Goal: Task Accomplishment & Management: Use online tool/utility

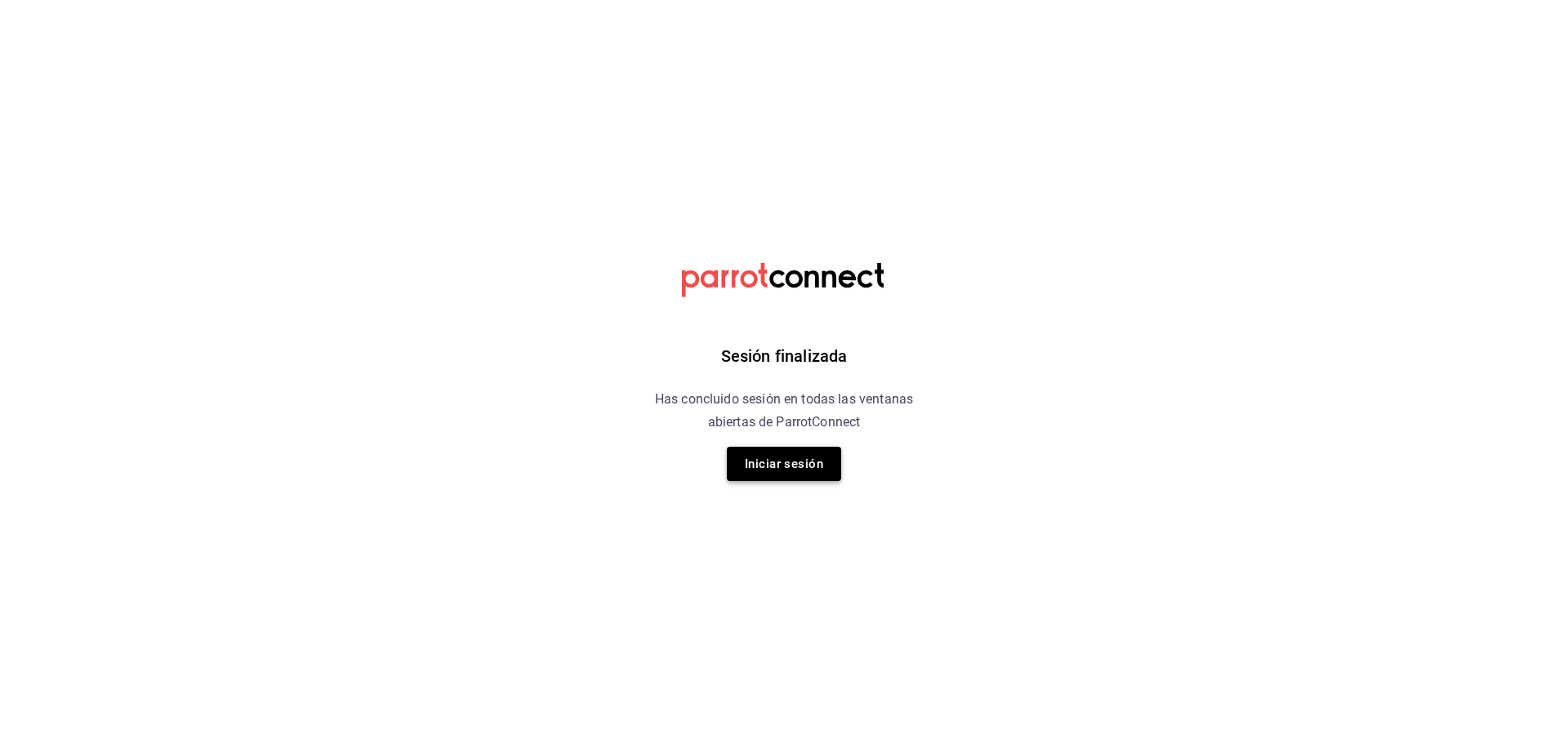
click at [808, 474] on button "Iniciar sesión" at bounding box center [784, 464] width 114 height 34
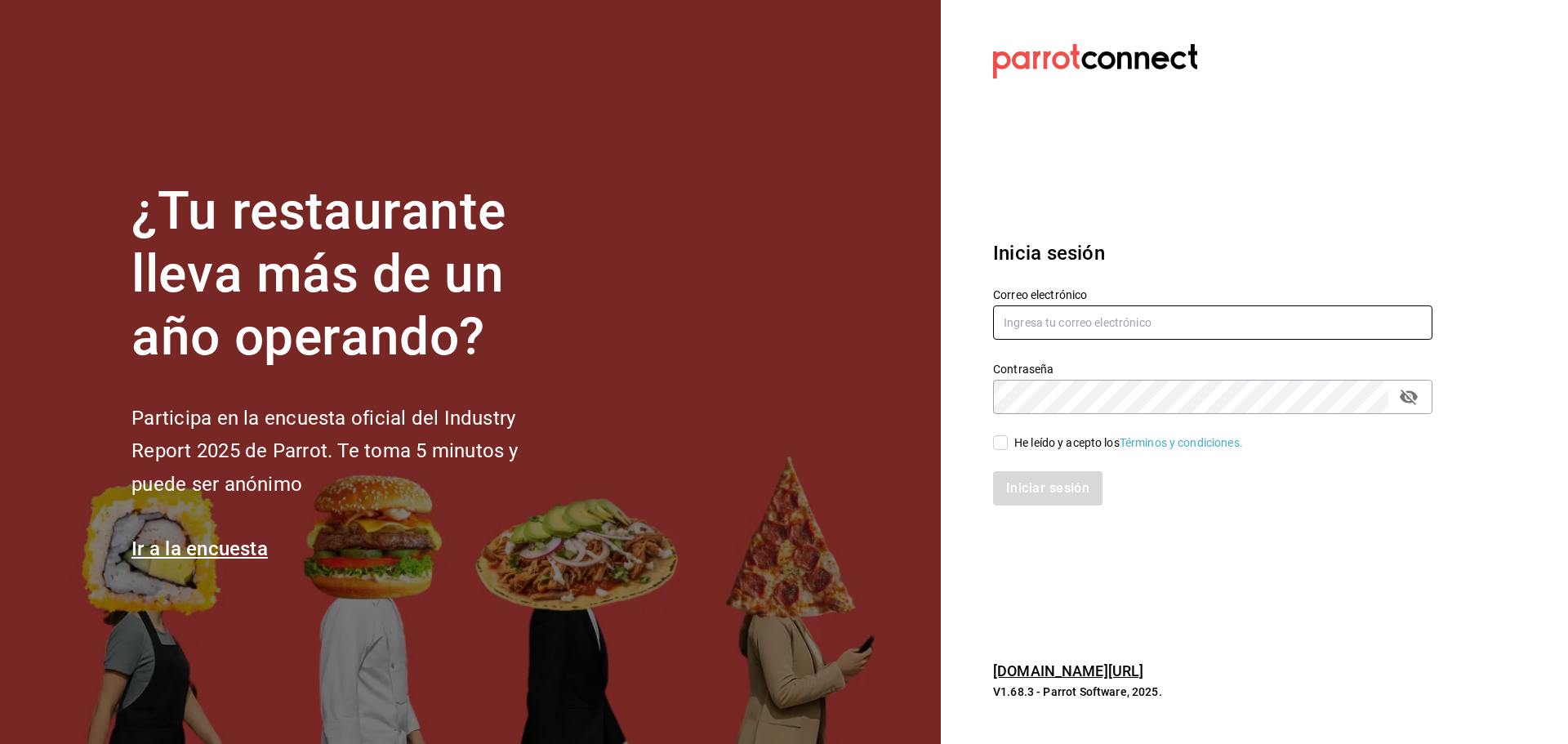
type input "[EMAIL_ADDRESS][DOMAIN_NAME]"
click at [1003, 444] on input "He leído y acepto los Términos y condiciones." at bounding box center [1000, 443] width 15 height 15
checkbox input "true"
click at [1037, 497] on button "Iniciar sesión" at bounding box center [1049, 489] width 111 height 34
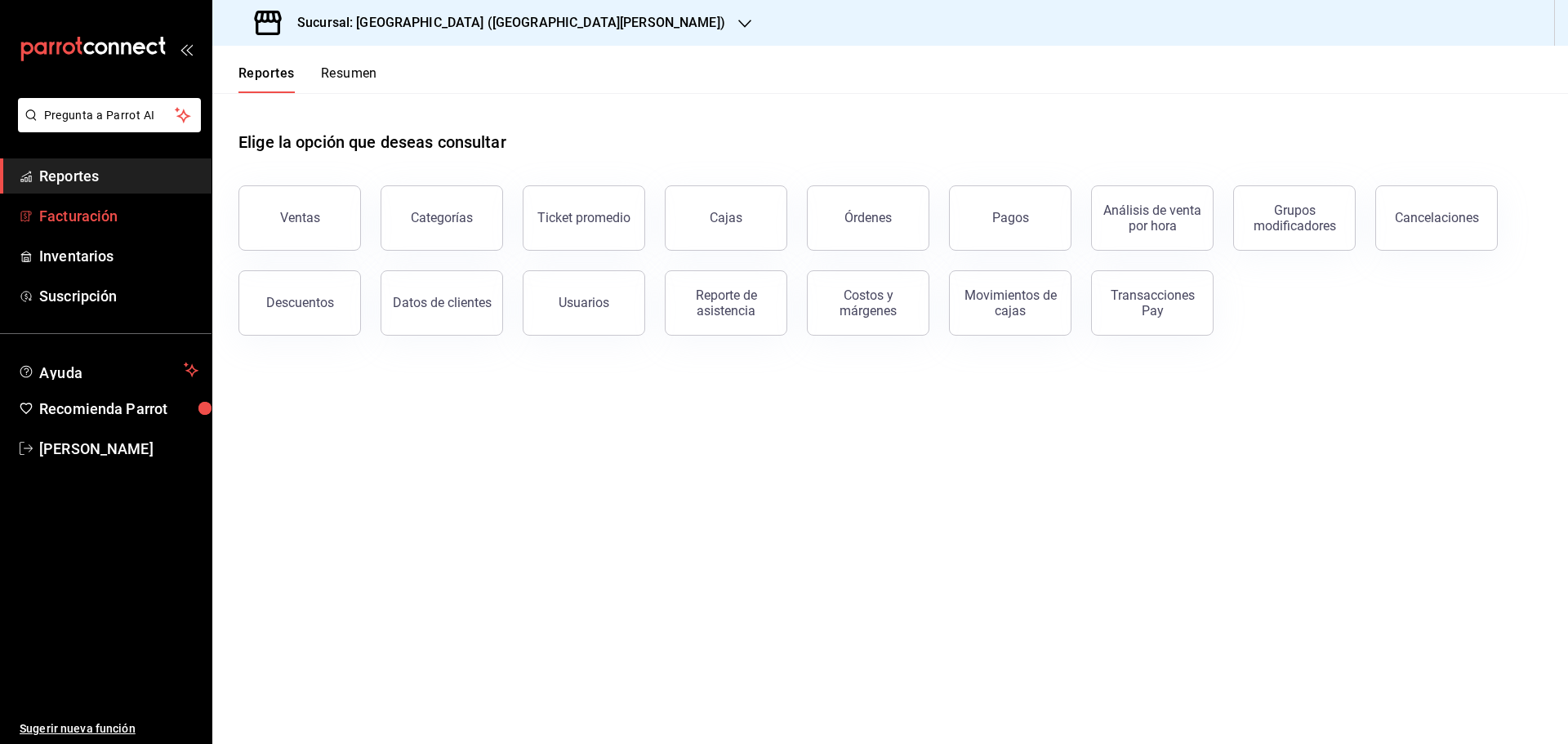
click at [90, 220] on span "Facturación" at bounding box center [118, 216] width 159 height 22
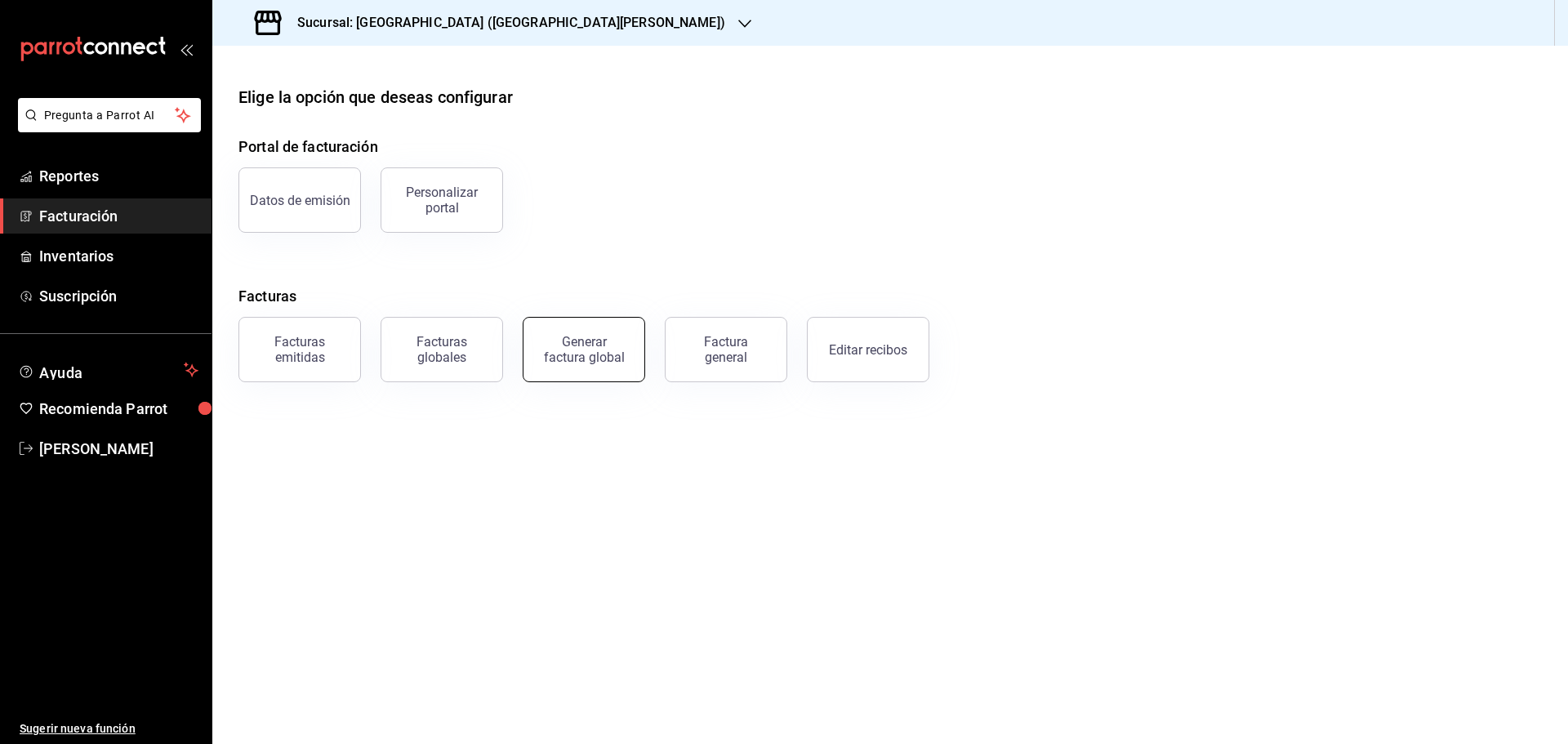
click at [571, 363] on div "Generar factura global" at bounding box center [584, 349] width 81 height 31
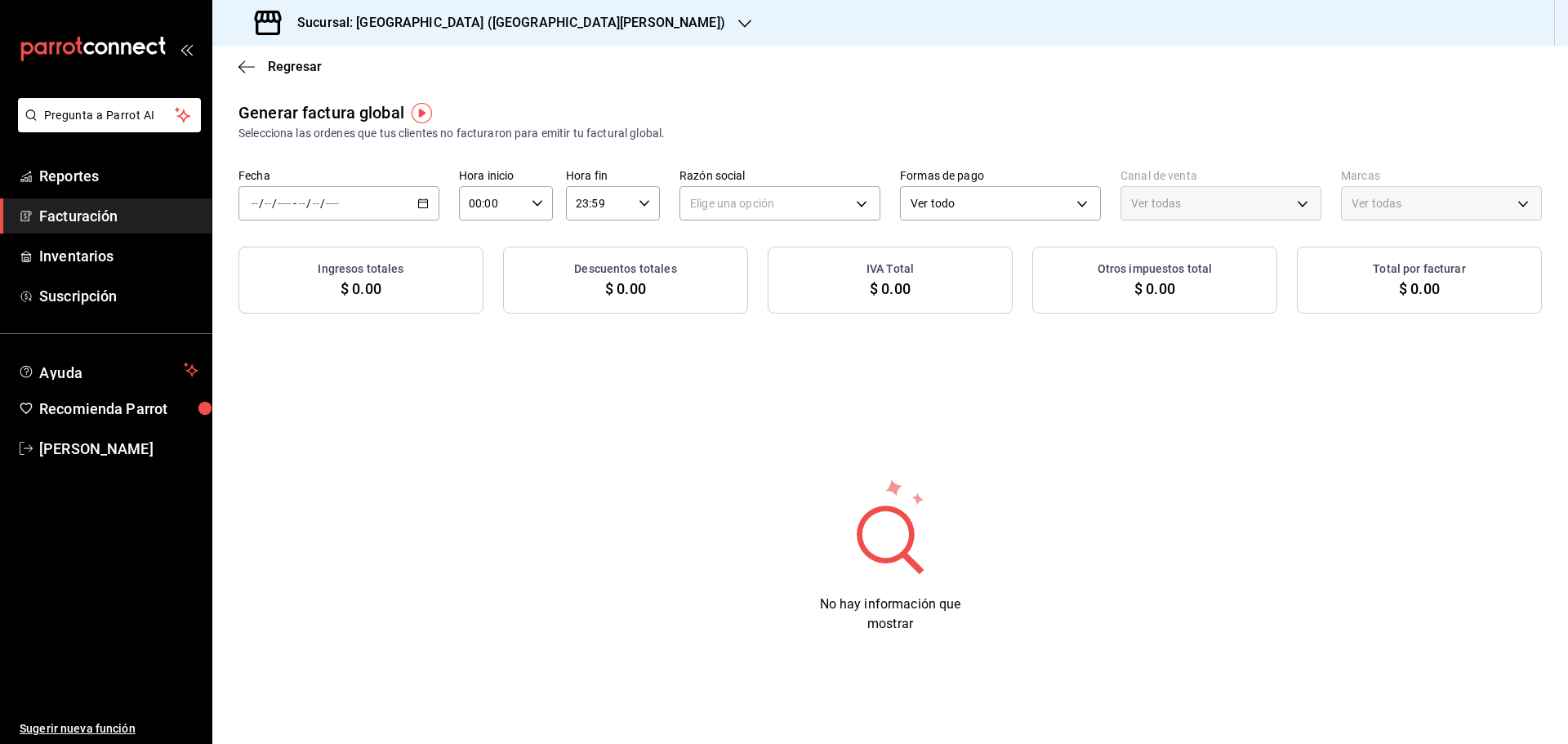
type input "PARROT,UBER_EATS,RAPPI,DIDI_FOOD,ONLINE"
click at [356, 31] on h3 "Sucursal: [GEOGRAPHIC_DATA] ([GEOGRAPHIC_DATA][PERSON_NAME])" at bounding box center [504, 23] width 441 height 19
click at [296, 101] on span "Playa Bichis ([PERSON_NAME])" at bounding box center [307, 107] width 163 height 17
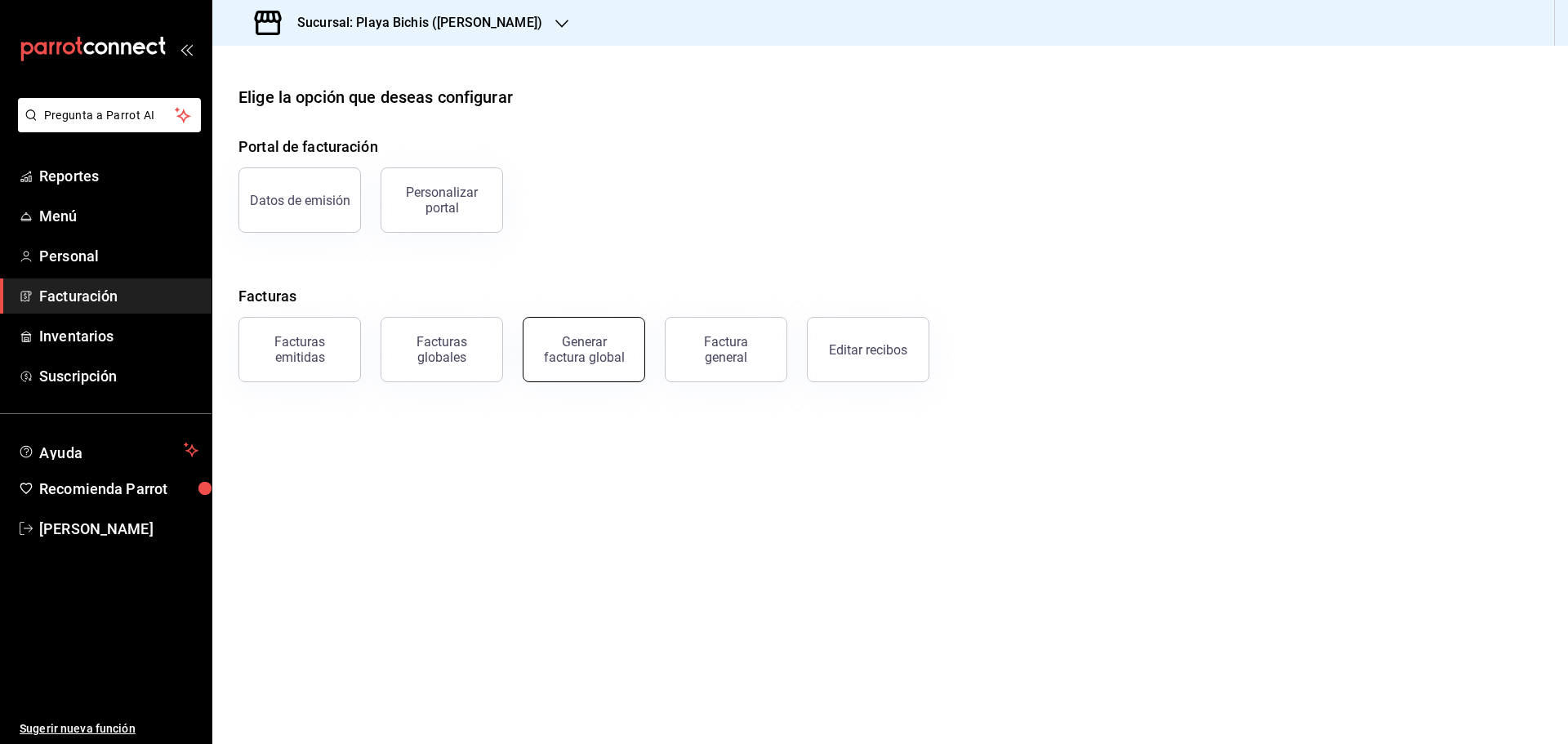
click at [580, 359] on div "Generar factura global" at bounding box center [584, 349] width 81 height 31
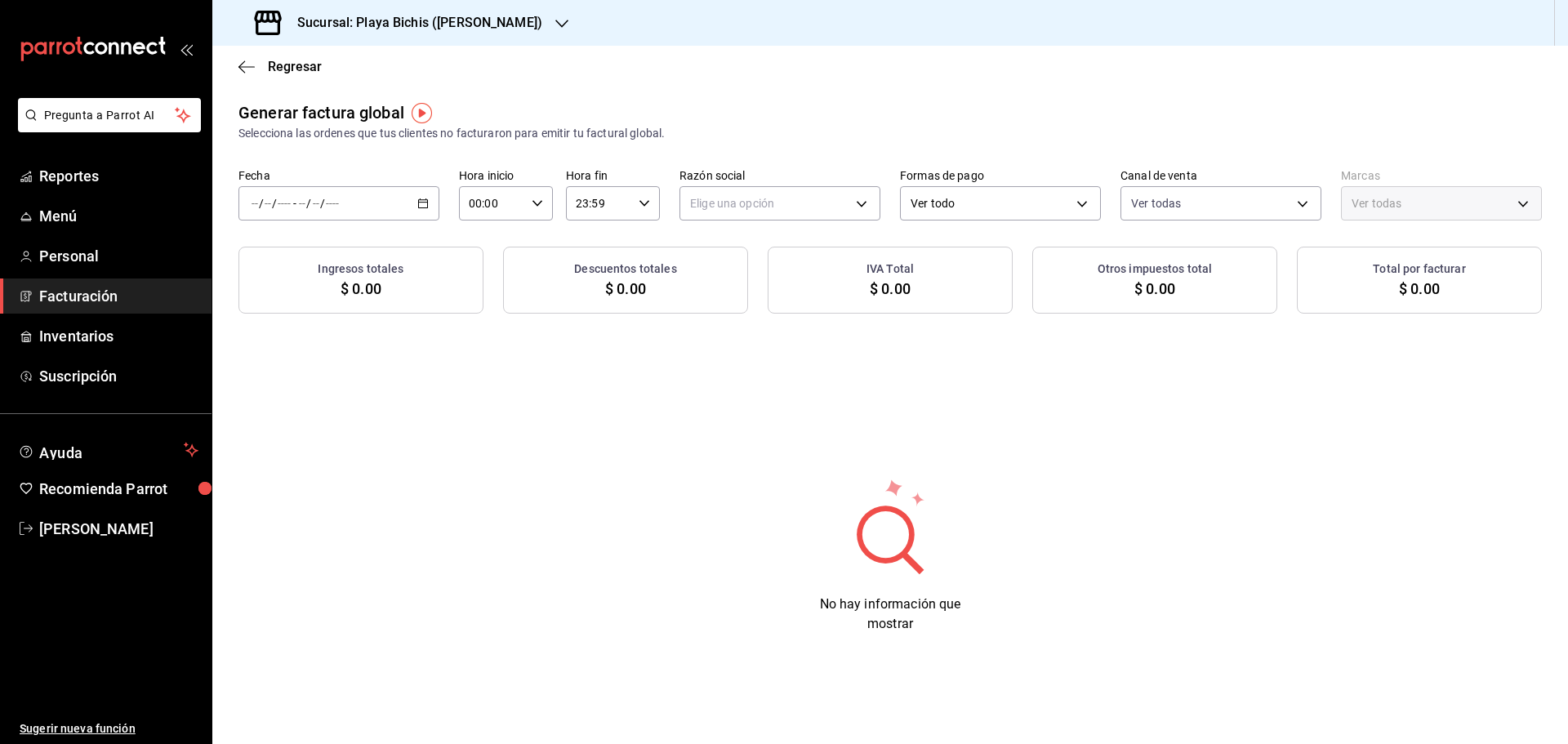
click at [418, 205] on \(Stroke\) "button" at bounding box center [422, 204] width 10 height 9
click at [326, 253] on span "Rango de fechas" at bounding box center [315, 252] width 126 height 17
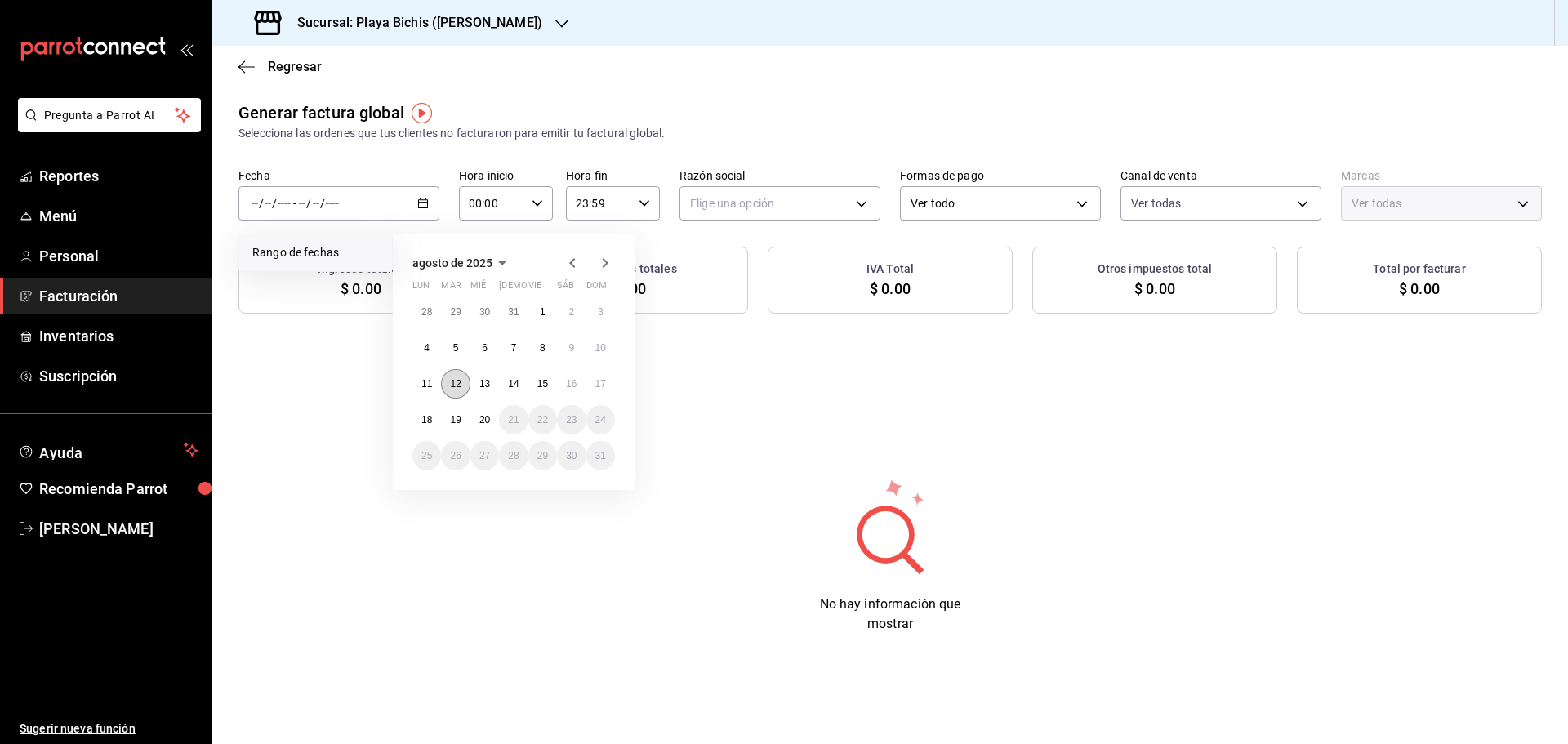
click at [456, 379] on abbr "12" at bounding box center [456, 383] width 11 height 11
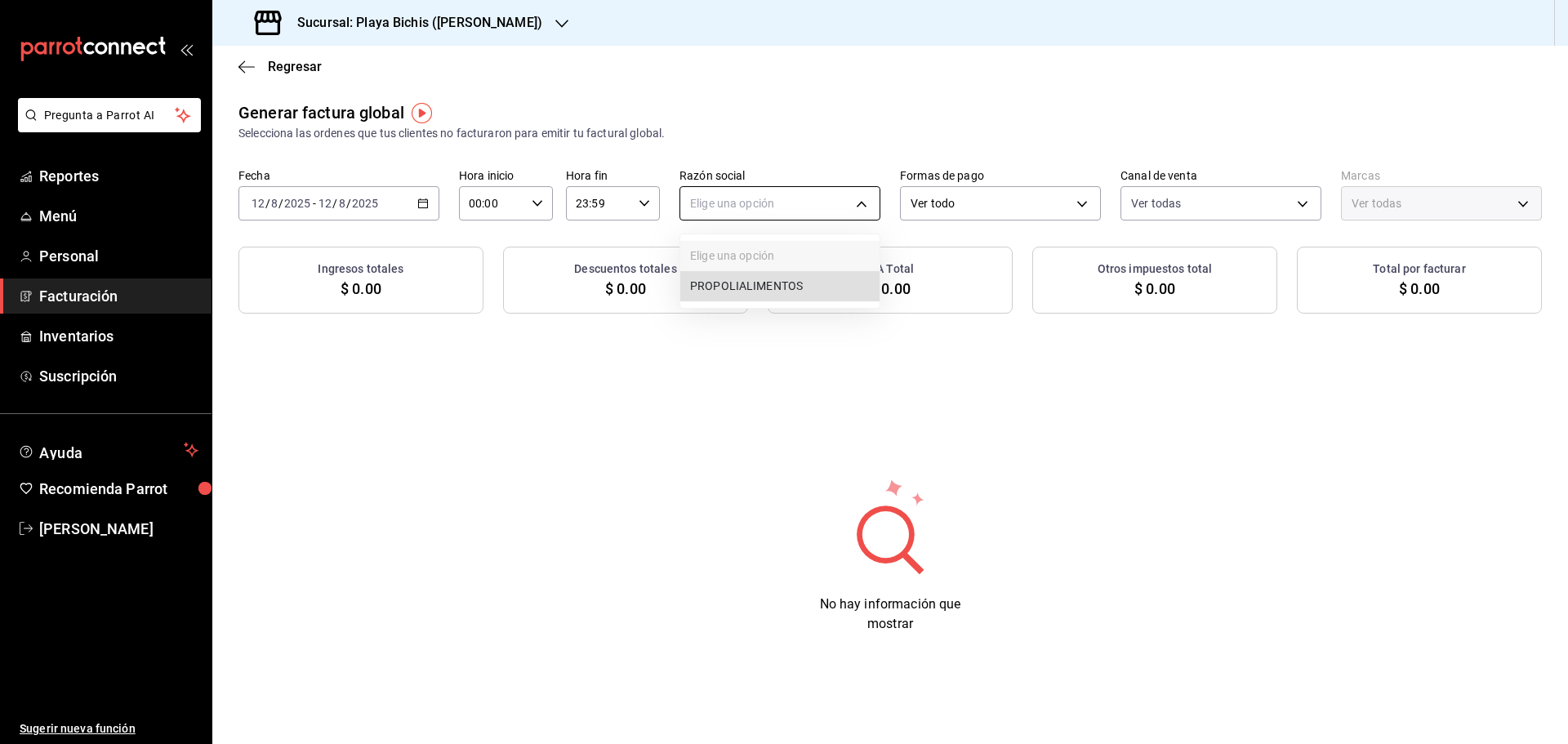
click at [765, 203] on body "Pregunta a Parrot AI Reportes Menú Personal Facturación Inventarios Suscripción…" at bounding box center [784, 372] width 1568 height 744
click at [760, 286] on li "PROPOLIALIMENTOS" at bounding box center [780, 286] width 200 height 30
type input "98789bbc-3643-442e-bea3-a0897877bbaf"
type input "4ba3d68a-2a71-4bf4-8272-d27f8f663470,fbc14f8a-a0c0-448e-9dac-7011cab8a3fb"
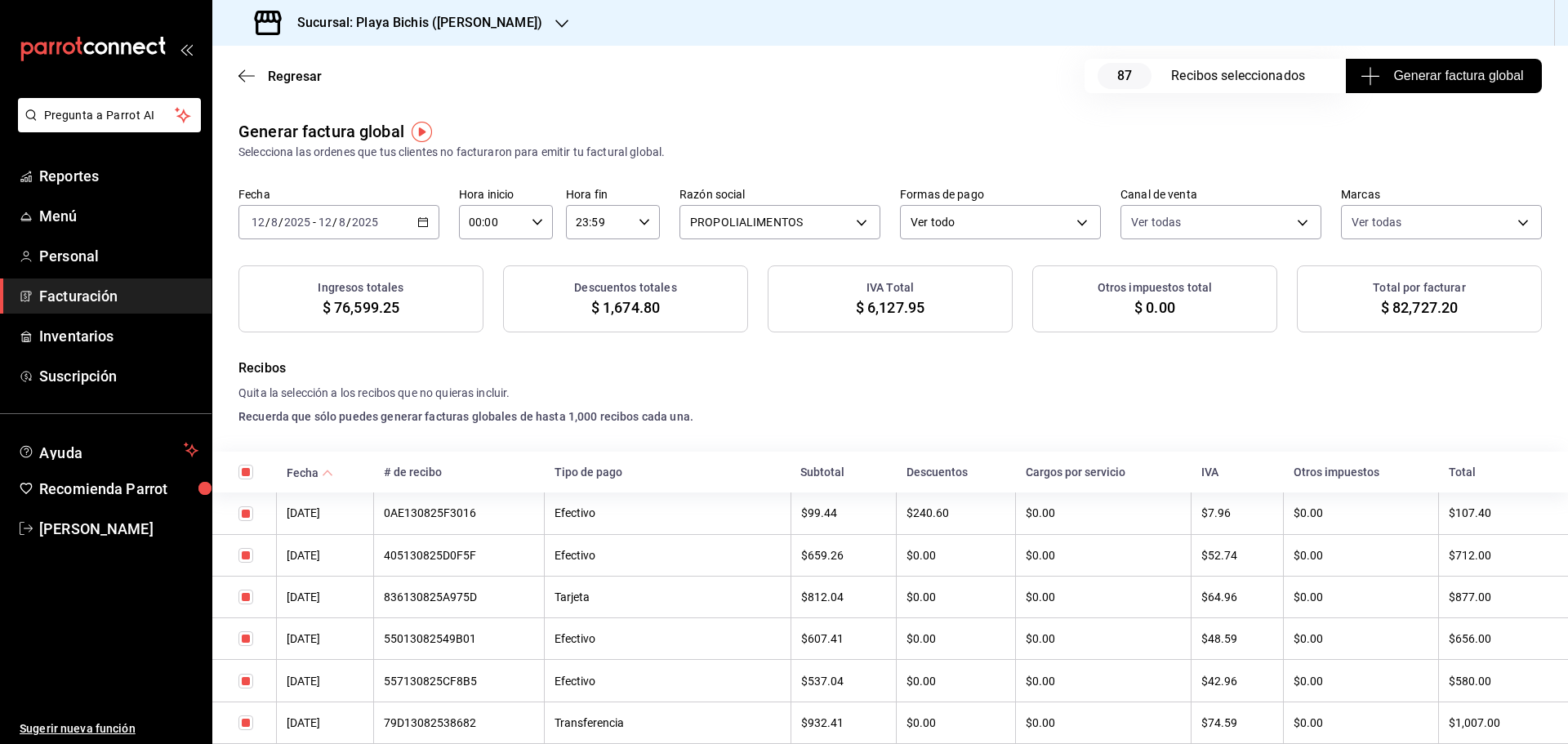
click at [1404, 79] on span "Generar factura global" at bounding box center [1443, 76] width 159 height 19
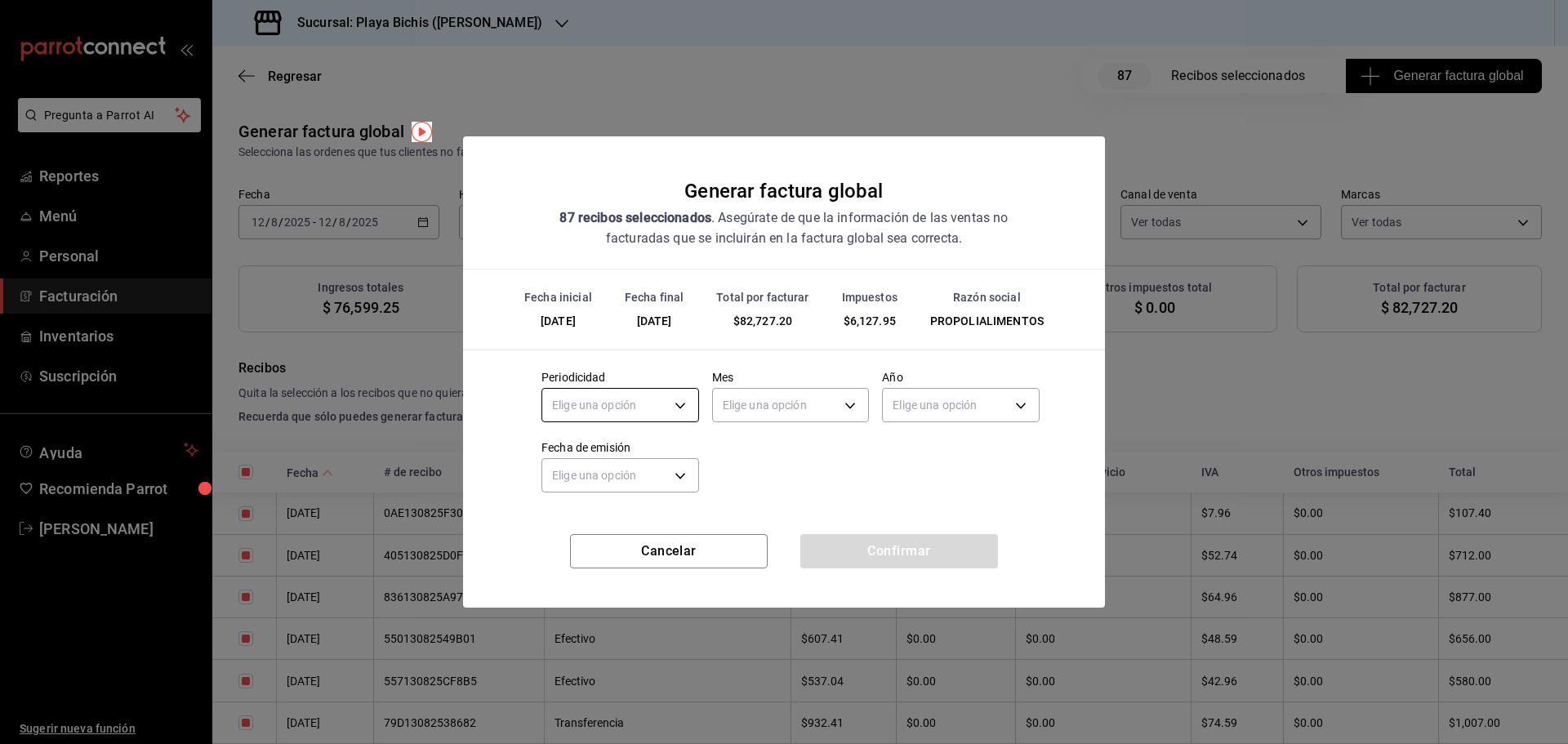
click at [685, 412] on body "Pregunta a Parrot AI Reportes Menú Personal Facturación Inventarios Suscripción…" at bounding box center [784, 372] width 1568 height 744
drag, startPoint x: 600, startPoint y: 455, endPoint x: 655, endPoint y: 446, distance: 55.7
click at [600, 454] on li "Diario" at bounding box center [620, 456] width 156 height 27
type input "DAILY"
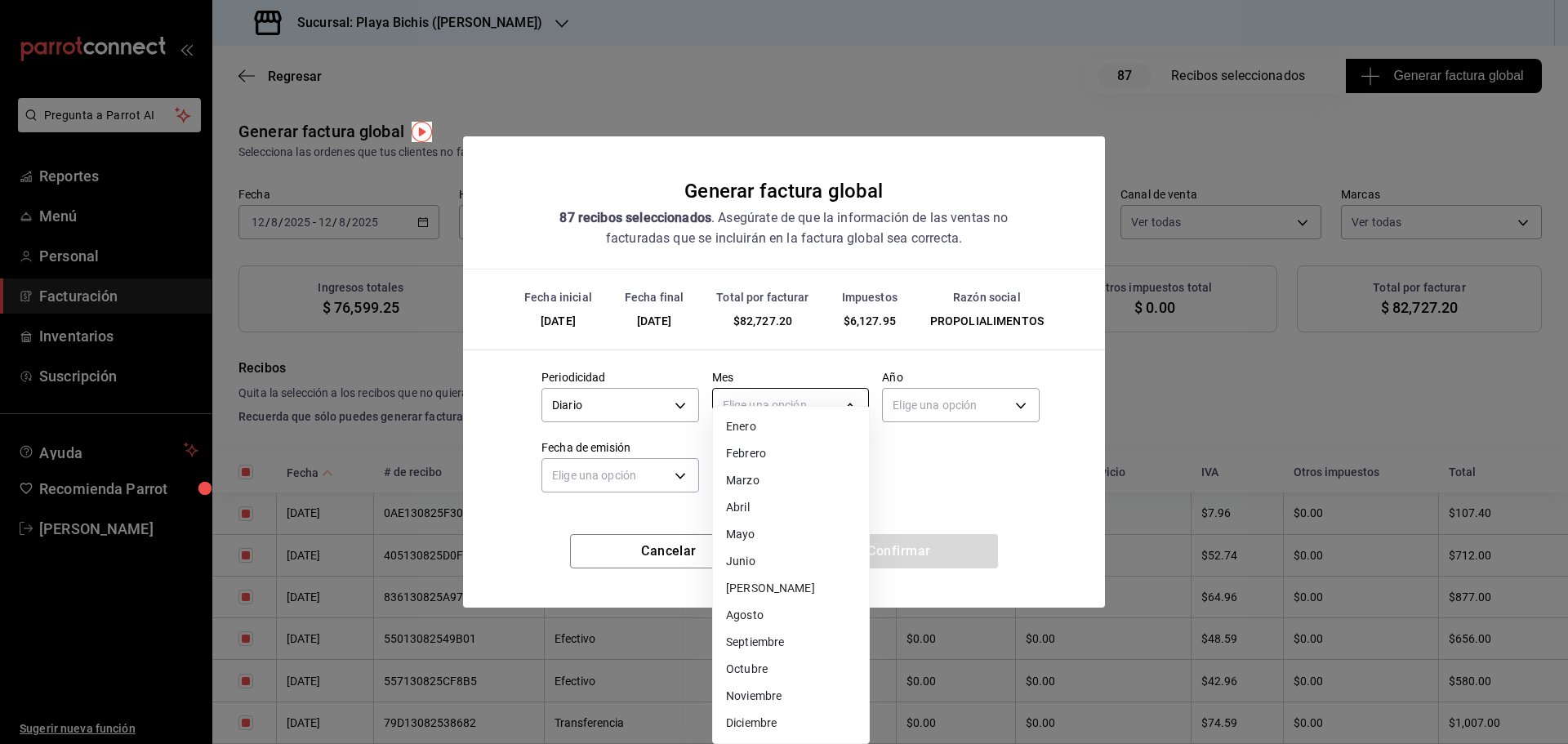
click at [780, 408] on body "Pregunta a Parrot AI Reportes Menú Personal Facturación Inventarios Suscripción…" at bounding box center [784, 372] width 1568 height 744
click at [761, 615] on li "Agosto" at bounding box center [791, 616] width 156 height 27
type input "8"
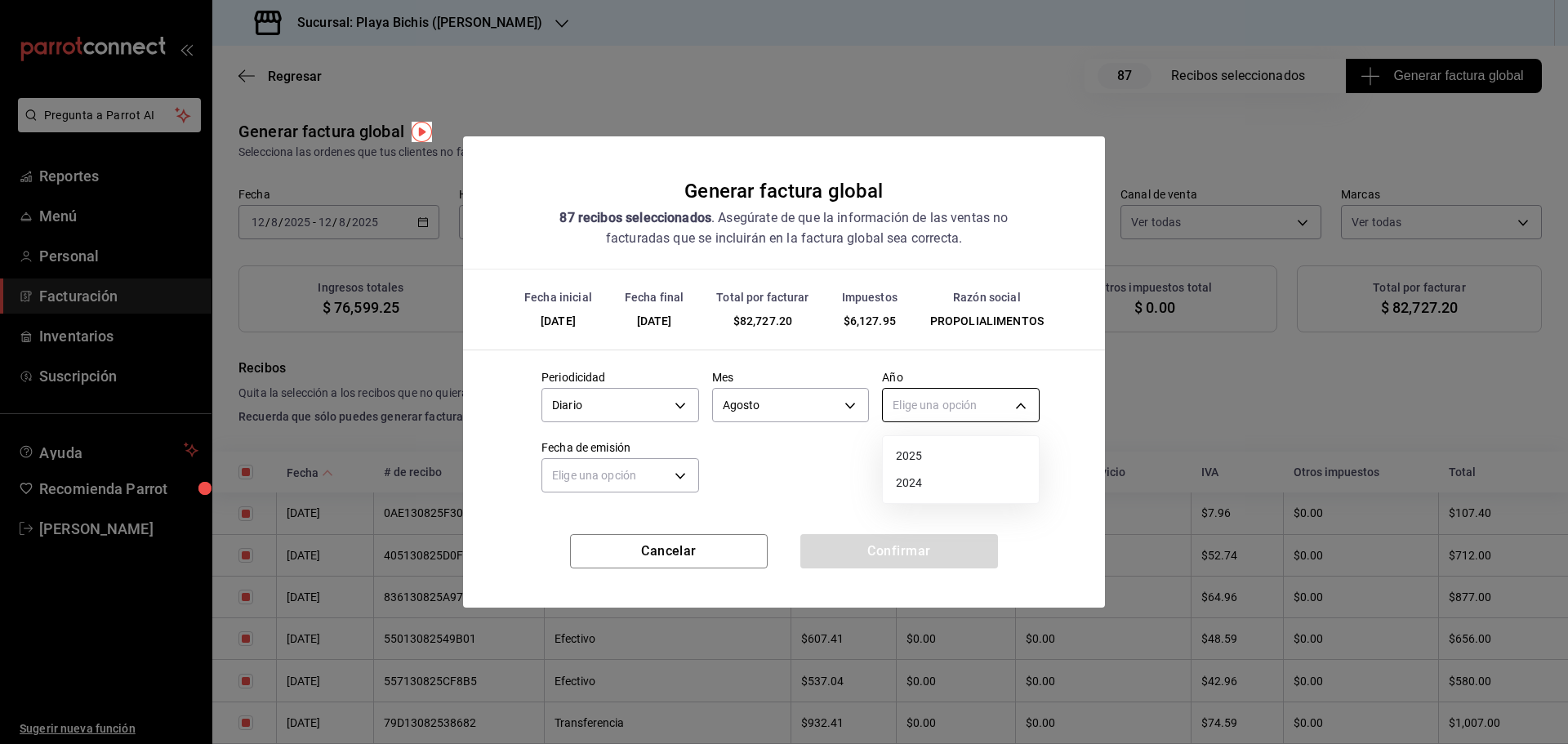
click at [945, 410] on body "Pregunta a Parrot AI Reportes Menú Personal Facturación Inventarios Suscripción…" at bounding box center [784, 372] width 1568 height 744
click at [928, 465] on li "2025" at bounding box center [961, 456] width 156 height 27
type input "2025"
click at [602, 481] on body "Pregunta a Parrot AI Reportes Menú Personal Facturación Inventarios Suscripción…" at bounding box center [784, 372] width 1568 height 744
click at [591, 550] on li "Ayer" at bounding box center [620, 553] width 156 height 27
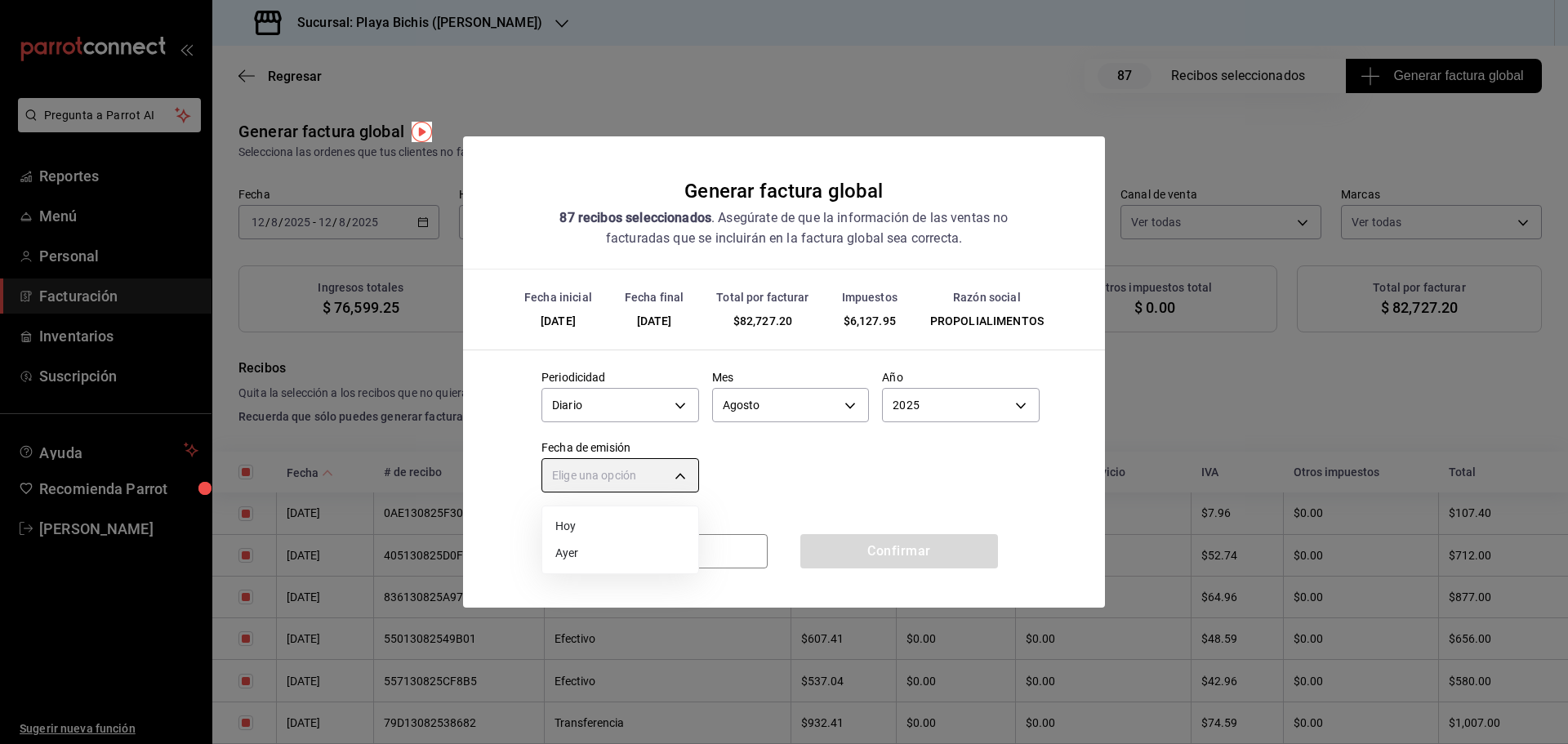
type input "[DATE]"
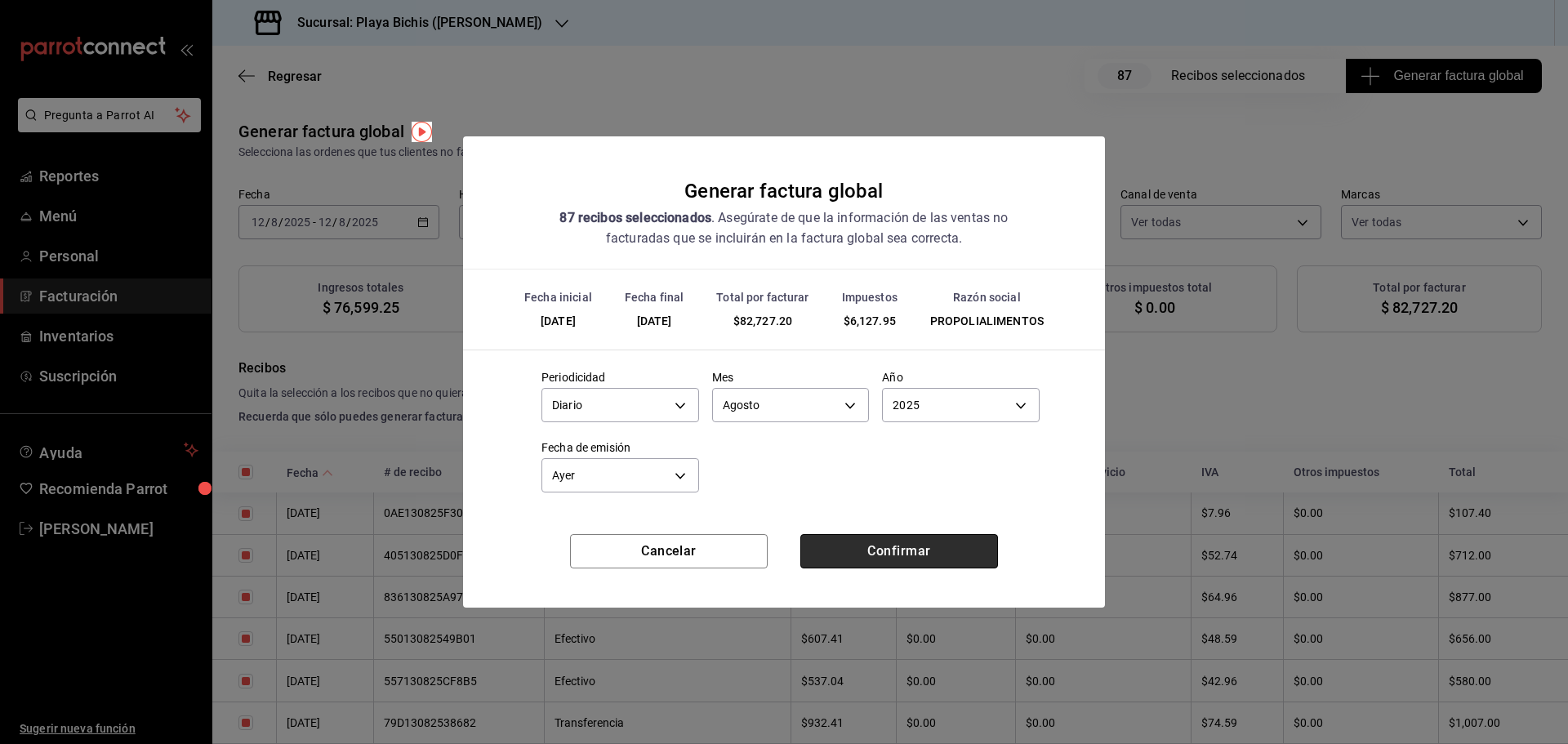
click at [911, 559] on button "Confirmar" at bounding box center [899, 551] width 198 height 34
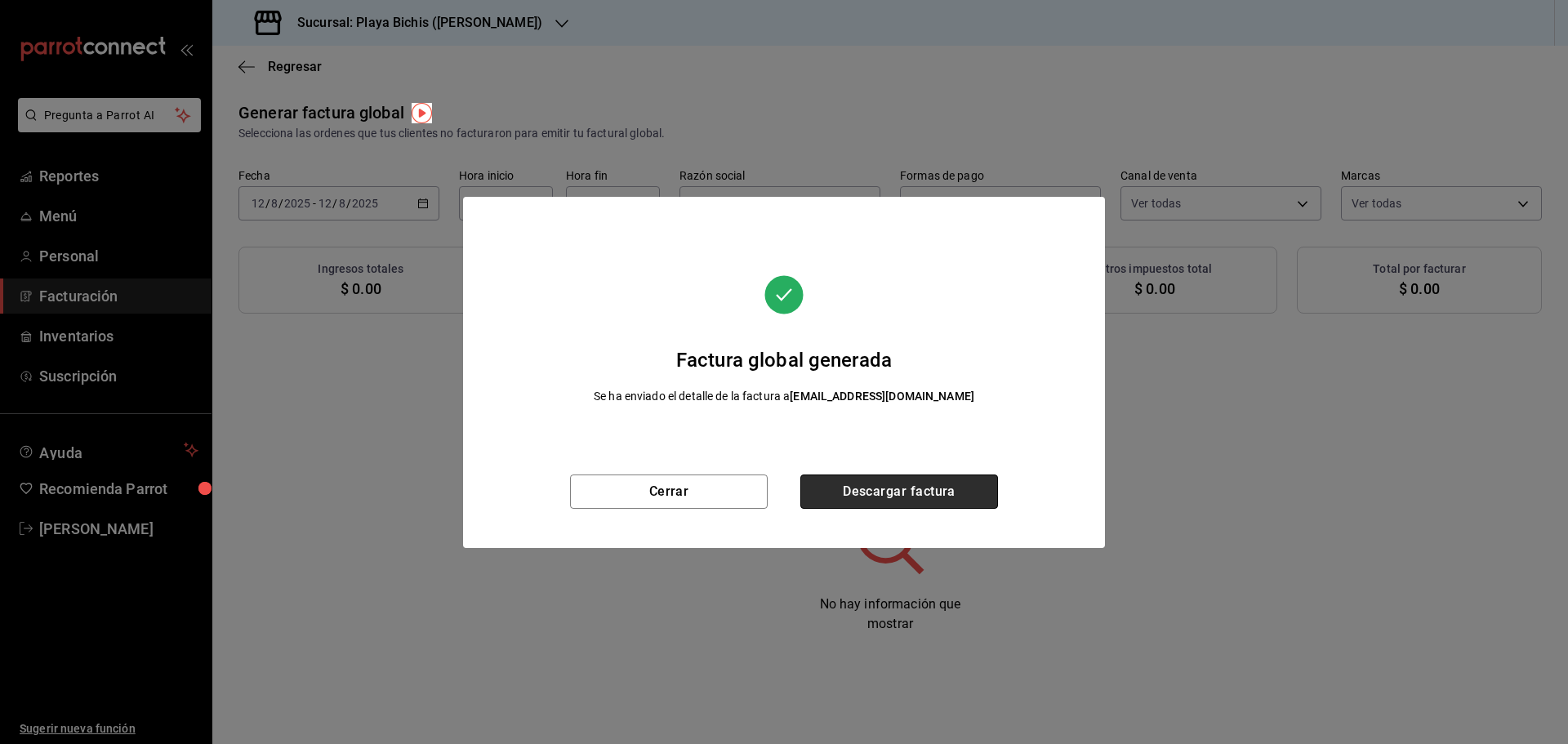
click at [968, 489] on button "Descargar factura" at bounding box center [899, 491] width 198 height 34
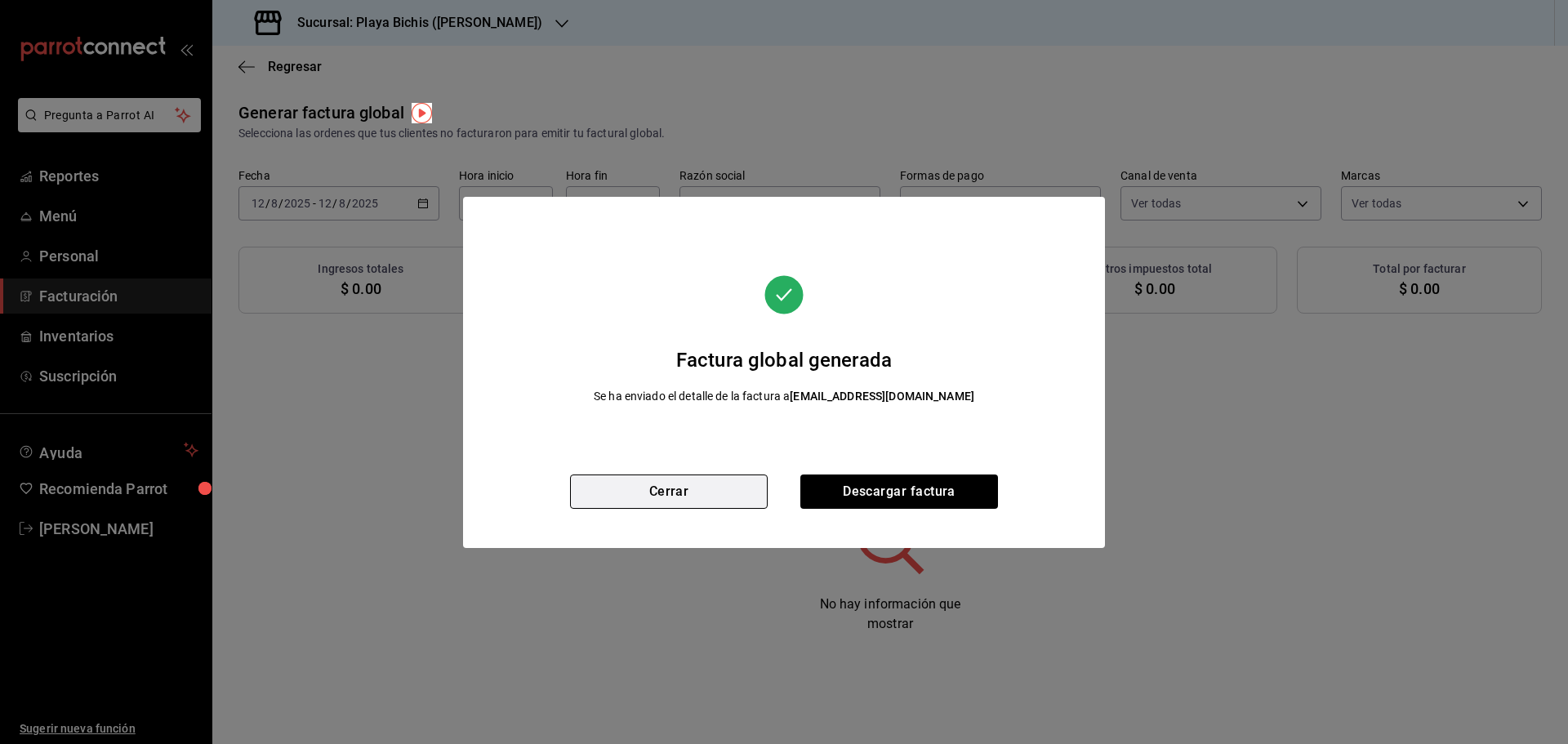
click at [707, 495] on button "Cerrar" at bounding box center [669, 491] width 198 height 34
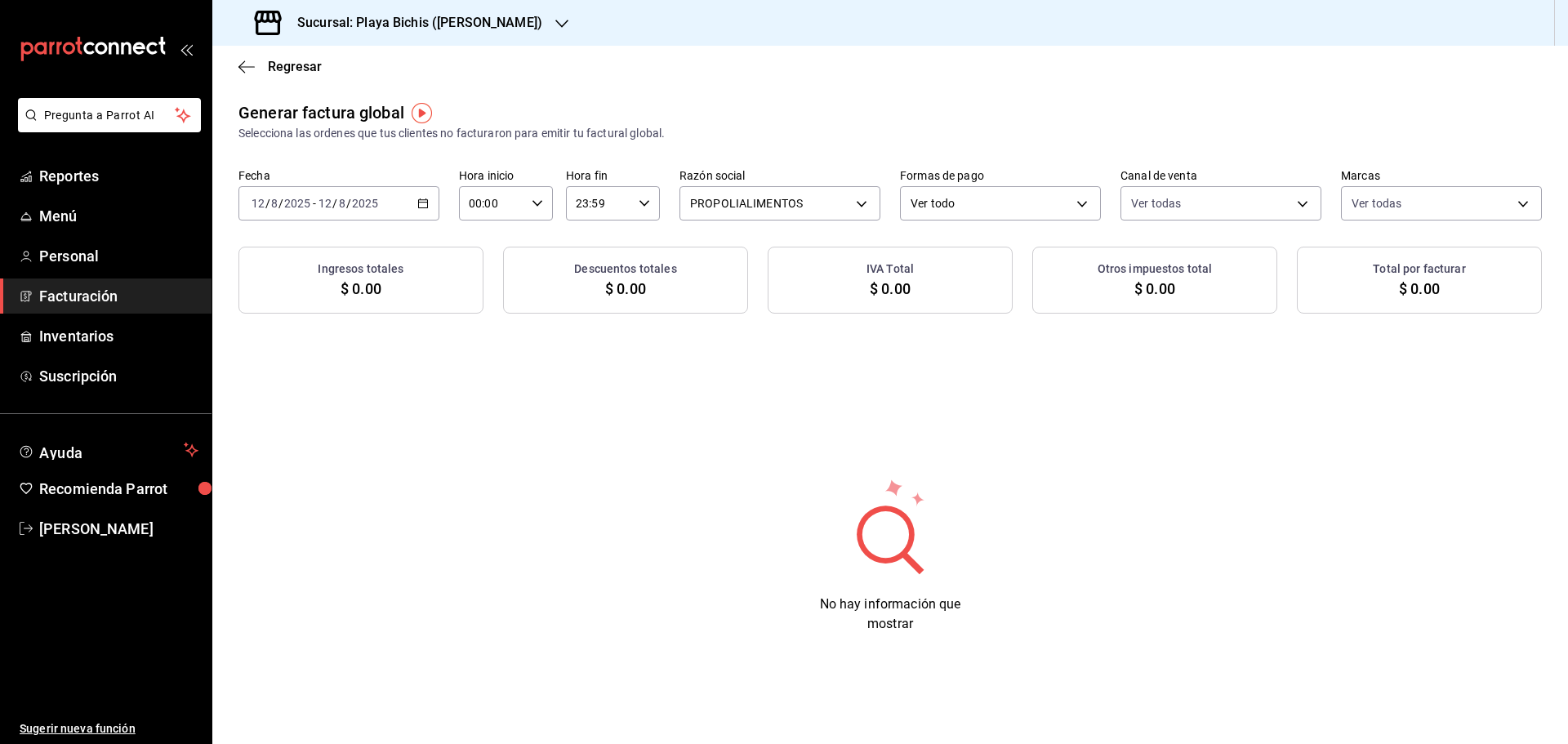
click at [428, 198] on icon "button" at bounding box center [423, 203] width 11 height 11
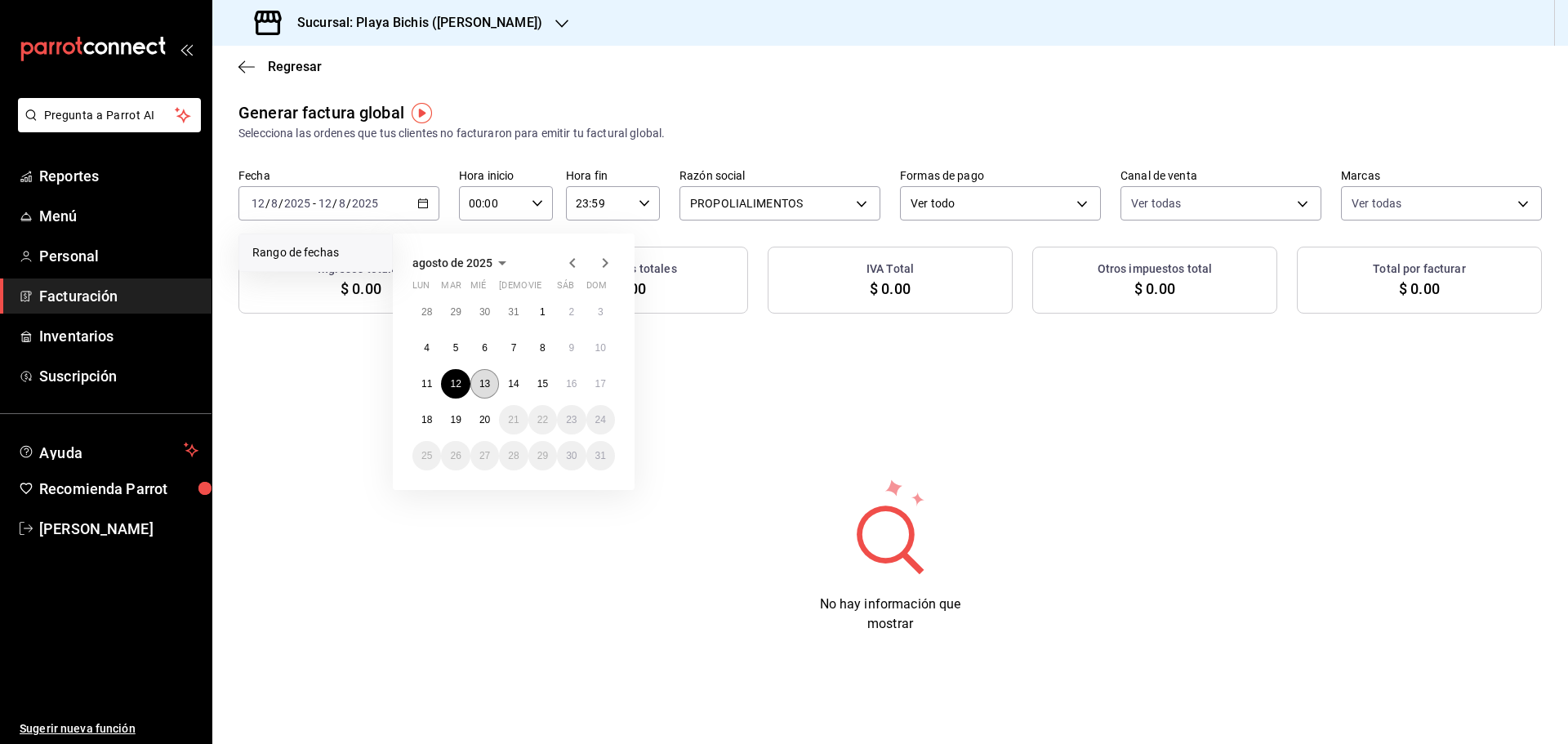
click at [486, 385] on abbr "13" at bounding box center [485, 383] width 11 height 11
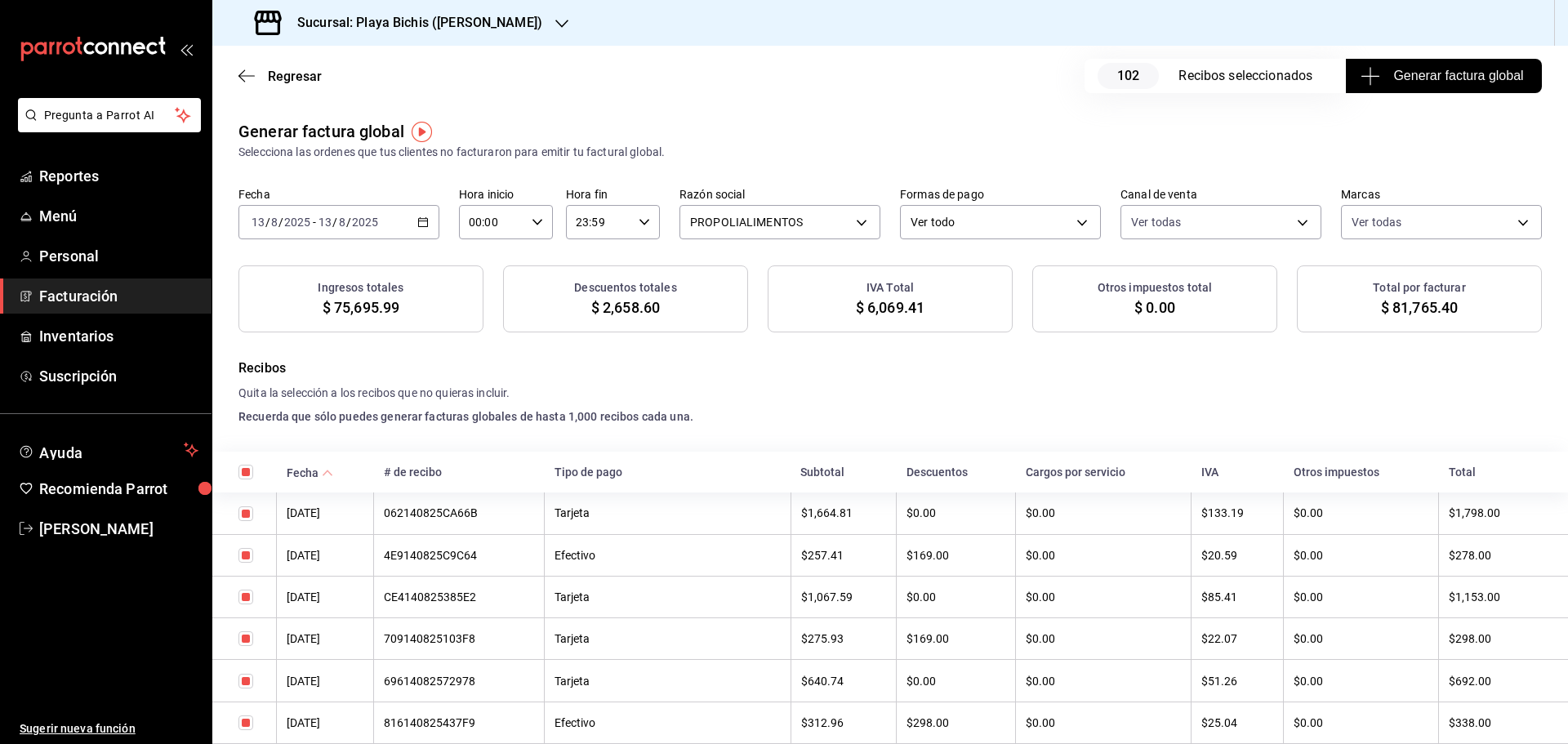
click at [1449, 73] on span "Generar factura global" at bounding box center [1443, 76] width 159 height 19
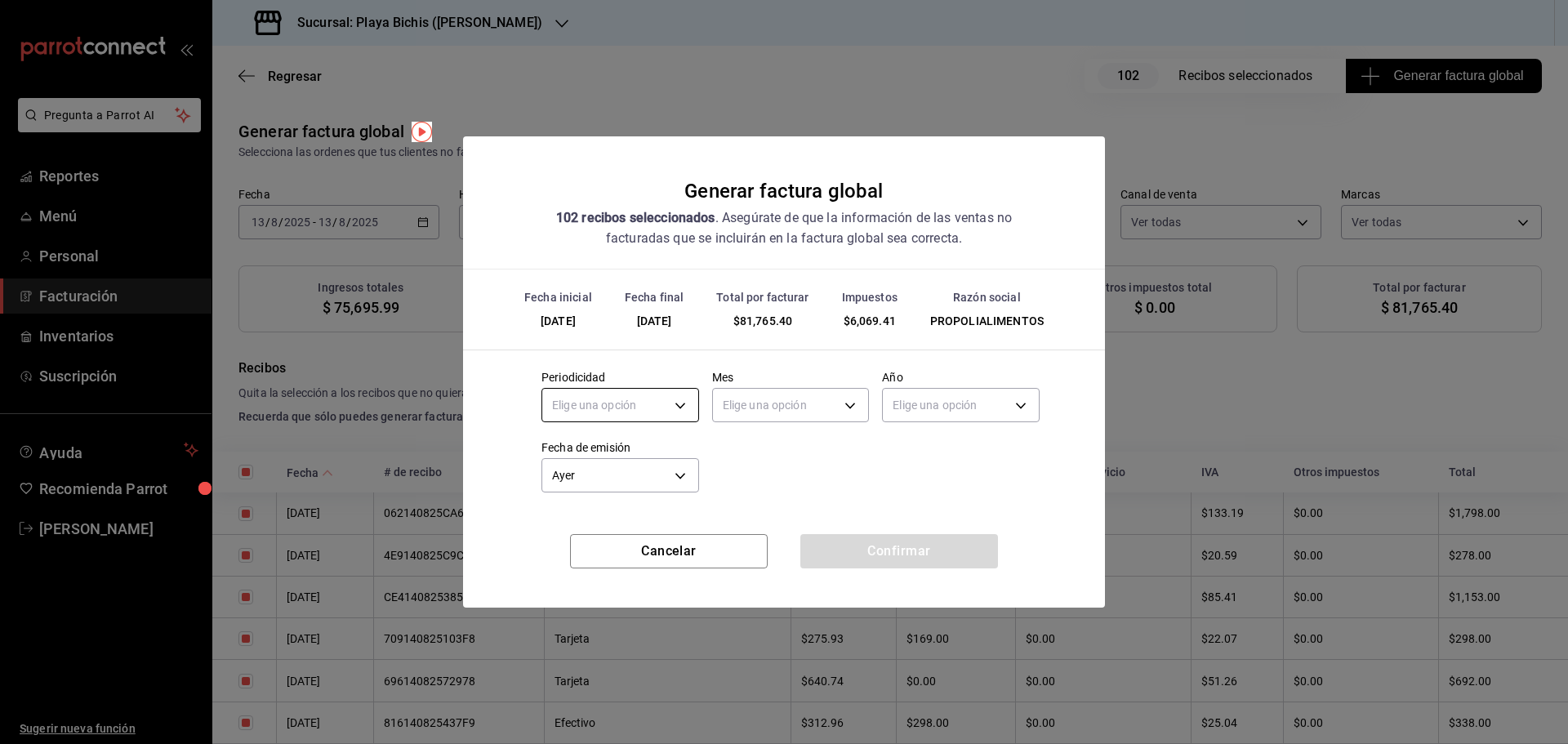
click at [651, 392] on body "Pregunta a Parrot AI Reportes Menú Personal Facturación Inventarios Suscripción…" at bounding box center [784, 372] width 1568 height 744
click at [612, 460] on li "Diario" at bounding box center [620, 456] width 156 height 27
type input "DAILY"
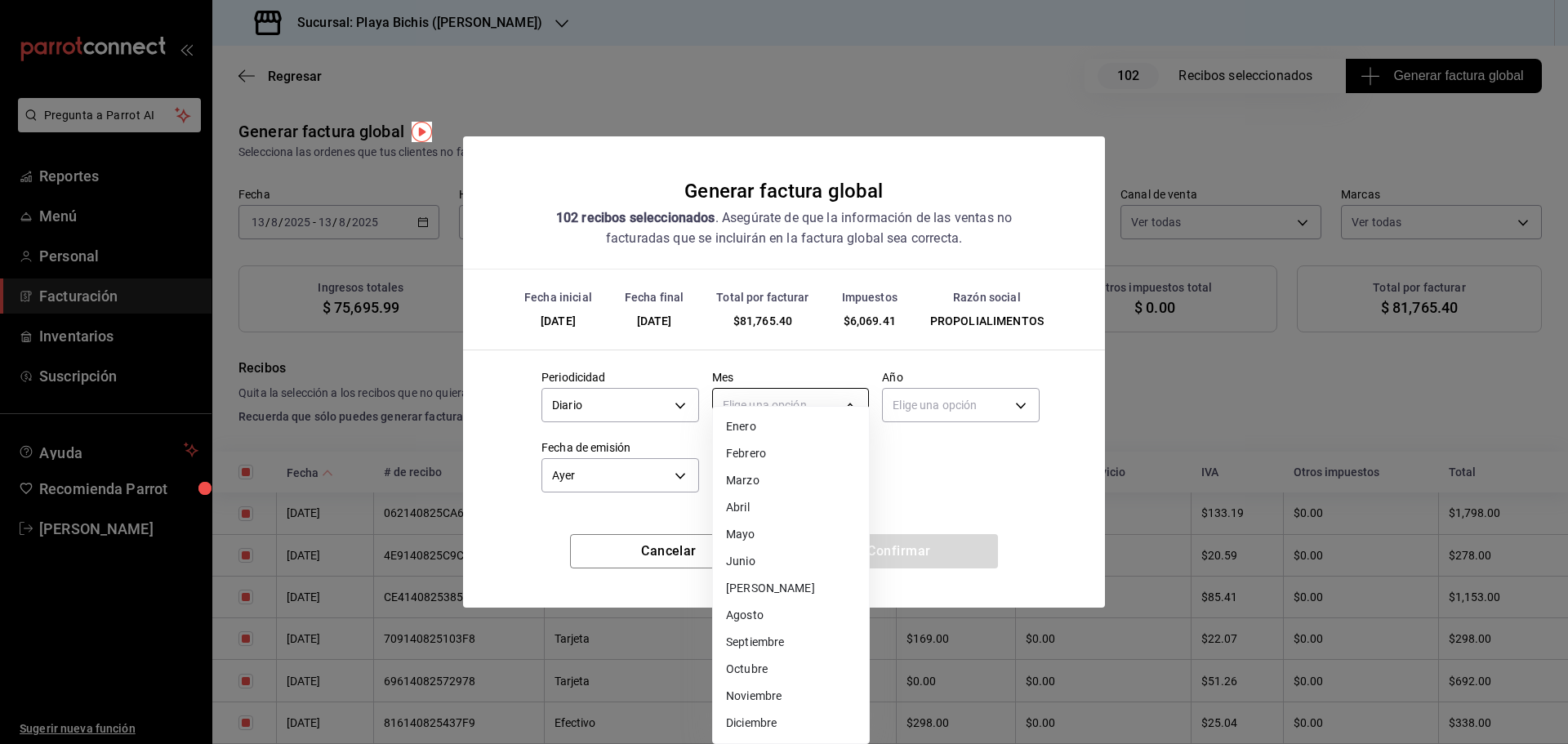
click at [773, 407] on body "Pregunta a Parrot AI Reportes Menú Personal Facturación Inventarios Suscripción…" at bounding box center [784, 372] width 1568 height 744
click at [759, 617] on li "Agosto" at bounding box center [791, 616] width 156 height 27
type input "8"
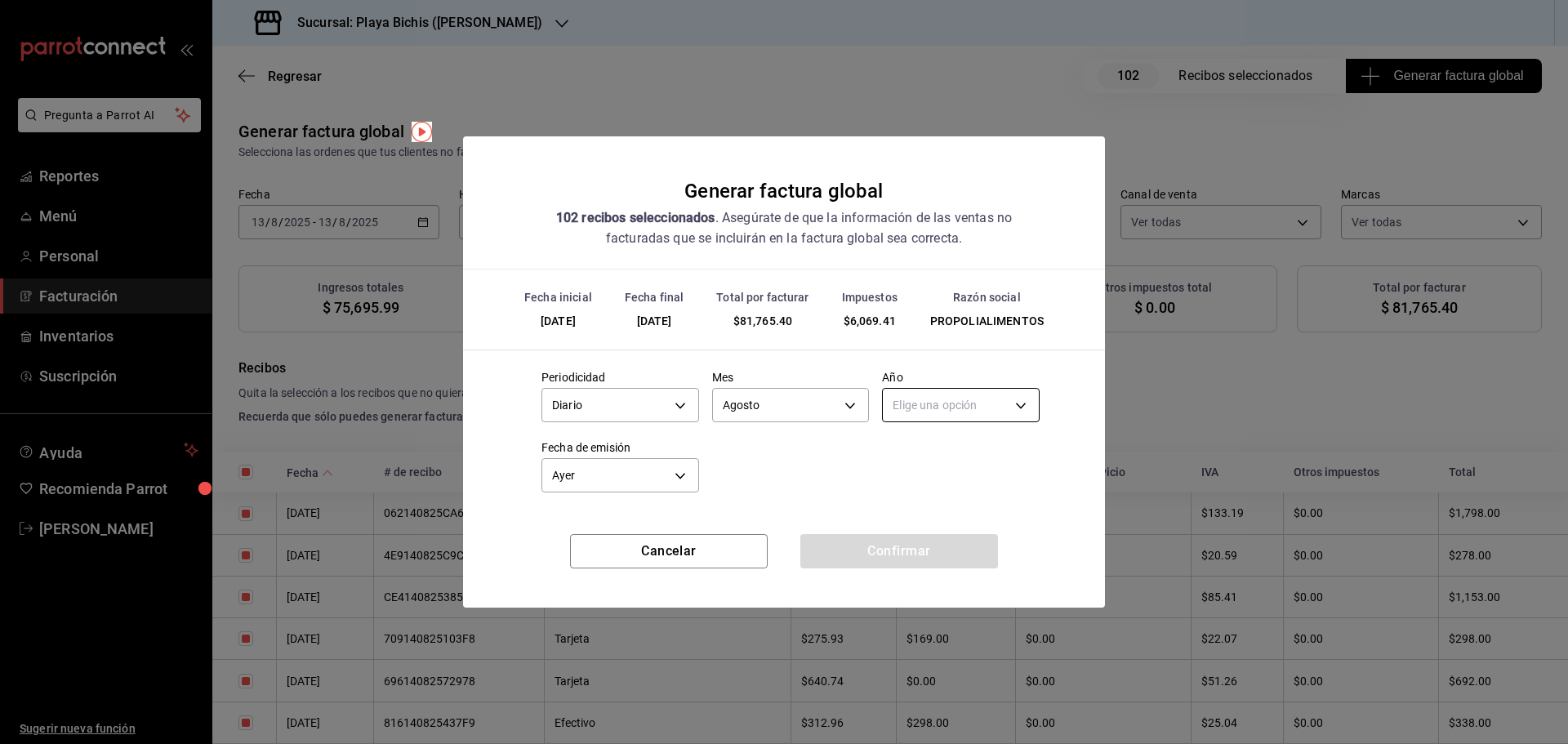
click at [928, 414] on body "Pregunta a Parrot AI Reportes Menú Personal Facturación Inventarios Suscripción…" at bounding box center [784, 372] width 1568 height 744
click at [915, 461] on li "2025" at bounding box center [961, 456] width 156 height 27
type input "2025"
click at [627, 472] on body "Pregunta a Parrot AI Reportes Menú Personal Facturación Inventarios Suscripción…" at bounding box center [784, 372] width 1568 height 744
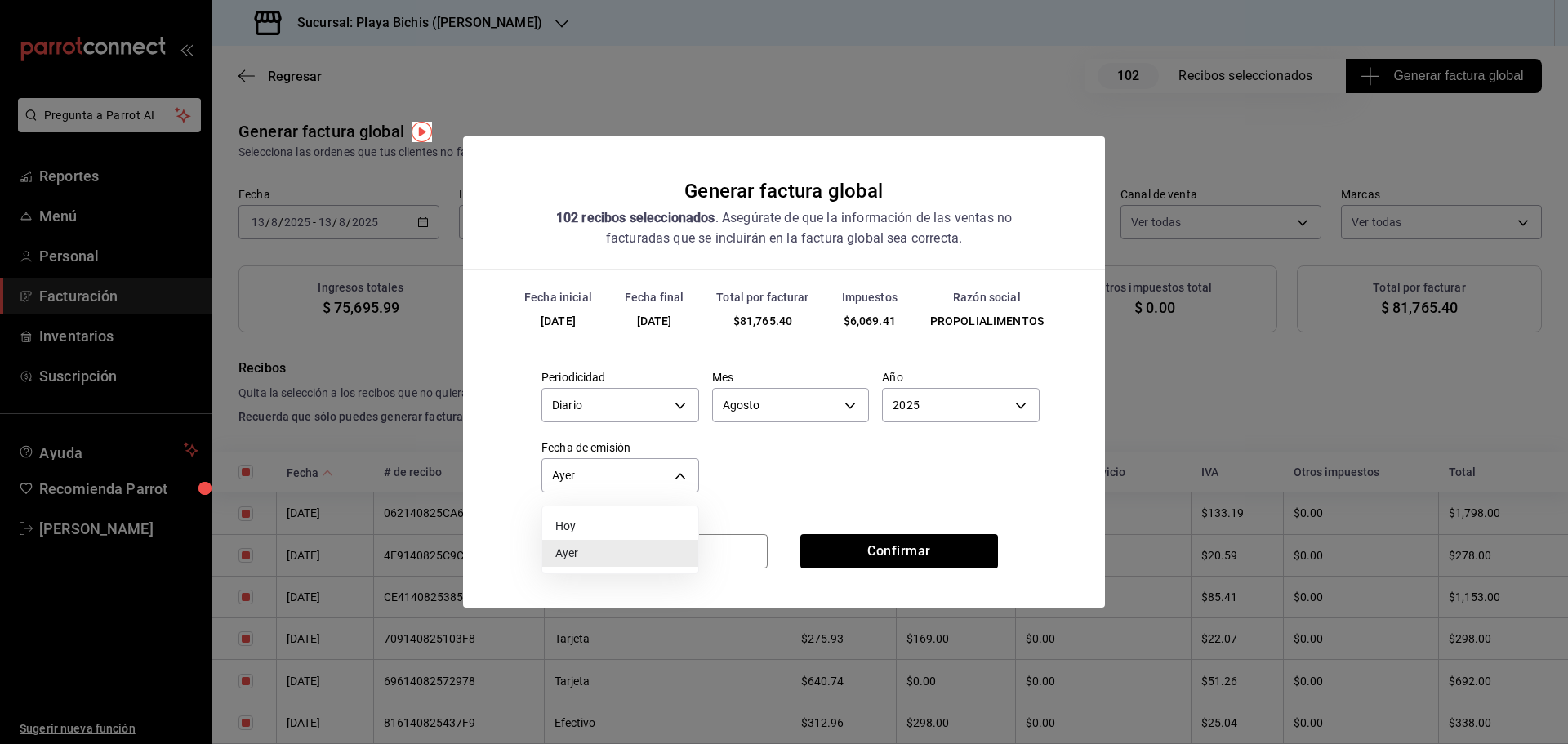
click at [579, 547] on li "Ayer" at bounding box center [620, 553] width 156 height 27
click at [856, 553] on button "Confirmar" at bounding box center [899, 551] width 198 height 34
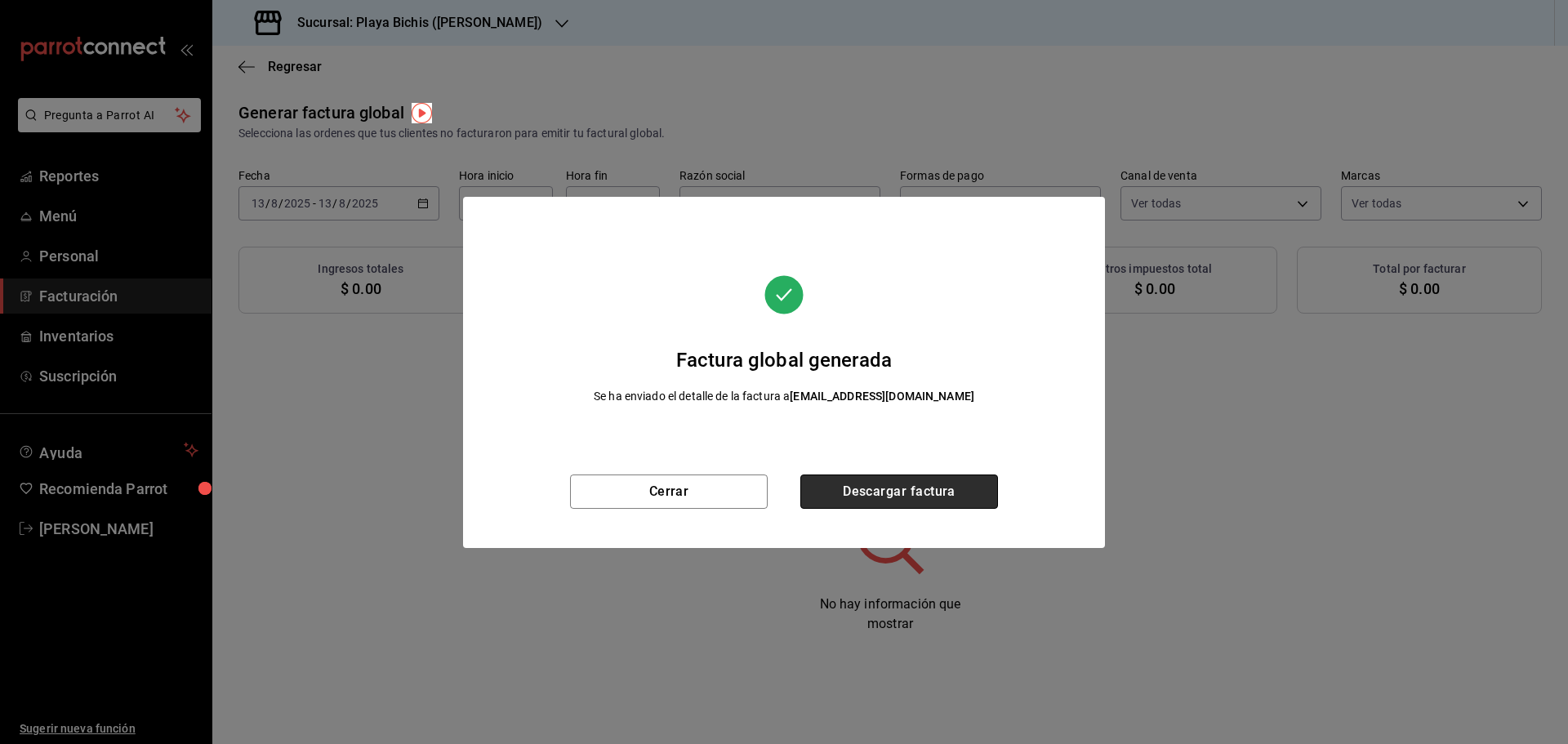
click at [870, 498] on button "Descargar factura" at bounding box center [899, 491] width 198 height 34
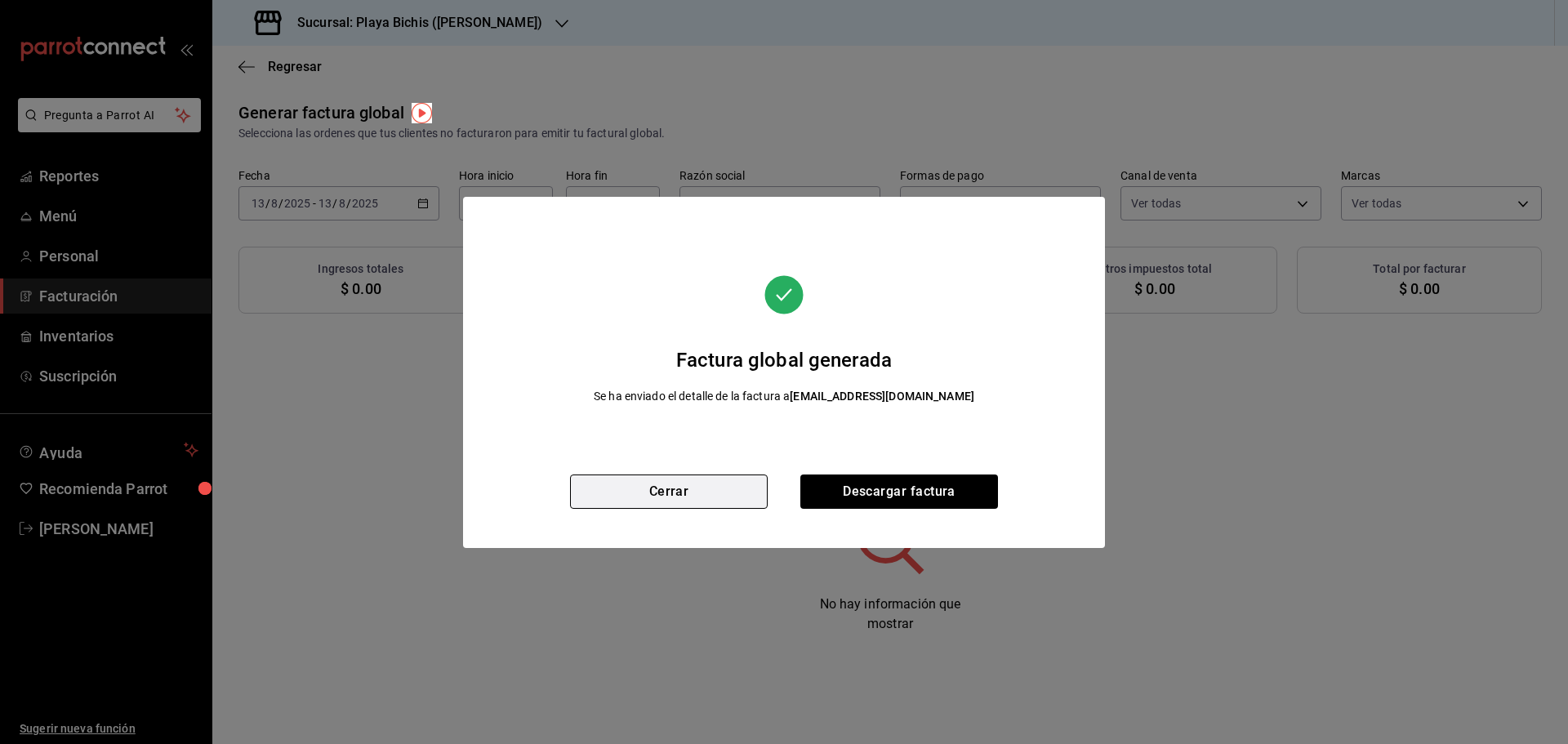
click at [680, 494] on button "Cerrar" at bounding box center [669, 491] width 198 height 34
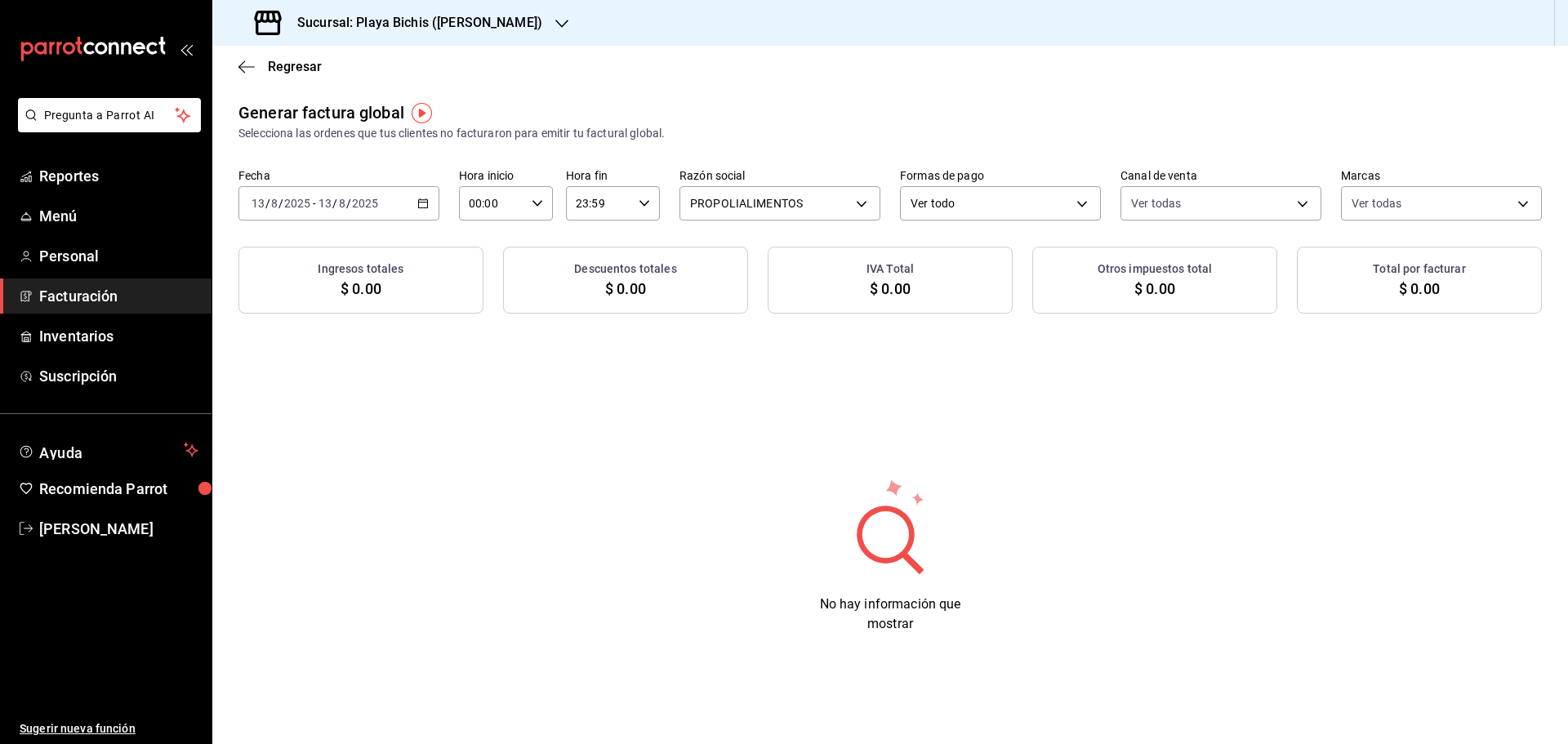
click at [420, 201] on icon "button" at bounding box center [423, 203] width 11 height 11
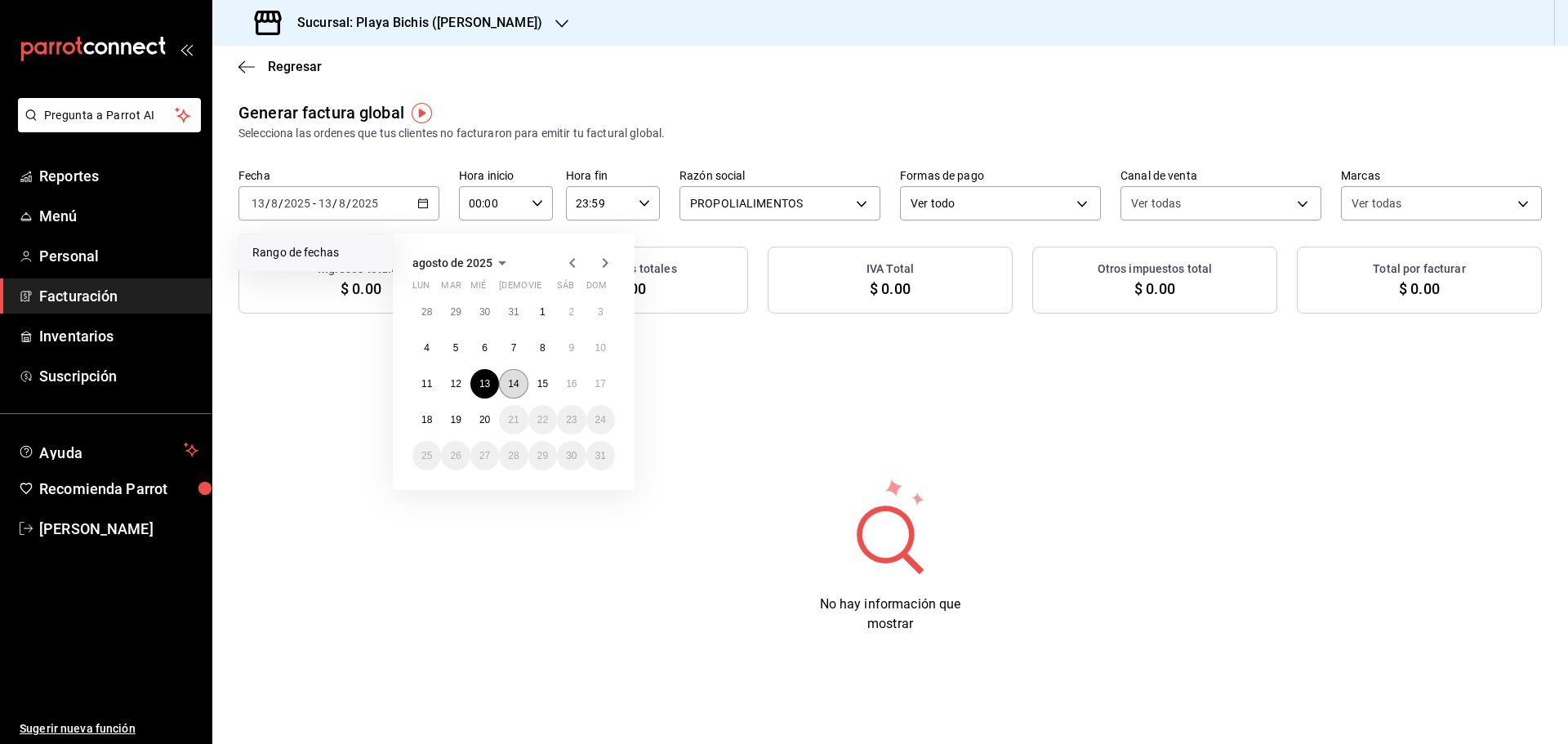
click at [515, 379] on abbr "14" at bounding box center [513, 383] width 11 height 11
click at [515, 381] on abbr "14" at bounding box center [513, 383] width 11 height 11
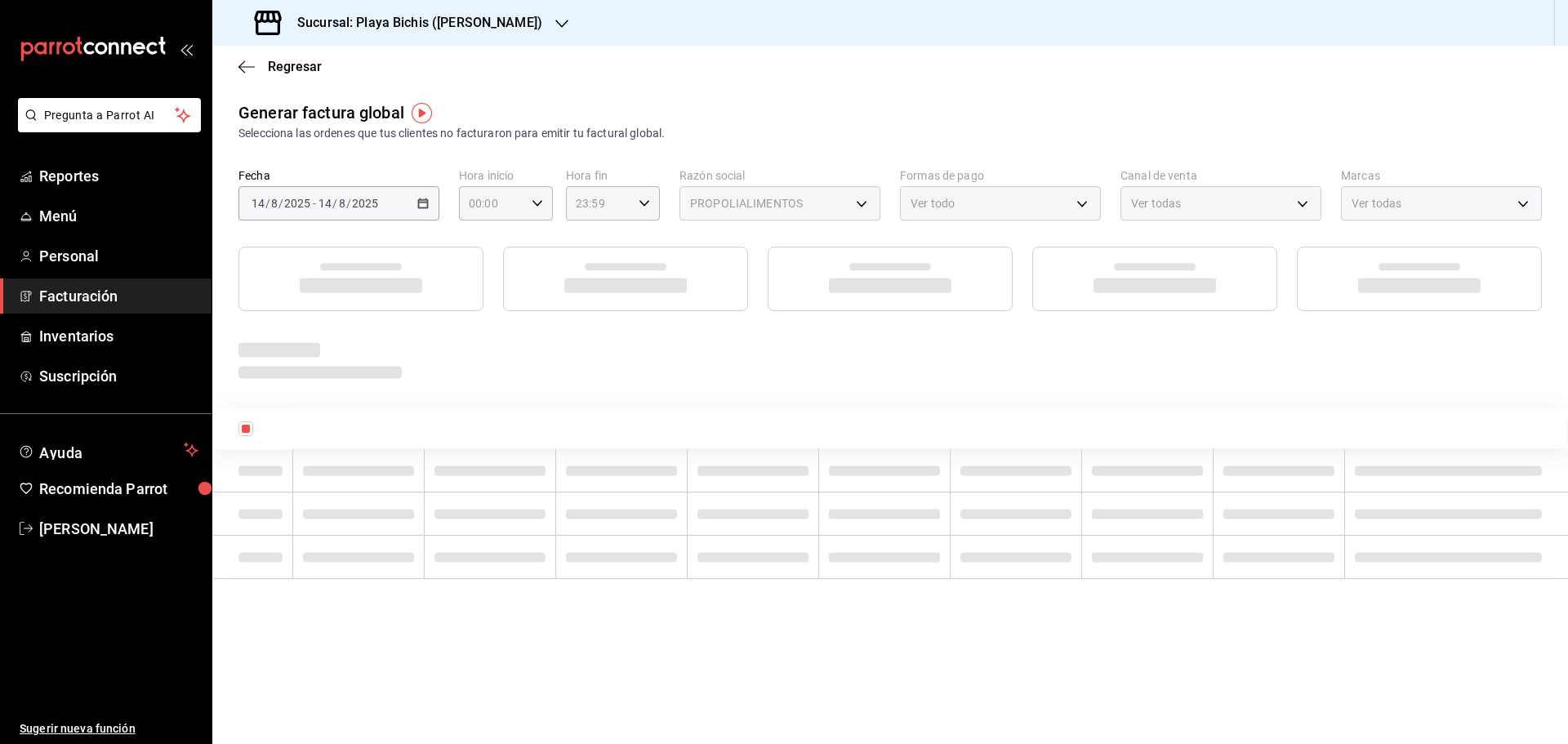
click at [515, 381] on div at bounding box center [890, 360] width 1304 height 45
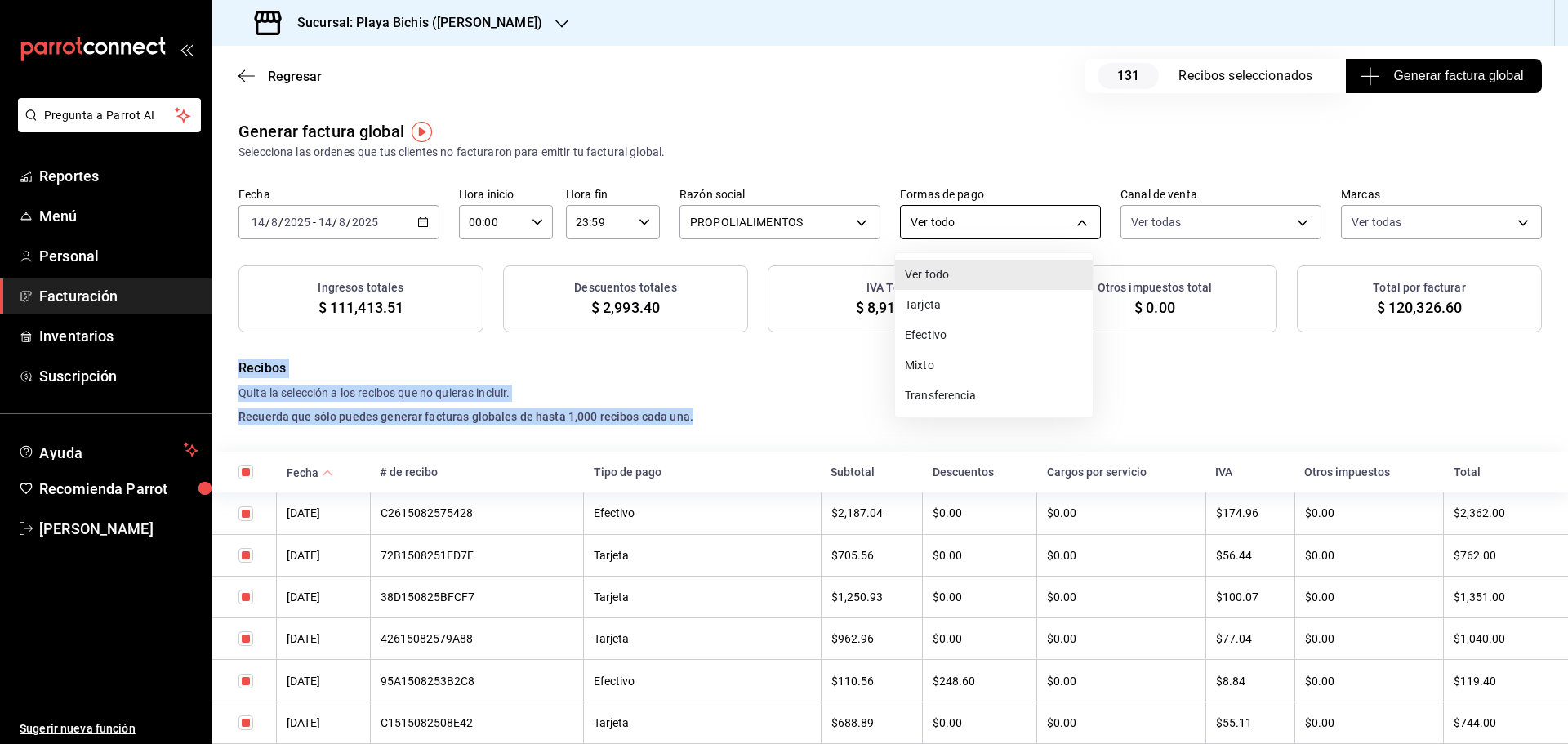
click at [960, 219] on body "Pregunta a Parrot AI Reportes Menú Personal Facturación Inventarios Suscripción…" at bounding box center [784, 372] width 1568 height 744
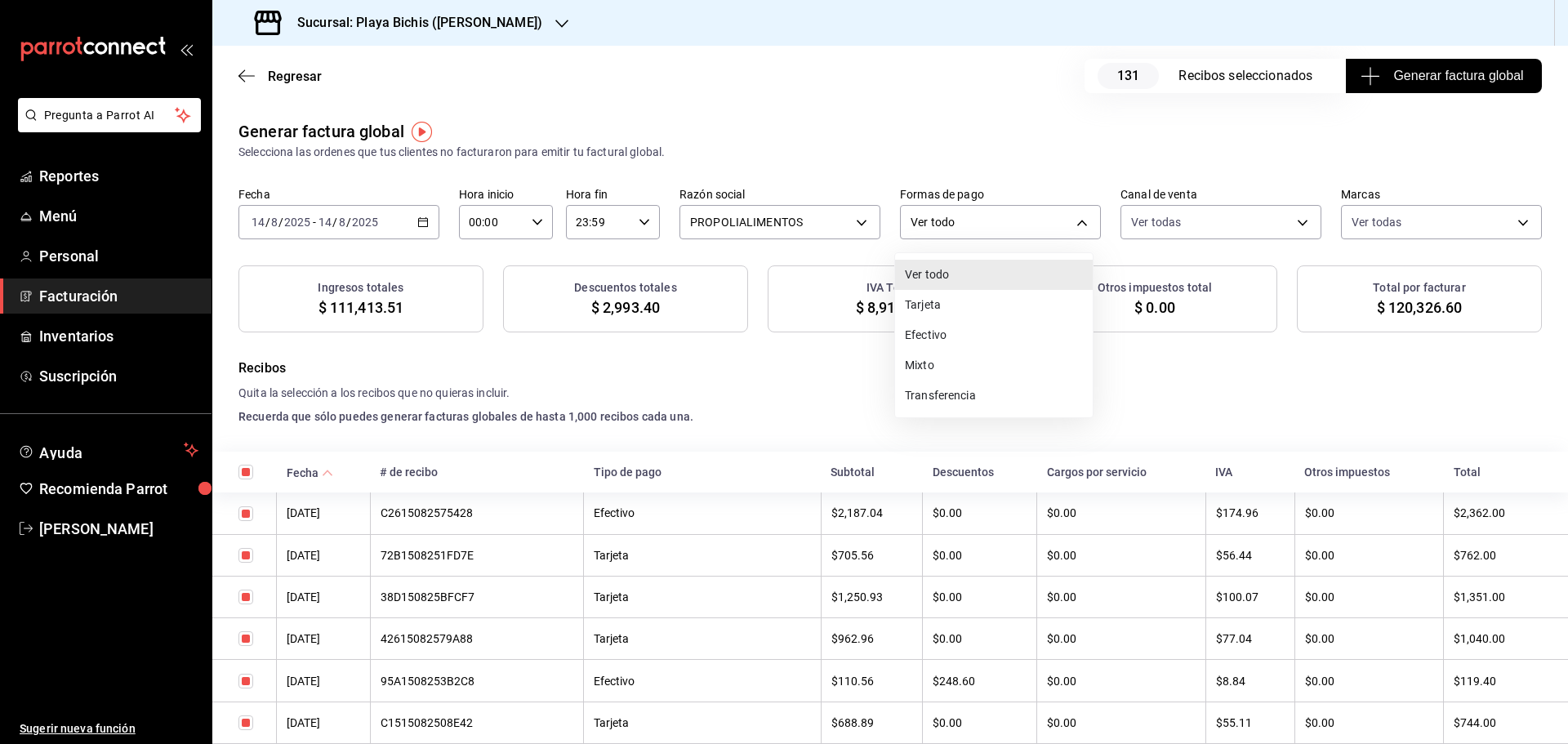
click at [960, 222] on div at bounding box center [784, 372] width 1568 height 744
click at [1416, 72] on span "Generar factura global" at bounding box center [1443, 76] width 159 height 19
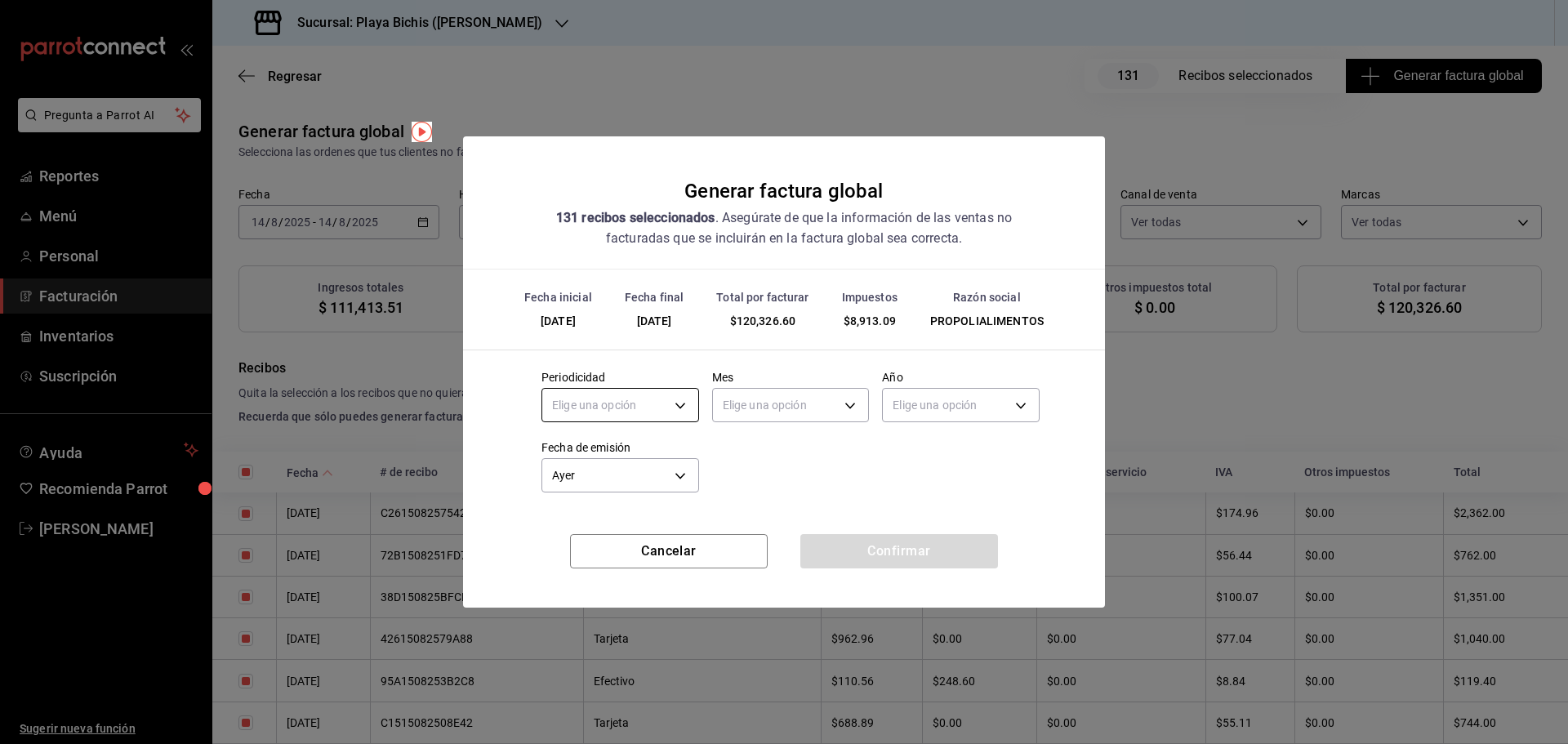
click at [658, 401] on body "Pregunta a Parrot AI Reportes Menú Personal Facturación Inventarios Suscripción…" at bounding box center [784, 372] width 1568 height 744
click at [602, 459] on li "Diario" at bounding box center [620, 456] width 156 height 27
type input "DAILY"
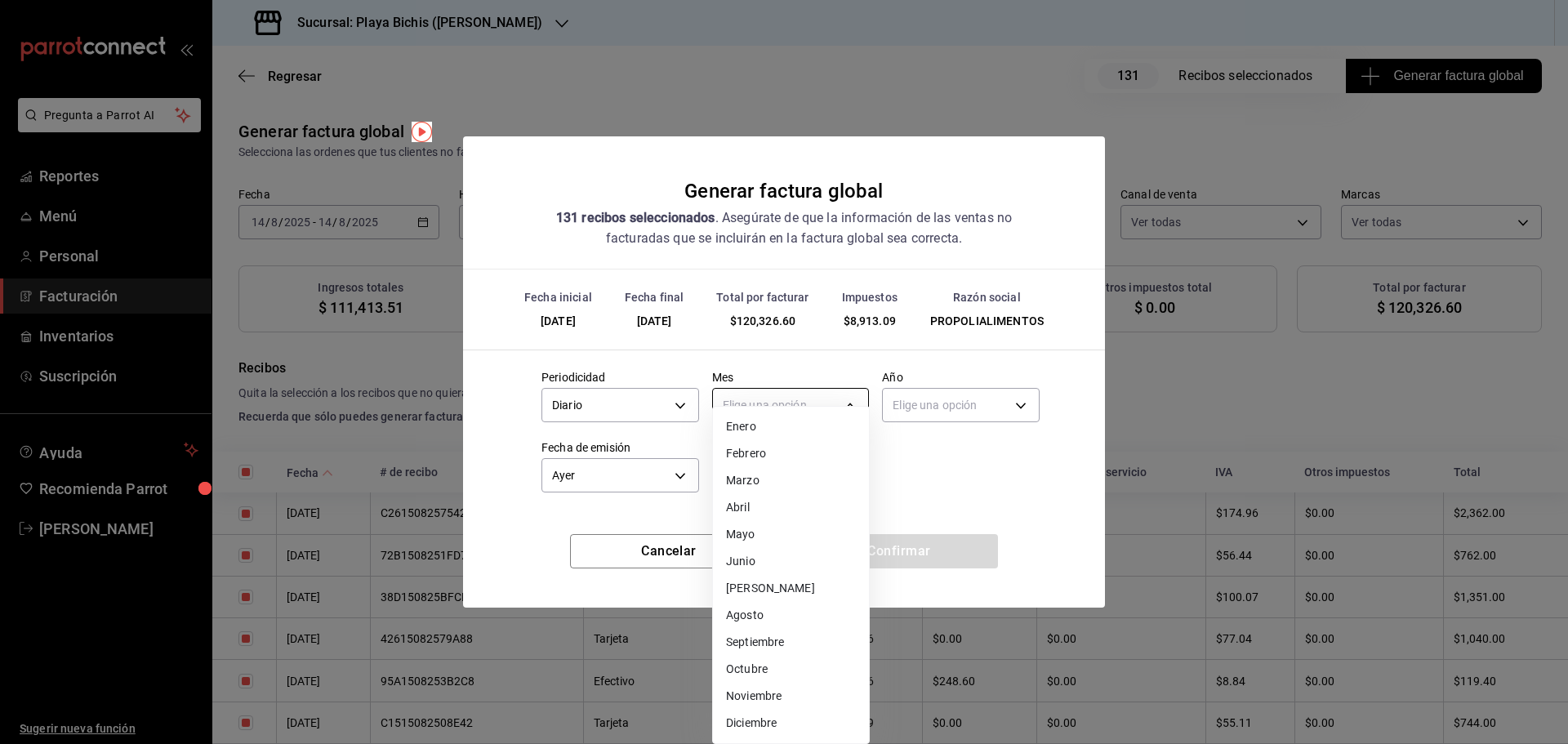
click at [784, 399] on body "Pregunta a Parrot AI Reportes Menú Personal Facturación Inventarios Suscripción…" at bounding box center [784, 372] width 1568 height 744
click at [765, 619] on li "Agosto" at bounding box center [791, 616] width 156 height 27
type input "8"
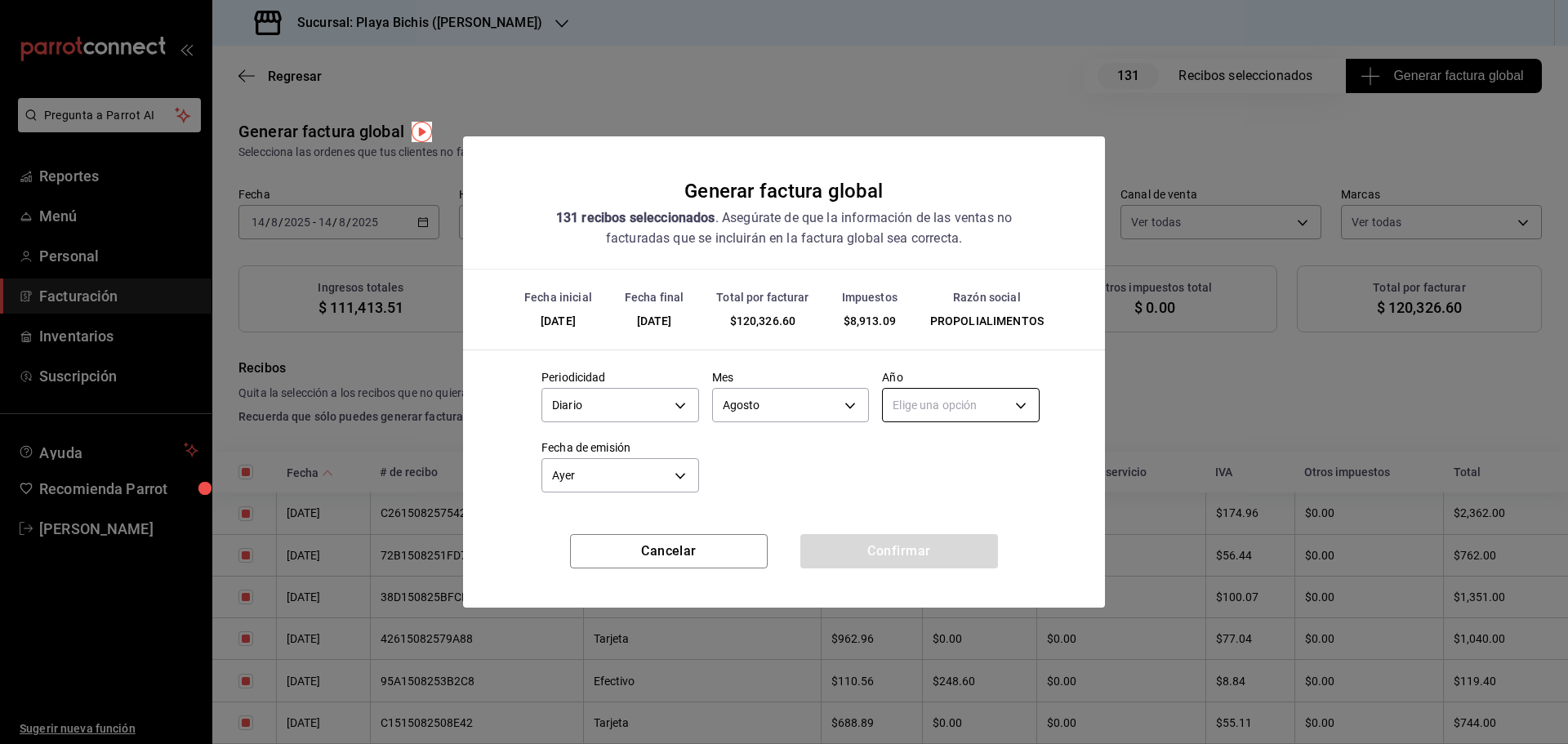
click at [938, 404] on body "Pregunta a Parrot AI Reportes Menú Personal Facturación Inventarios Suscripción…" at bounding box center [784, 372] width 1568 height 744
click at [926, 459] on li "2025" at bounding box center [961, 456] width 156 height 27
type input "2025"
click at [876, 545] on button "Confirmar" at bounding box center [899, 551] width 198 height 34
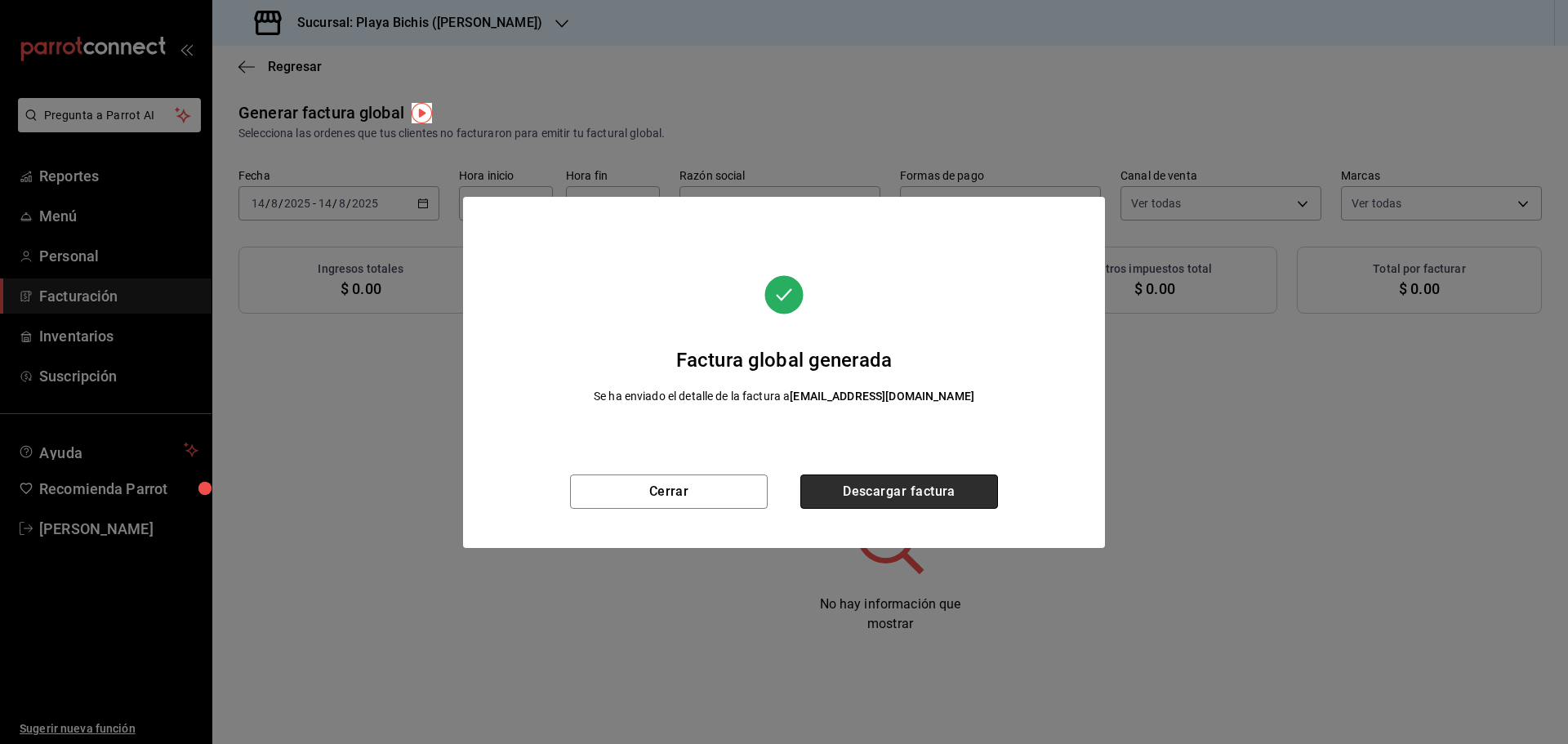
click at [949, 492] on button "Descargar factura" at bounding box center [899, 491] width 198 height 34
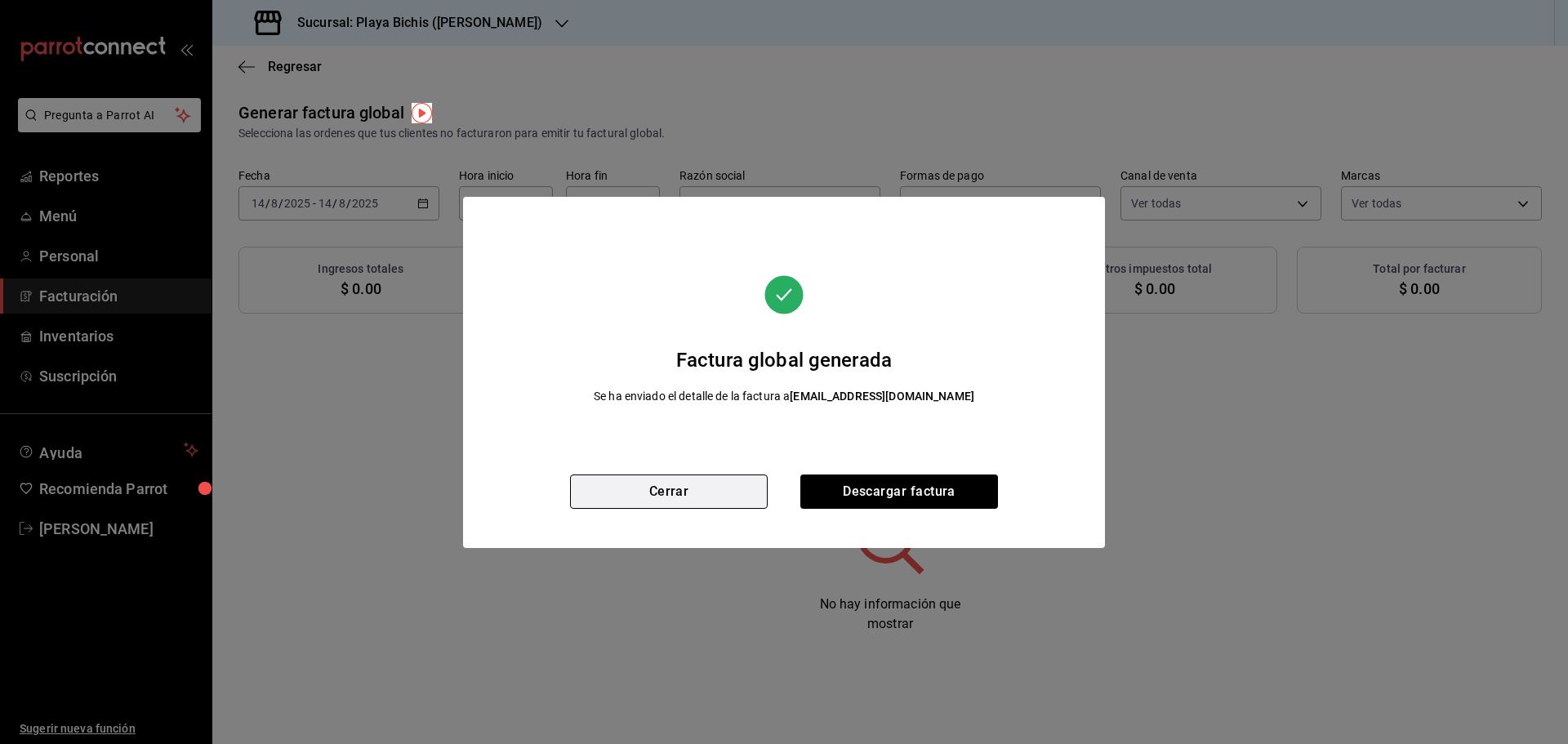
click at [710, 497] on button "Cerrar" at bounding box center [669, 491] width 198 height 34
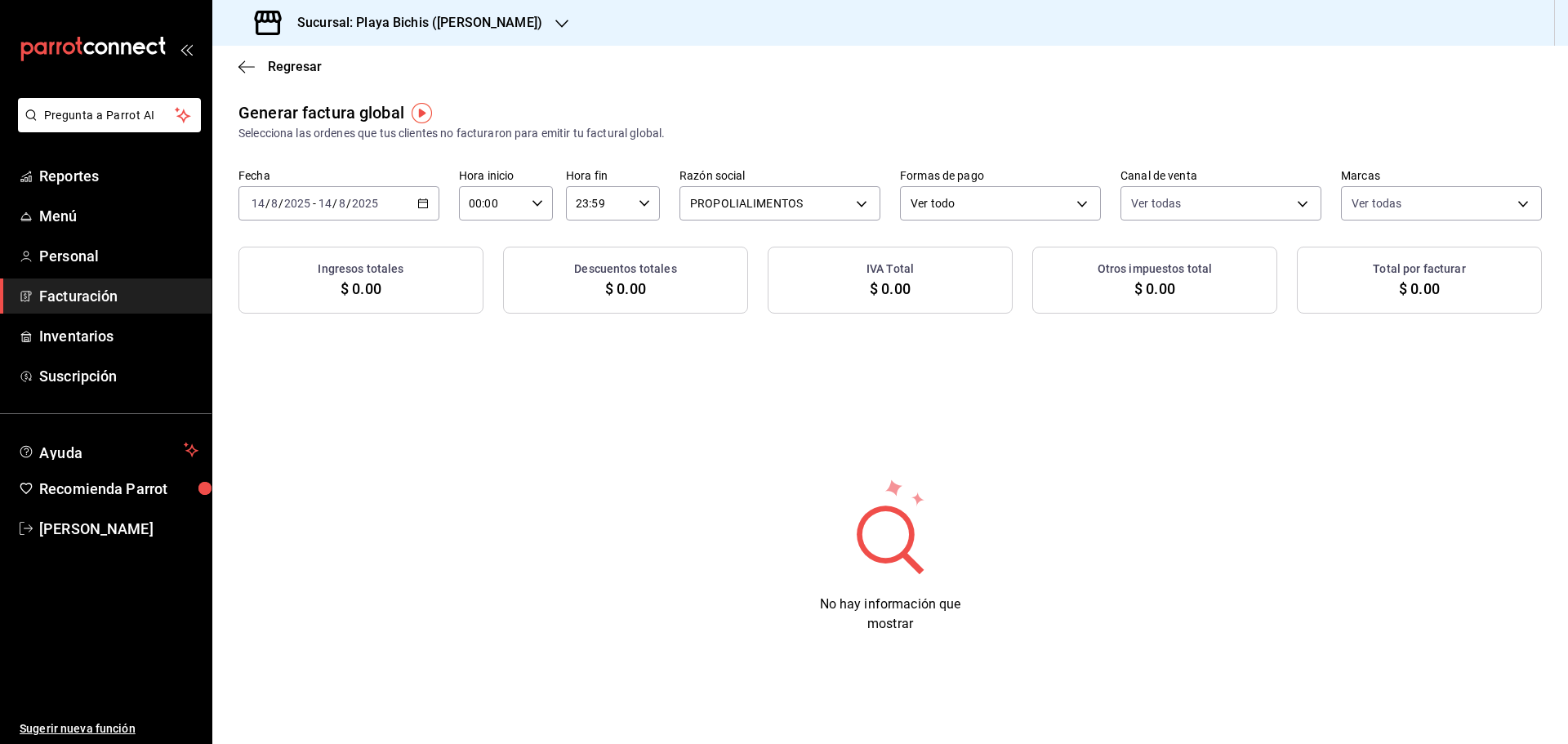
click at [427, 203] on icon "button" at bounding box center [423, 203] width 11 height 11
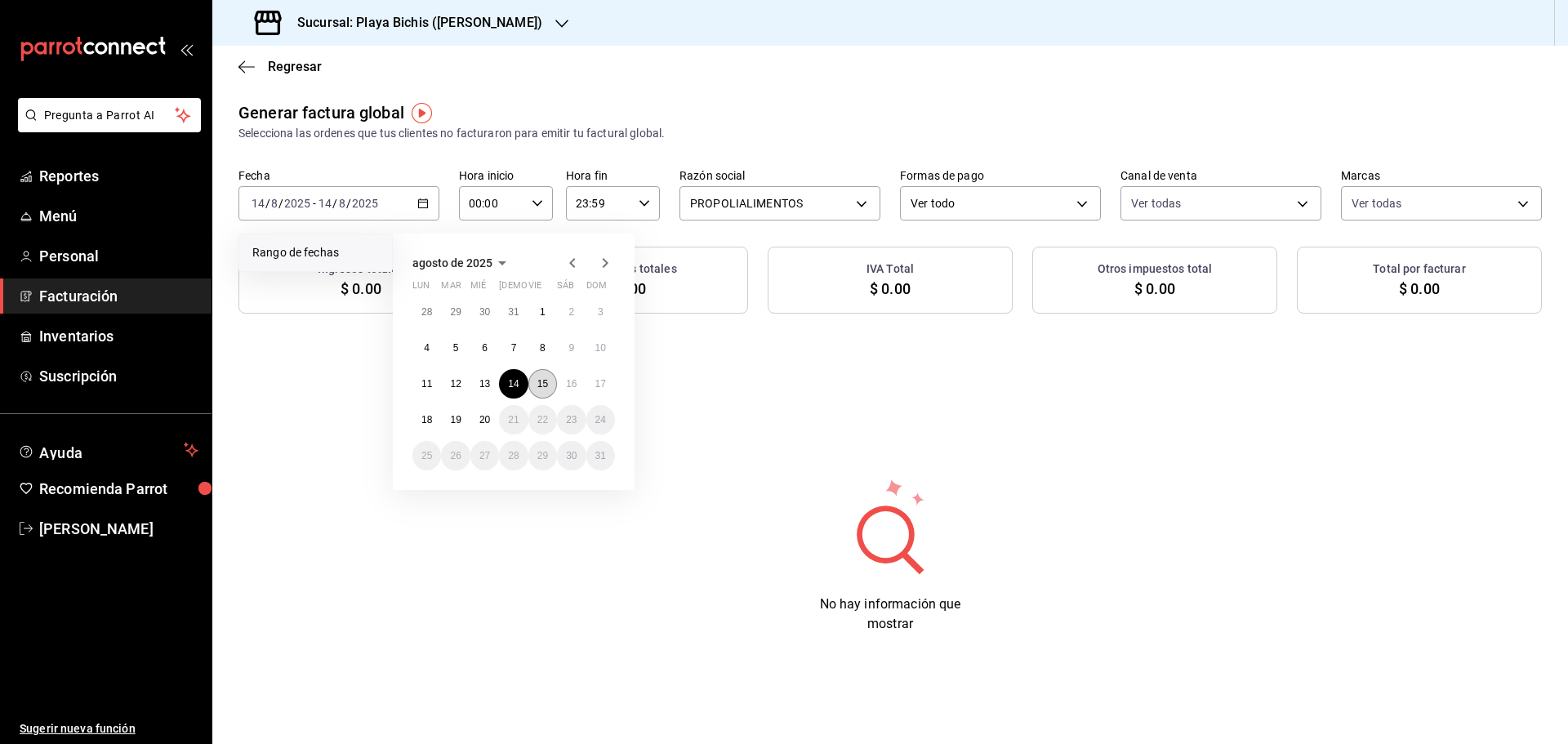
click at [540, 384] on abbr "15" at bounding box center [542, 383] width 11 height 11
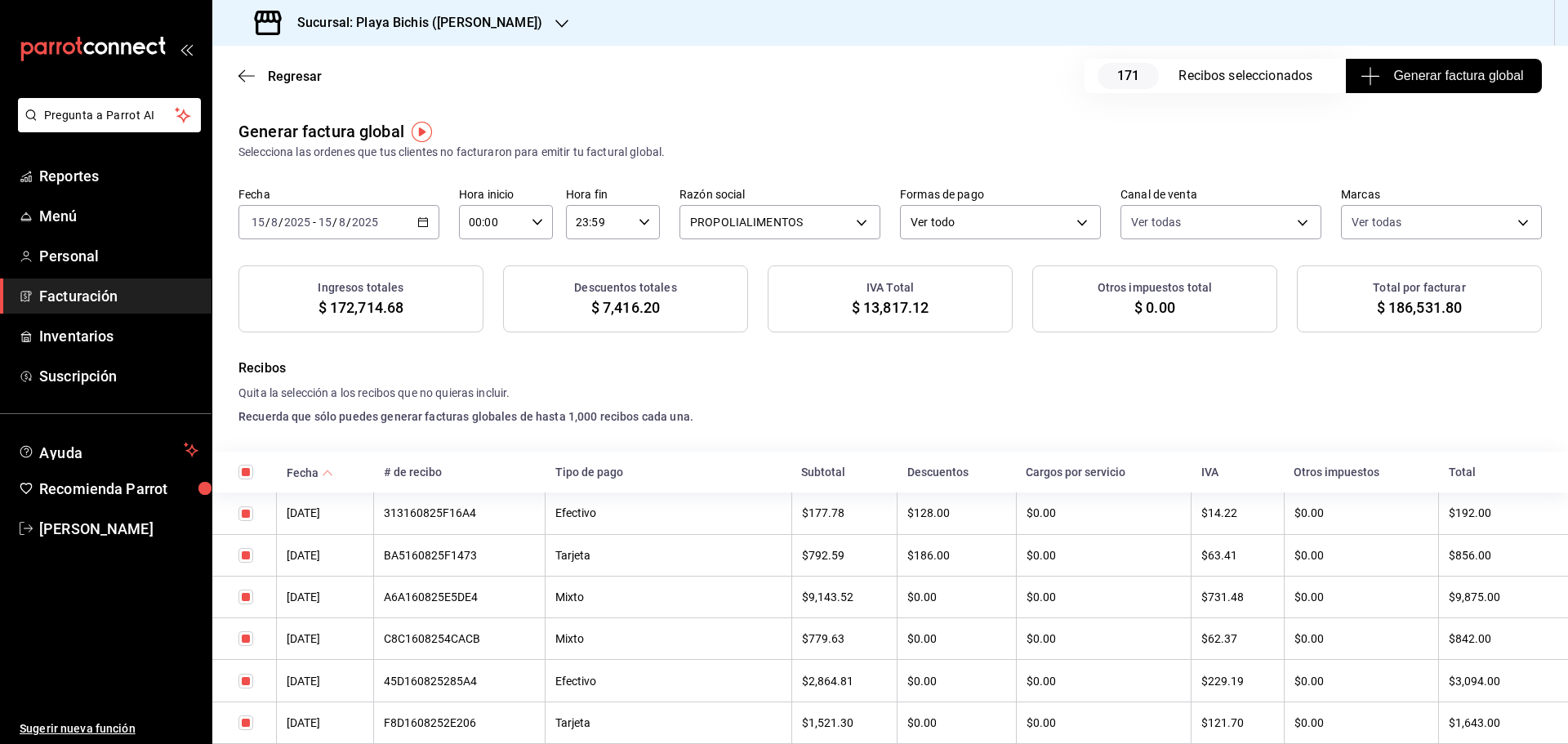
click at [1390, 72] on span "Generar factura global" at bounding box center [1443, 76] width 159 height 19
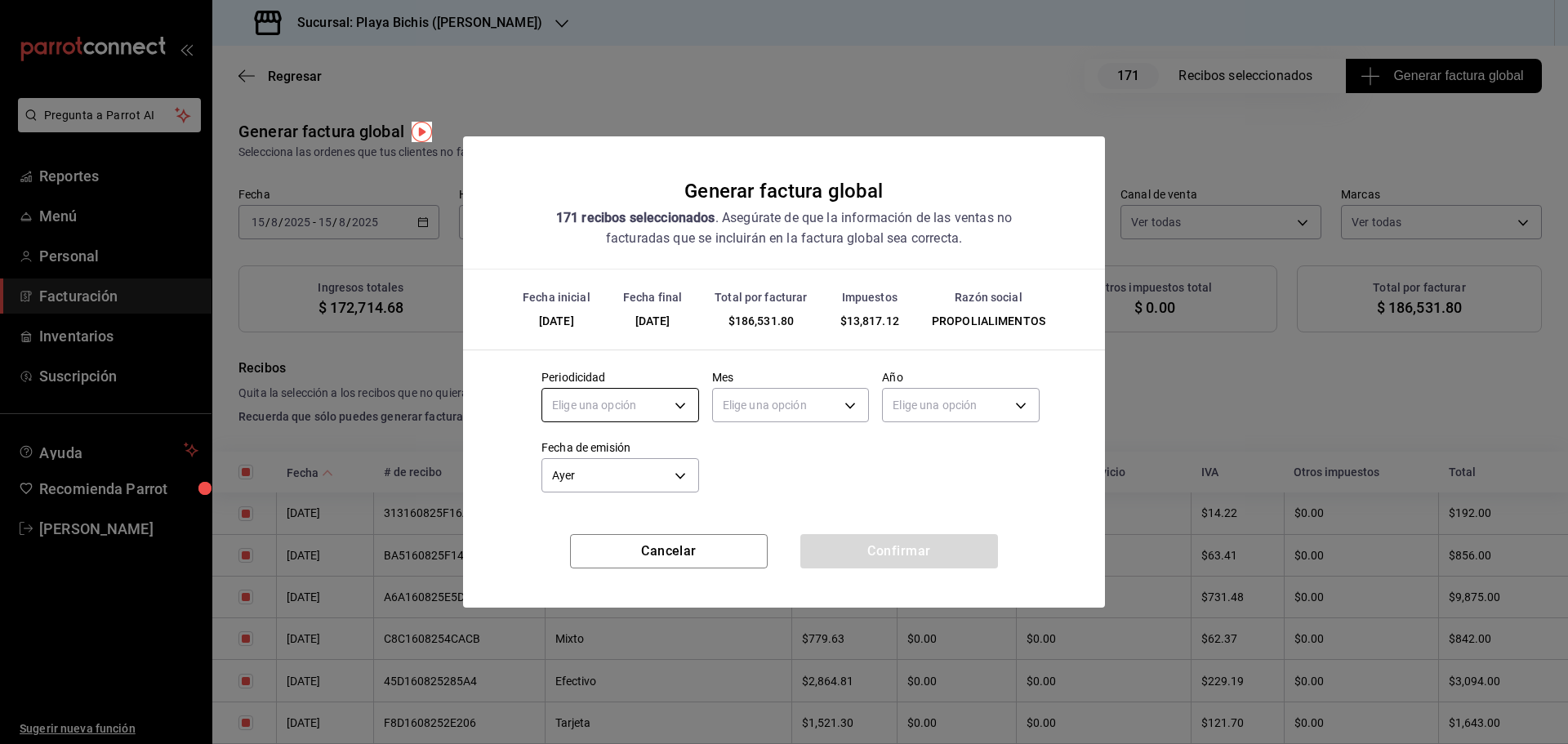
click at [678, 399] on body "Pregunta a Parrot AI Reportes Menú Personal Facturación Inventarios Suscripción…" at bounding box center [784, 372] width 1568 height 744
click at [598, 454] on li "Diario" at bounding box center [620, 456] width 156 height 27
type input "DAILY"
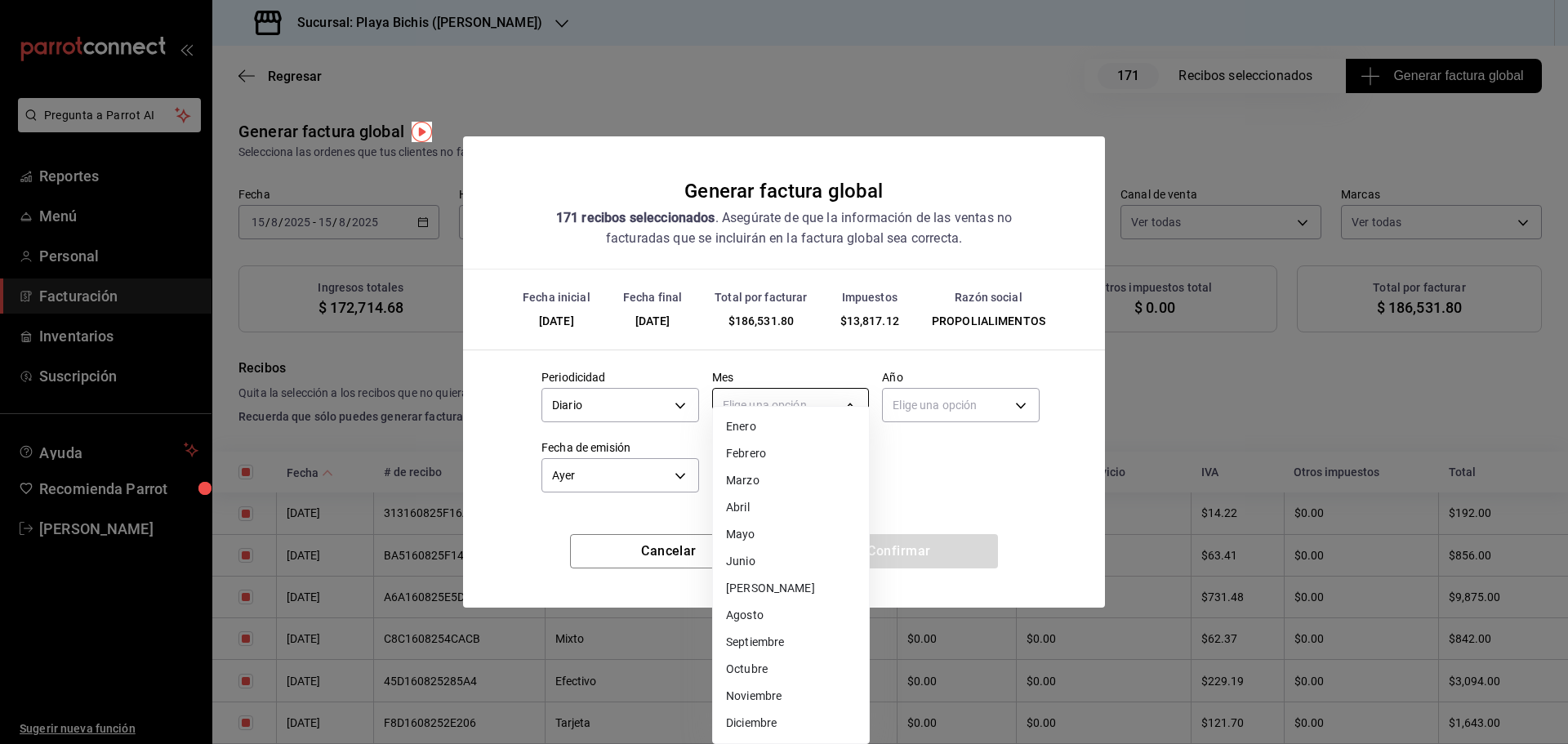
click at [772, 405] on body "Pregunta a Parrot AI Reportes Menú Personal Facturación Inventarios Suscripción…" at bounding box center [784, 372] width 1568 height 744
click at [761, 619] on li "Agosto" at bounding box center [791, 616] width 156 height 27
type input "8"
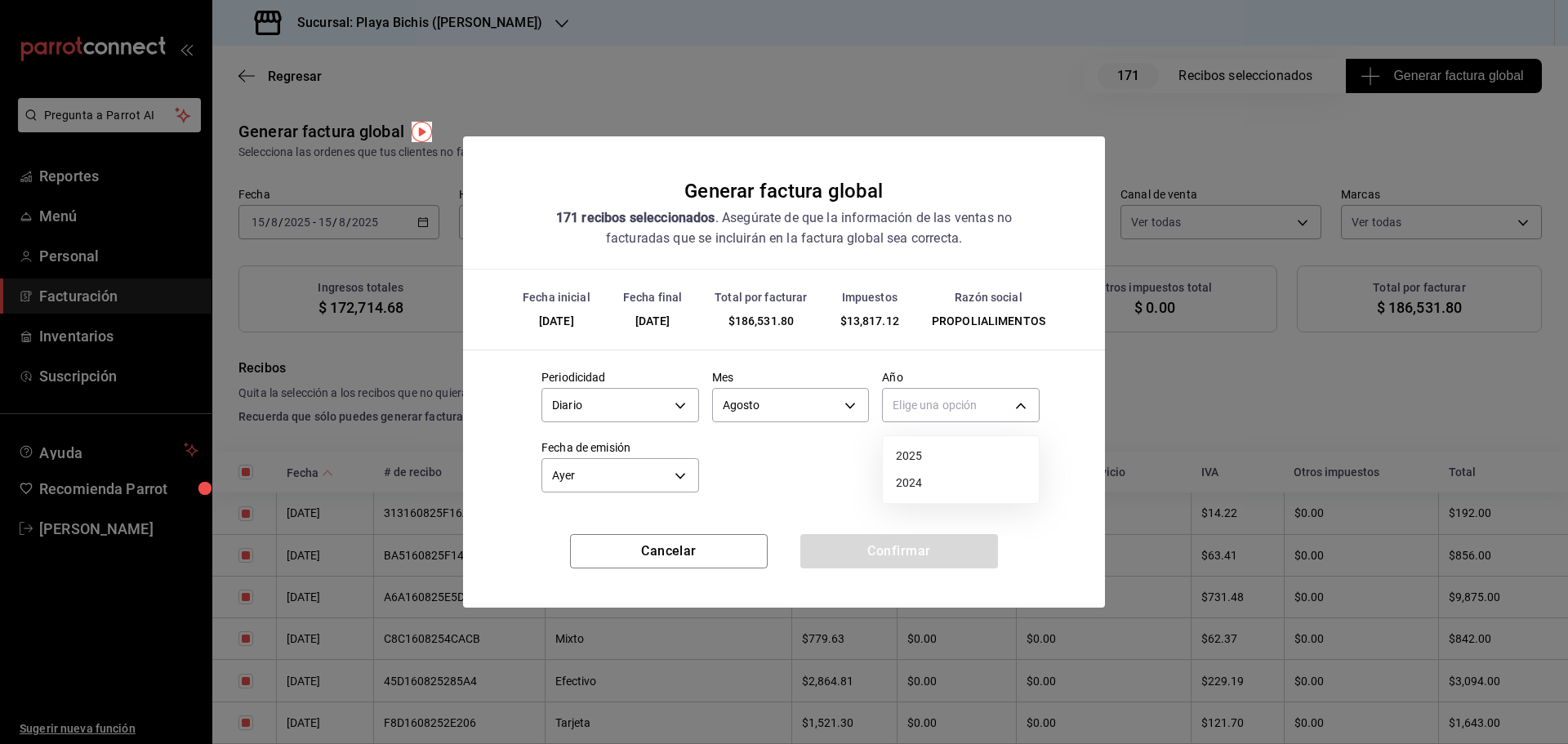
click at [948, 407] on body "Pregunta a Parrot AI Reportes Menú Personal Facturación Inventarios Suscripción…" at bounding box center [784, 372] width 1568 height 744
click at [931, 452] on li "2025" at bounding box center [961, 456] width 156 height 27
type input "2025"
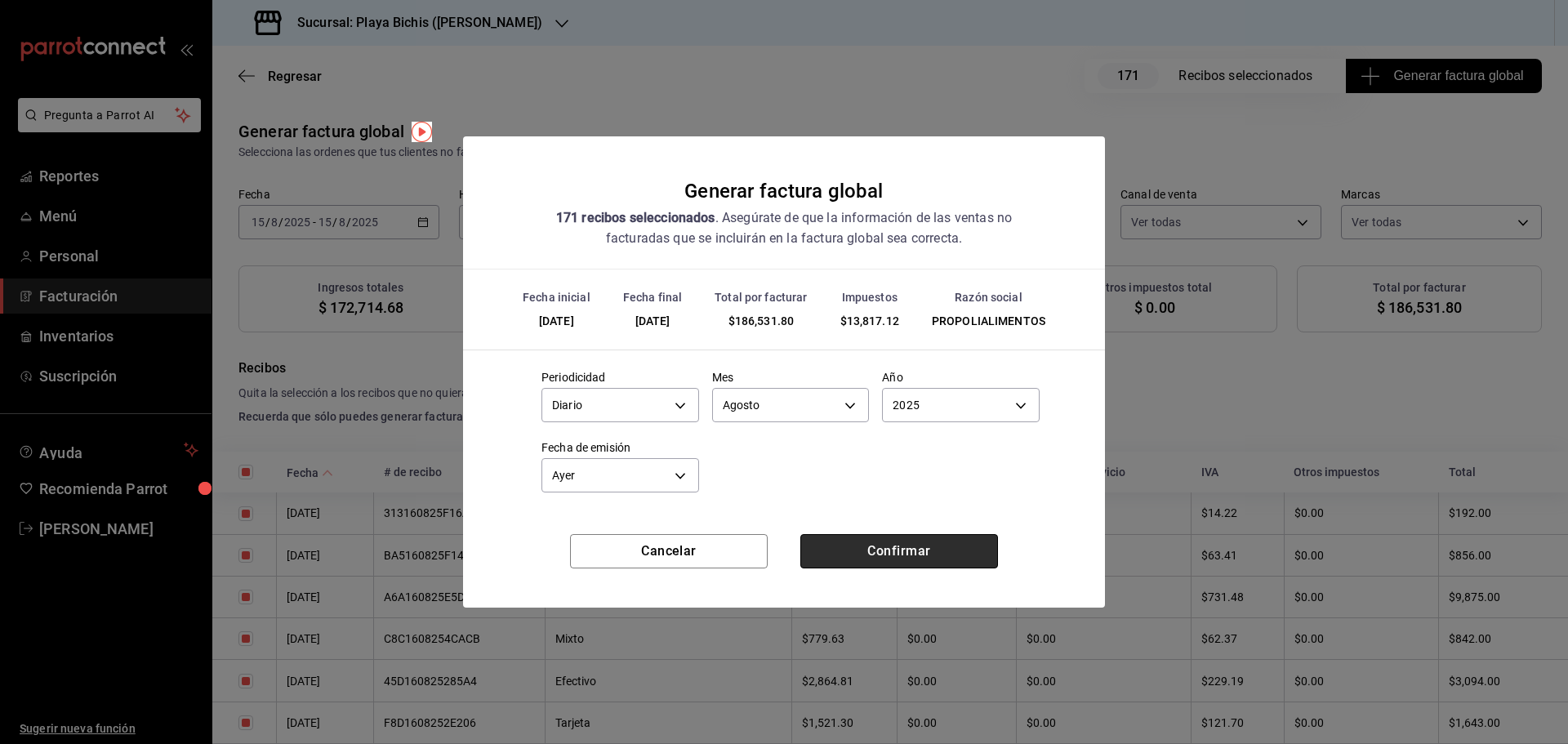
click at [869, 561] on button "Confirmar" at bounding box center [899, 551] width 198 height 34
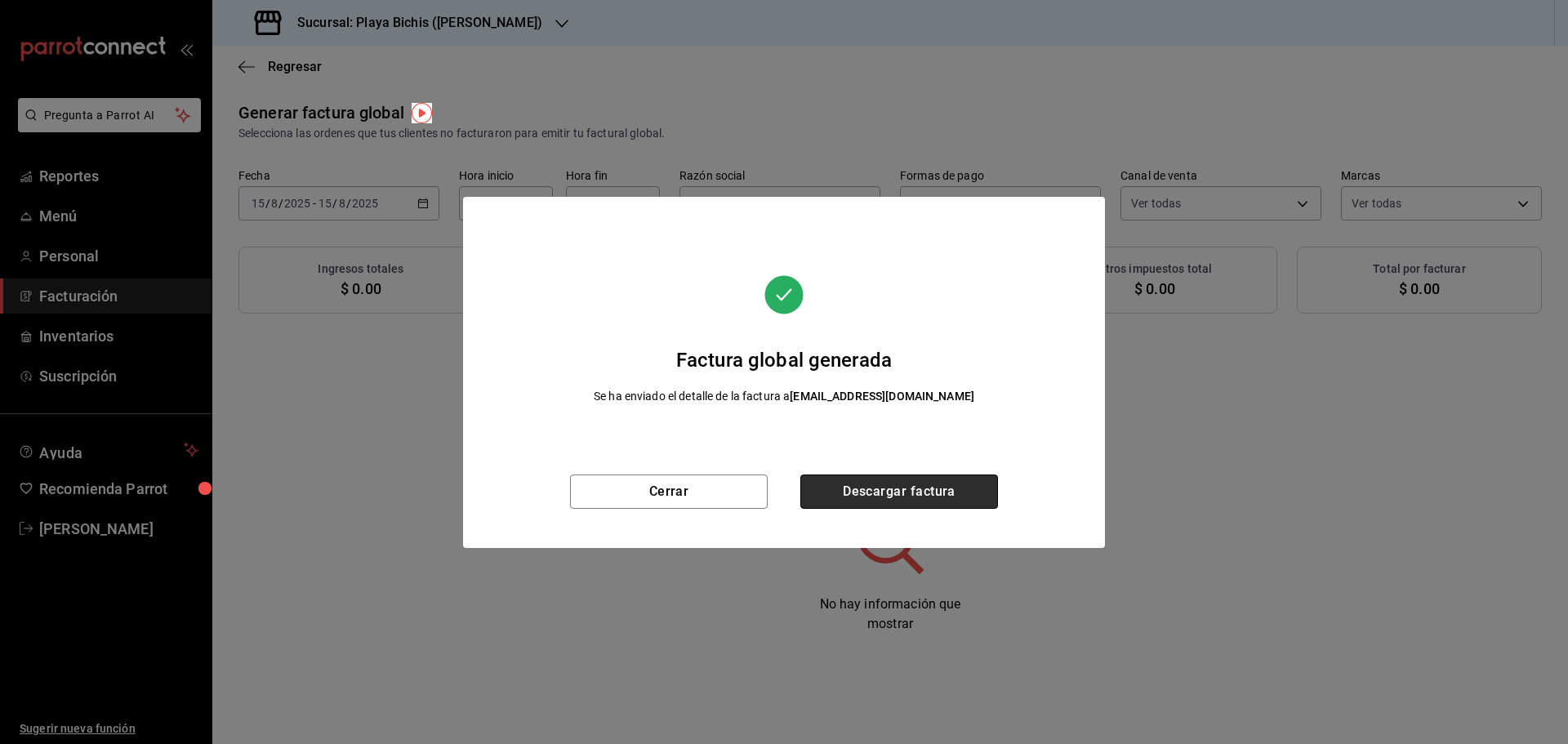
click at [931, 489] on button "Descargar factura" at bounding box center [899, 491] width 198 height 34
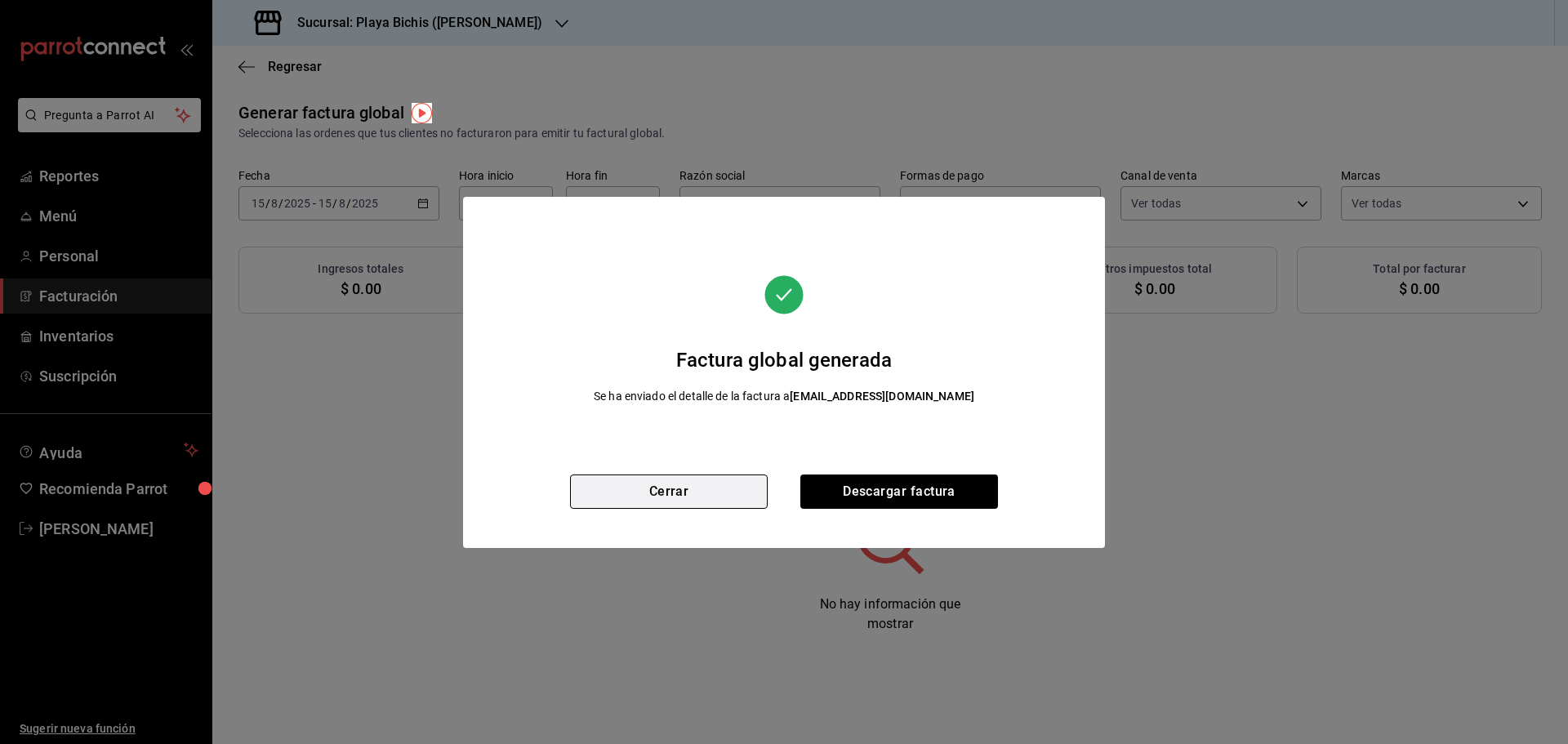
click at [685, 487] on button "Cerrar" at bounding box center [669, 491] width 198 height 34
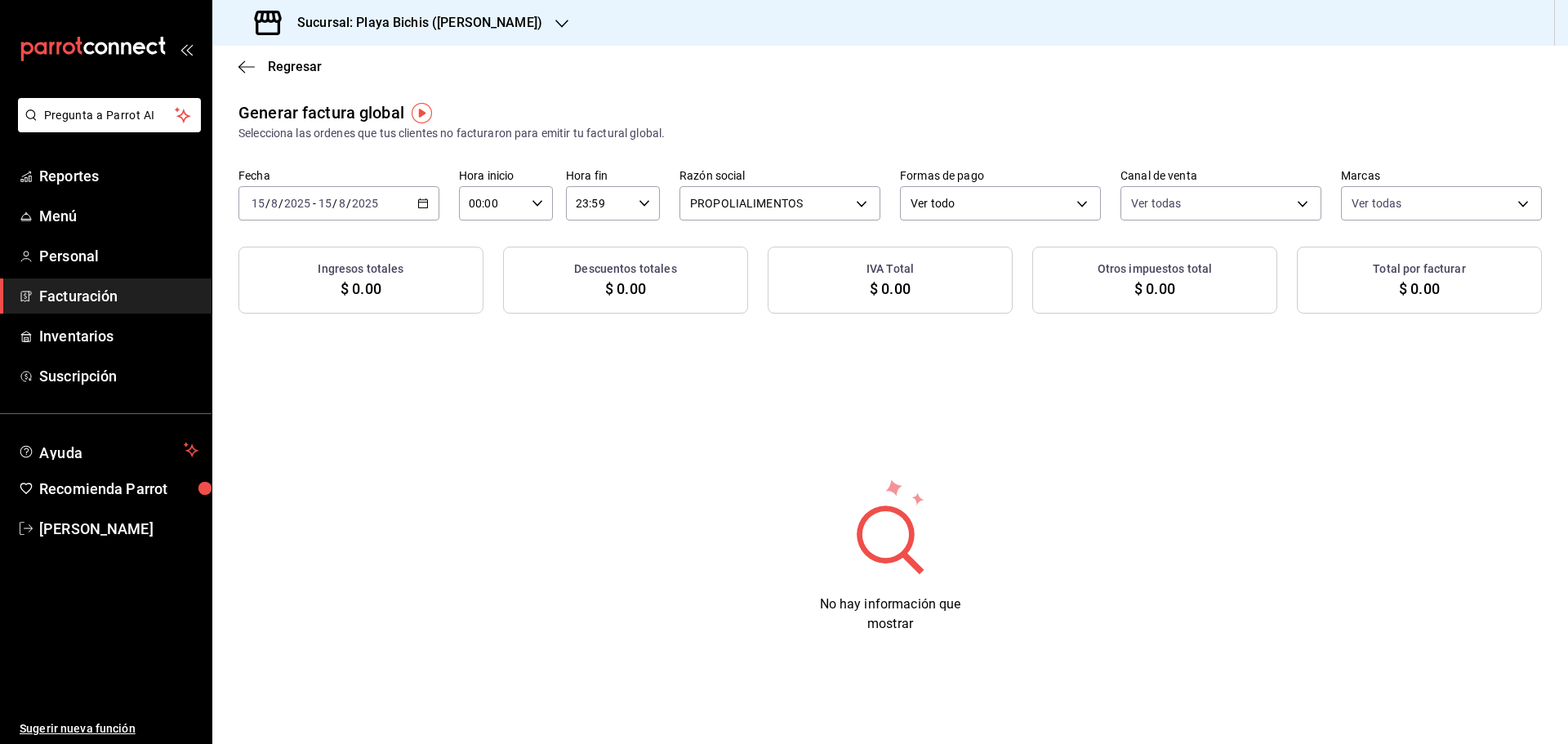
click at [426, 201] on \(Stroke\) "button" at bounding box center [422, 204] width 10 height 9
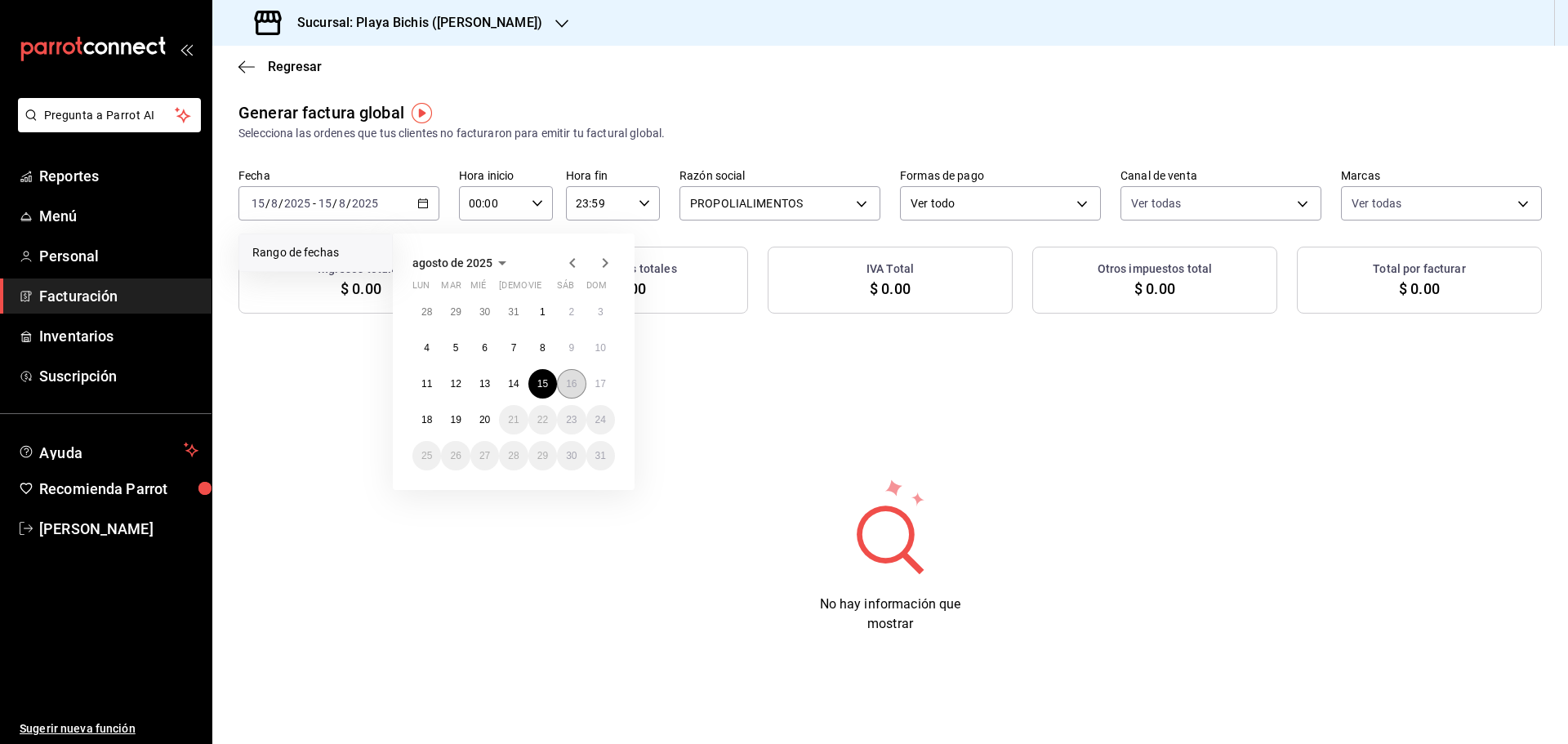
click at [572, 385] on abbr "16" at bounding box center [572, 383] width 11 height 11
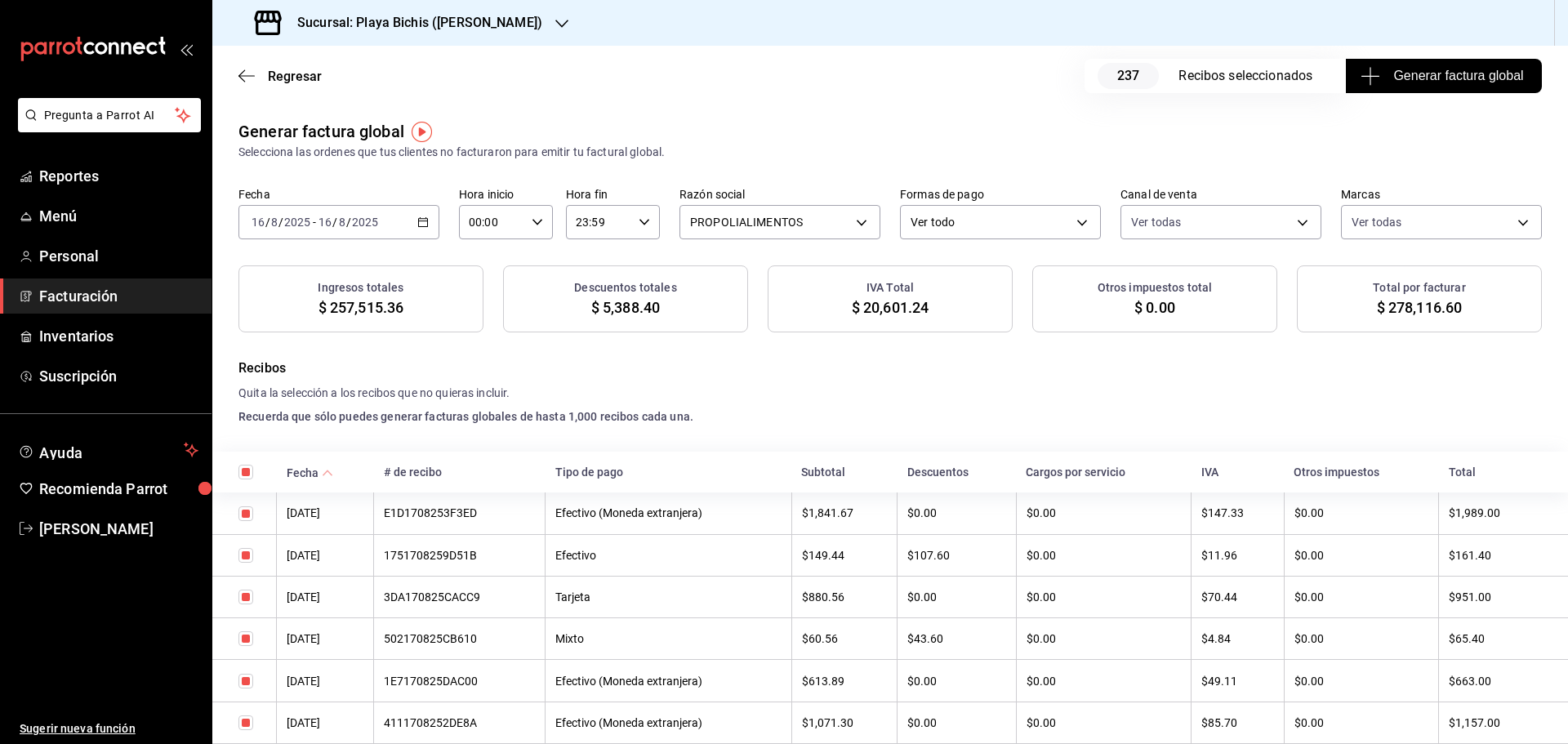
click at [1402, 83] on span "Generar factura global" at bounding box center [1443, 76] width 159 height 19
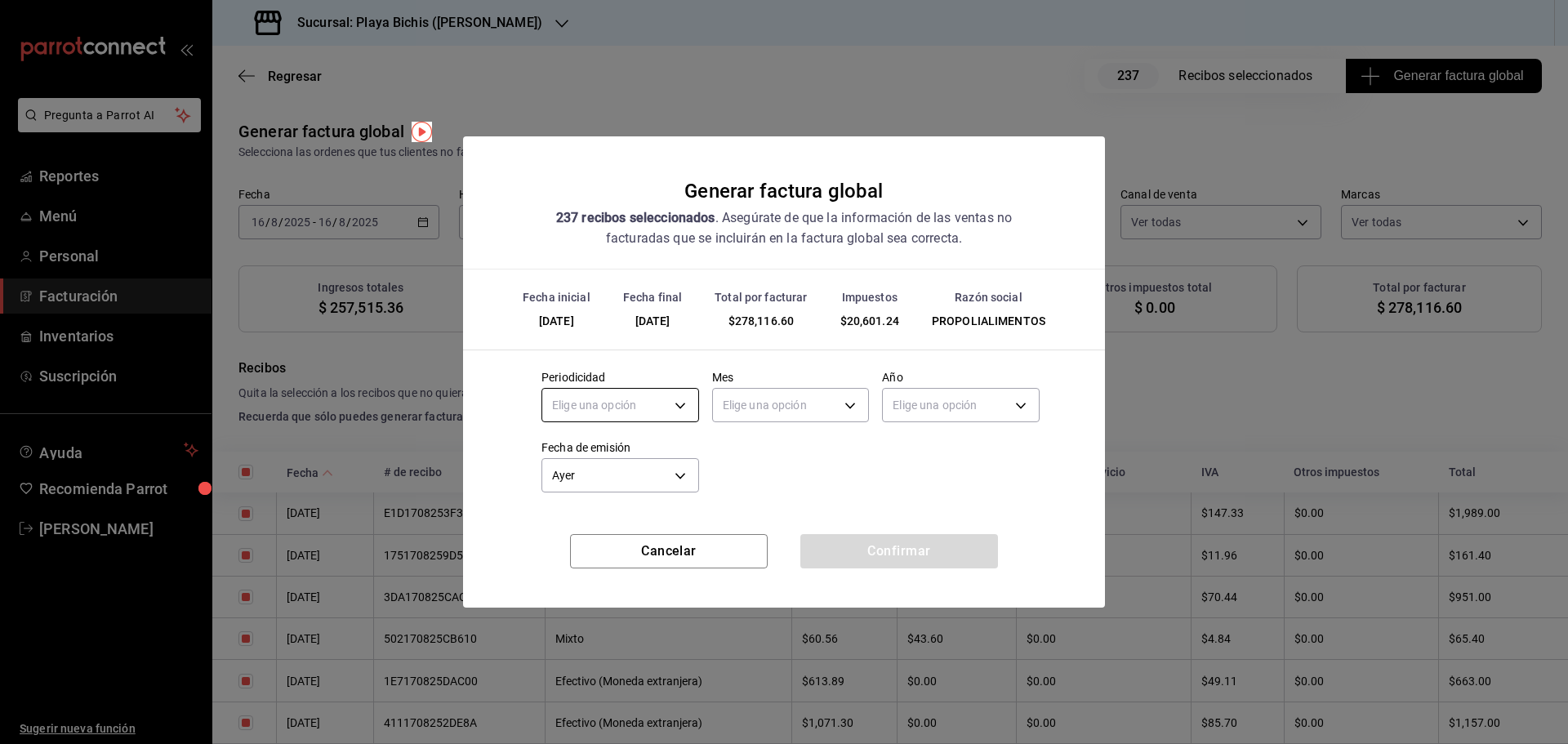
click at [675, 399] on body "Pregunta a Parrot AI Reportes Menú Personal Facturación Inventarios Suscripción…" at bounding box center [784, 372] width 1568 height 744
drag, startPoint x: 598, startPoint y: 454, endPoint x: 673, endPoint y: 434, distance: 77.6
click at [598, 453] on li "Diario" at bounding box center [620, 456] width 156 height 27
type input "DAILY"
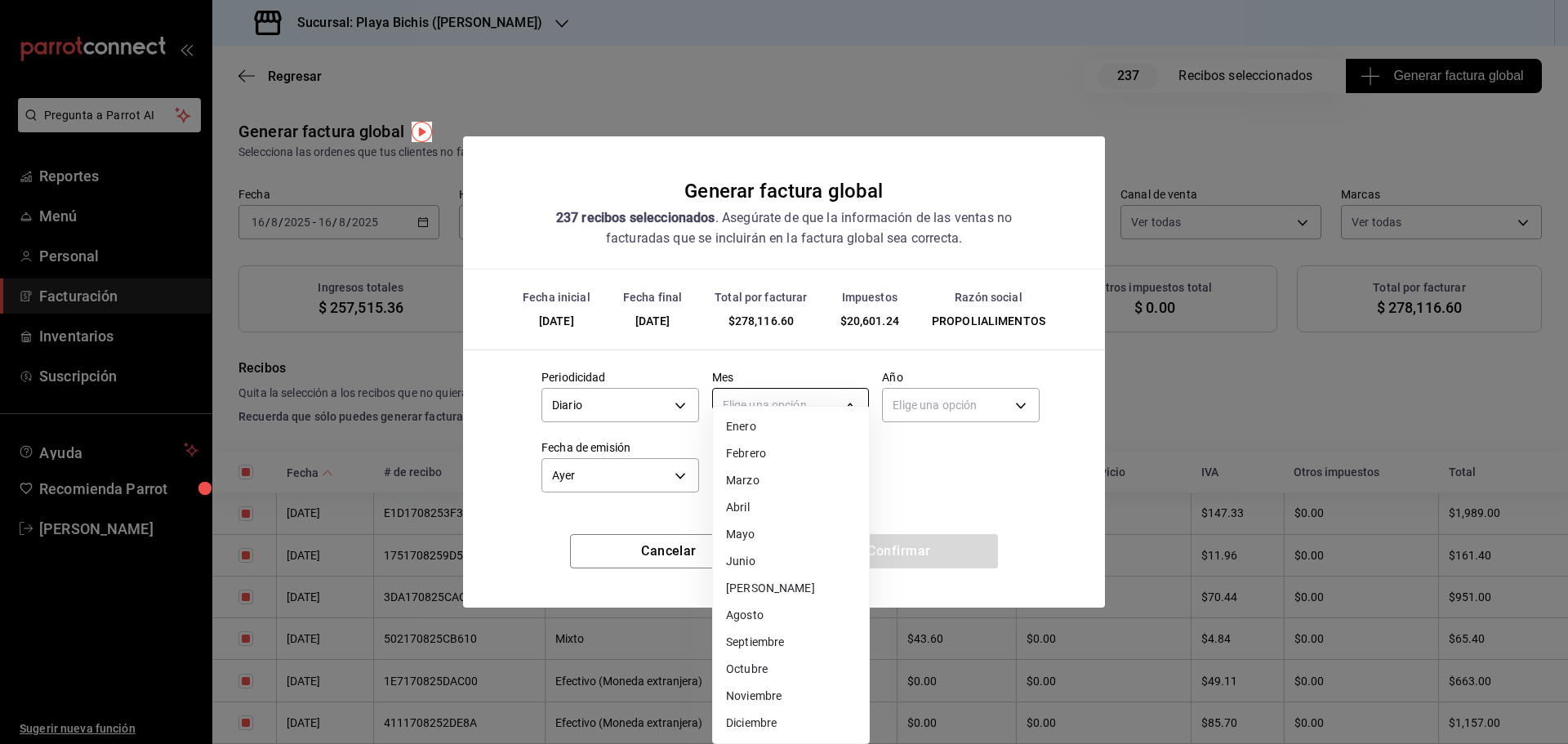
drag, startPoint x: 752, startPoint y: 408, endPoint x: 747, endPoint y: 429, distance: 21.6
click at [753, 408] on body "Pregunta a Parrot AI Reportes Menú Personal Facturación Inventarios Suscripción…" at bounding box center [784, 372] width 1568 height 744
click at [767, 618] on li "Agosto" at bounding box center [791, 616] width 156 height 27
type input "8"
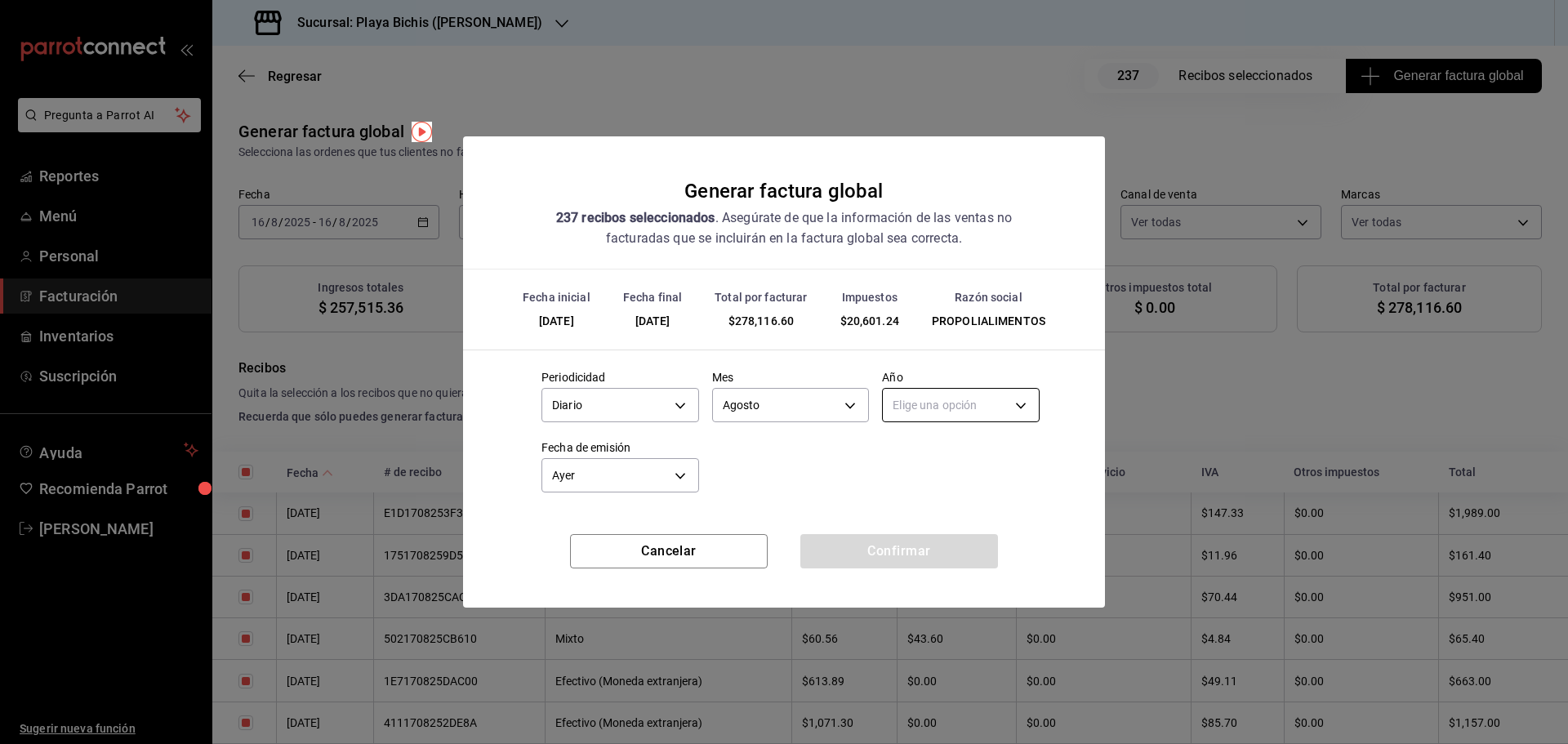
click at [925, 418] on body "Pregunta a Parrot AI Reportes Menú Personal Facturación Inventarios Suscripción…" at bounding box center [784, 372] width 1568 height 744
click at [918, 461] on li "2025" at bounding box center [961, 456] width 156 height 27
type input "2025"
click at [878, 546] on button "Confirmar" at bounding box center [899, 551] width 198 height 34
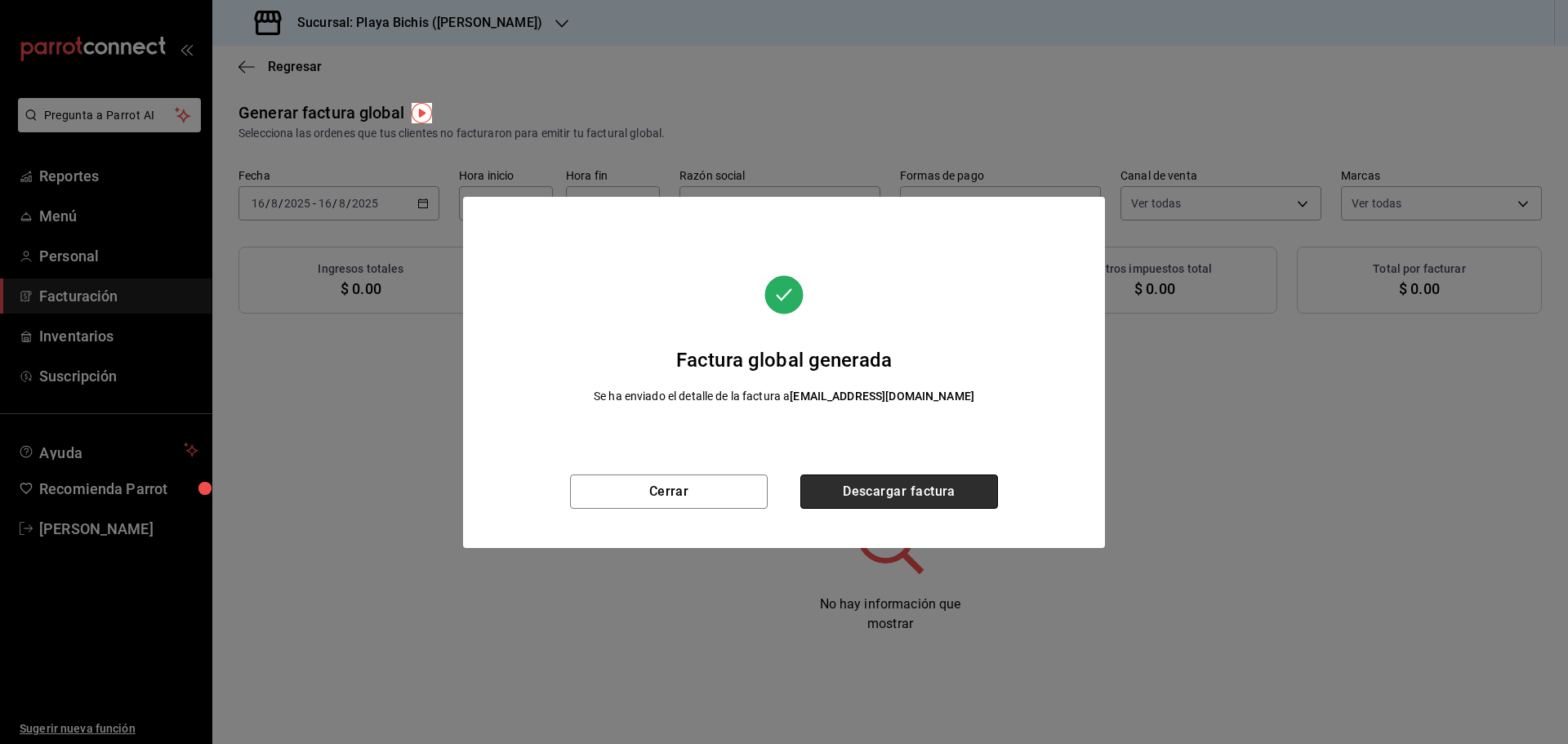
click at [929, 486] on button "Descargar factura" at bounding box center [899, 491] width 198 height 34
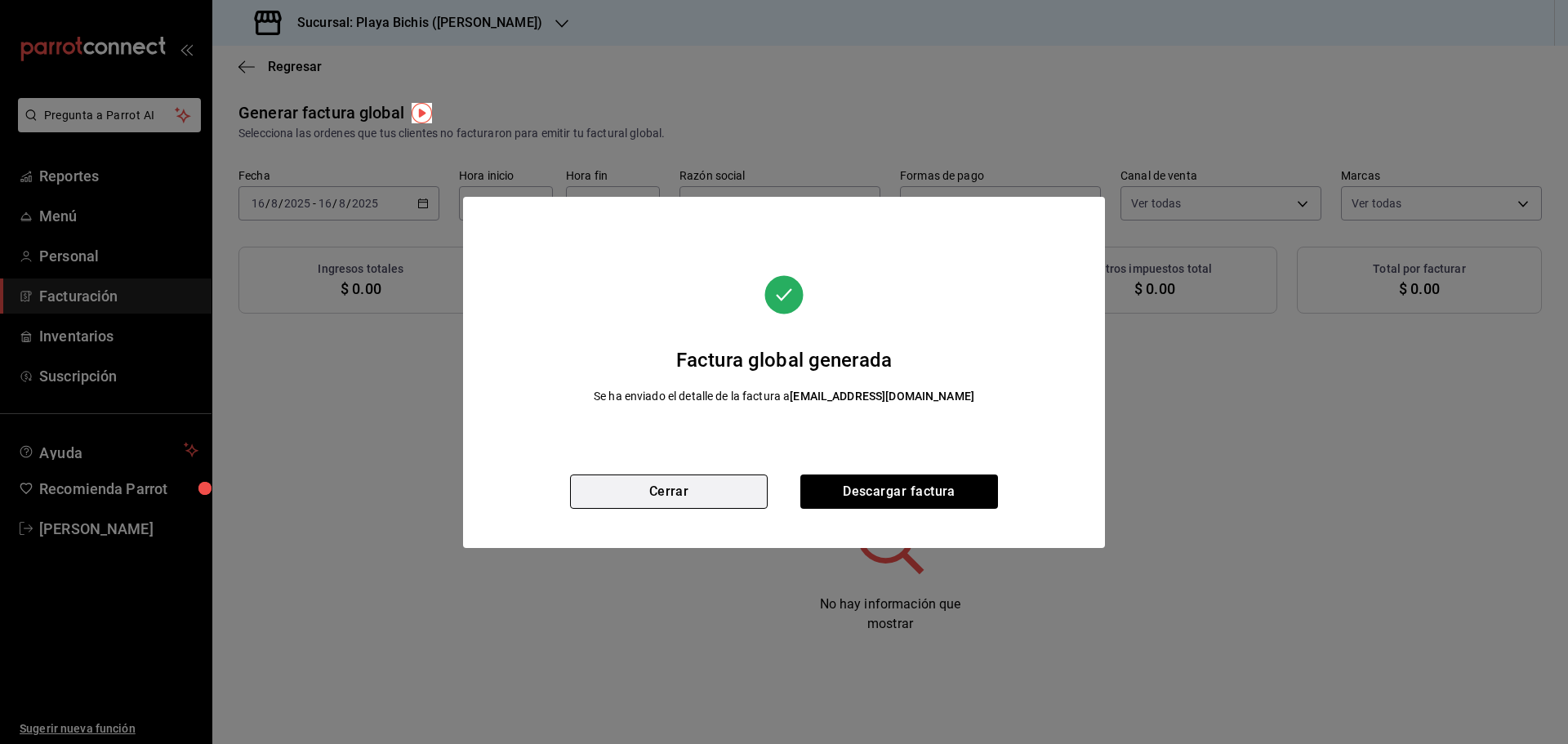
click at [700, 496] on button "Cerrar" at bounding box center [669, 491] width 198 height 34
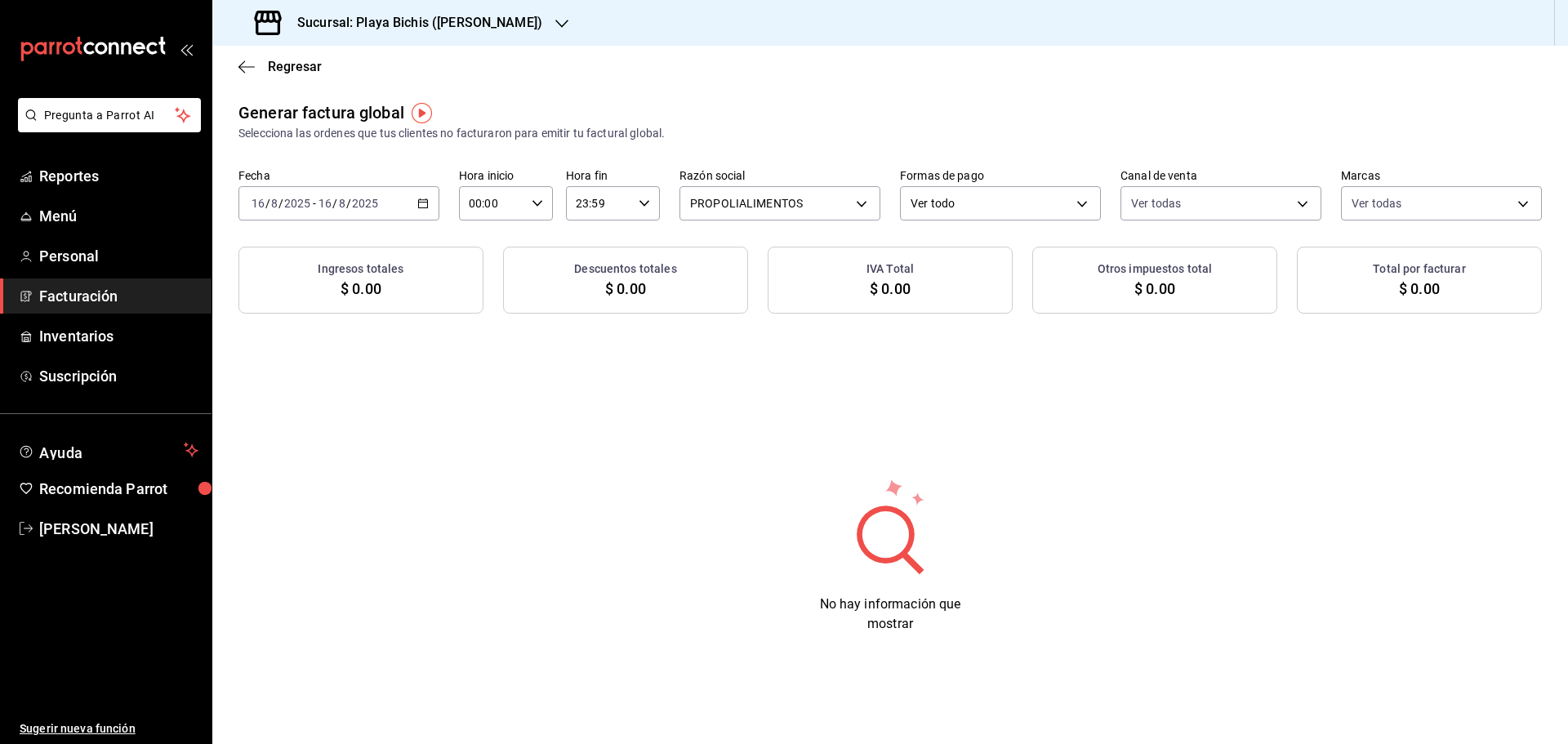
click at [416, 201] on div "[DATE] [DATE] - [DATE] [DATE]" at bounding box center [338, 203] width 201 height 34
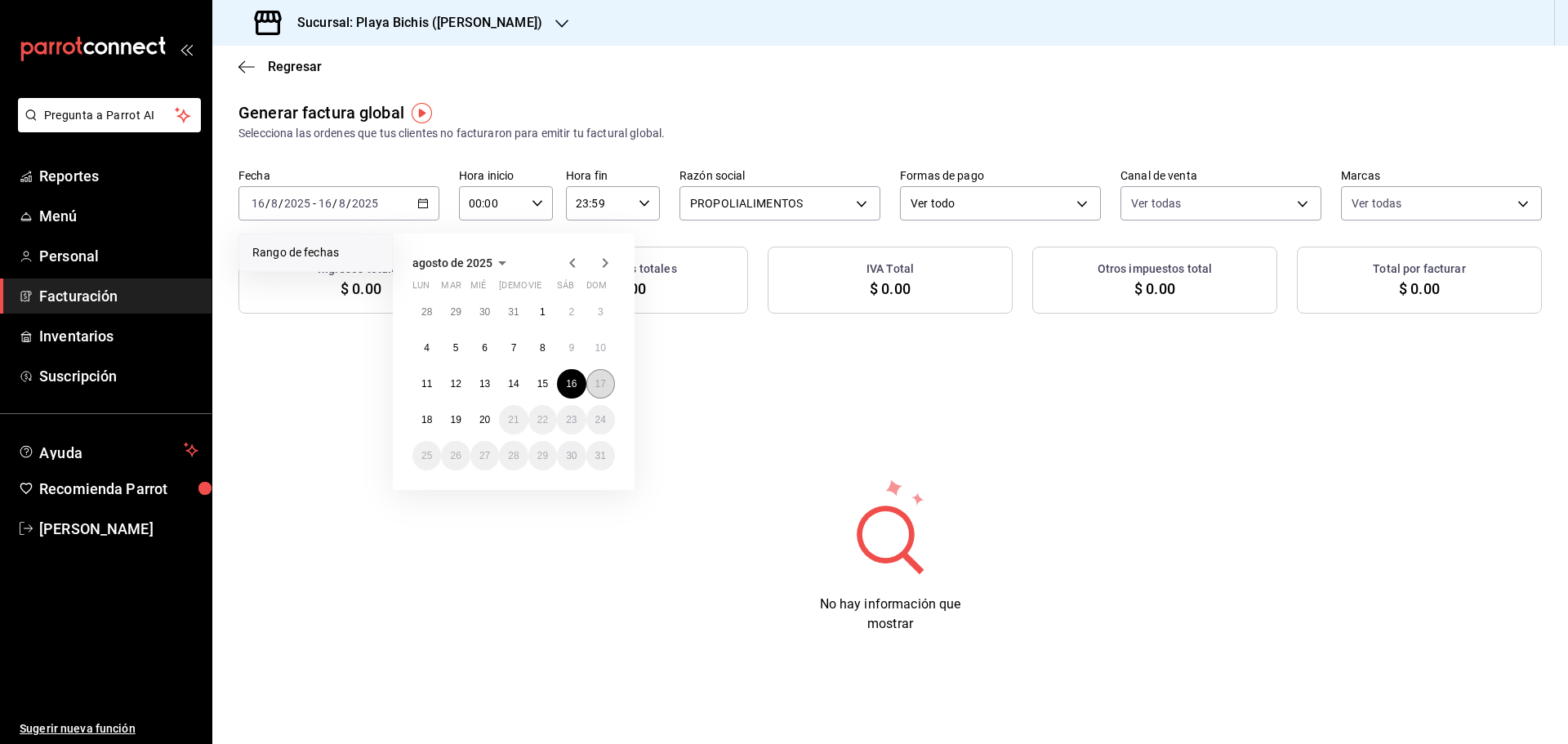
click at [600, 385] on abbr "17" at bounding box center [601, 383] width 11 height 11
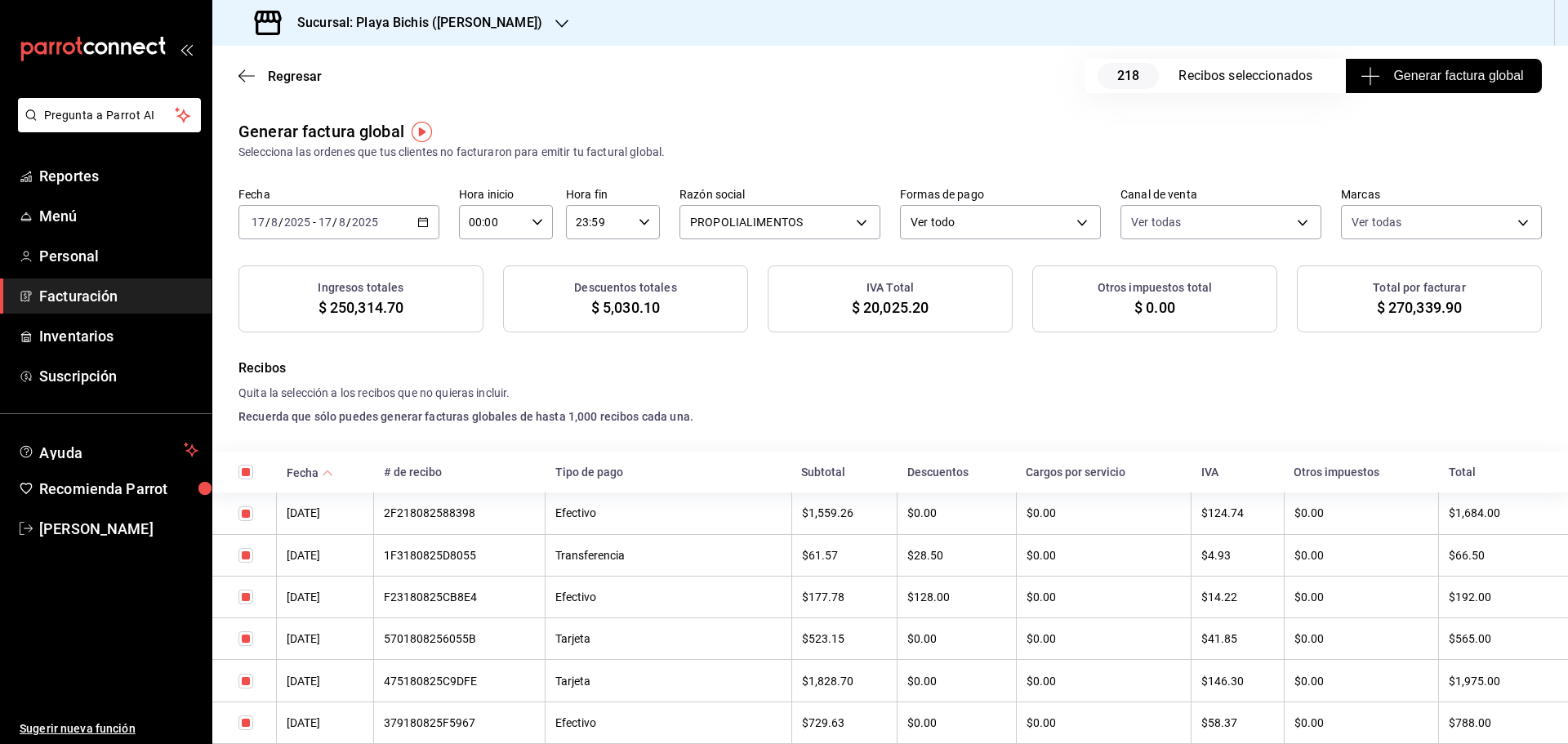
click at [1400, 71] on span "Generar factura global" at bounding box center [1443, 76] width 159 height 19
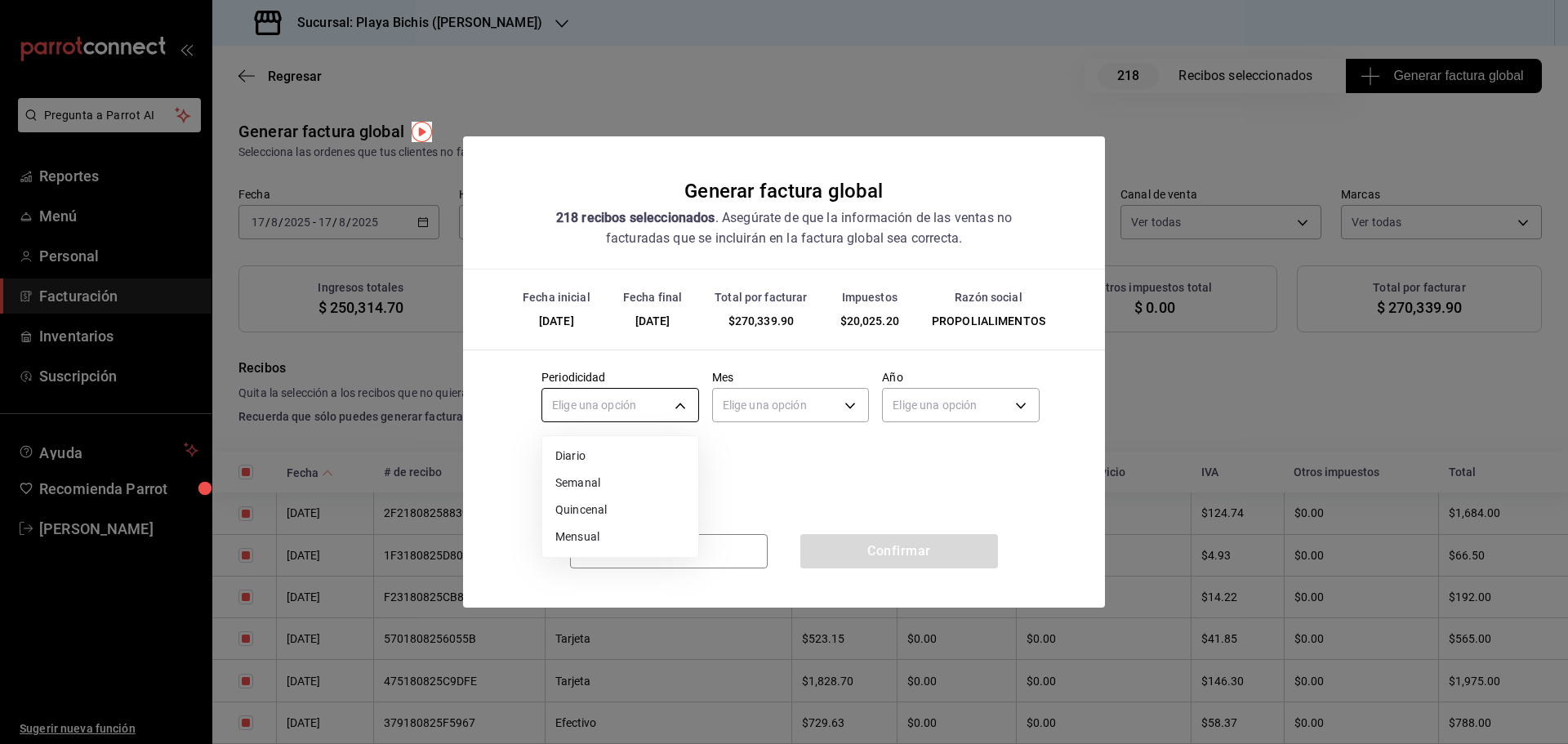
click at [677, 402] on body "Pregunta a Parrot AI Reportes Menú Personal Facturación Inventarios Suscripción…" at bounding box center [784, 372] width 1568 height 744
click at [633, 458] on li "Diario" at bounding box center [620, 456] width 156 height 27
type input "DAILY"
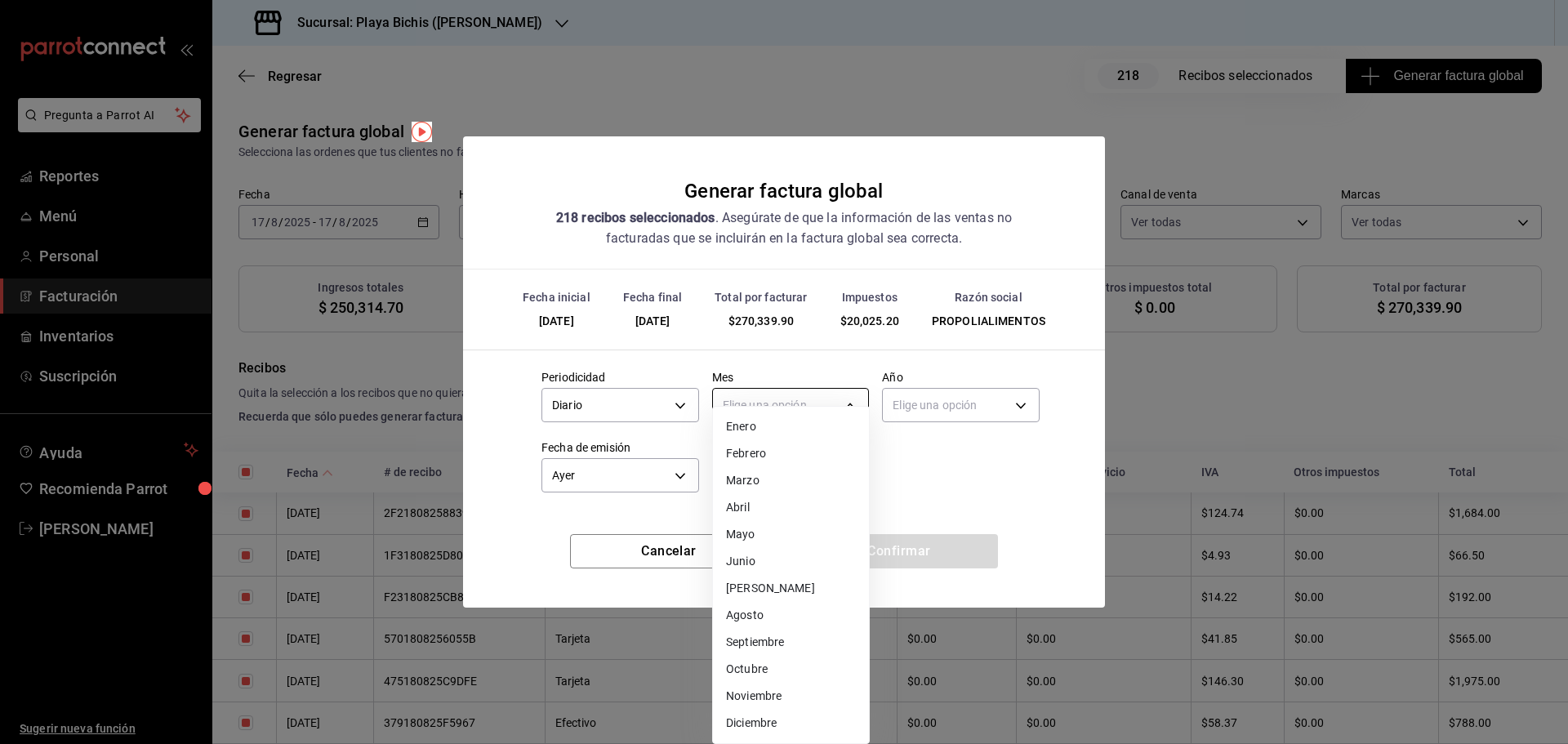
click at [758, 401] on body "Pregunta a Parrot AI Reportes Menú Personal Facturación Inventarios Suscripción…" at bounding box center [784, 372] width 1568 height 744
click at [767, 617] on li "Agosto" at bounding box center [791, 616] width 156 height 27
type input "8"
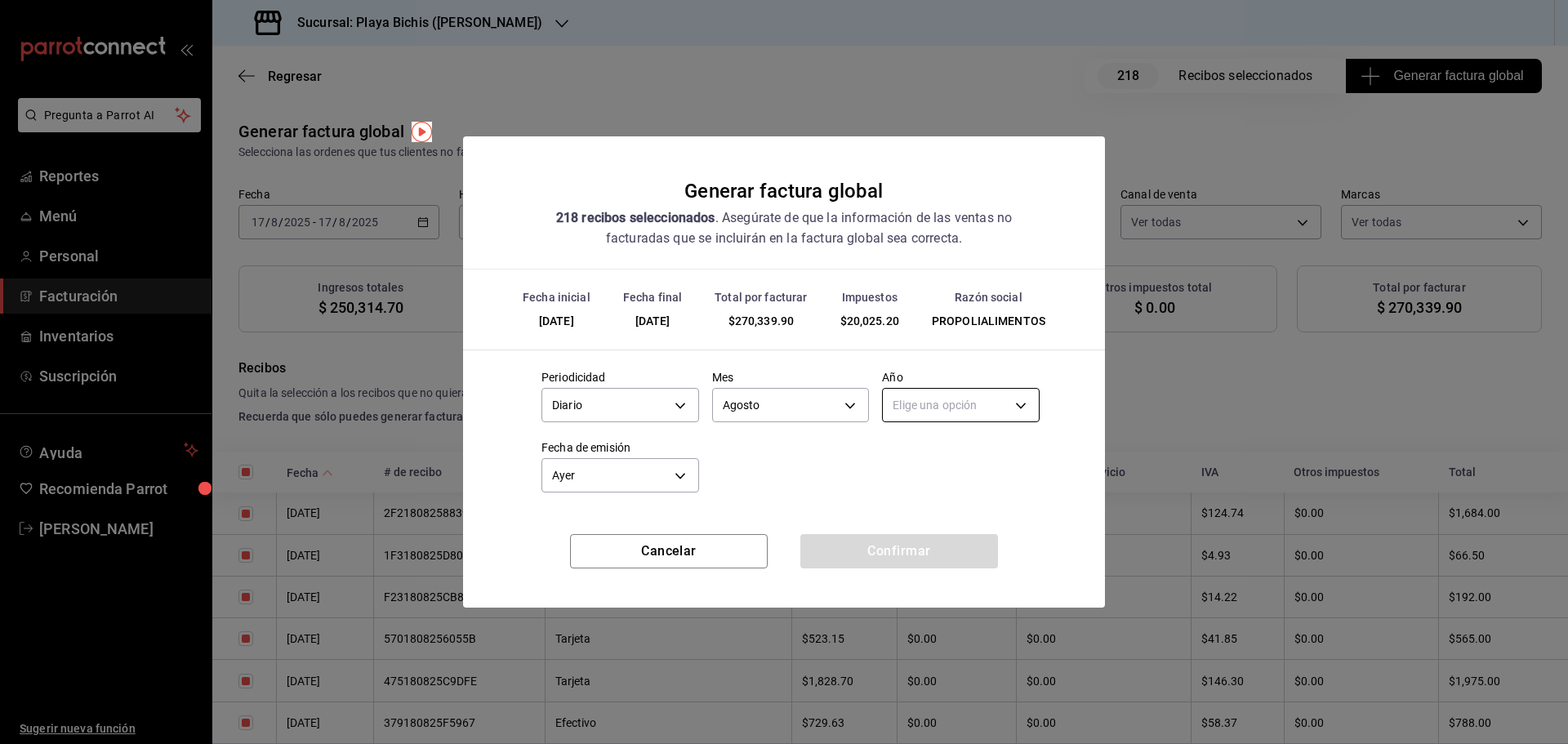
click at [961, 402] on body "Pregunta a Parrot AI Reportes Menú Personal Facturación Inventarios Suscripción…" at bounding box center [784, 372] width 1568 height 744
click at [943, 450] on li "2025" at bounding box center [961, 456] width 156 height 27
type input "2025"
click at [838, 559] on button "Confirmar" at bounding box center [899, 551] width 198 height 34
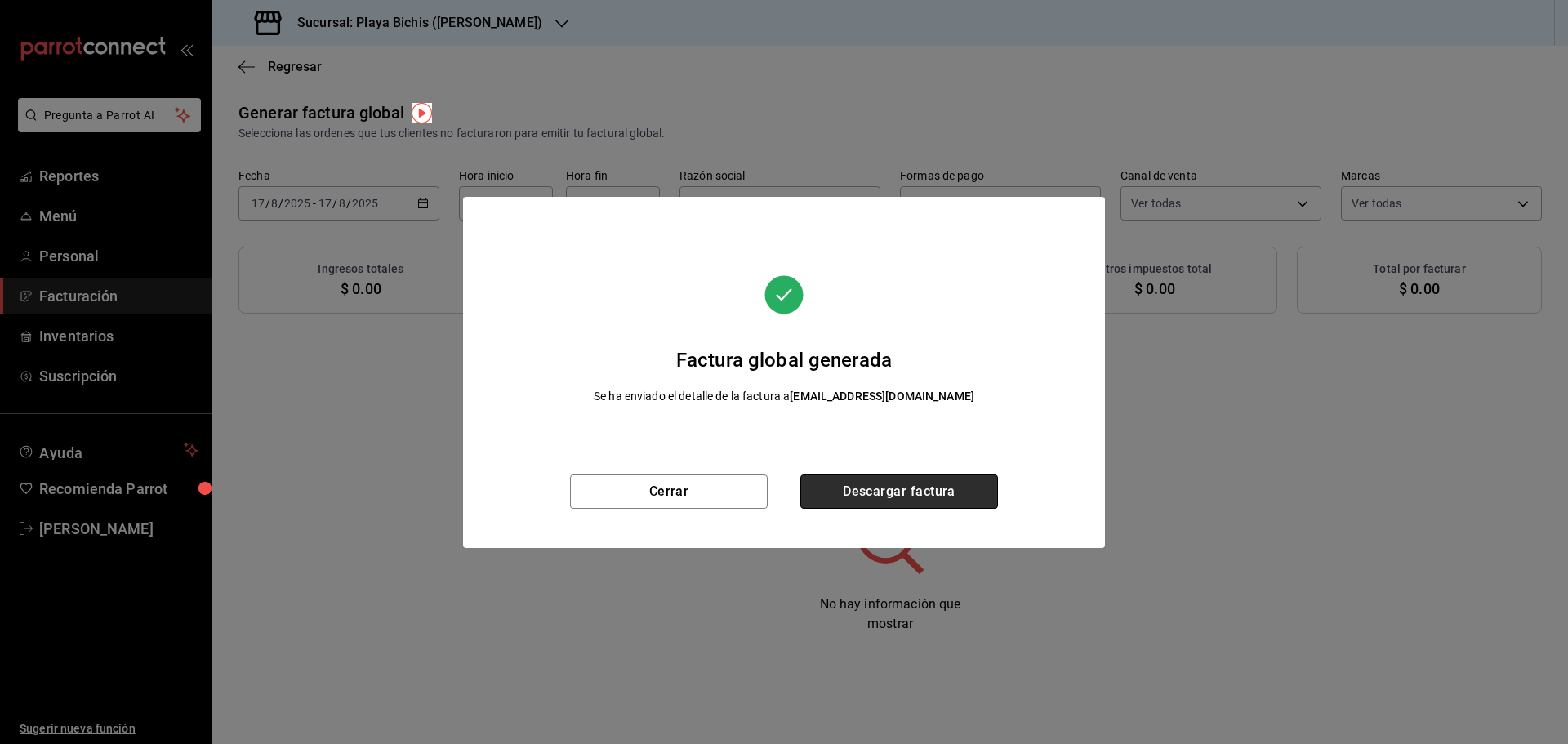
click at [973, 492] on button "Descargar factura" at bounding box center [899, 491] width 198 height 34
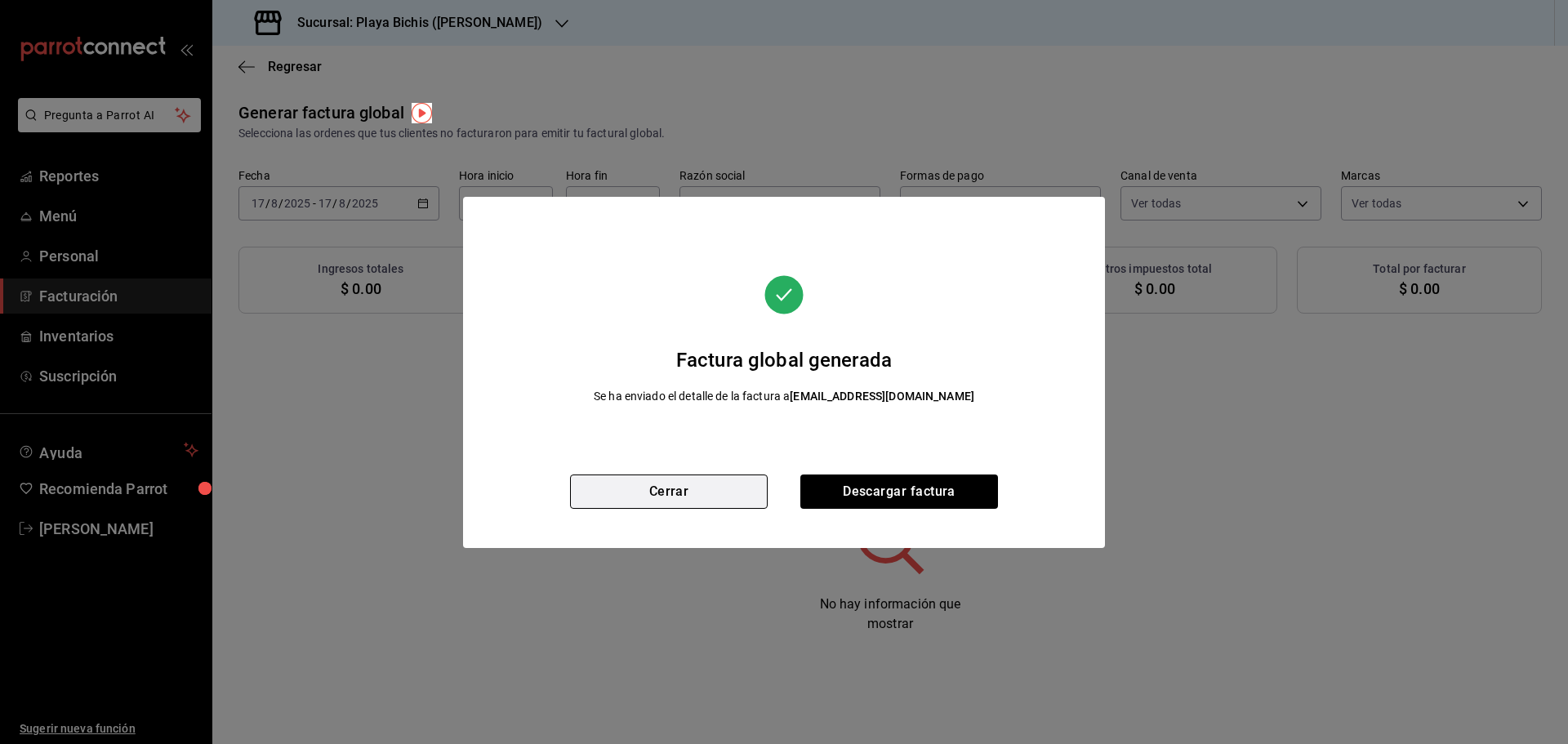
click at [650, 498] on button "Cerrar" at bounding box center [669, 491] width 198 height 34
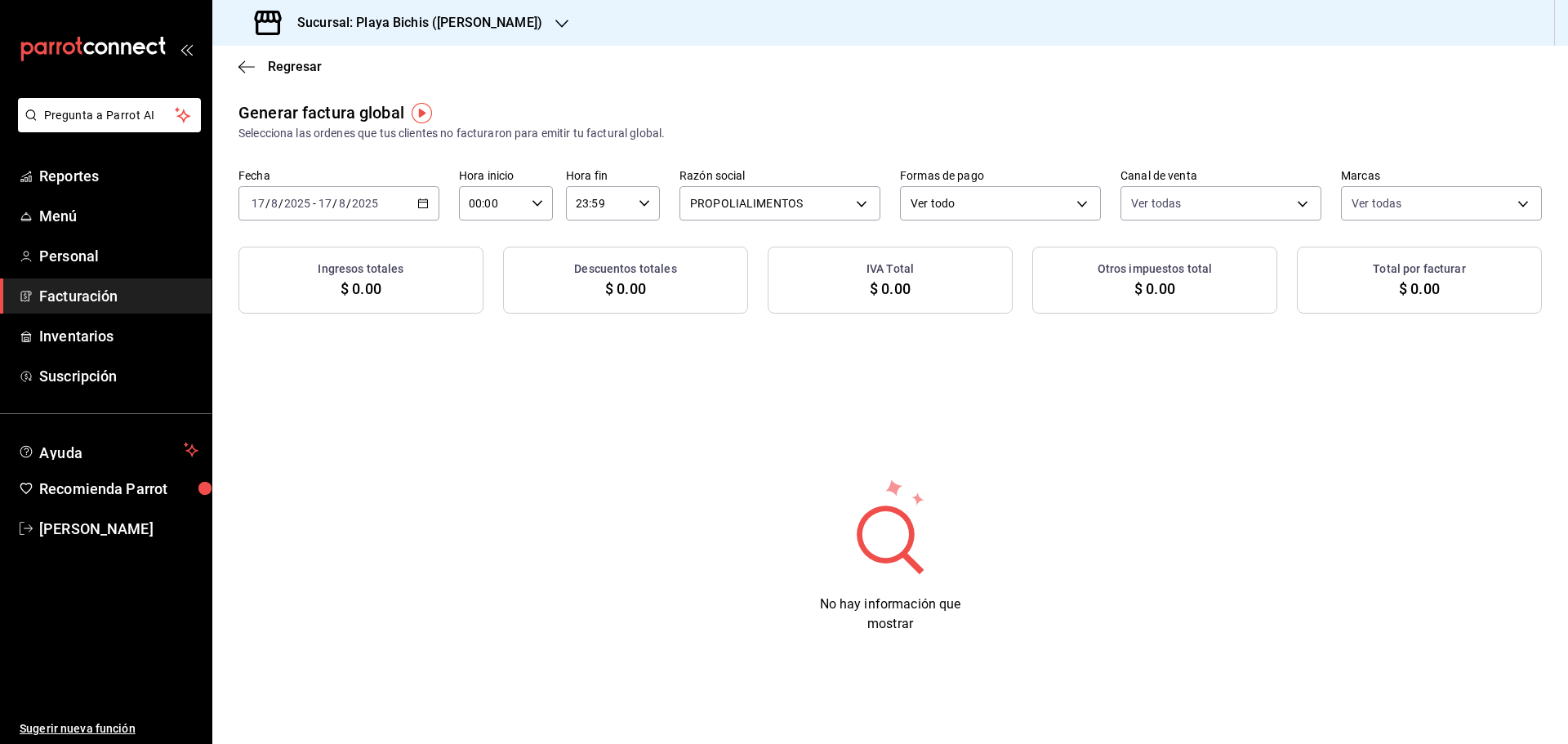
click at [424, 199] on icon "button" at bounding box center [423, 203] width 11 height 11
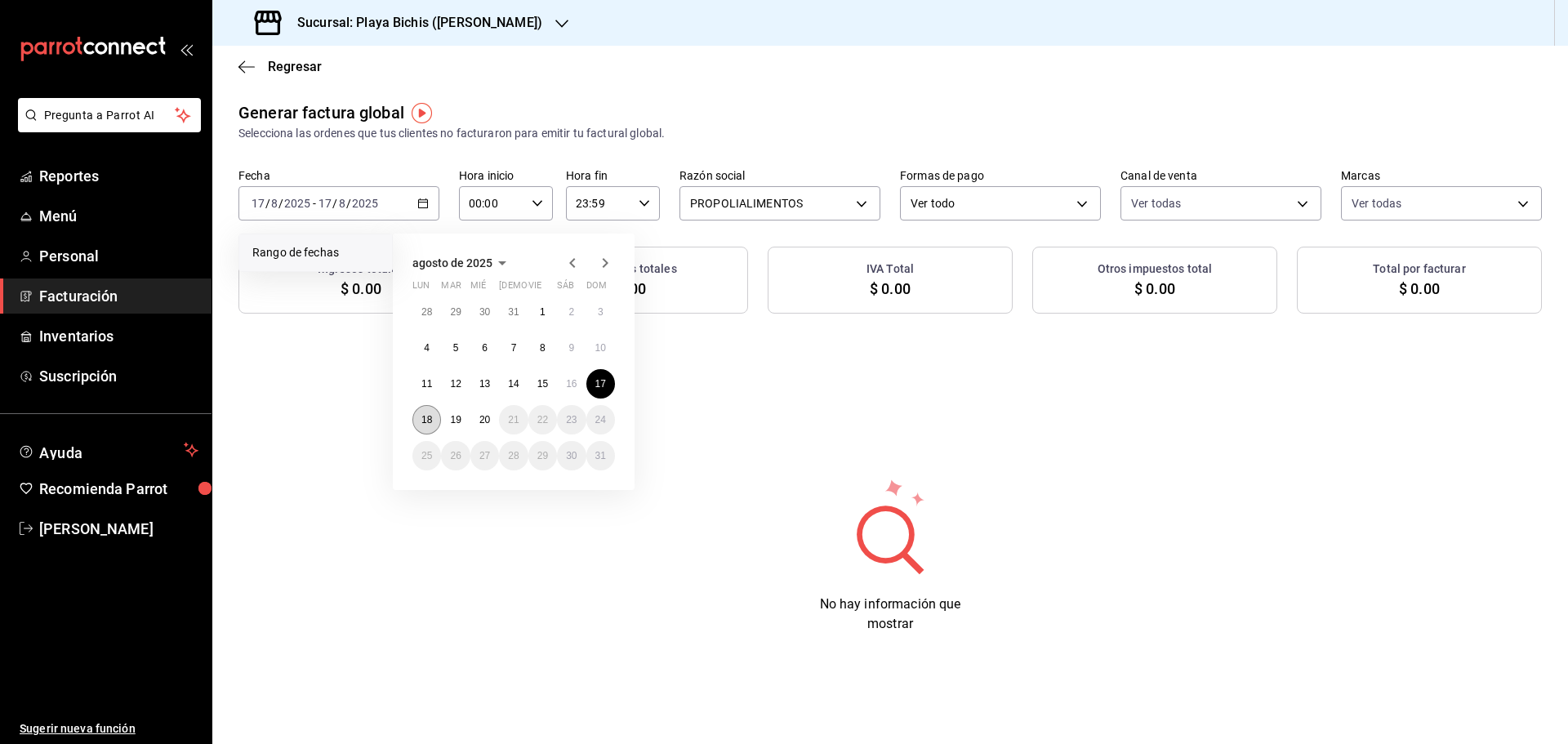
click at [425, 420] on abbr "18" at bounding box center [427, 420] width 11 height 11
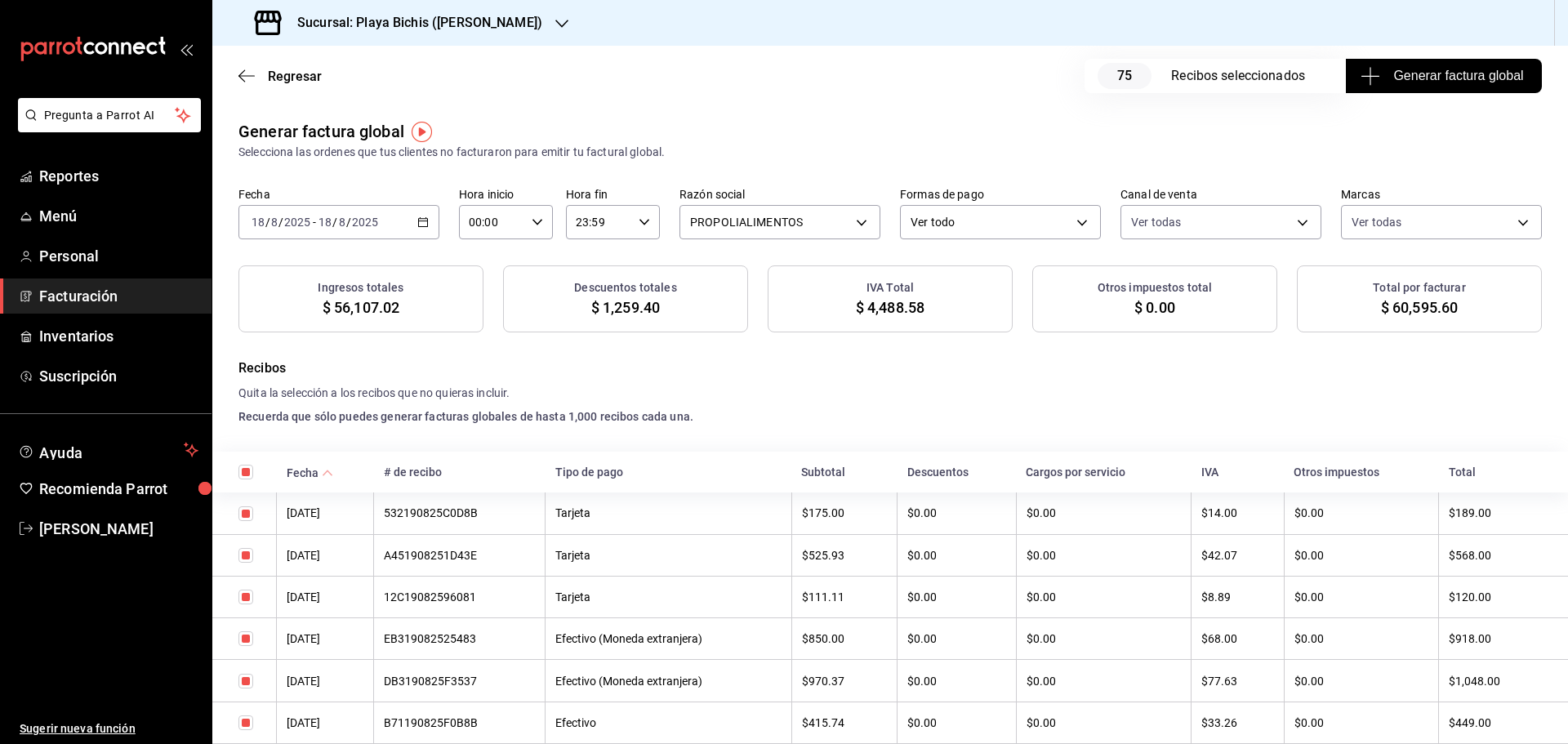
click at [1436, 86] on button "Generar factura global" at bounding box center [1444, 76] width 196 height 34
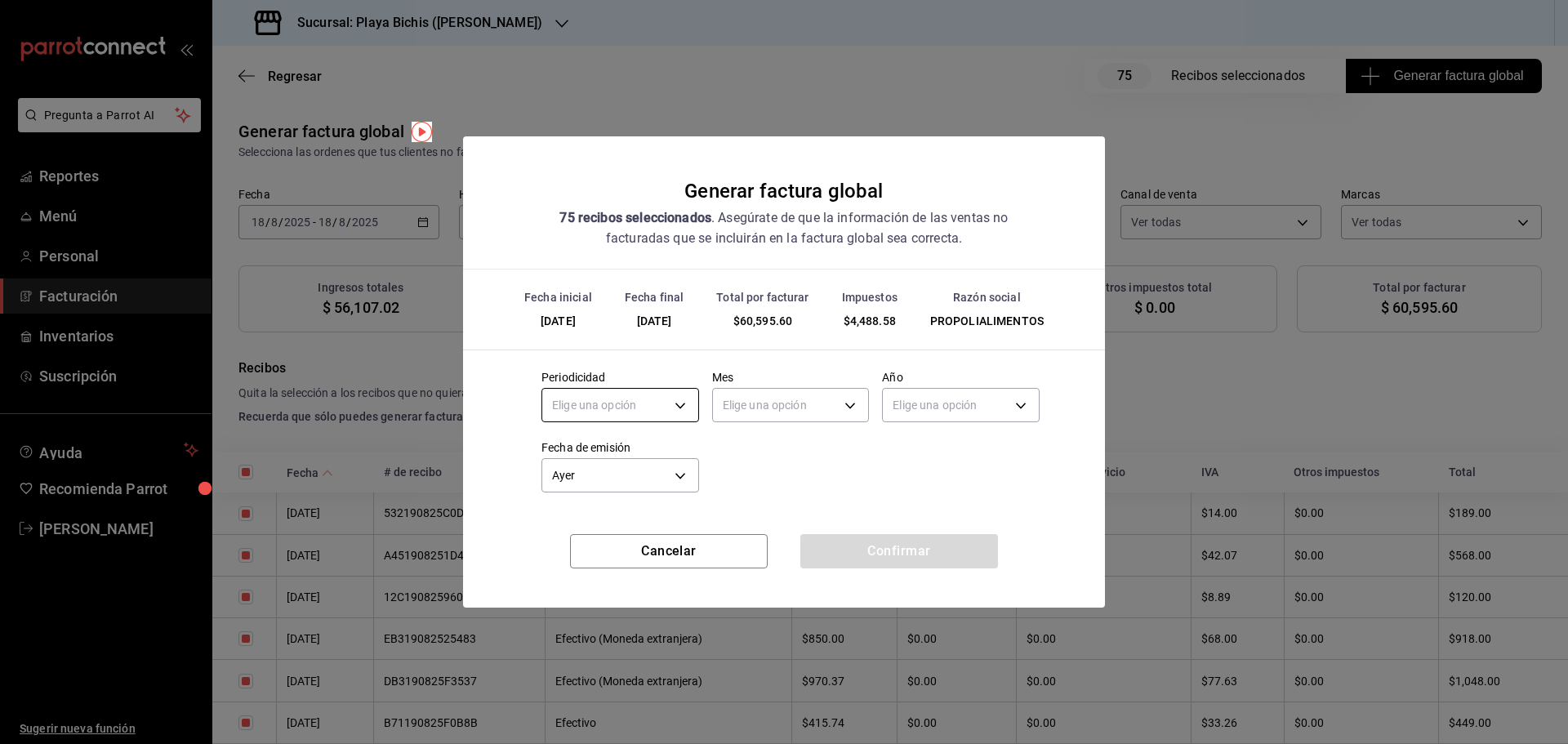
click at [687, 398] on body "Pregunta a Parrot AI Reportes Menú Personal Facturación Inventarios Suscripción…" at bounding box center [784, 372] width 1568 height 744
click at [608, 460] on li "Diario" at bounding box center [620, 456] width 156 height 27
type input "DAILY"
click at [776, 403] on body "Pregunta a Parrot AI Reportes Menú Personal Facturación Inventarios Suscripción…" at bounding box center [784, 372] width 1568 height 744
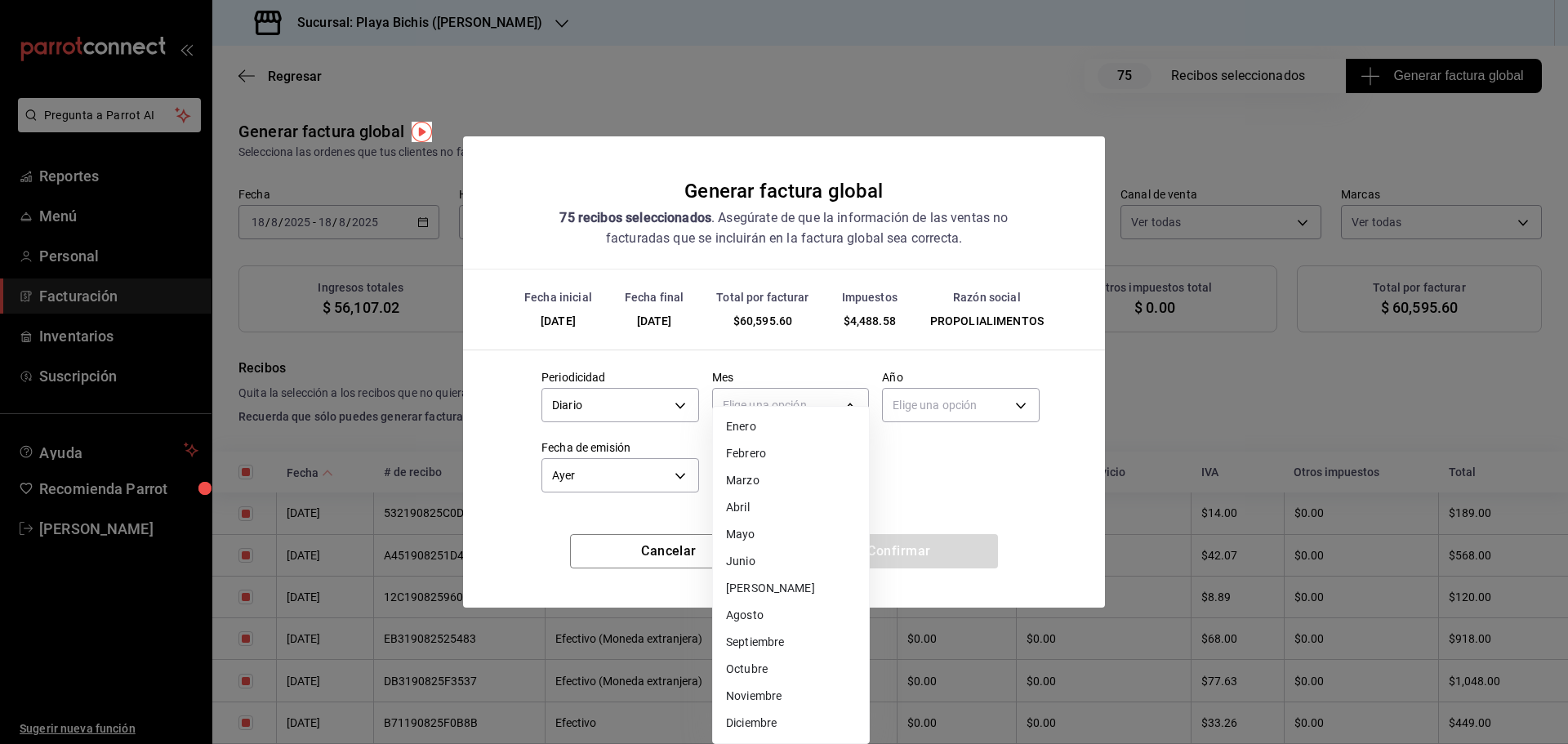
click at [766, 620] on li "Agosto" at bounding box center [791, 616] width 156 height 27
type input "8"
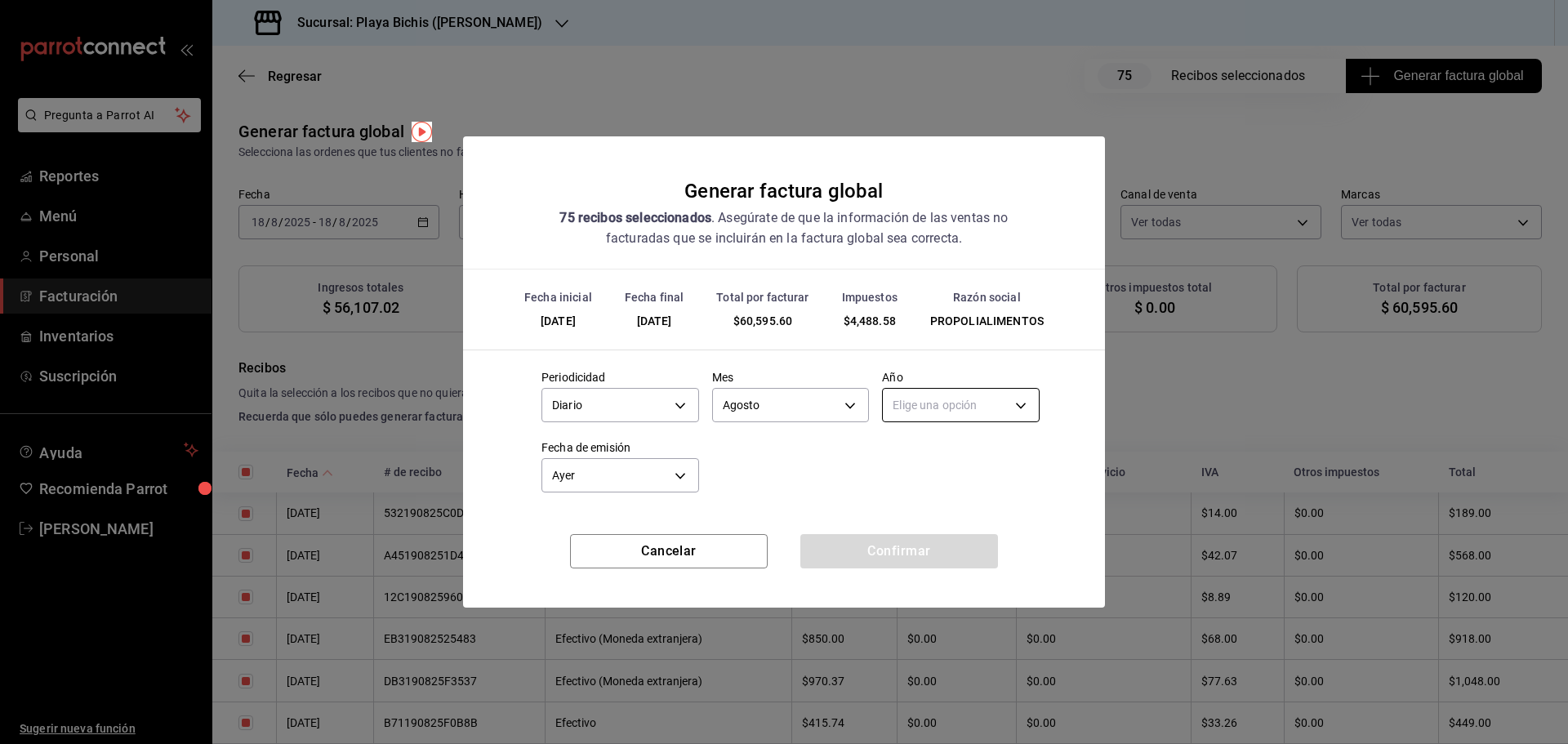
click at [968, 404] on body "Pregunta a Parrot AI Reportes Menú Personal Facturación Inventarios Suscripción…" at bounding box center [784, 372] width 1568 height 744
click at [929, 453] on li "2025" at bounding box center [961, 456] width 156 height 27
type input "2025"
click at [887, 553] on button "Confirmar" at bounding box center [899, 551] width 198 height 34
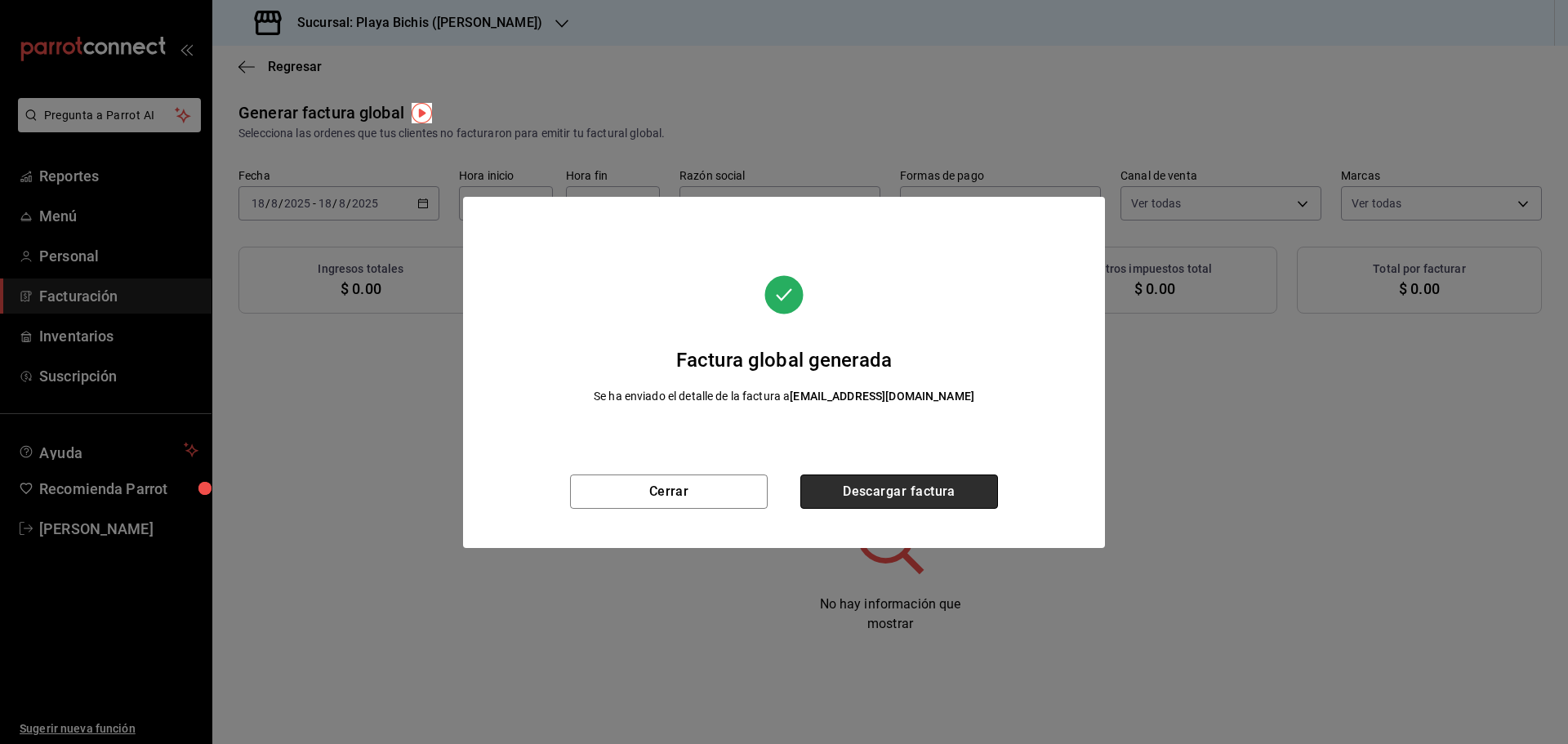
click at [892, 494] on button "Descargar factura" at bounding box center [899, 491] width 198 height 34
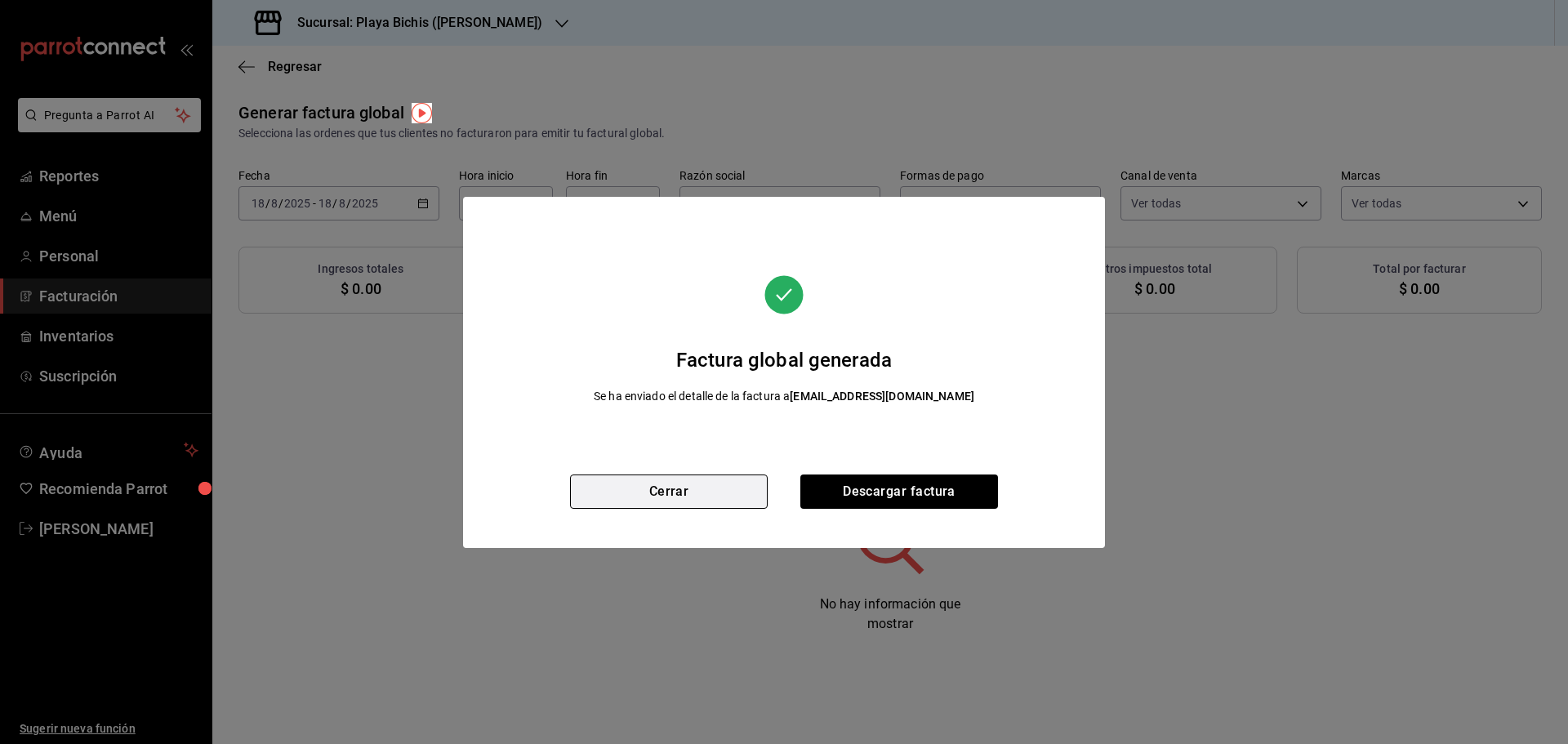
click at [669, 500] on button "Cerrar" at bounding box center [669, 491] width 198 height 34
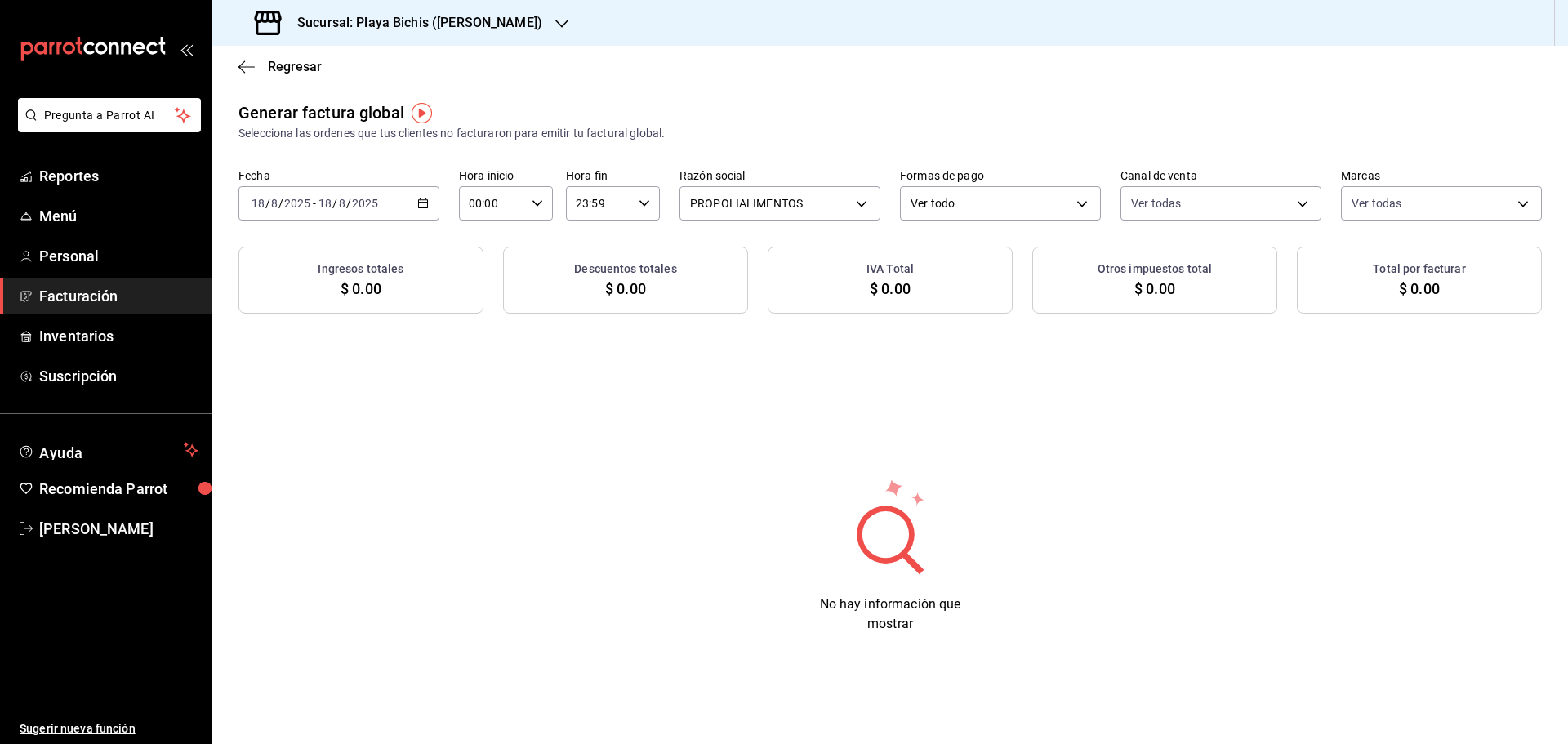
click at [421, 201] on icon "button" at bounding box center [423, 203] width 11 height 11
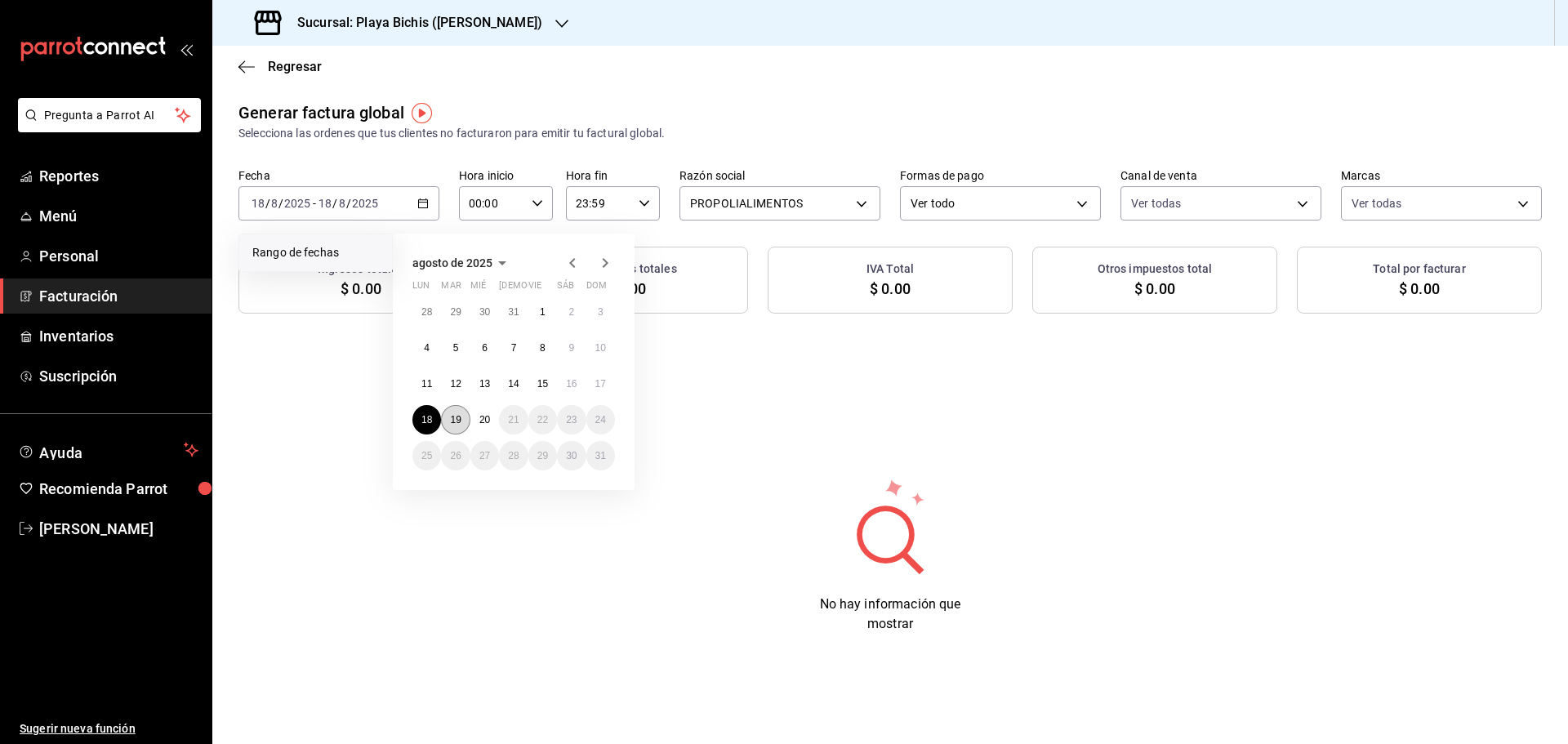
click at [460, 423] on abbr "19" at bounding box center [456, 420] width 11 height 11
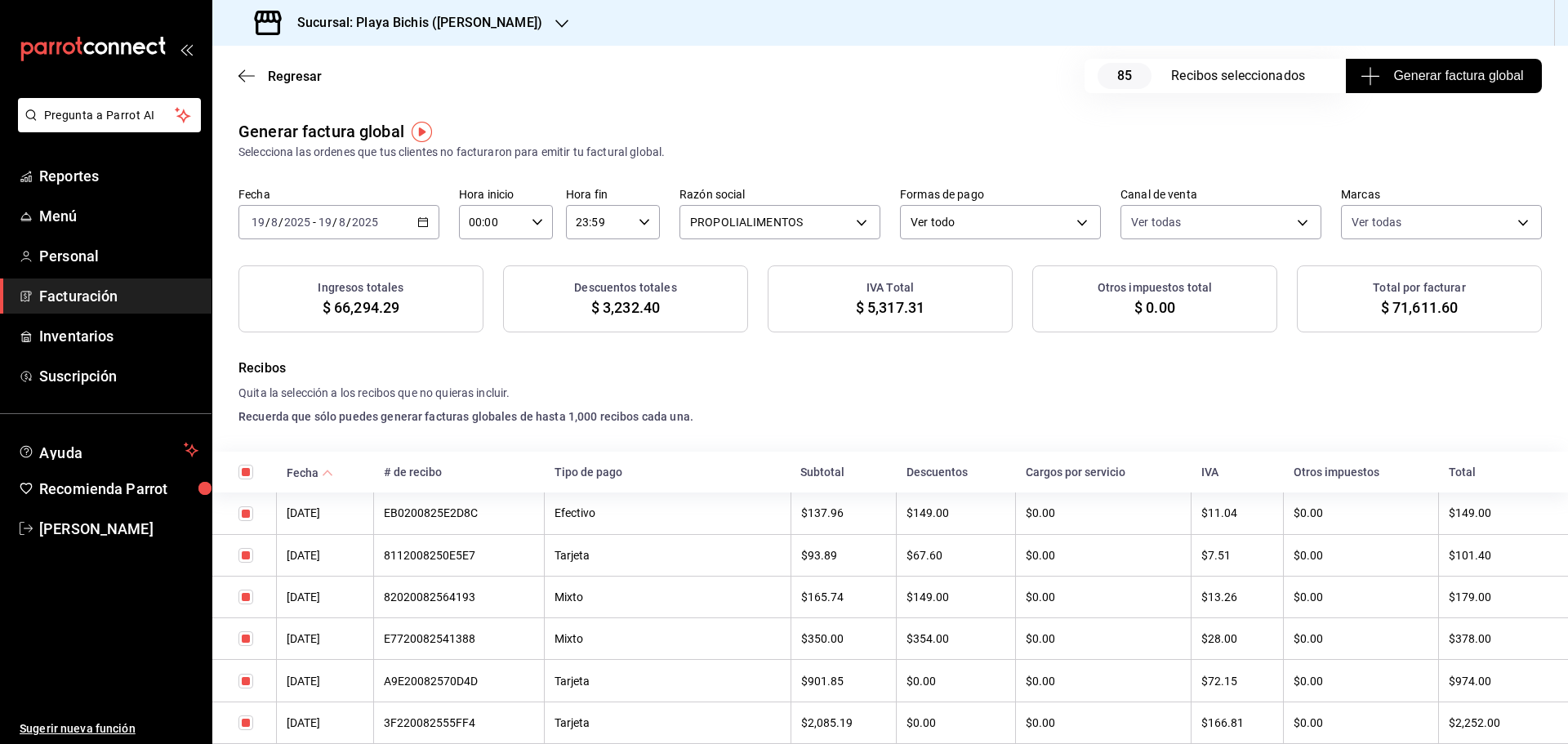
click at [1432, 80] on span "Generar factura global" at bounding box center [1443, 76] width 159 height 19
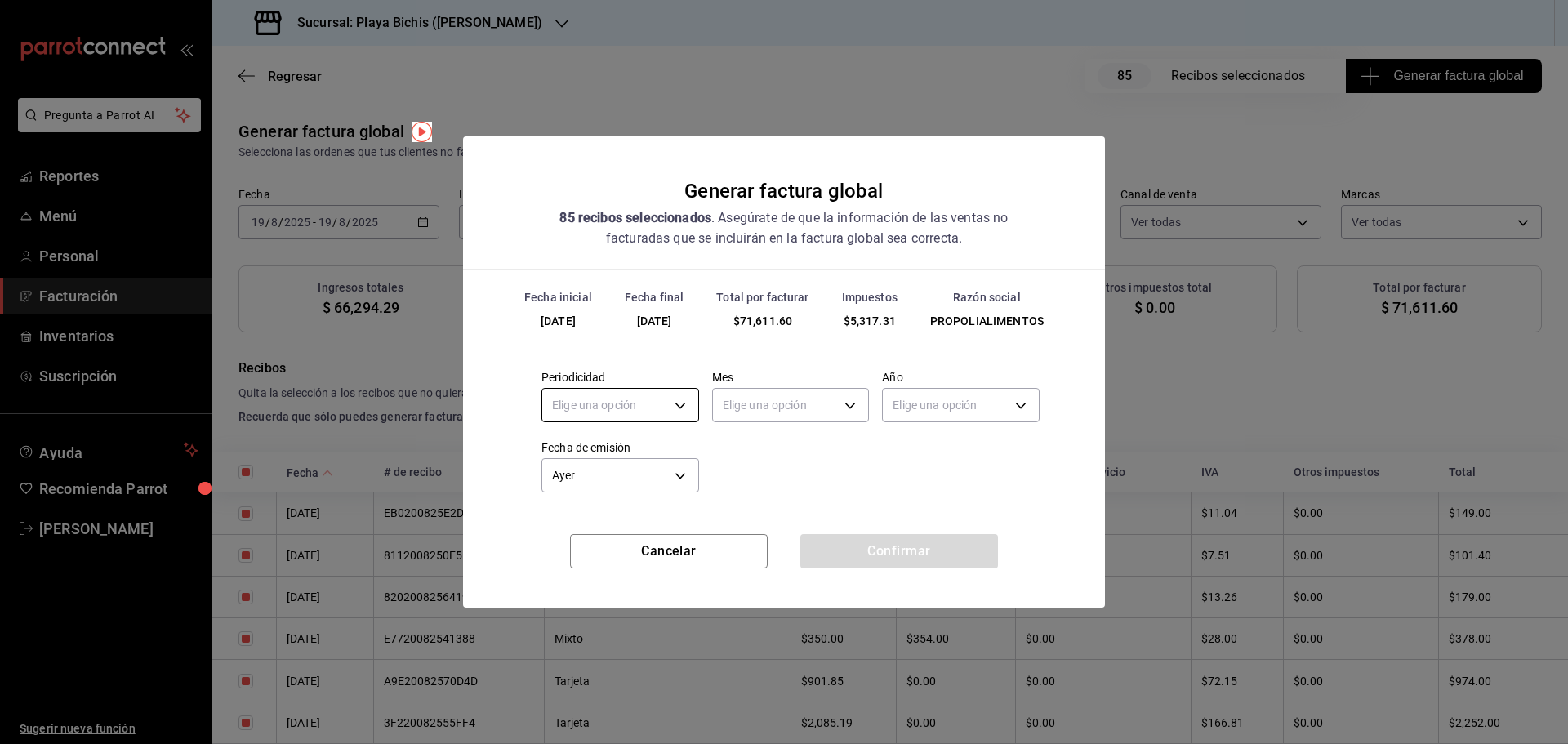
click at [663, 398] on body "Pregunta a Parrot AI Reportes Menú Personal Facturación Inventarios Suscripción…" at bounding box center [784, 372] width 1568 height 744
click at [625, 459] on li "Diario" at bounding box center [620, 456] width 156 height 27
type input "DAILY"
click at [747, 407] on body "Pregunta a Parrot AI Reportes Menú Personal Facturación Inventarios Suscripción…" at bounding box center [784, 372] width 1568 height 744
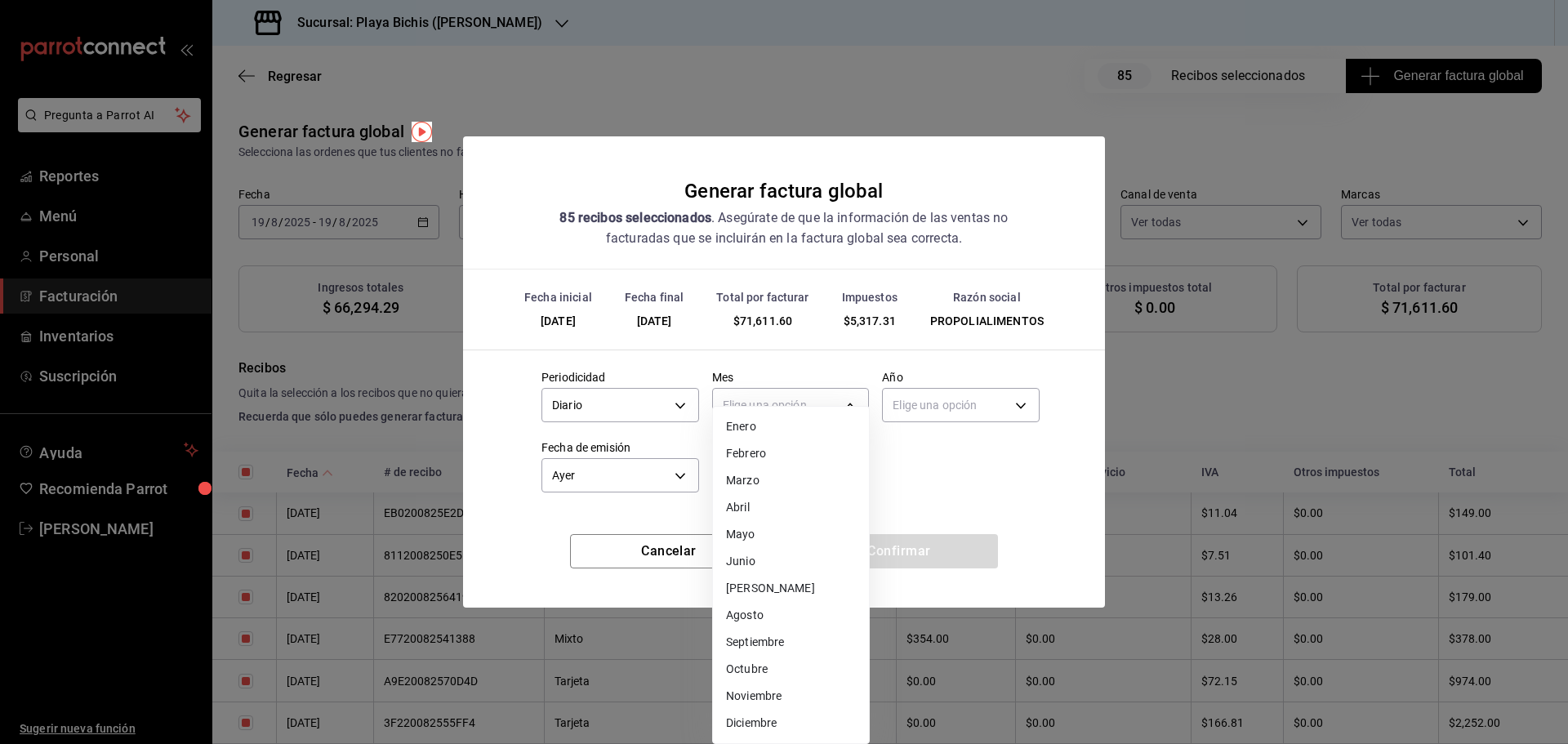
click at [768, 620] on li "Agosto" at bounding box center [791, 616] width 156 height 27
type input "8"
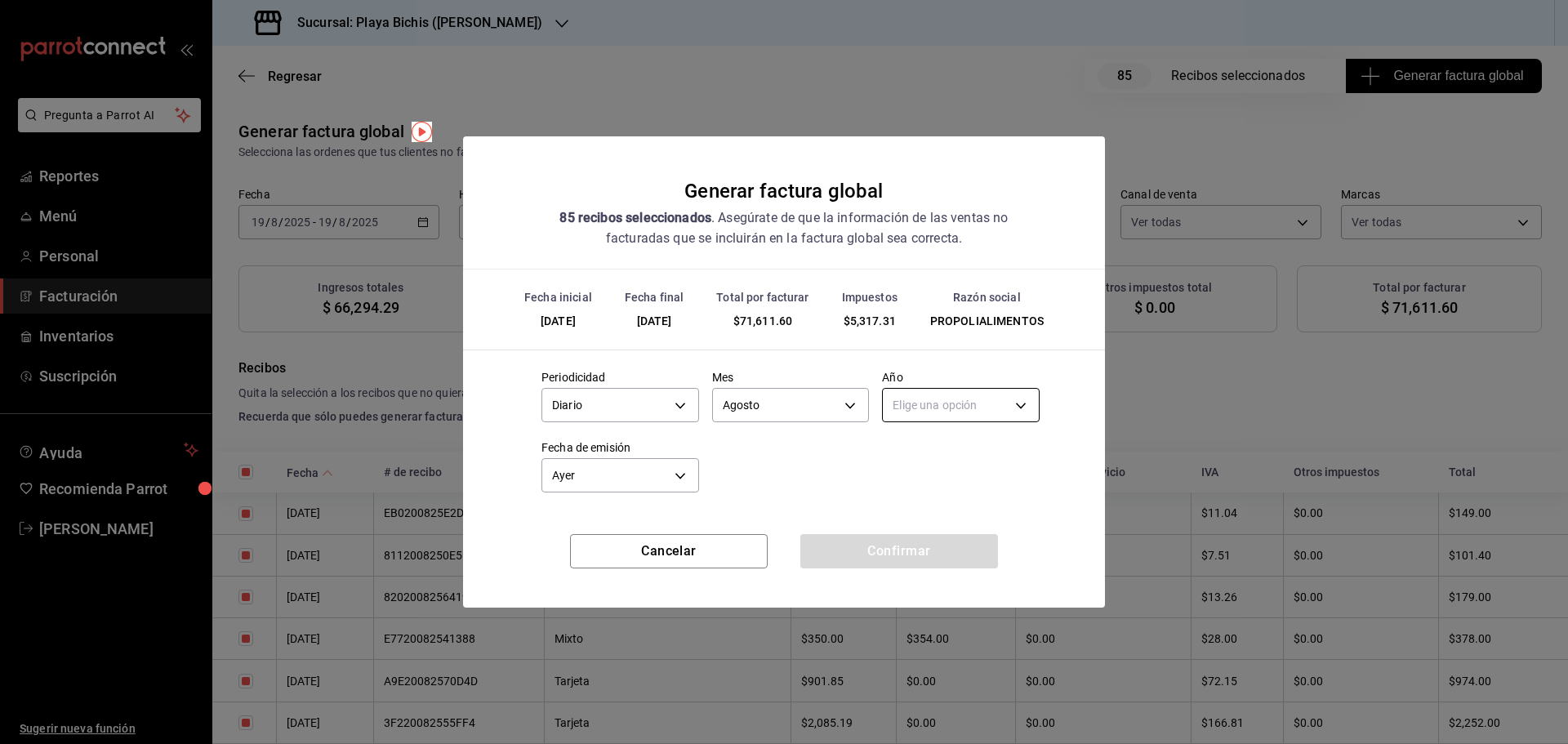
click at [938, 406] on body "Pregunta a Parrot AI Reportes Menú Personal Facturación Inventarios Suscripción…" at bounding box center [784, 372] width 1568 height 744
click at [926, 449] on li "2025" at bounding box center [961, 456] width 156 height 27
type input "2025"
click at [878, 544] on button "Confirmar" at bounding box center [899, 551] width 198 height 34
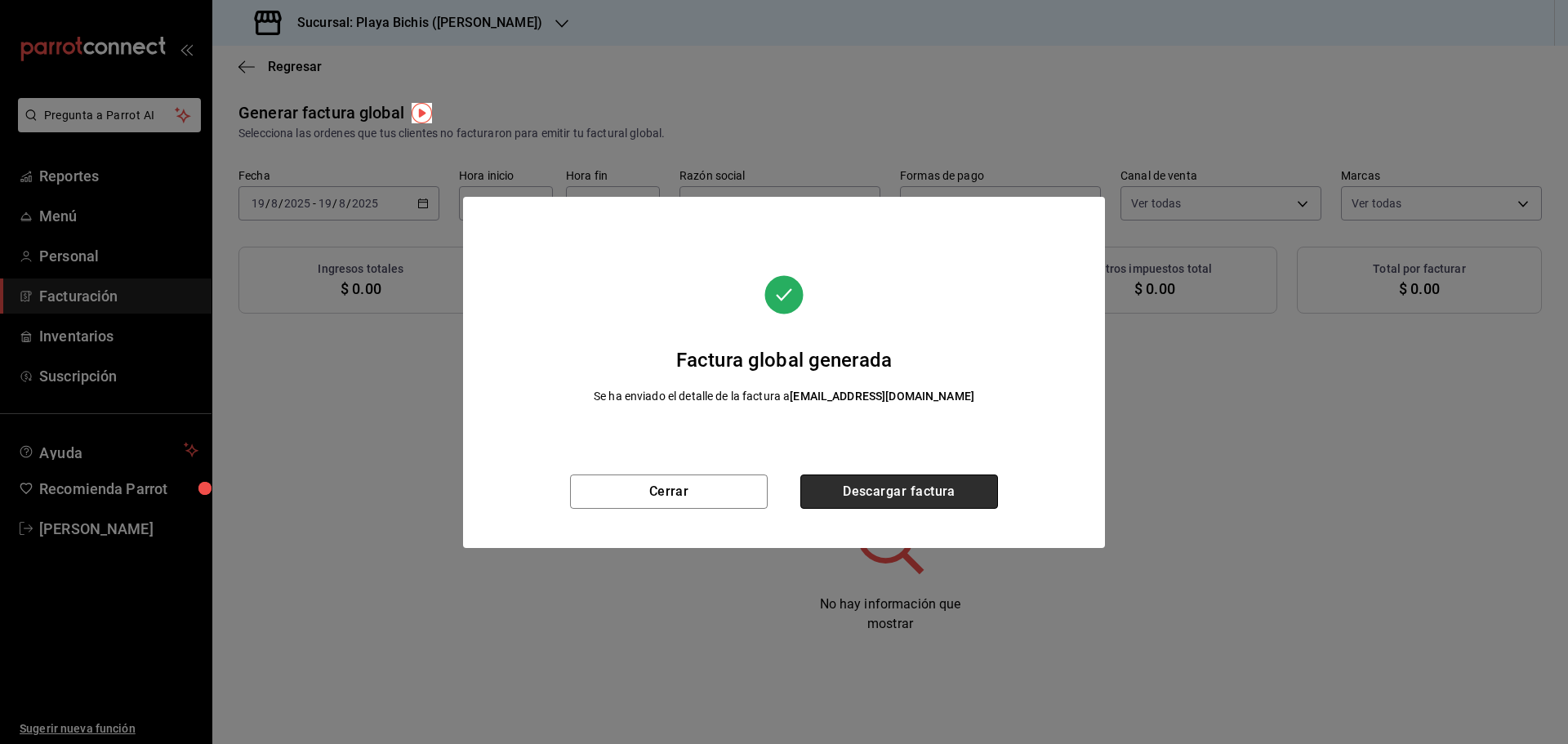
click at [886, 501] on button "Descargar factura" at bounding box center [899, 491] width 198 height 34
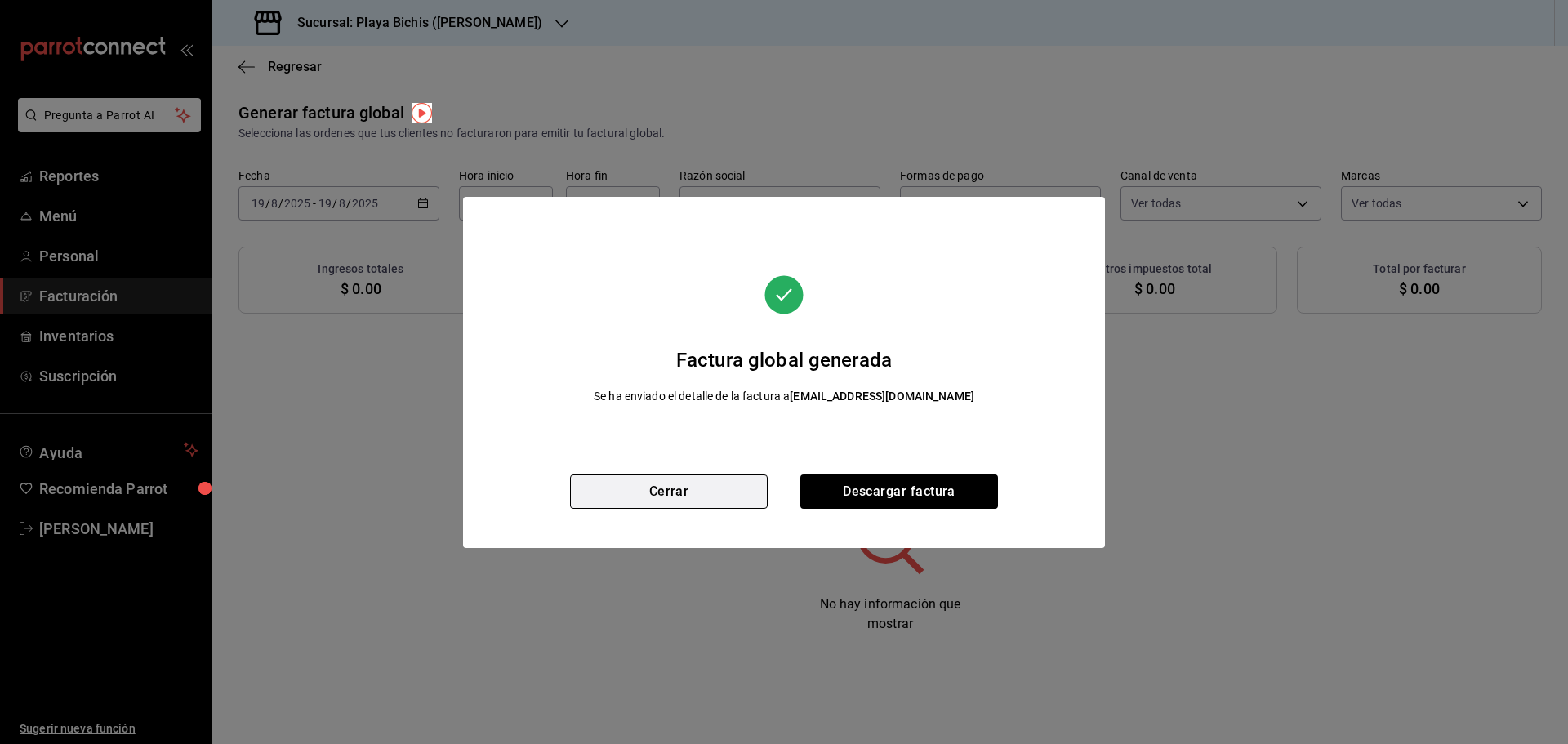
click at [602, 496] on button "Cerrar" at bounding box center [669, 491] width 198 height 34
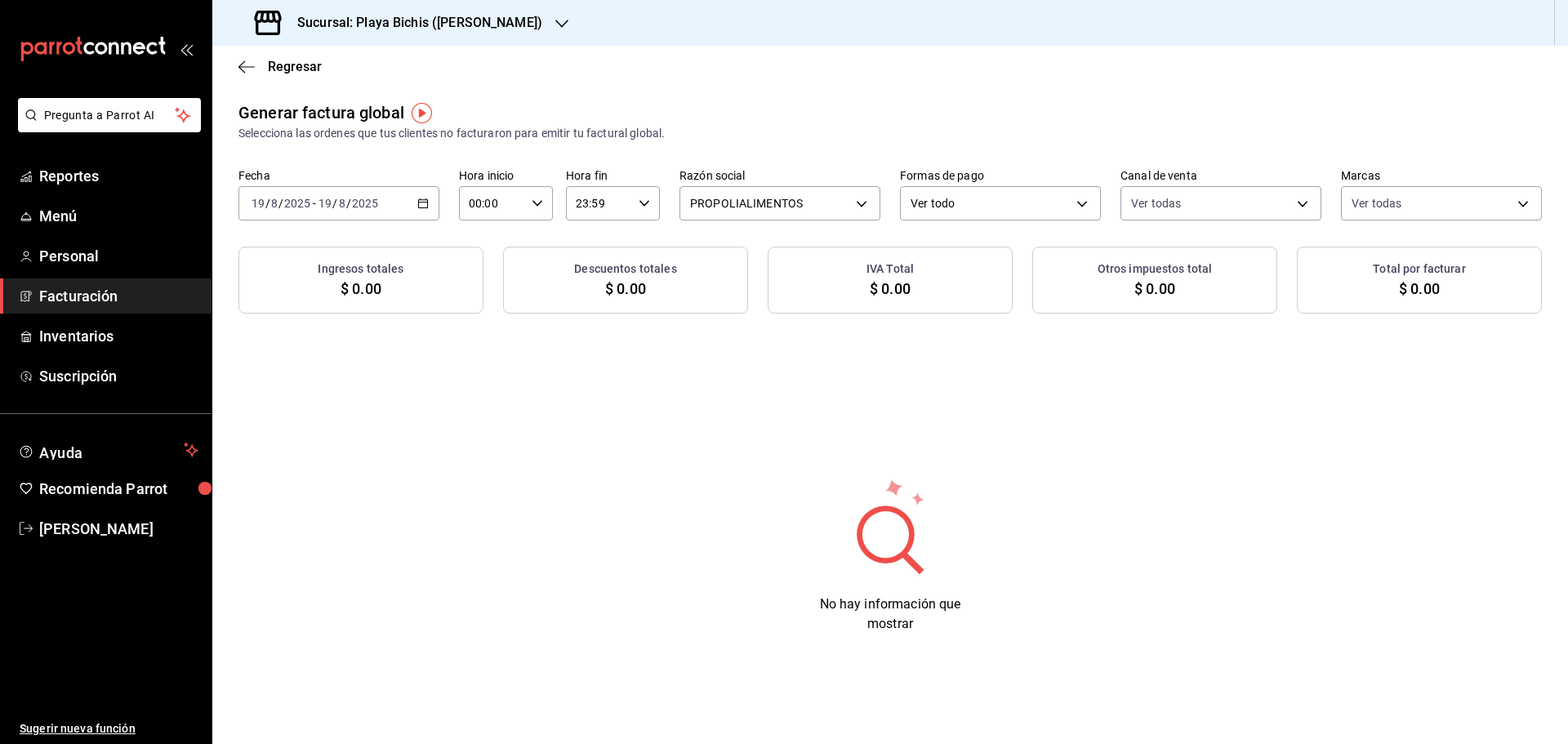
click at [386, 15] on h3 "Sucursal: Playa Bichis ([PERSON_NAME])" at bounding box center [413, 23] width 258 height 19
click at [352, 63] on span "Playa Bichis ([GEOGRAPHIC_DATA][PERSON_NAME])" at bounding box center [362, 70] width 275 height 17
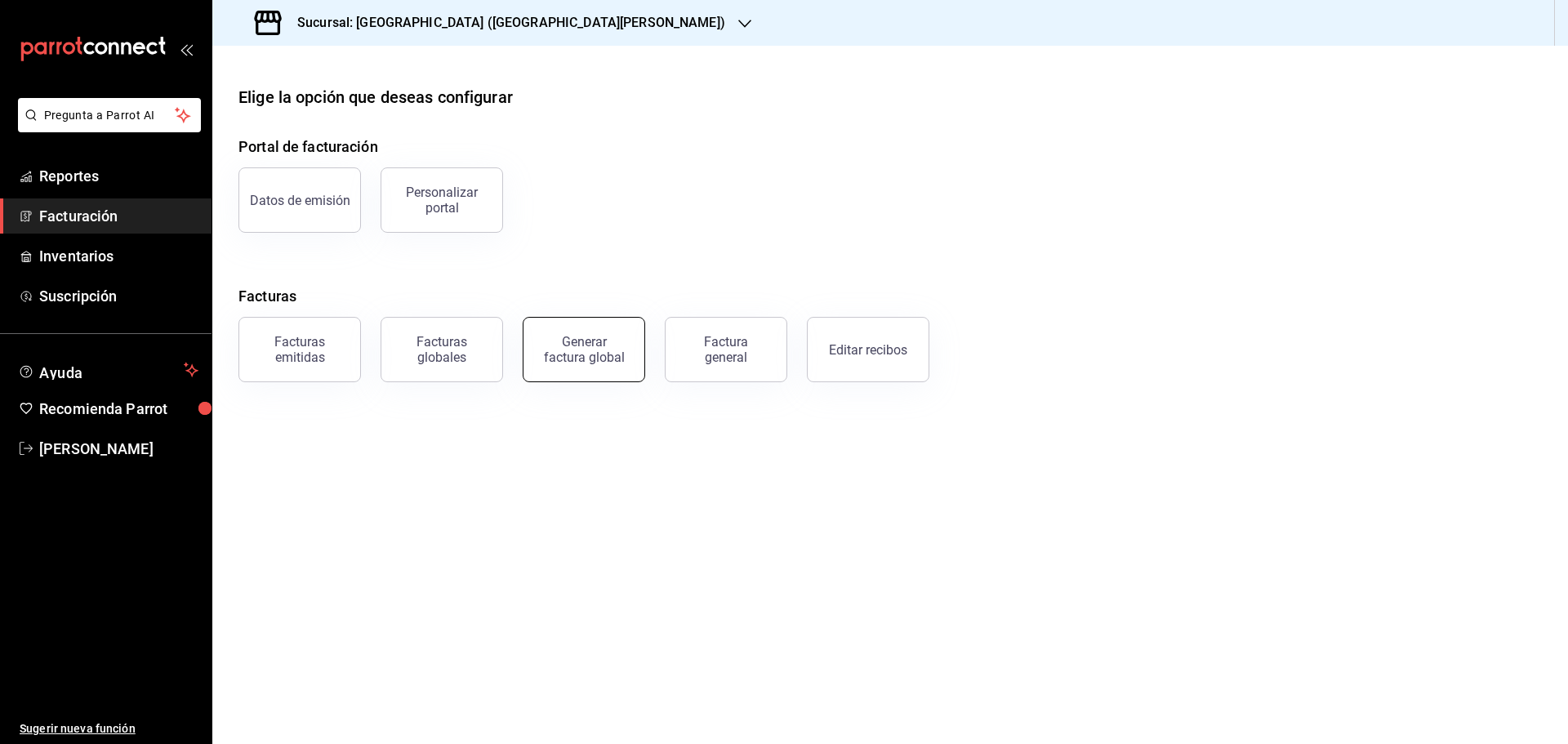
click at [576, 374] on button "Generar factura global" at bounding box center [584, 350] width 123 height 65
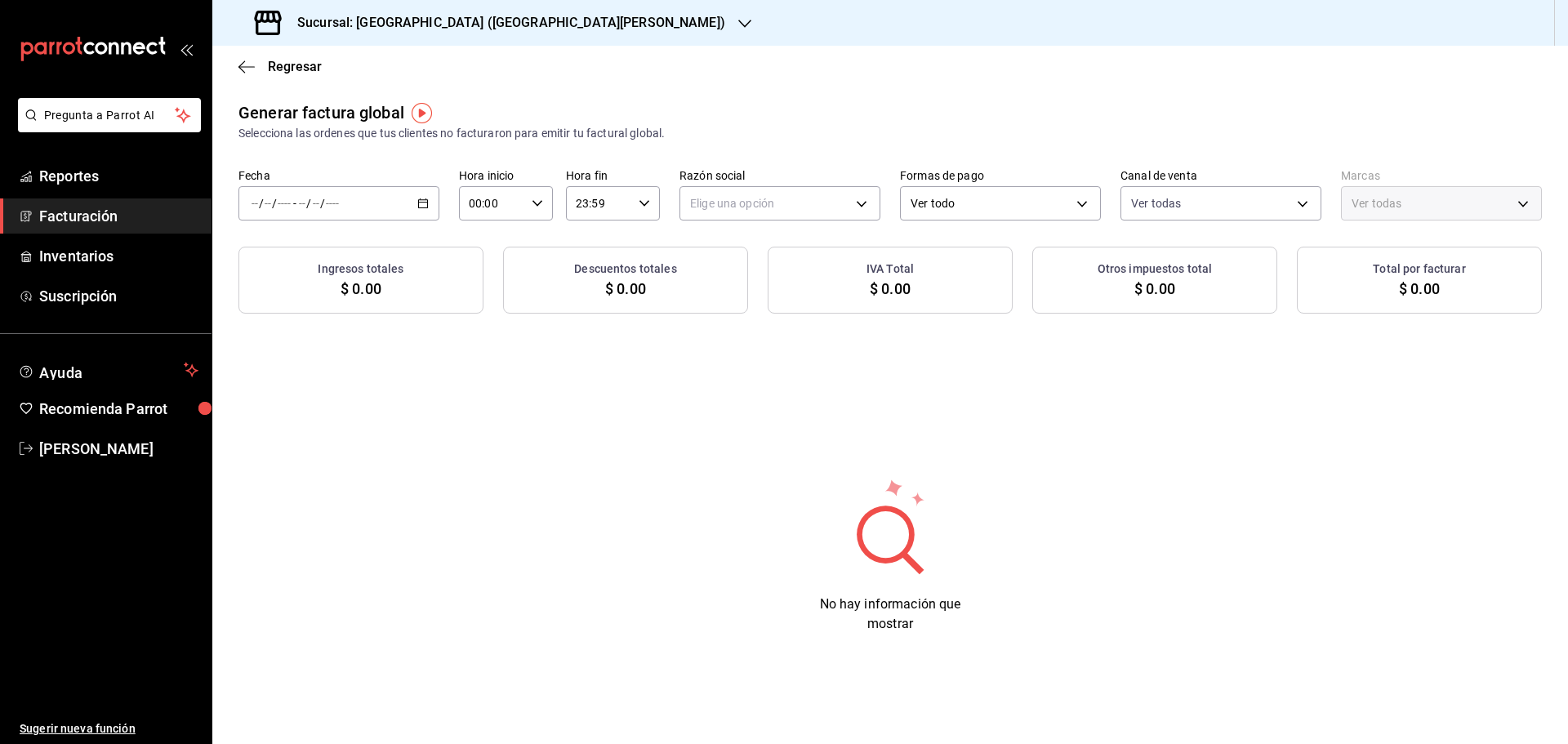
click at [426, 209] on div "/ / - / /" at bounding box center [338, 203] width 201 height 34
click at [337, 248] on span "Rango de fechas" at bounding box center [315, 252] width 126 height 17
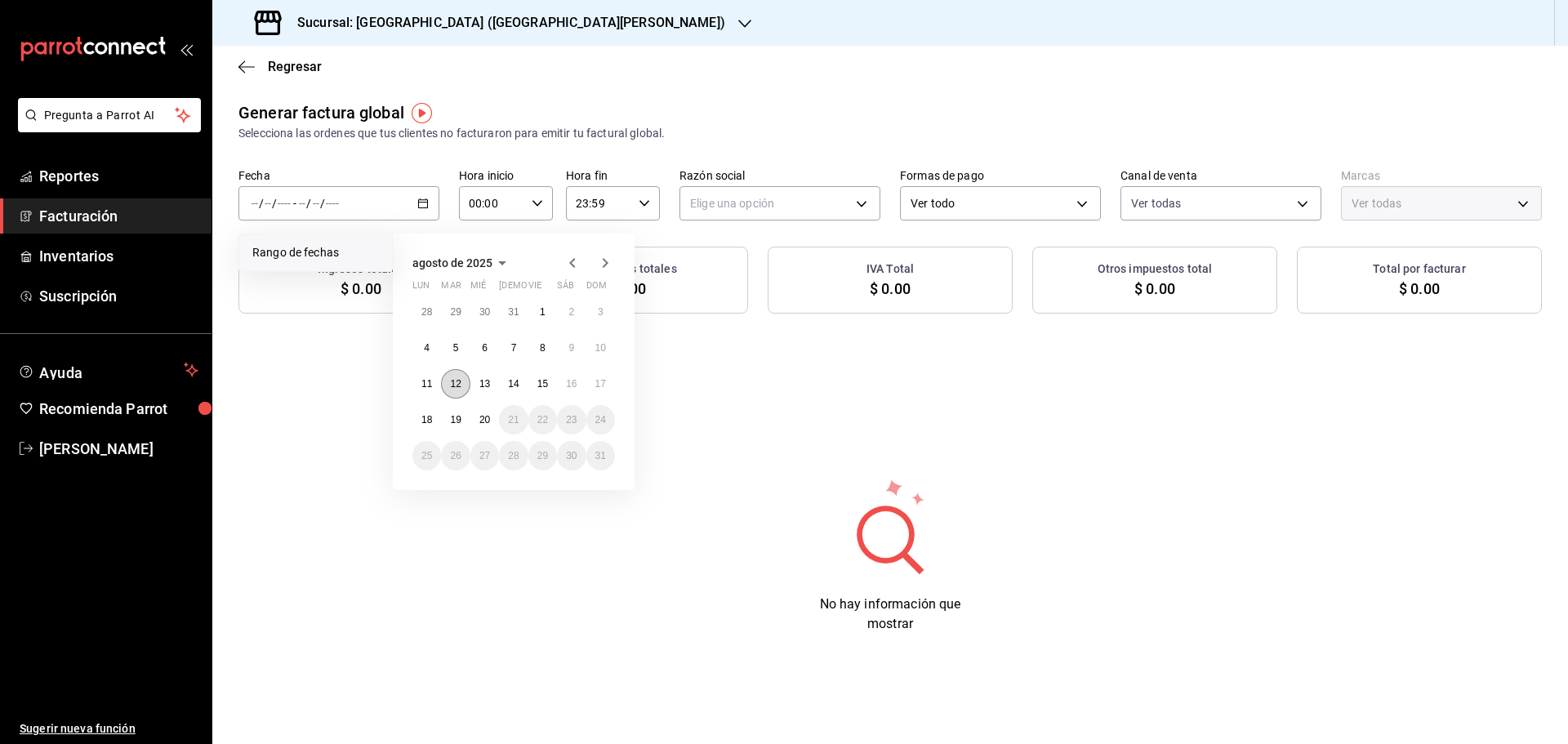
click at [458, 384] on abbr "12" at bounding box center [456, 383] width 11 height 11
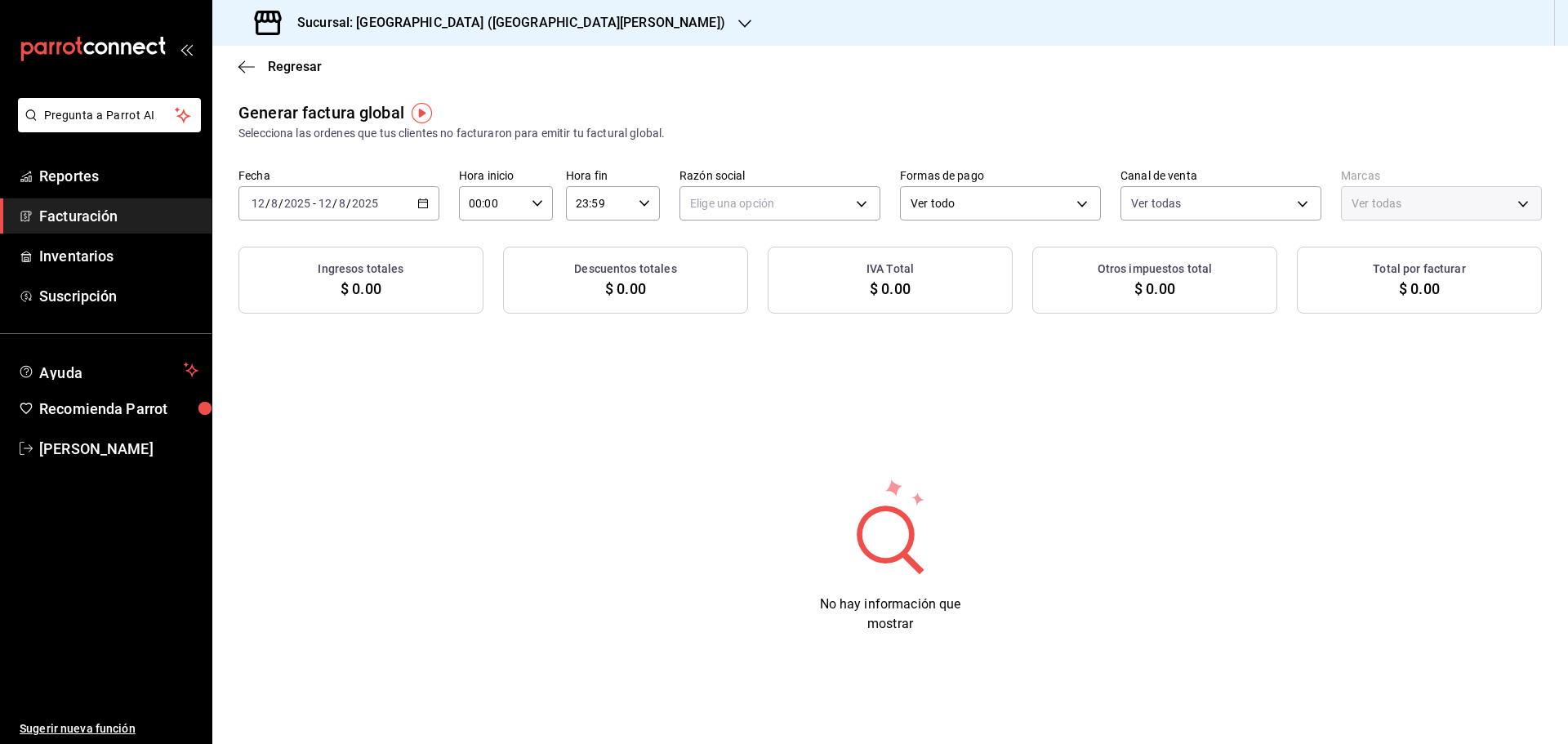
click at [620, 362] on div "Generar factura global Selecciona las ordenes que tus clientes no facturaron pa…" at bounding box center [890, 380] width 1356 height 559
click at [761, 216] on body "Pregunta a Parrot AI Reportes Facturación Inventarios Suscripción Ayuda Recomie…" at bounding box center [784, 372] width 1568 height 744
click at [749, 288] on li "ORGANIC FOODS" at bounding box center [780, 286] width 200 height 30
type input "654927a2-fb95-458b-bd0a-9ffada75daa8"
type input "c2db145c-7f15-421d-baa5-27fbbe9efb3f"
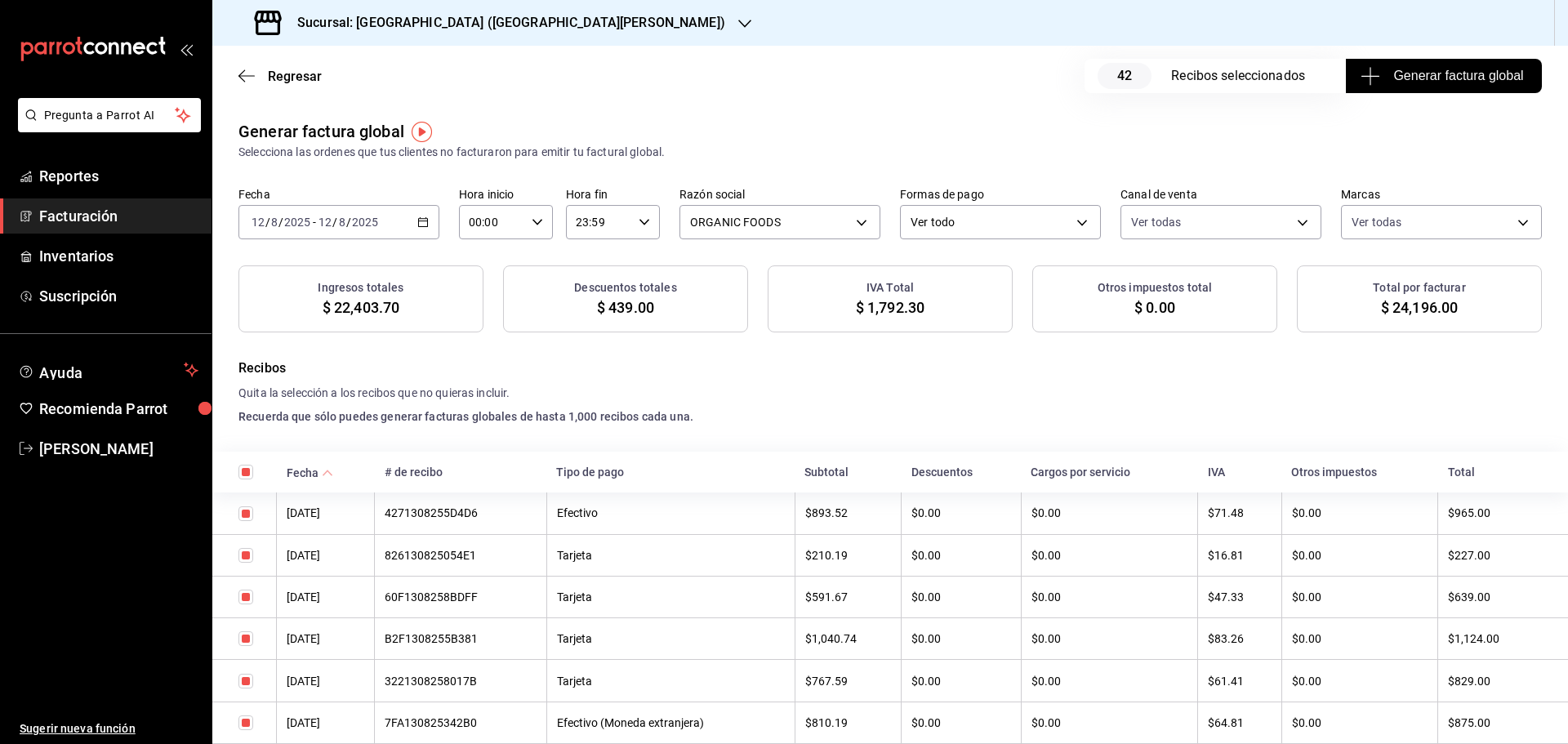
click at [1455, 80] on span "Generar factura global" at bounding box center [1443, 76] width 159 height 19
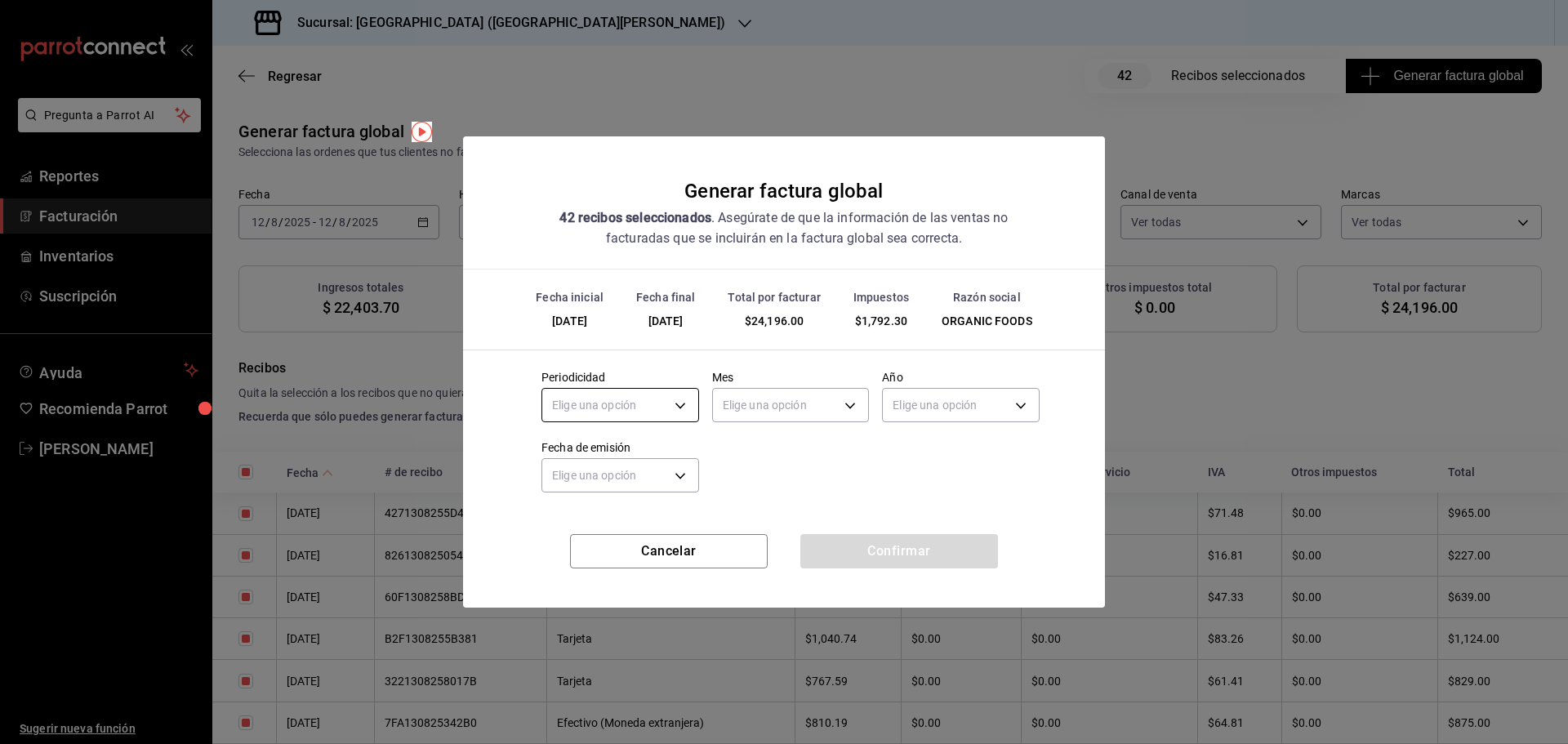
click at [606, 400] on body "Pregunta a Parrot AI Reportes Facturación Inventarios Suscripción Ayuda Recomie…" at bounding box center [784, 372] width 1568 height 744
click at [592, 452] on li "Diario" at bounding box center [620, 456] width 156 height 27
type input "DAILY"
click at [754, 407] on body "Pregunta a Parrot AI Reportes Facturación Inventarios Suscripción Ayuda Recomie…" at bounding box center [784, 372] width 1568 height 744
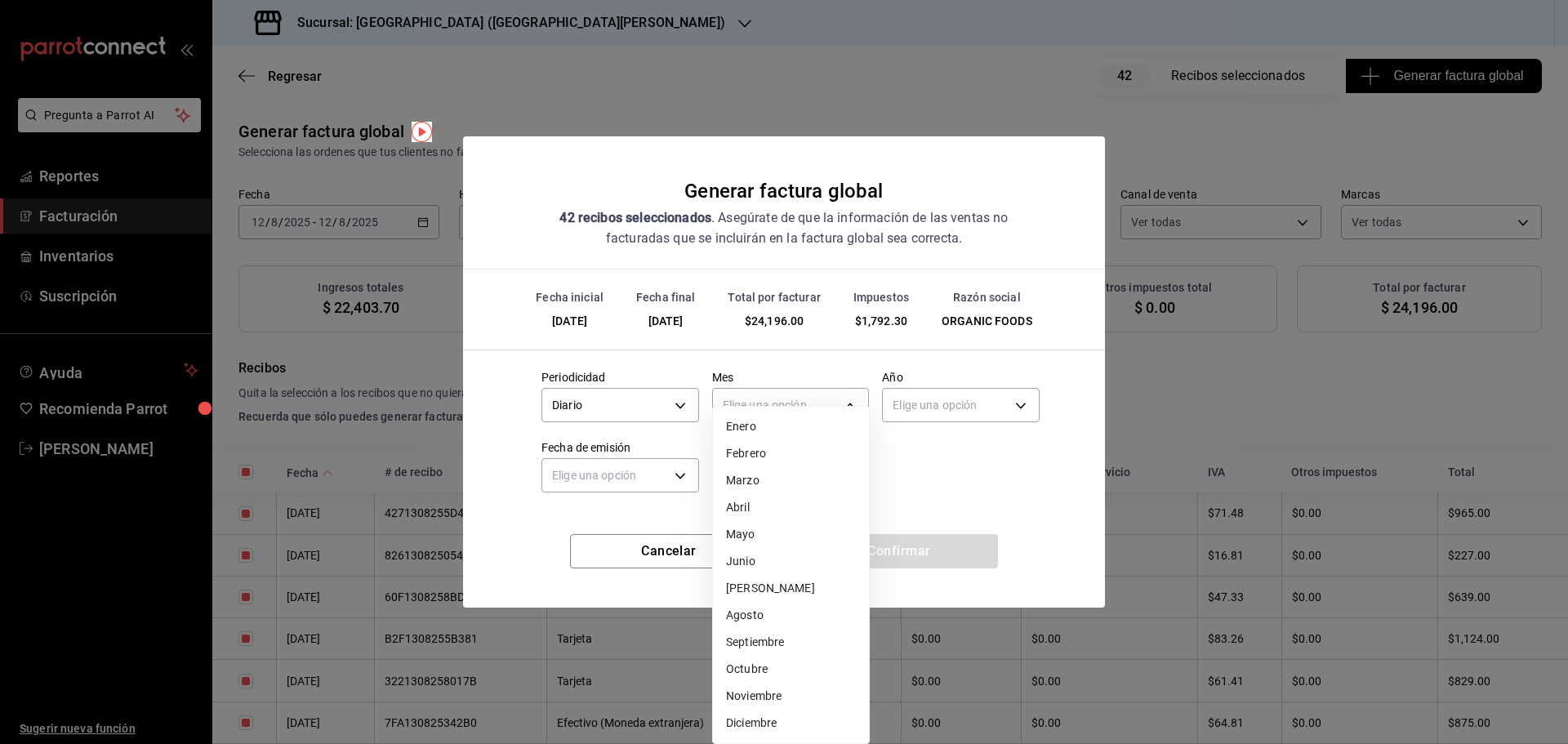
drag, startPoint x: 761, startPoint y: 611, endPoint x: 797, endPoint y: 573, distance: 52.3
click at [761, 611] on li "Agosto" at bounding box center [791, 616] width 156 height 27
type input "8"
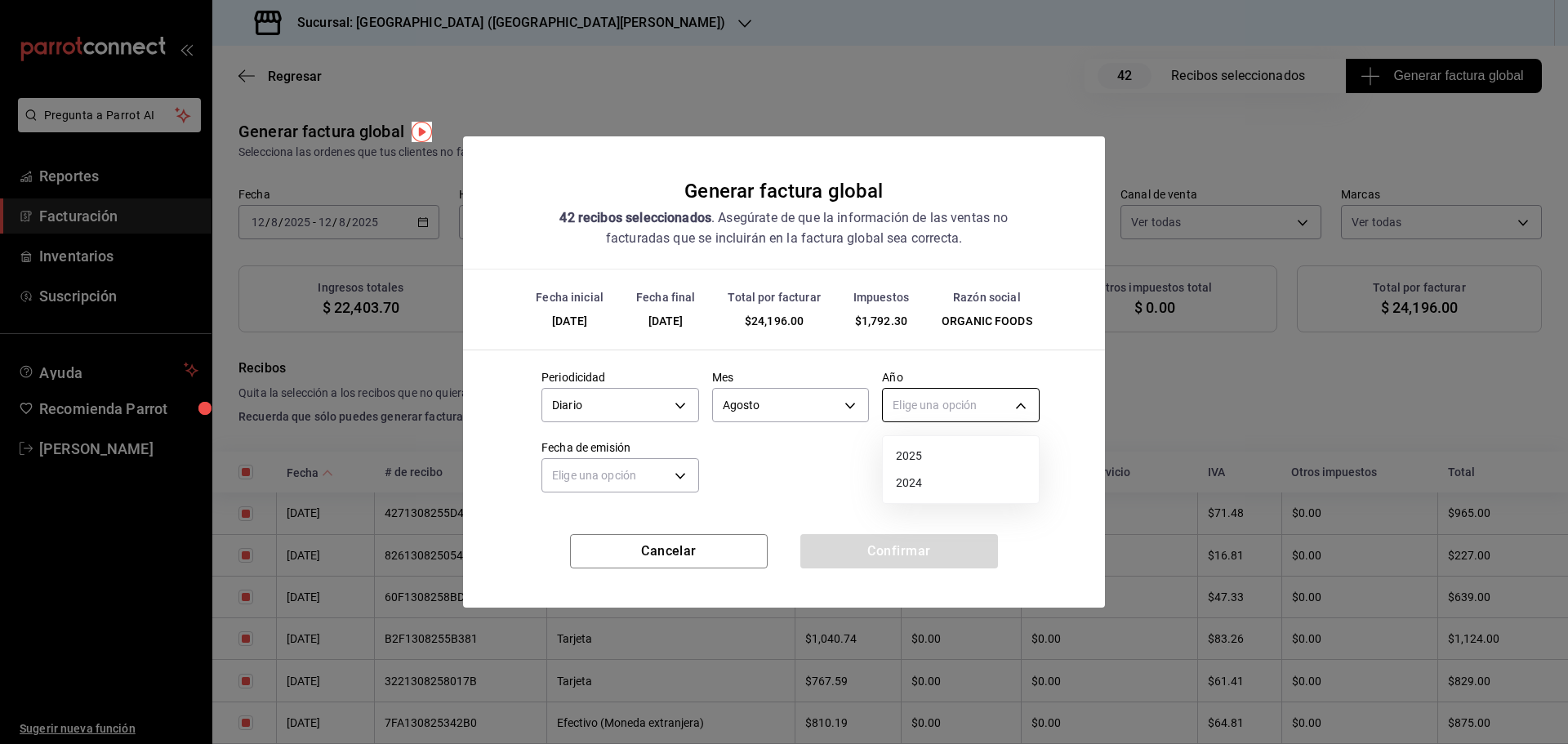
click at [931, 407] on body "Pregunta a Parrot AI Reportes Facturación Inventarios Suscripción Ayuda Recomie…" at bounding box center [784, 372] width 1568 height 744
click at [926, 446] on li "2025" at bounding box center [961, 456] width 156 height 27
type input "2025"
click at [623, 462] on body "Pregunta a Parrot AI Reportes Facturación Inventarios Suscripción Ayuda Recomie…" at bounding box center [784, 372] width 1568 height 744
click at [581, 554] on li "Ayer" at bounding box center [620, 553] width 156 height 27
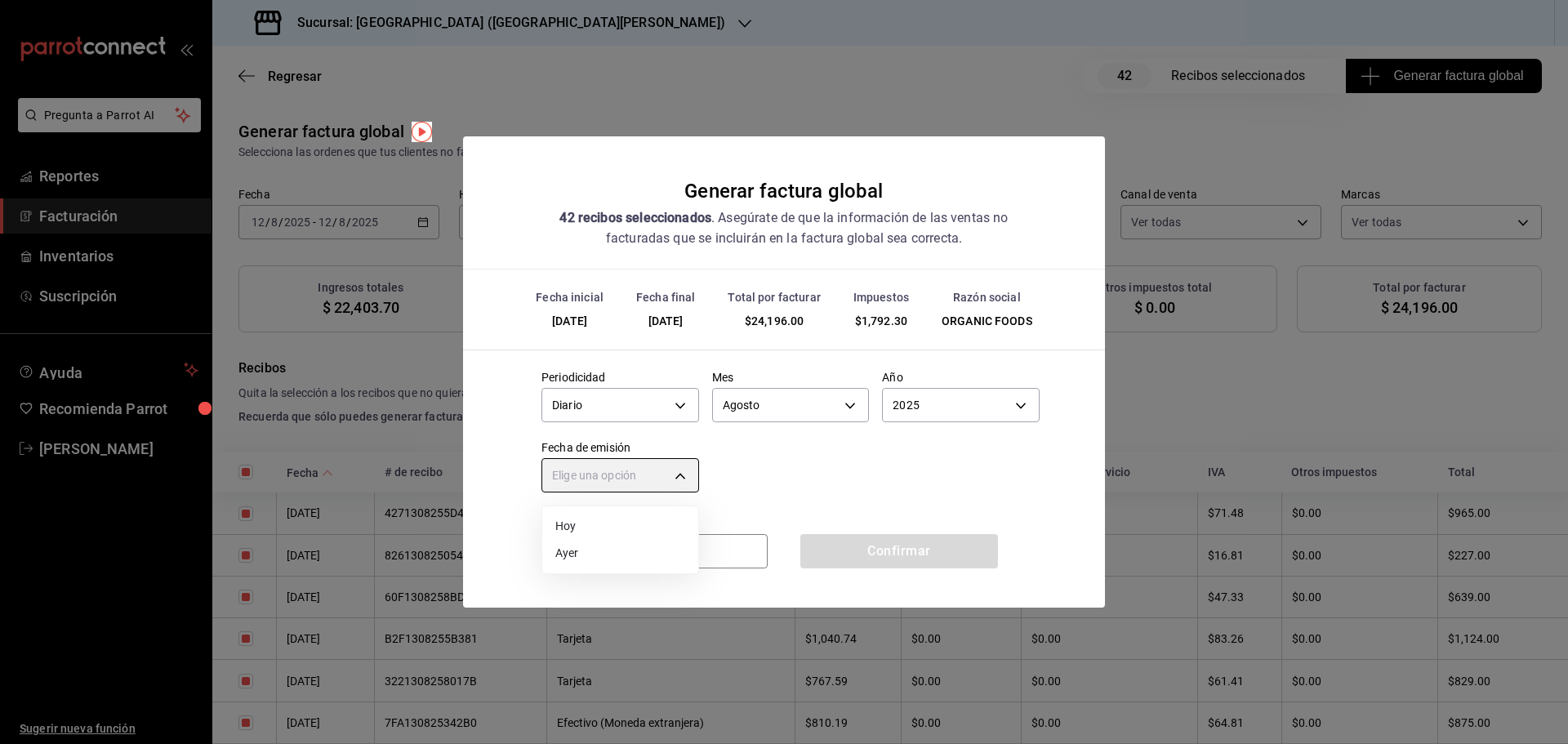
type input "[DATE]"
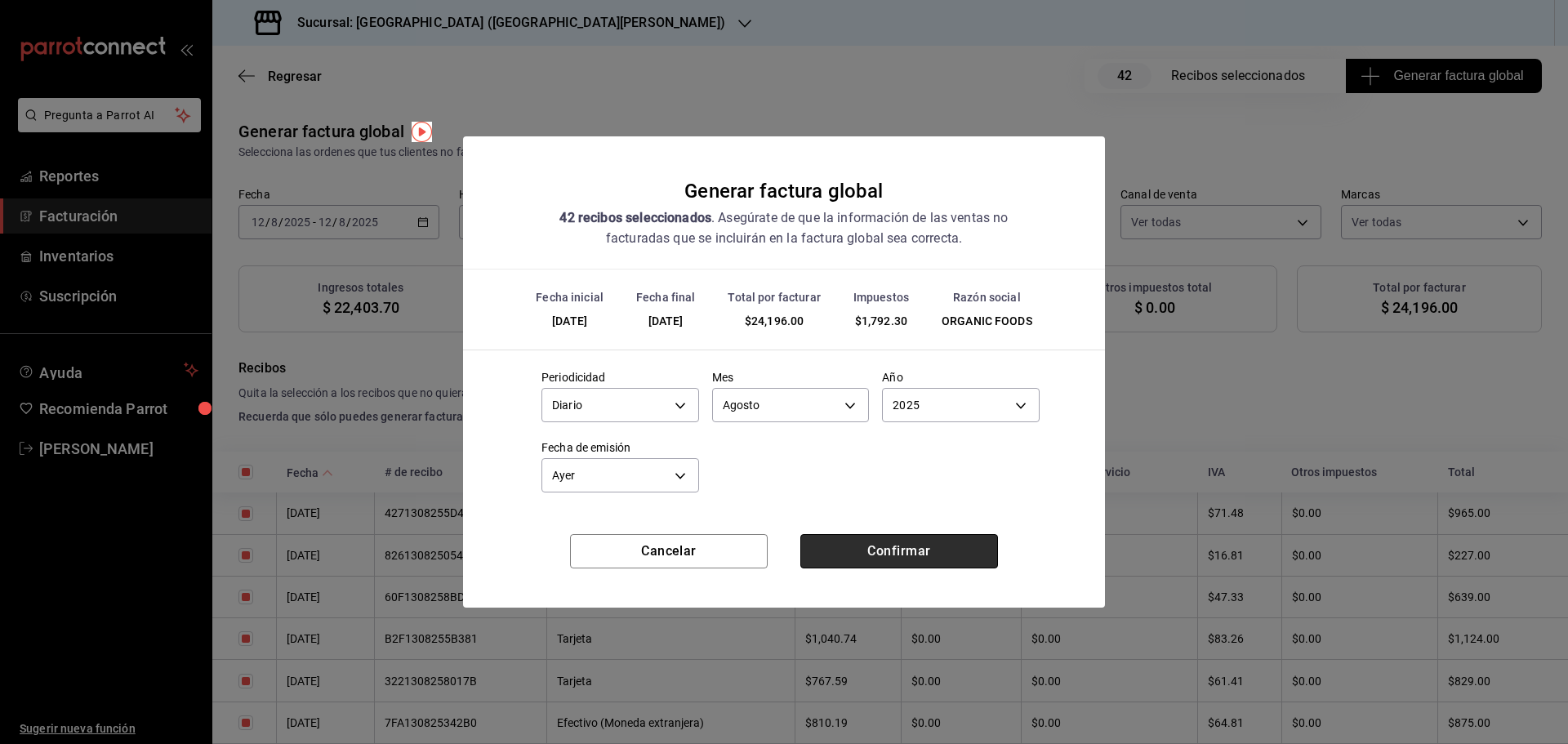
click at [866, 557] on button "Confirmar" at bounding box center [899, 551] width 198 height 34
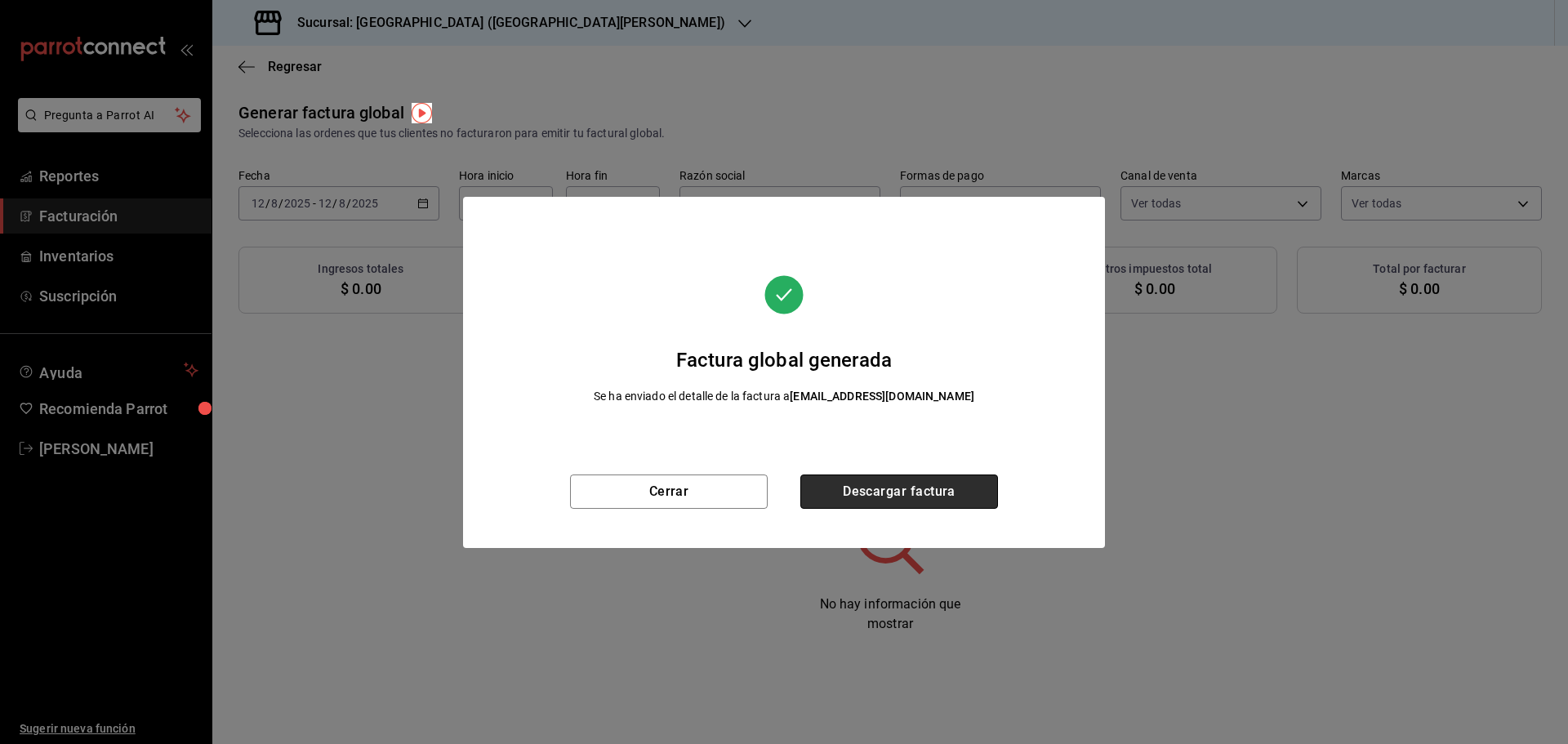
click at [903, 494] on button "Descargar factura" at bounding box center [899, 491] width 198 height 34
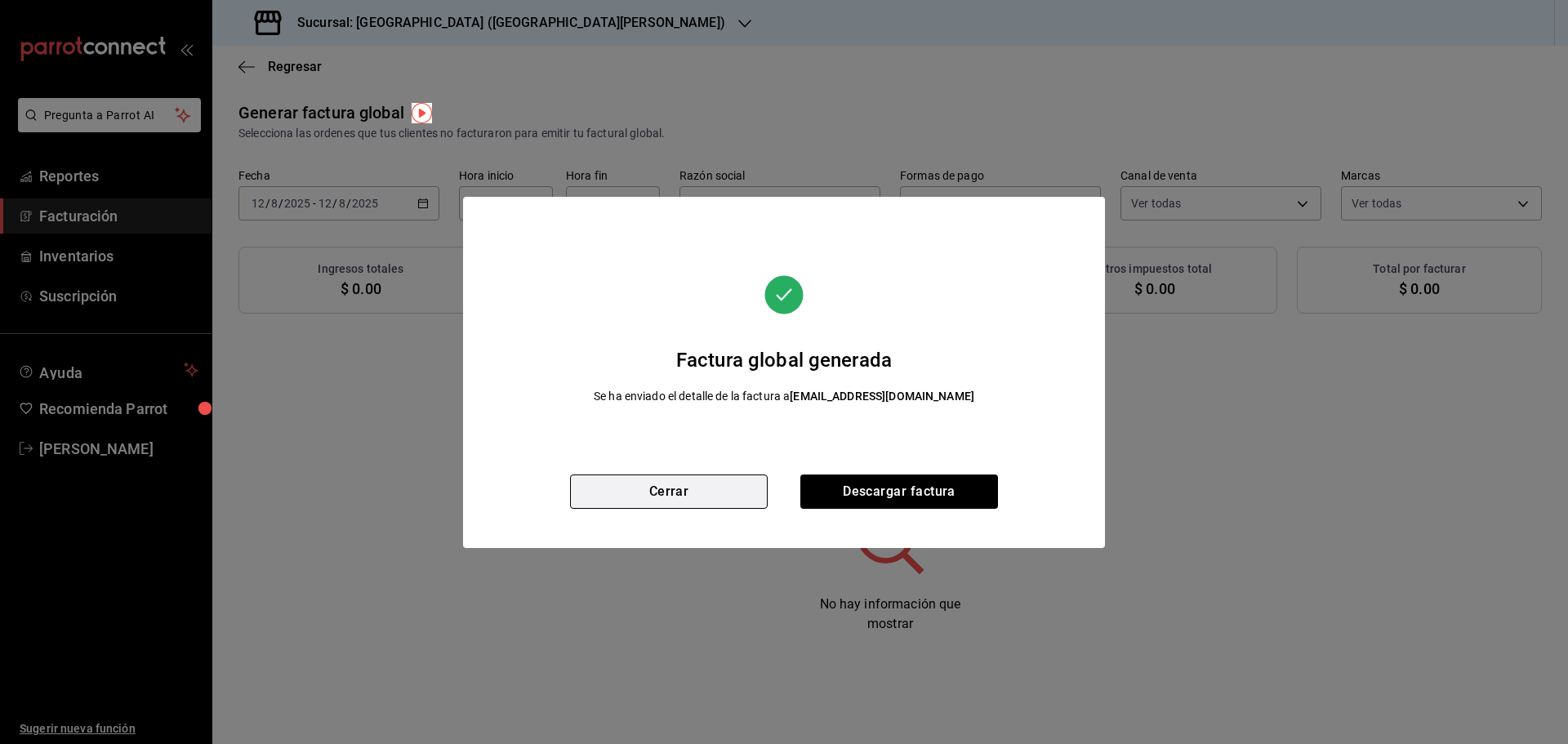
click at [742, 491] on button "Cerrar" at bounding box center [669, 491] width 198 height 34
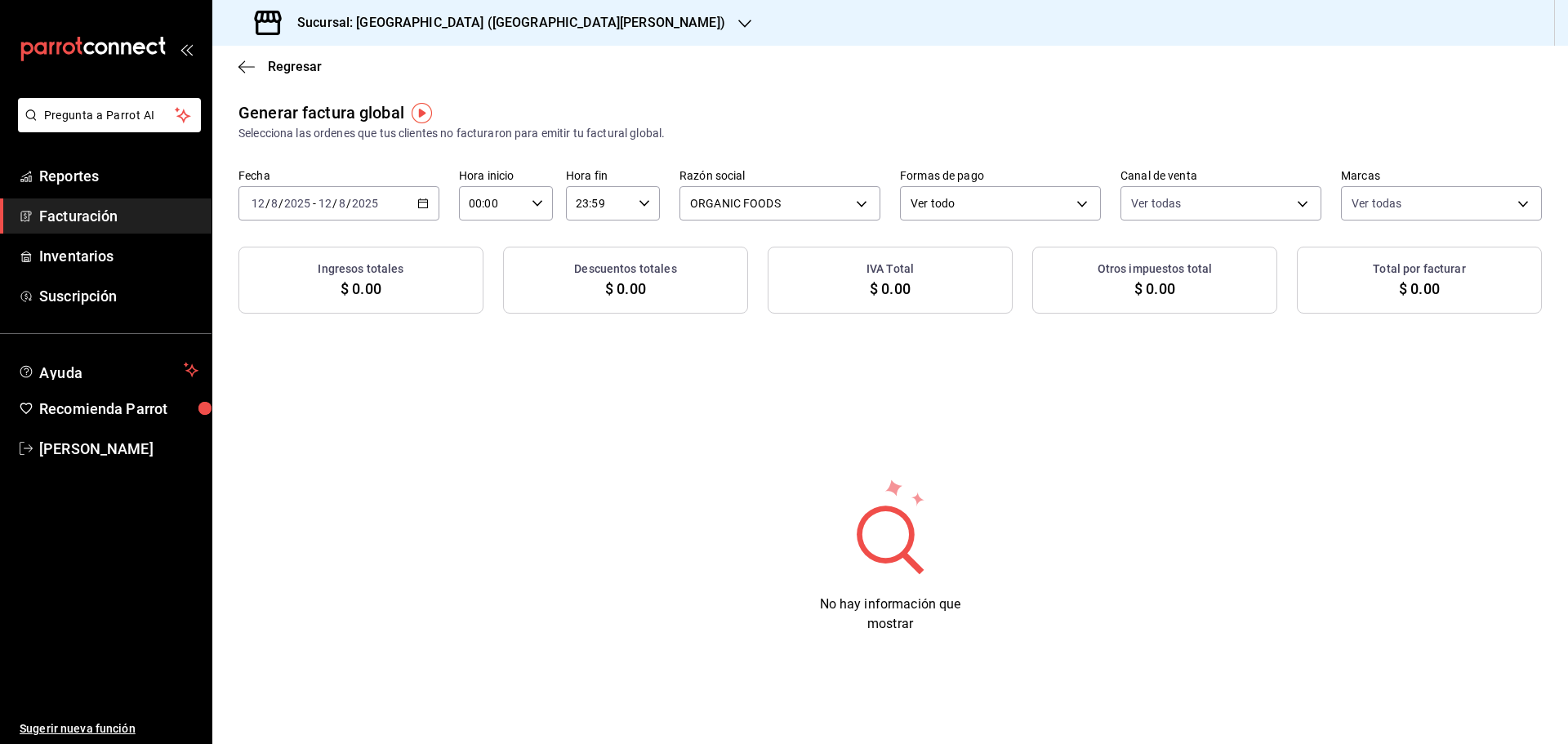
click at [428, 202] on div "[DATE] [DATE] - [DATE] [DATE]" at bounding box center [338, 203] width 201 height 34
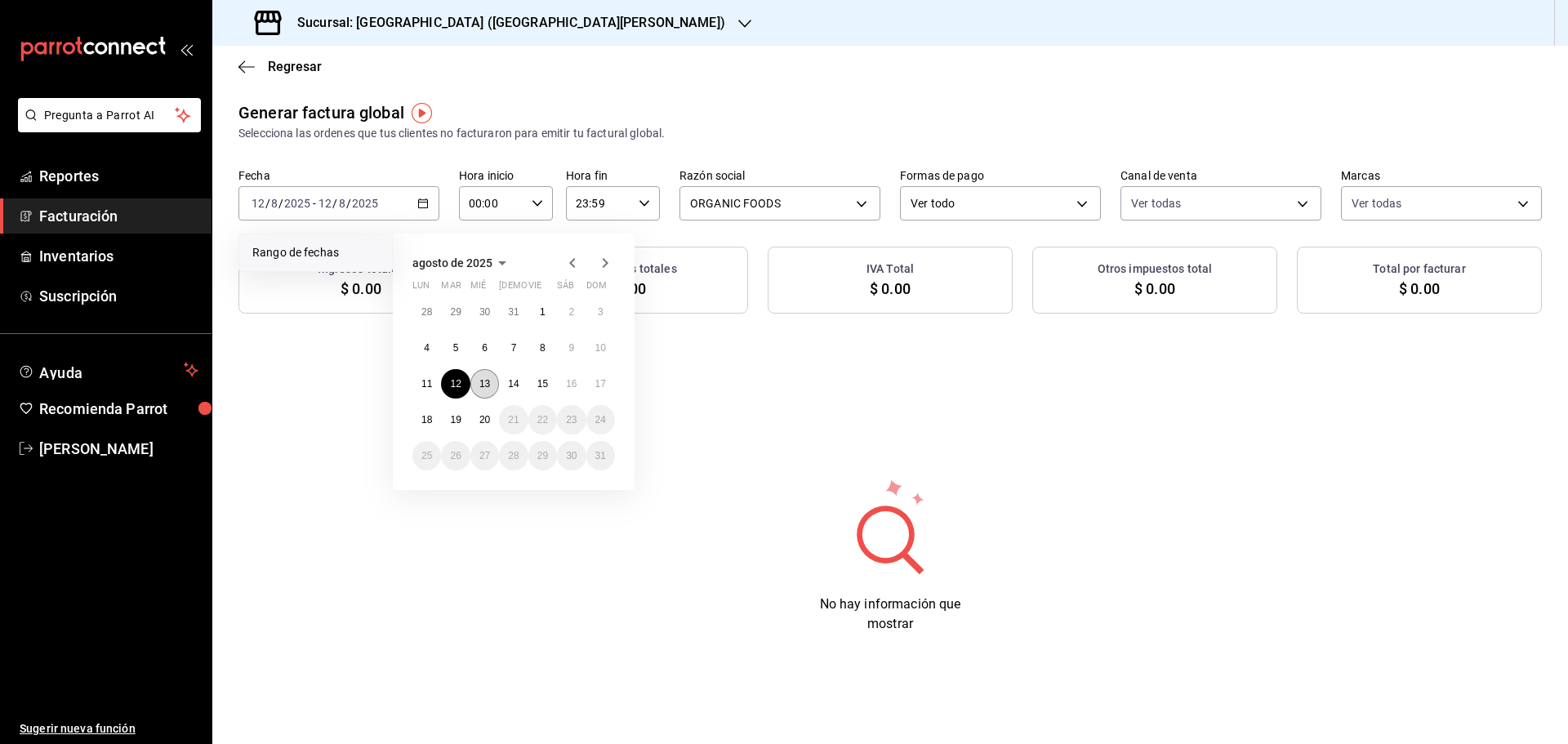
click at [486, 385] on abbr "13" at bounding box center [485, 383] width 11 height 11
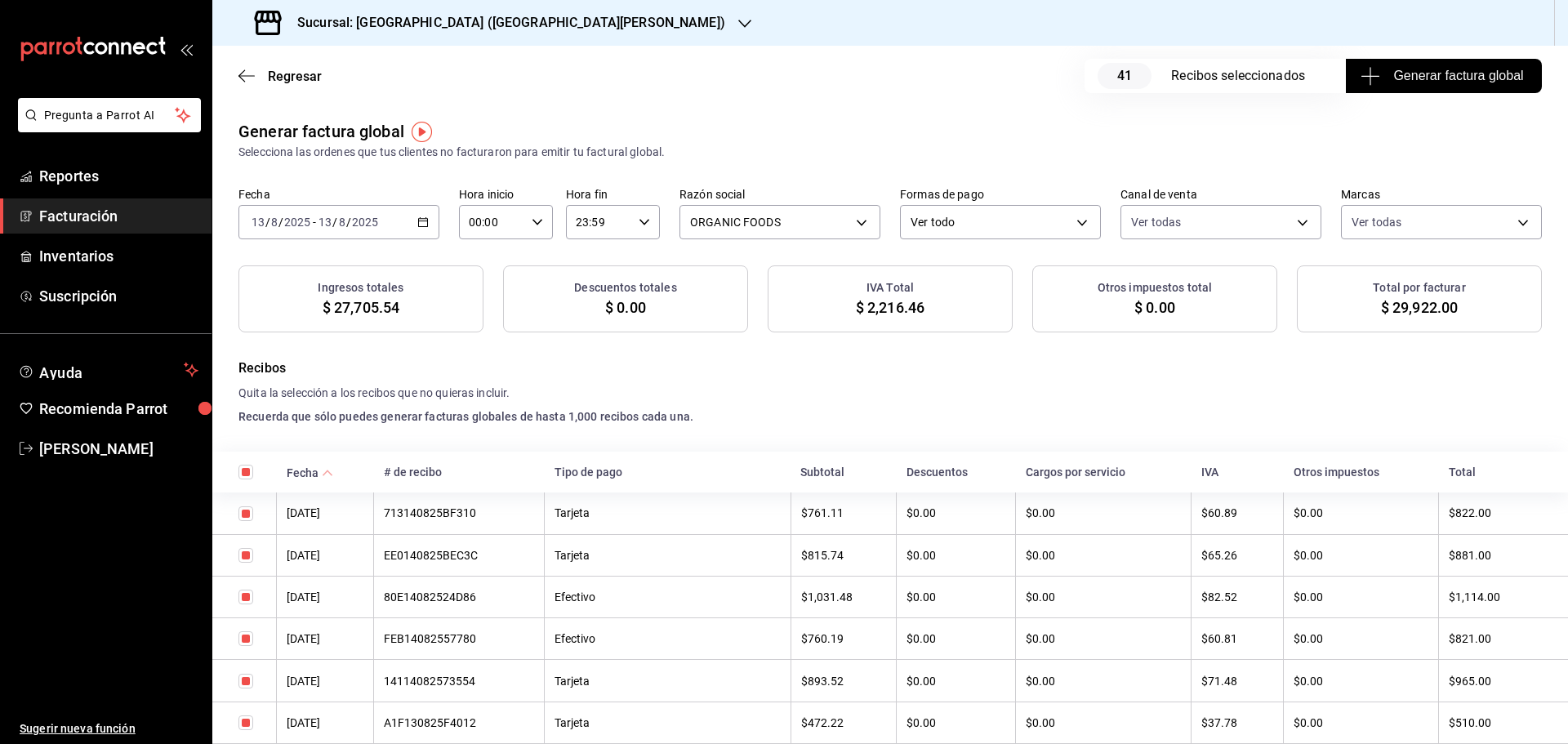
click at [1427, 80] on span "Generar factura global" at bounding box center [1443, 76] width 159 height 19
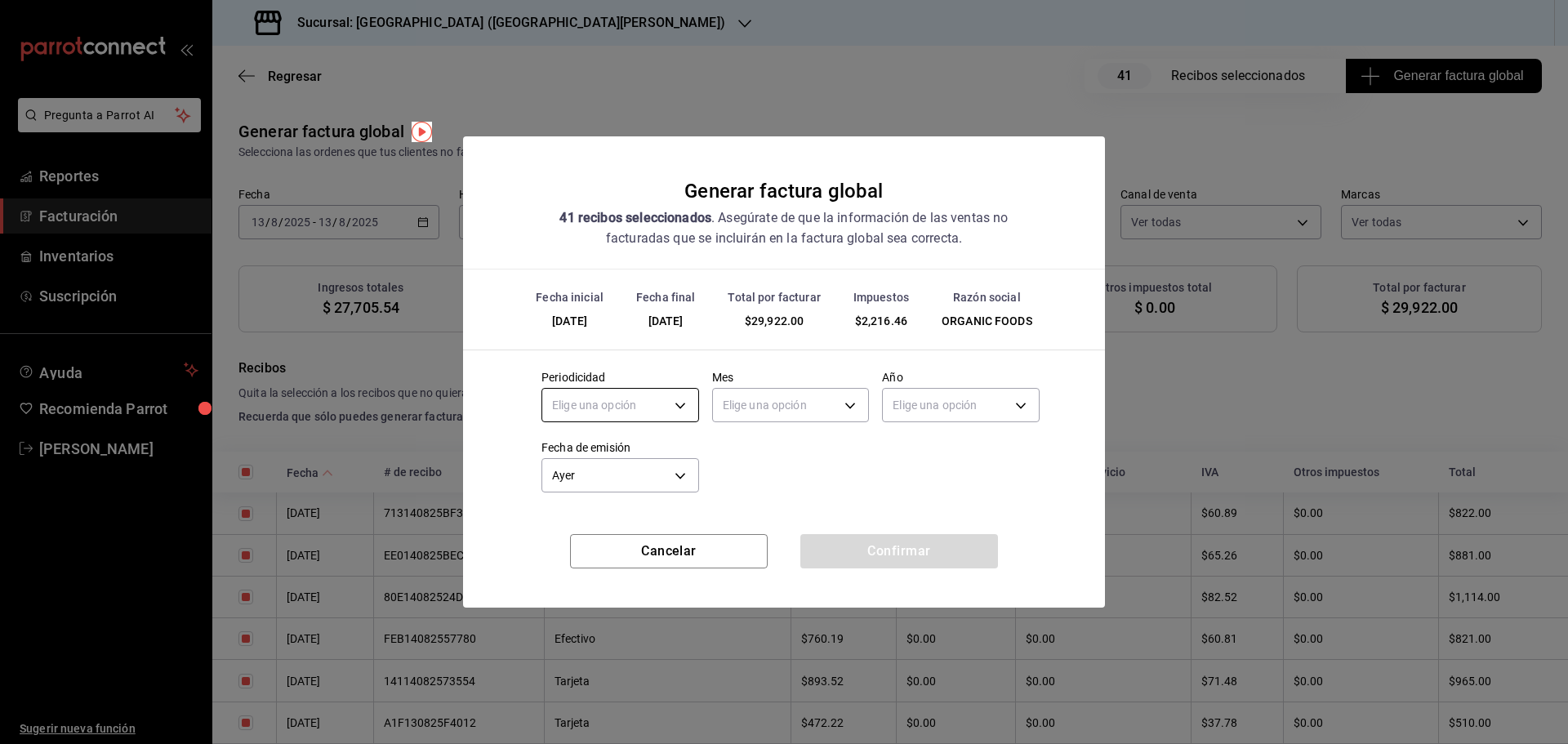
click at [663, 393] on body "Pregunta a Parrot AI Reportes Facturación Inventarios Suscripción Ayuda Recomie…" at bounding box center [784, 372] width 1568 height 744
click at [623, 451] on li "Diario" at bounding box center [620, 456] width 156 height 27
type input "DAILY"
click at [767, 406] on body "Pregunta a Parrot AI Reportes Facturación Inventarios Suscripción Ayuda Recomie…" at bounding box center [784, 372] width 1568 height 744
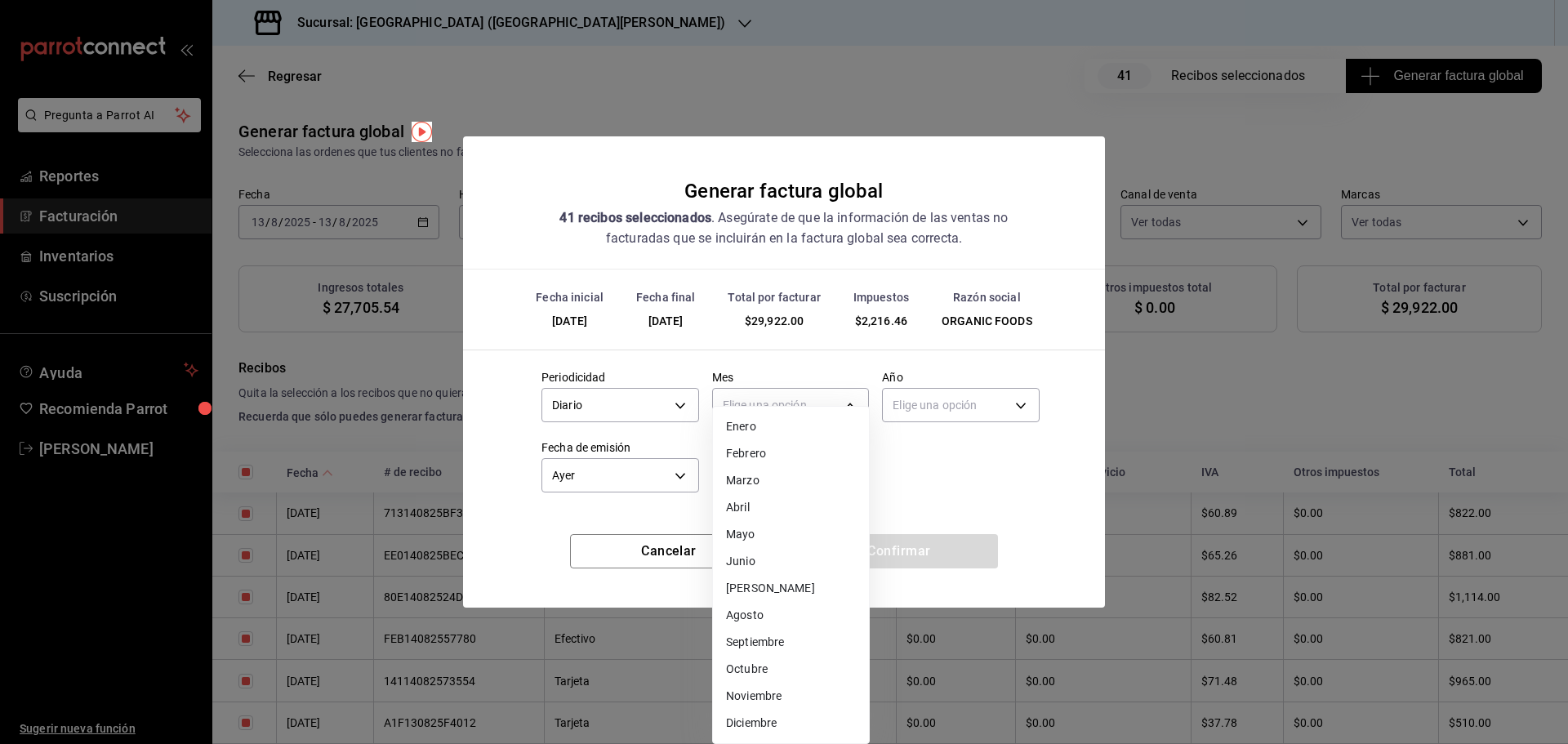
click at [746, 613] on li "Agosto" at bounding box center [791, 616] width 156 height 27
type input "8"
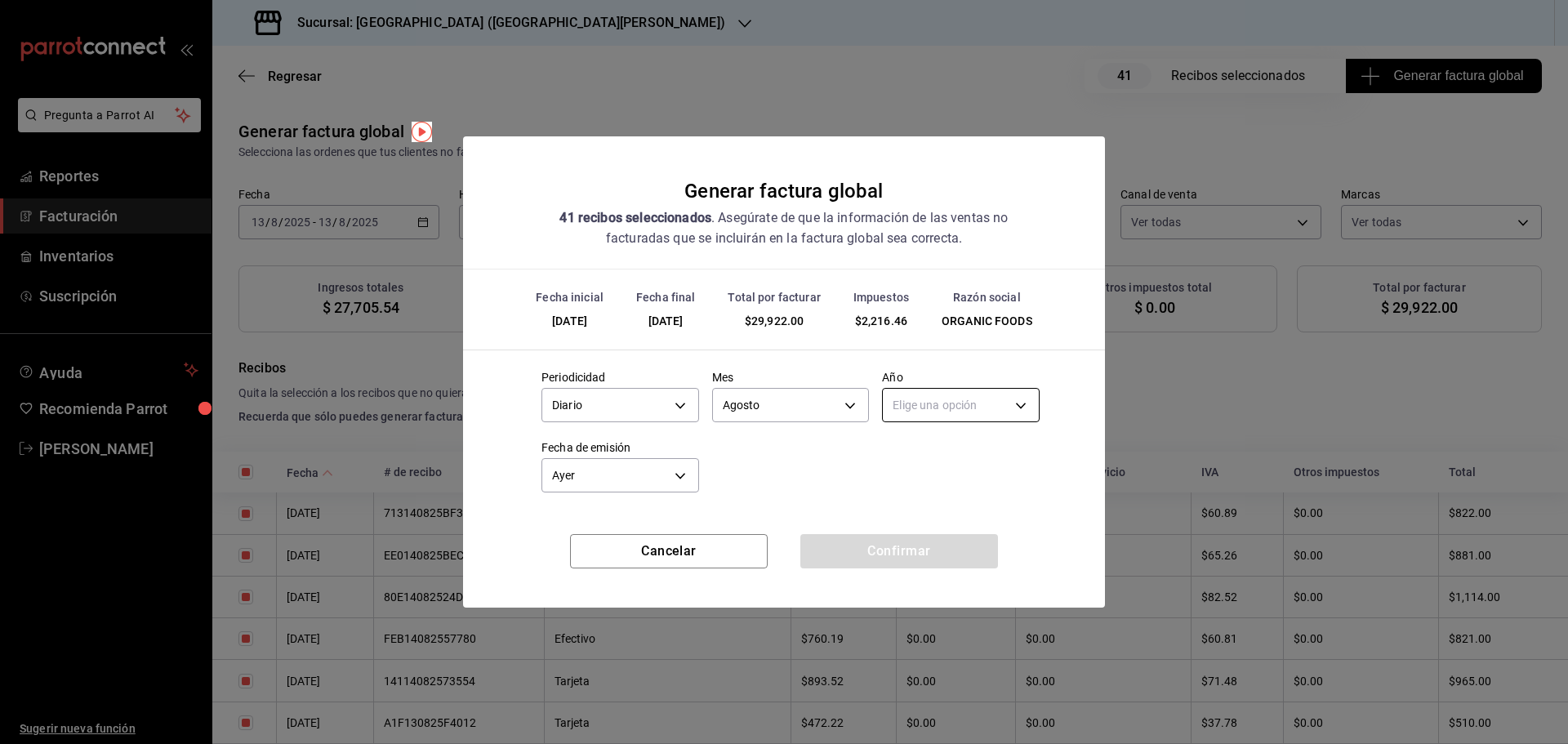
click at [939, 411] on body "Pregunta a Parrot AI Reportes Facturación Inventarios Suscripción Ayuda Recomie…" at bounding box center [784, 372] width 1568 height 744
click at [935, 459] on li "2025" at bounding box center [961, 456] width 156 height 27
type input "2025"
click at [873, 554] on button "Confirmar" at bounding box center [899, 551] width 198 height 34
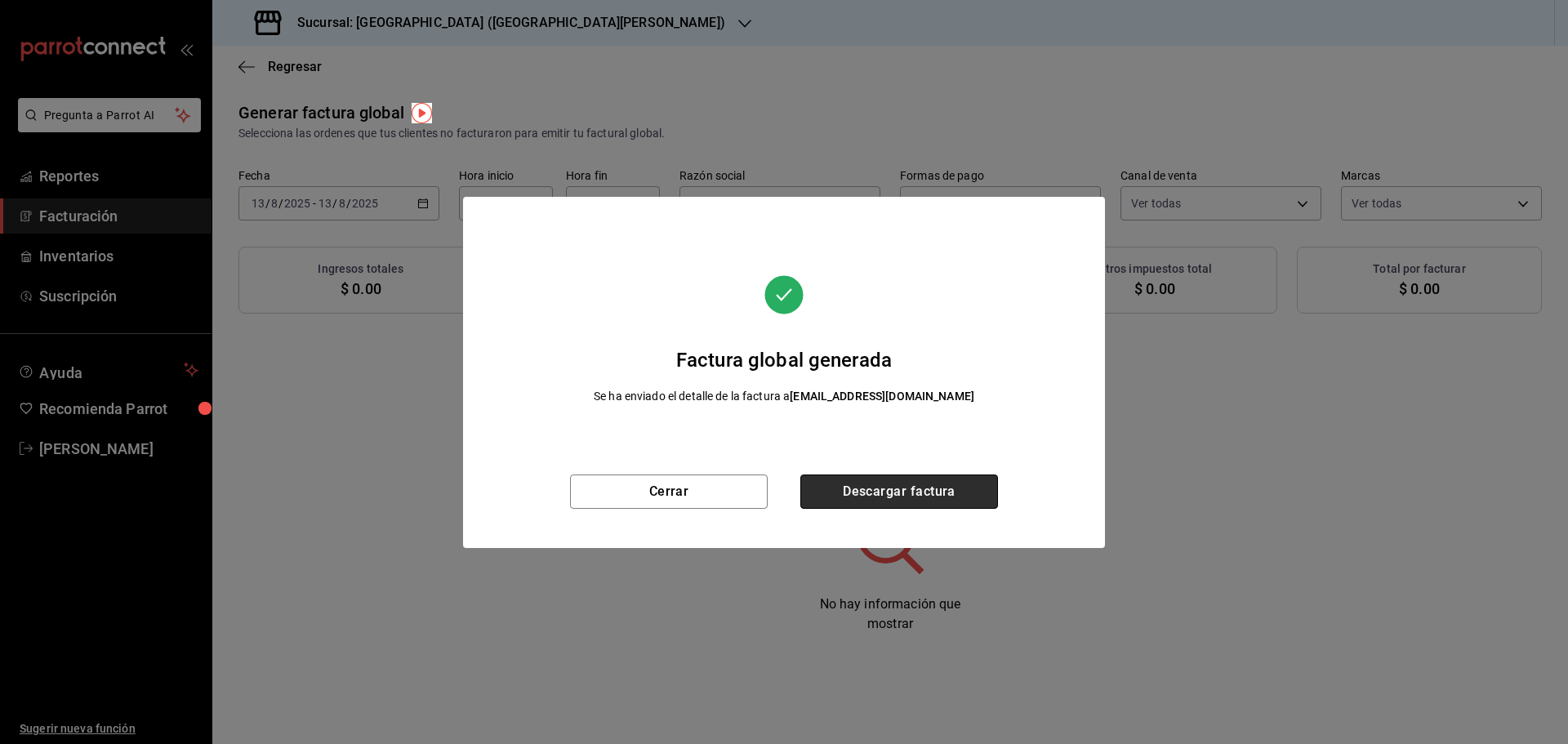
click at [894, 494] on button "Descargar factura" at bounding box center [899, 491] width 198 height 34
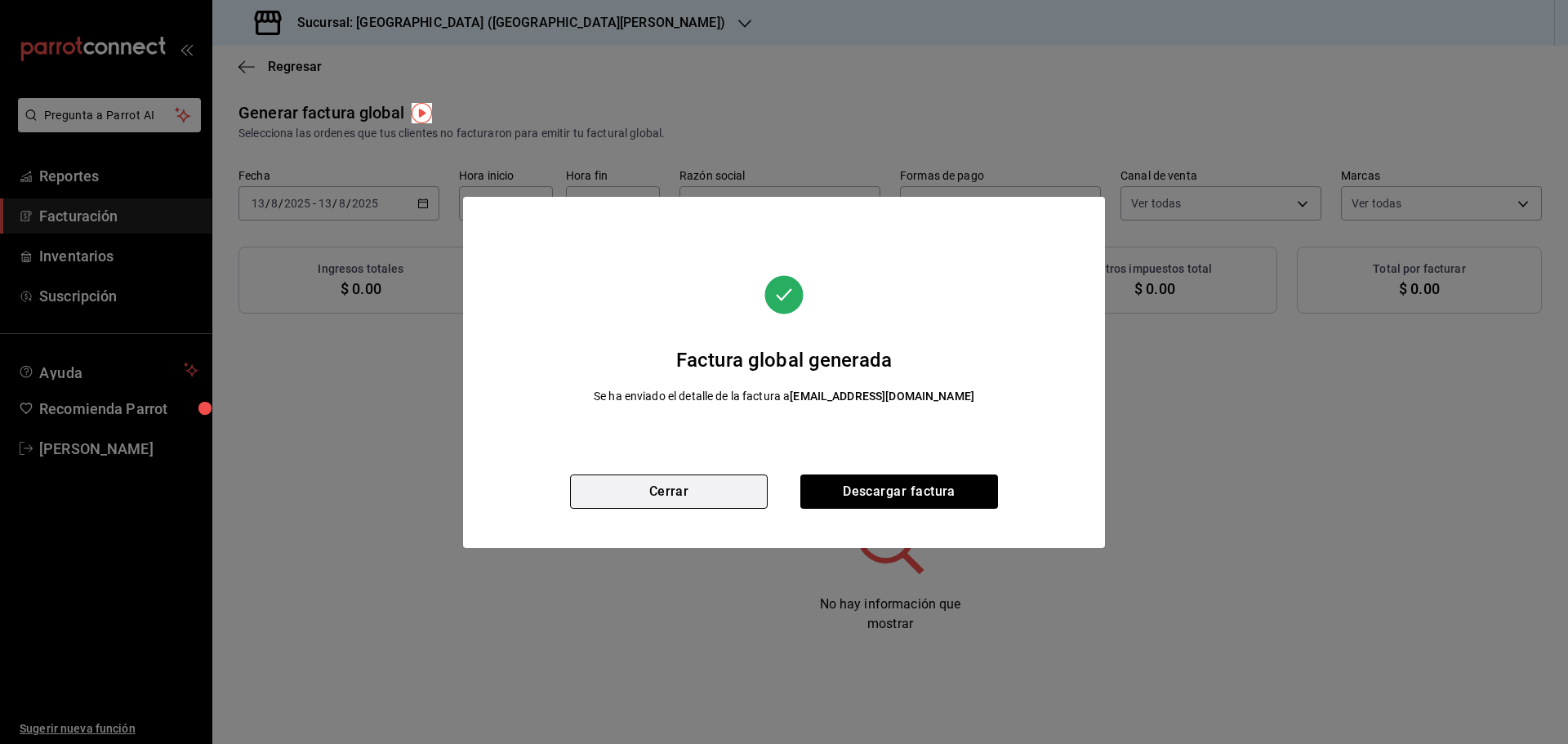
click at [681, 494] on button "Cerrar" at bounding box center [669, 491] width 198 height 34
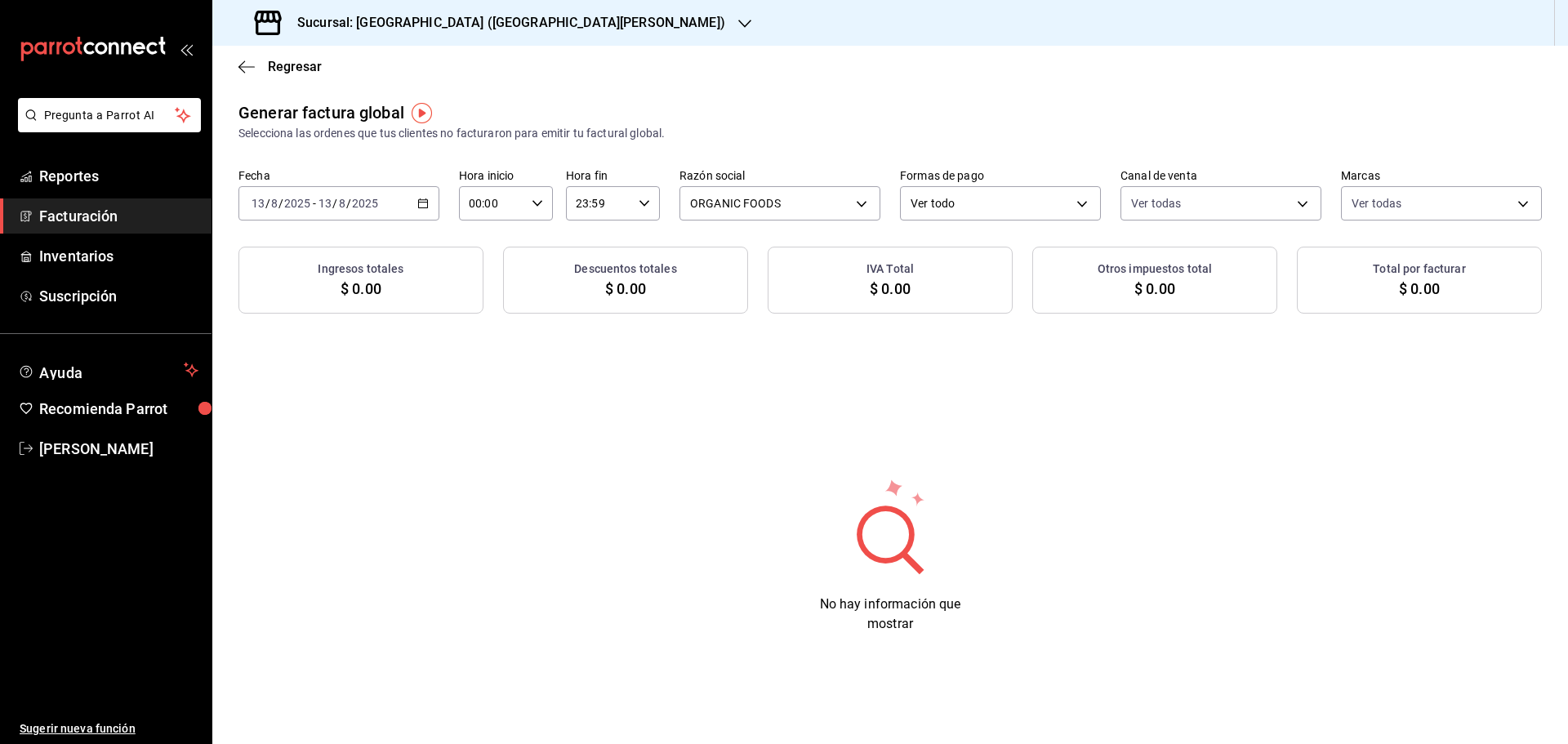
click at [423, 207] on icon "button" at bounding box center [423, 203] width 11 height 11
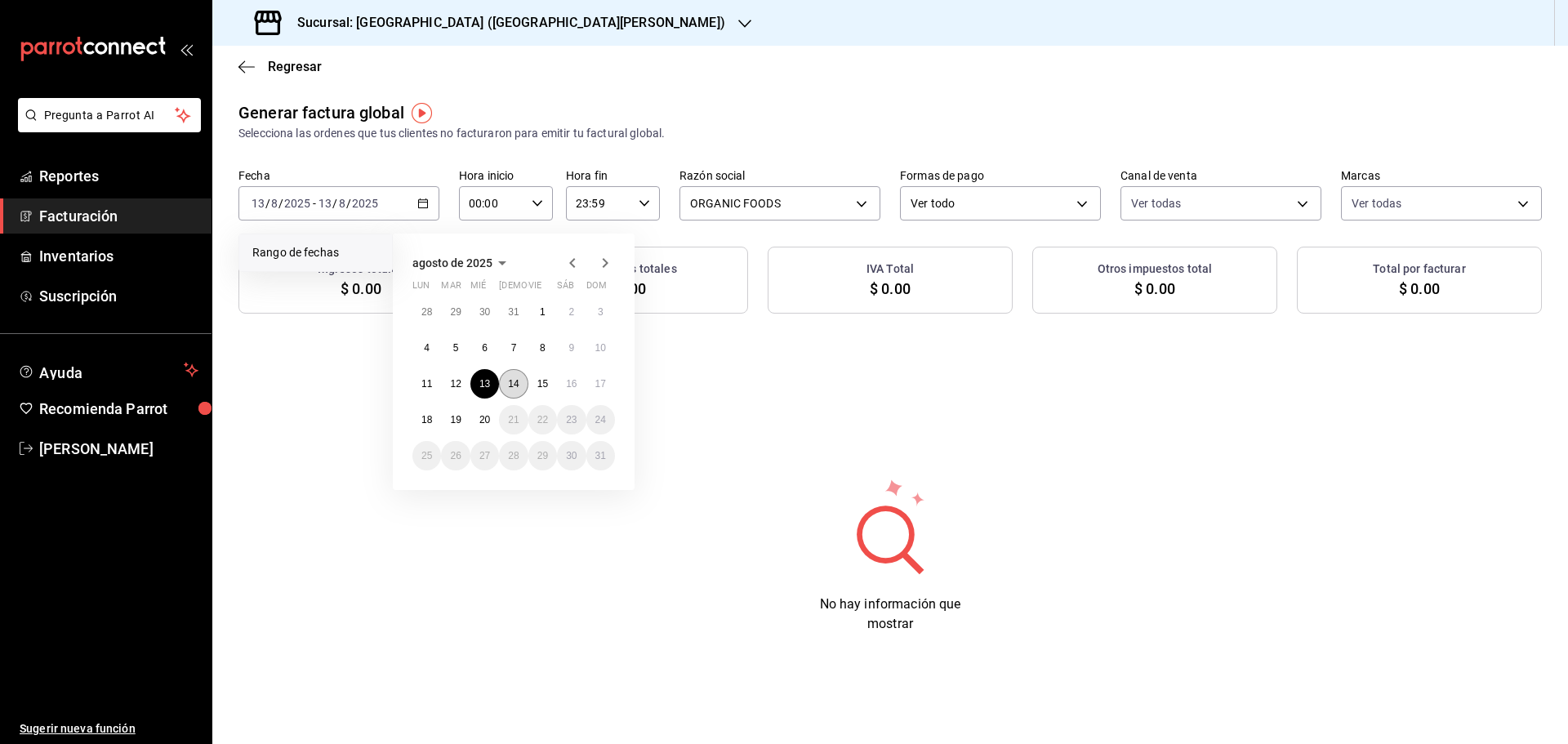
click at [516, 385] on abbr "14" at bounding box center [513, 383] width 11 height 11
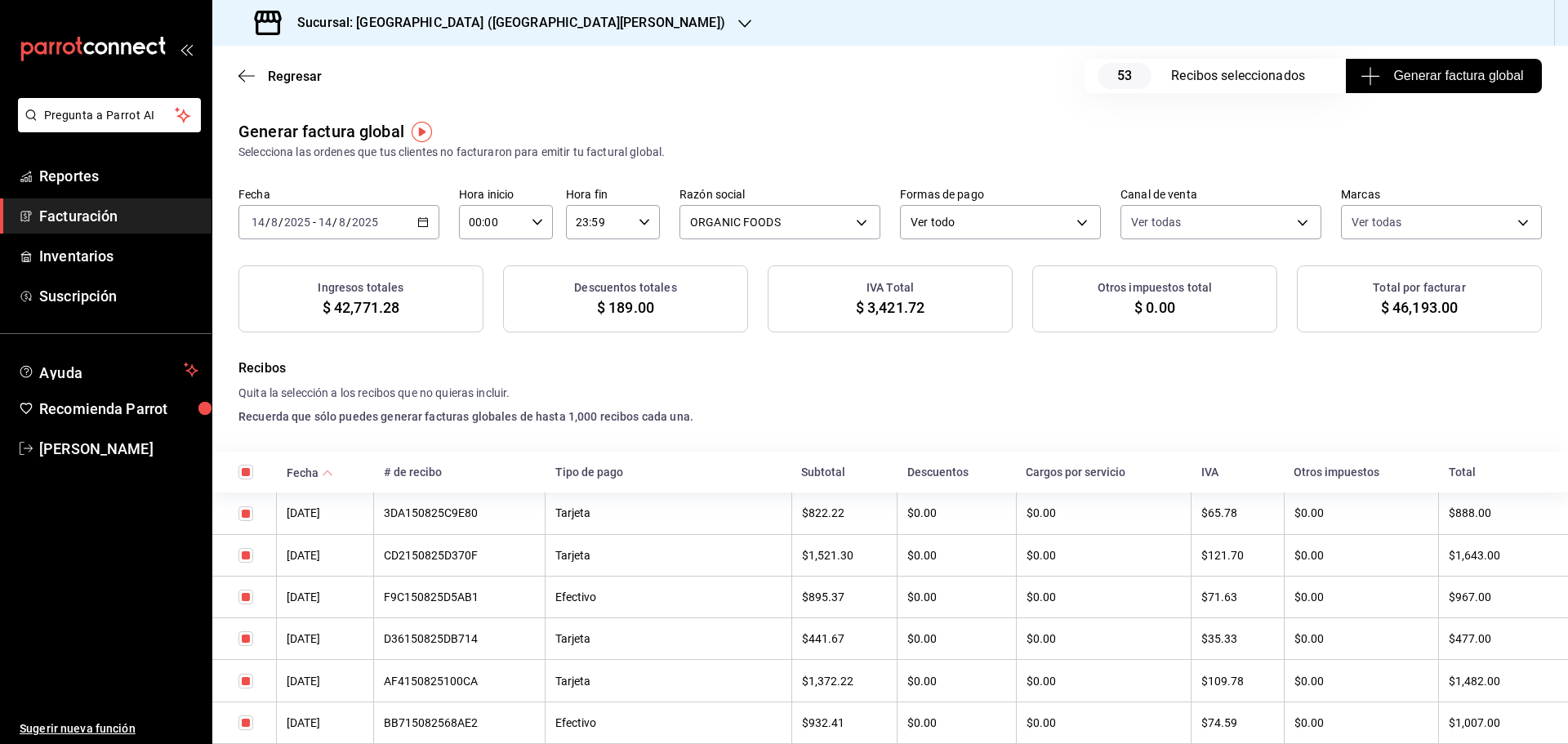
click at [1407, 74] on span "Generar factura global" at bounding box center [1443, 76] width 159 height 19
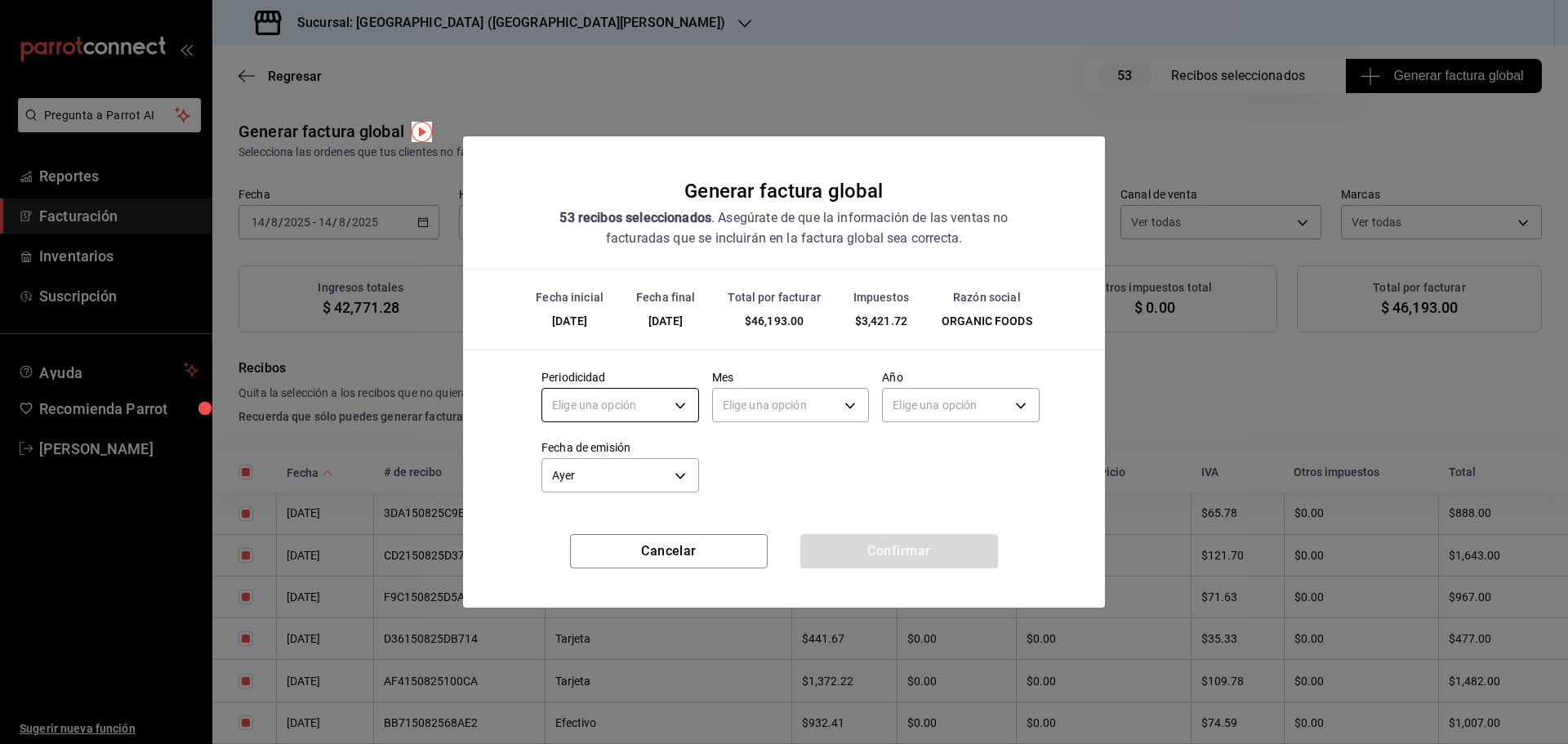
click at [613, 409] on body "Pregunta a Parrot AI Reportes Facturación Inventarios Suscripción Ayuda Recomie…" at bounding box center [784, 372] width 1568 height 744
click at [603, 453] on li "Diario" at bounding box center [620, 456] width 156 height 27
type input "DAILY"
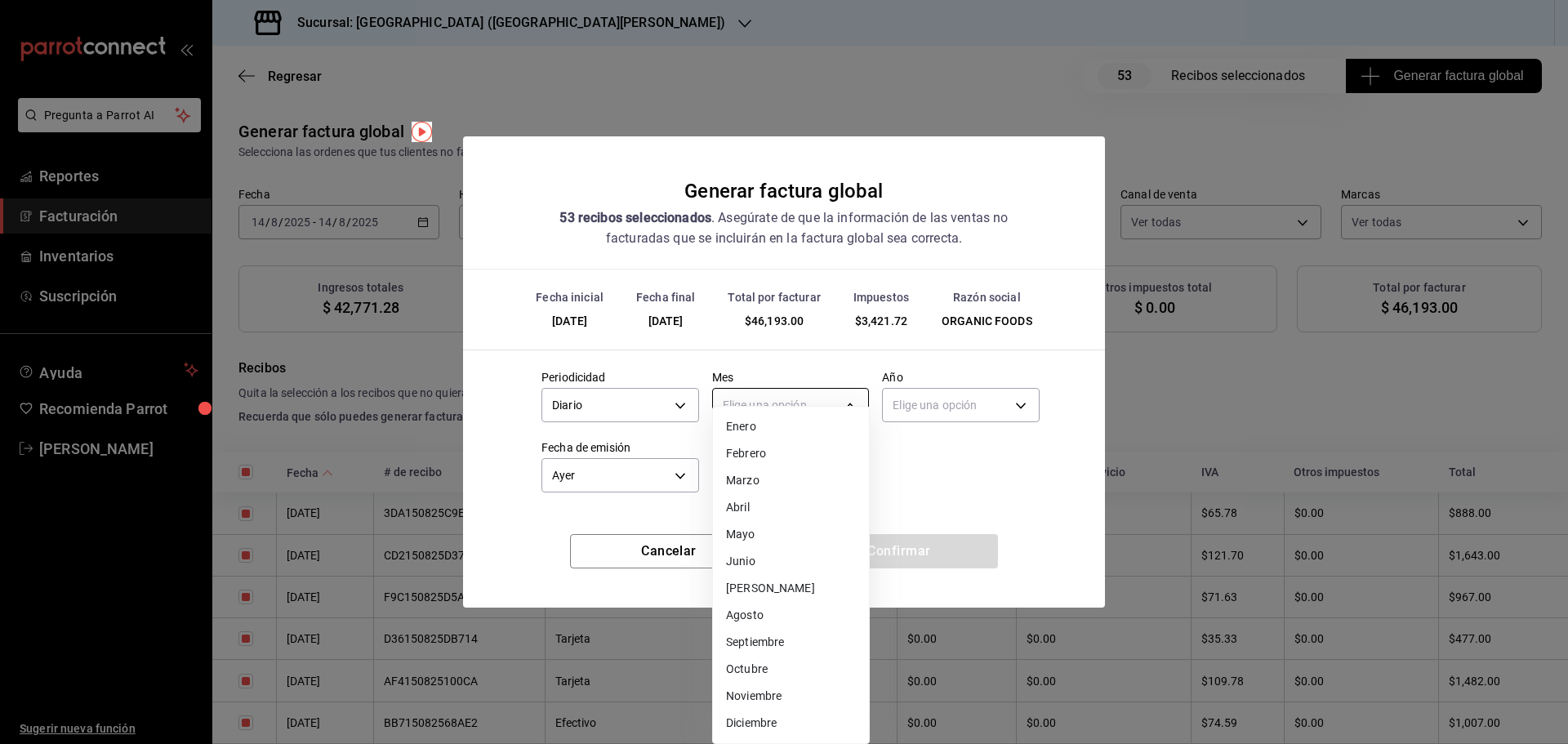
click at [774, 407] on body "Pregunta a Parrot AI Reportes Facturación Inventarios Suscripción Ayuda Recomie…" at bounding box center [784, 372] width 1568 height 744
click at [758, 608] on li "Agosto" at bounding box center [791, 616] width 156 height 27
type input "8"
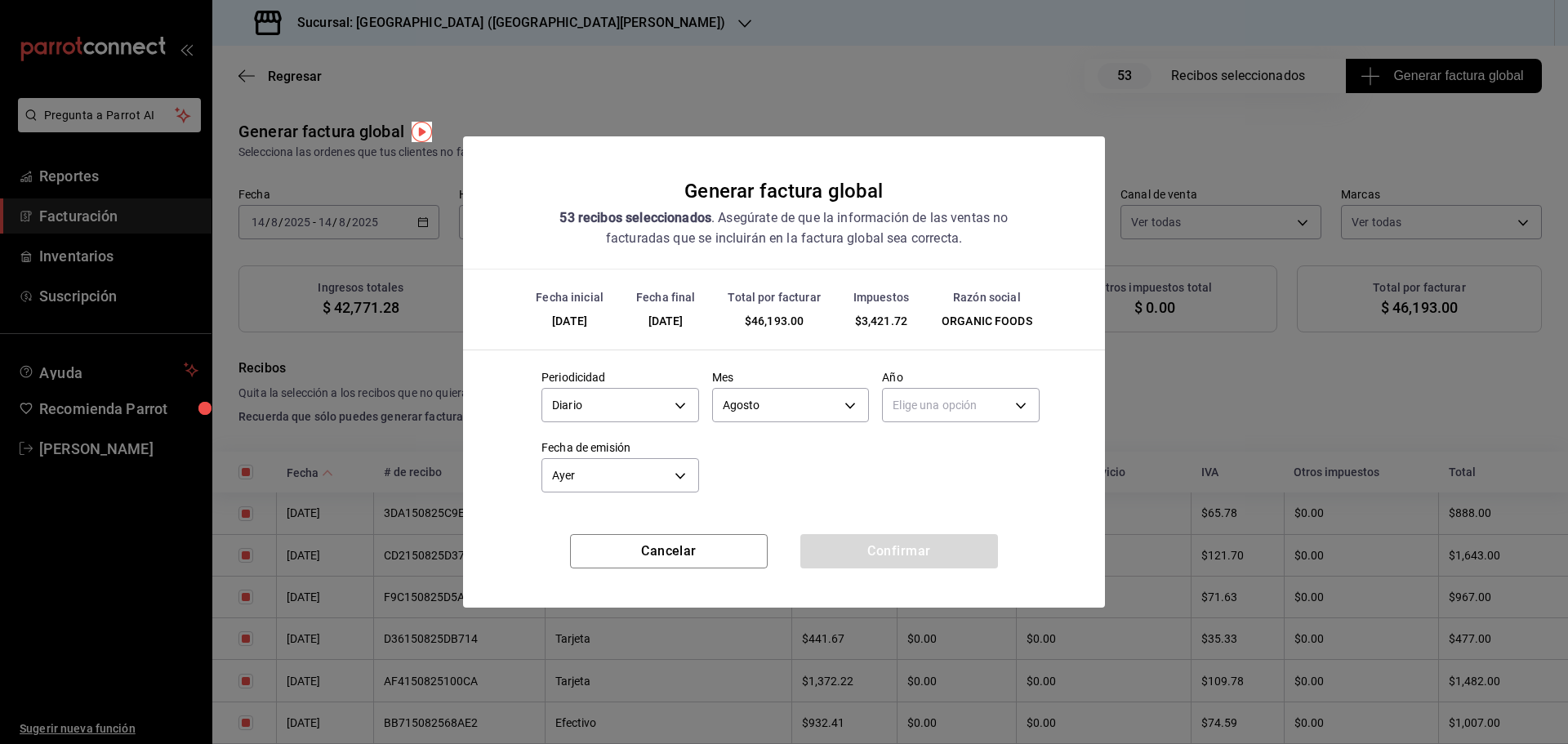
click at [926, 424] on div "Elige una opción" at bounding box center [961, 403] width 157 height 43
click at [927, 405] on body "Pregunta a Parrot AI Reportes Facturación Inventarios Suscripción Ayuda Recomie…" at bounding box center [784, 372] width 1568 height 744
click at [926, 458] on li "2025" at bounding box center [961, 456] width 156 height 27
type input "2025"
click at [898, 558] on button "Confirmar" at bounding box center [899, 551] width 198 height 34
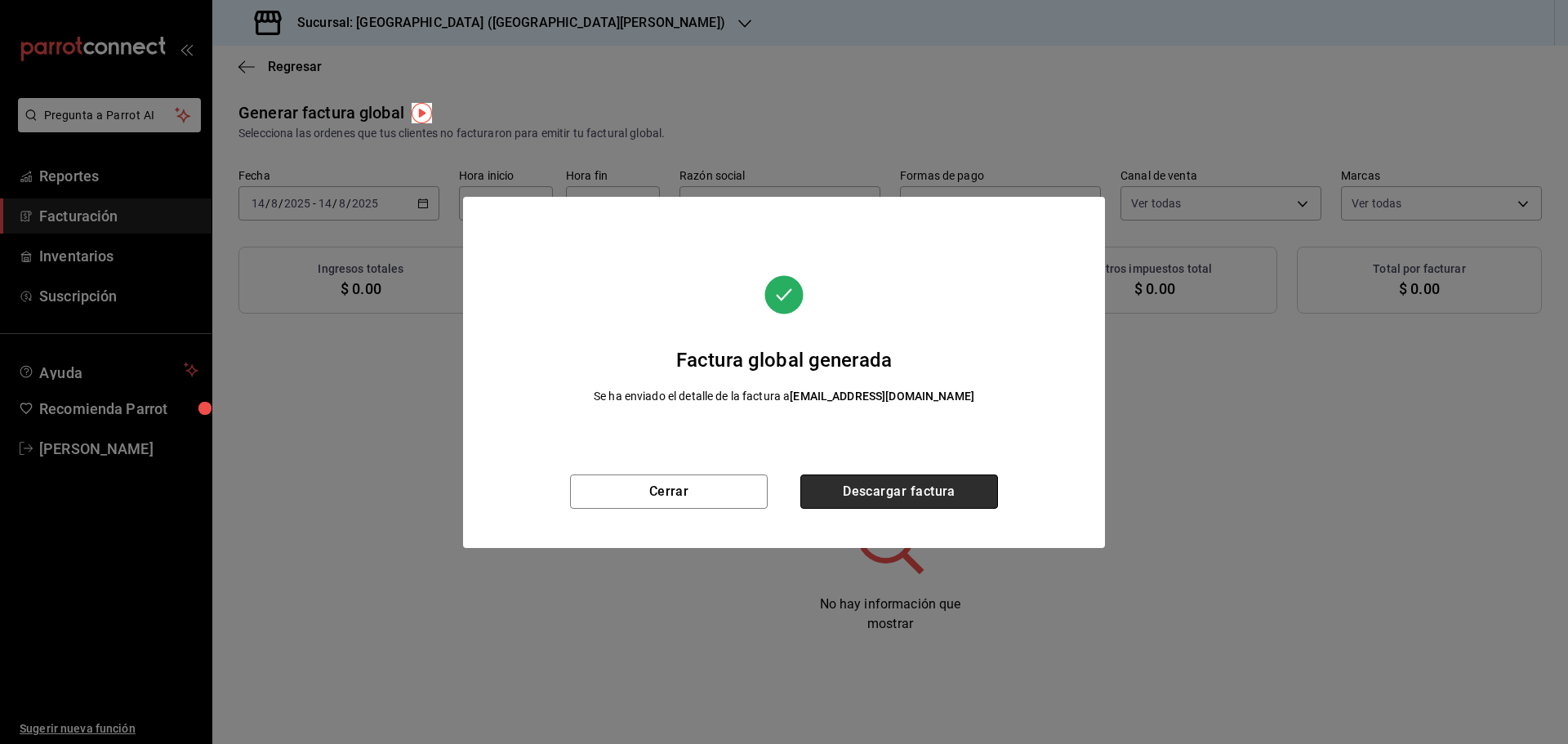
click at [932, 499] on button "Descargar factura" at bounding box center [899, 491] width 198 height 34
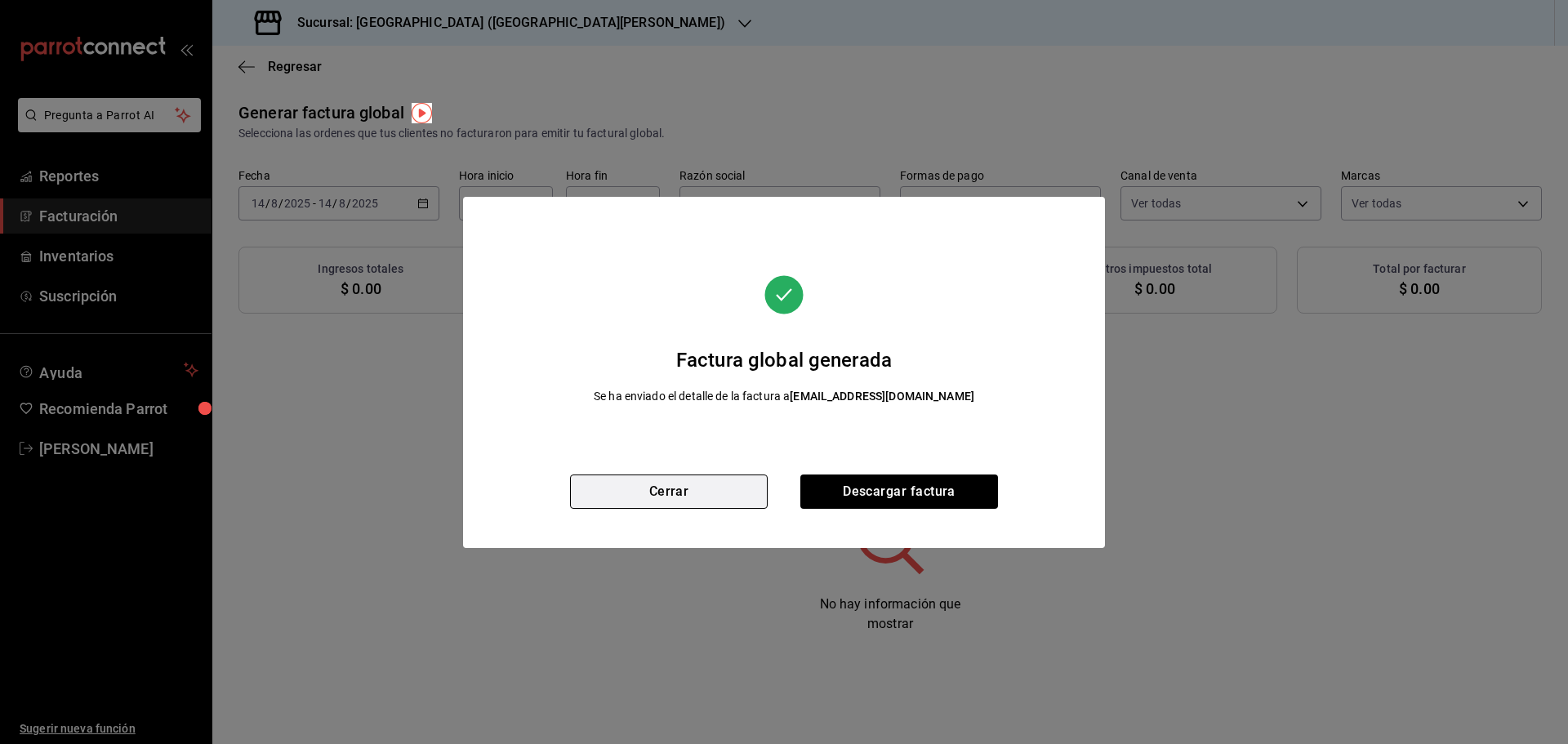
click at [690, 505] on button "Cerrar" at bounding box center [669, 491] width 198 height 34
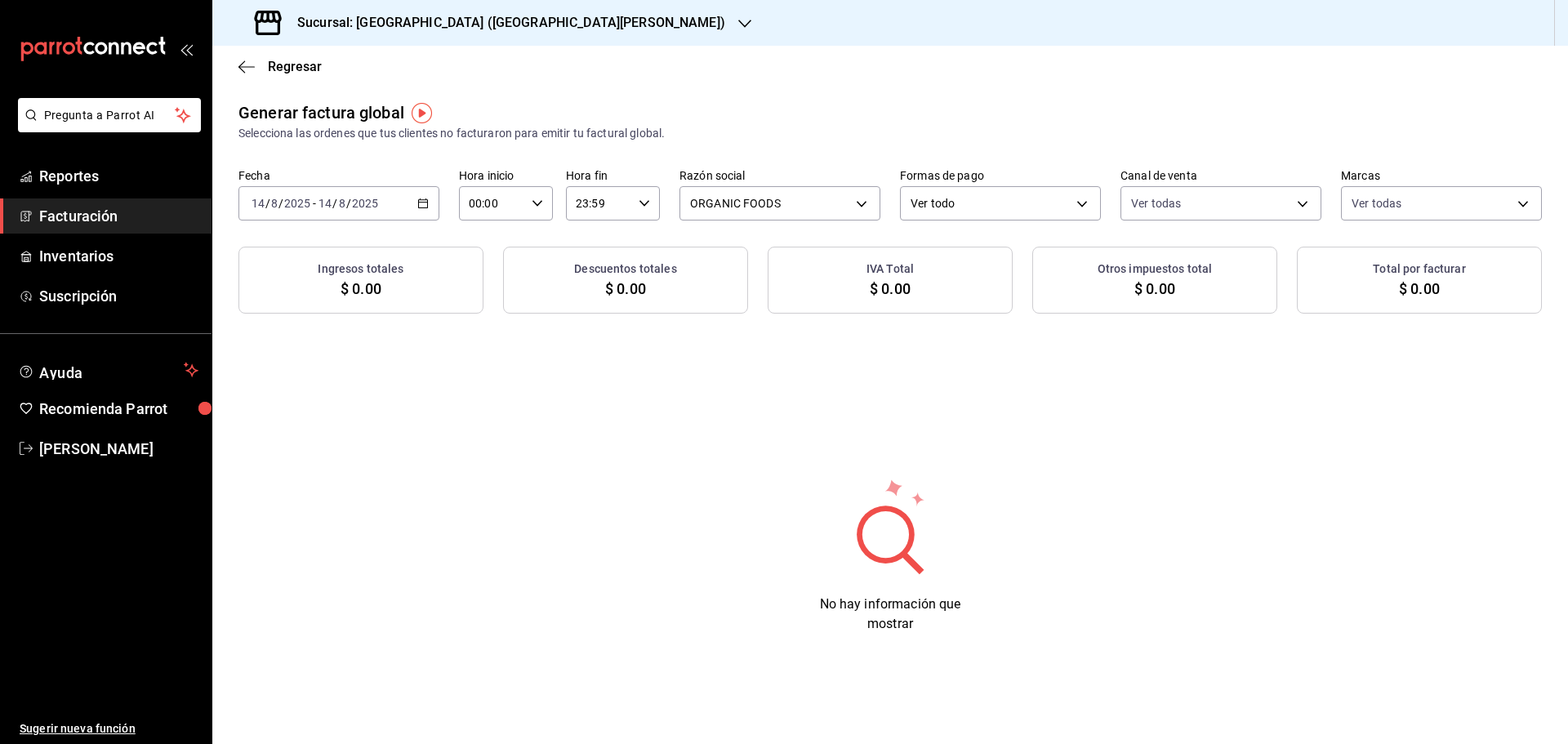
click at [421, 208] on \(Stroke\) "button" at bounding box center [422, 204] width 10 height 9
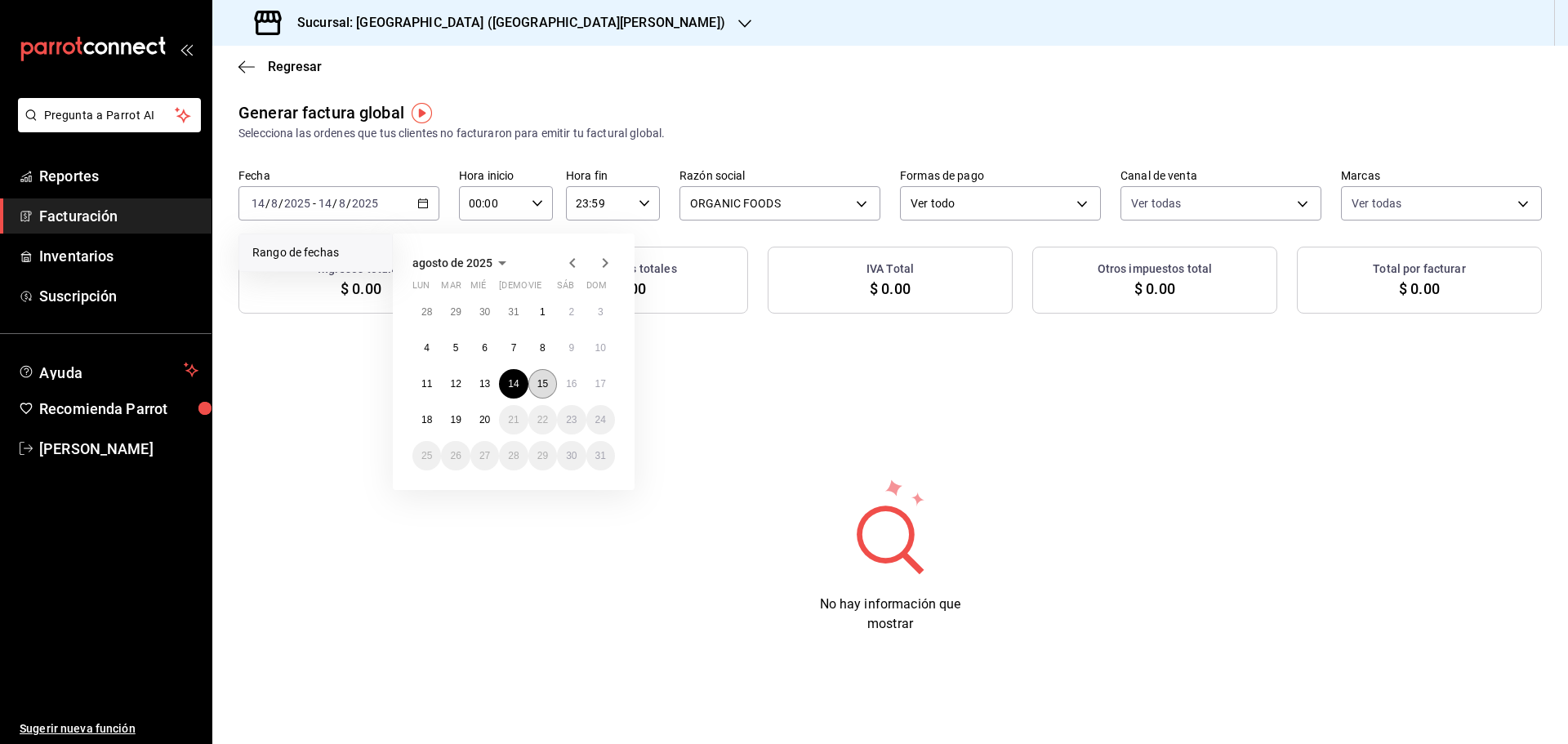
click at [542, 387] on abbr "15" at bounding box center [542, 383] width 11 height 11
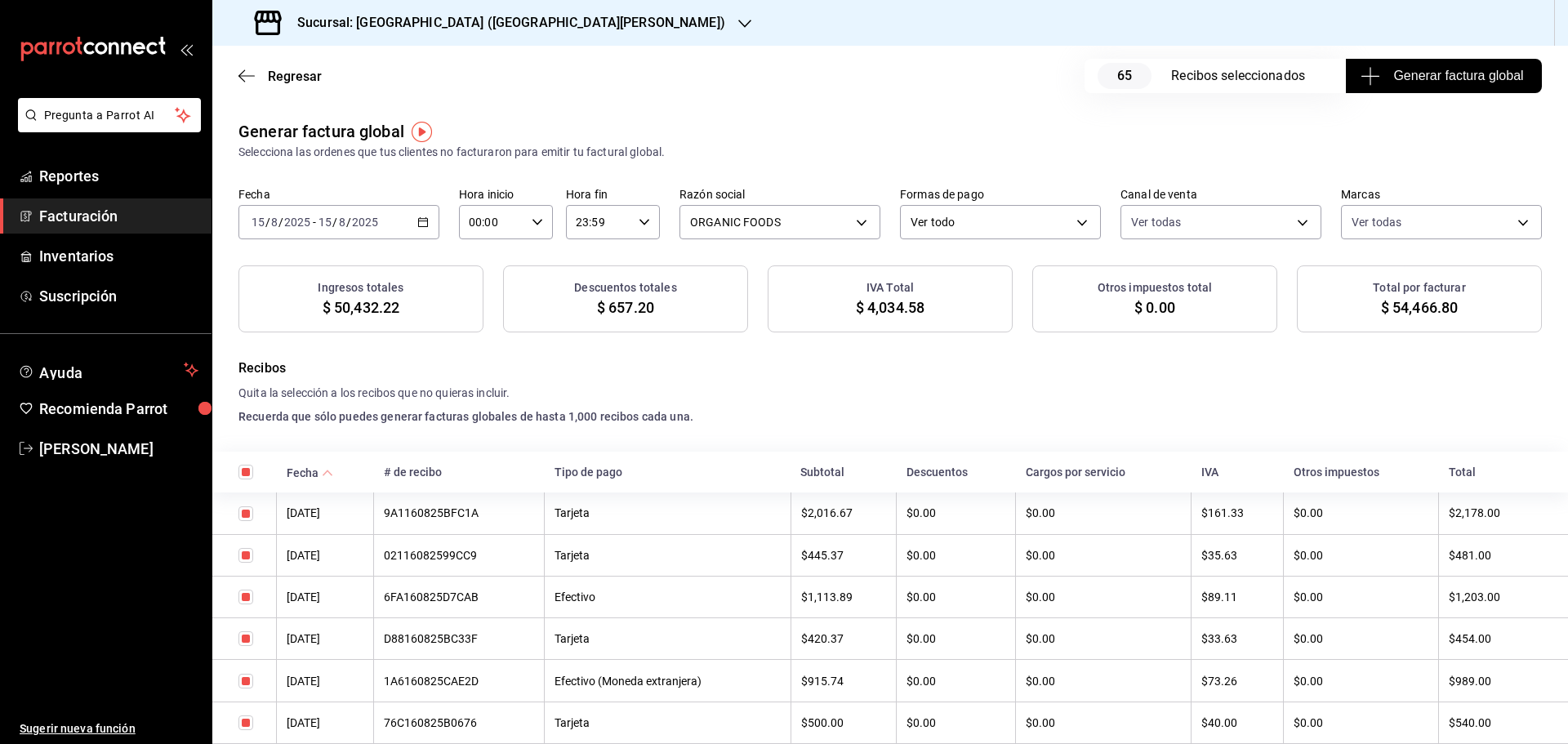
click at [1410, 84] on span "Generar factura global" at bounding box center [1443, 76] width 159 height 19
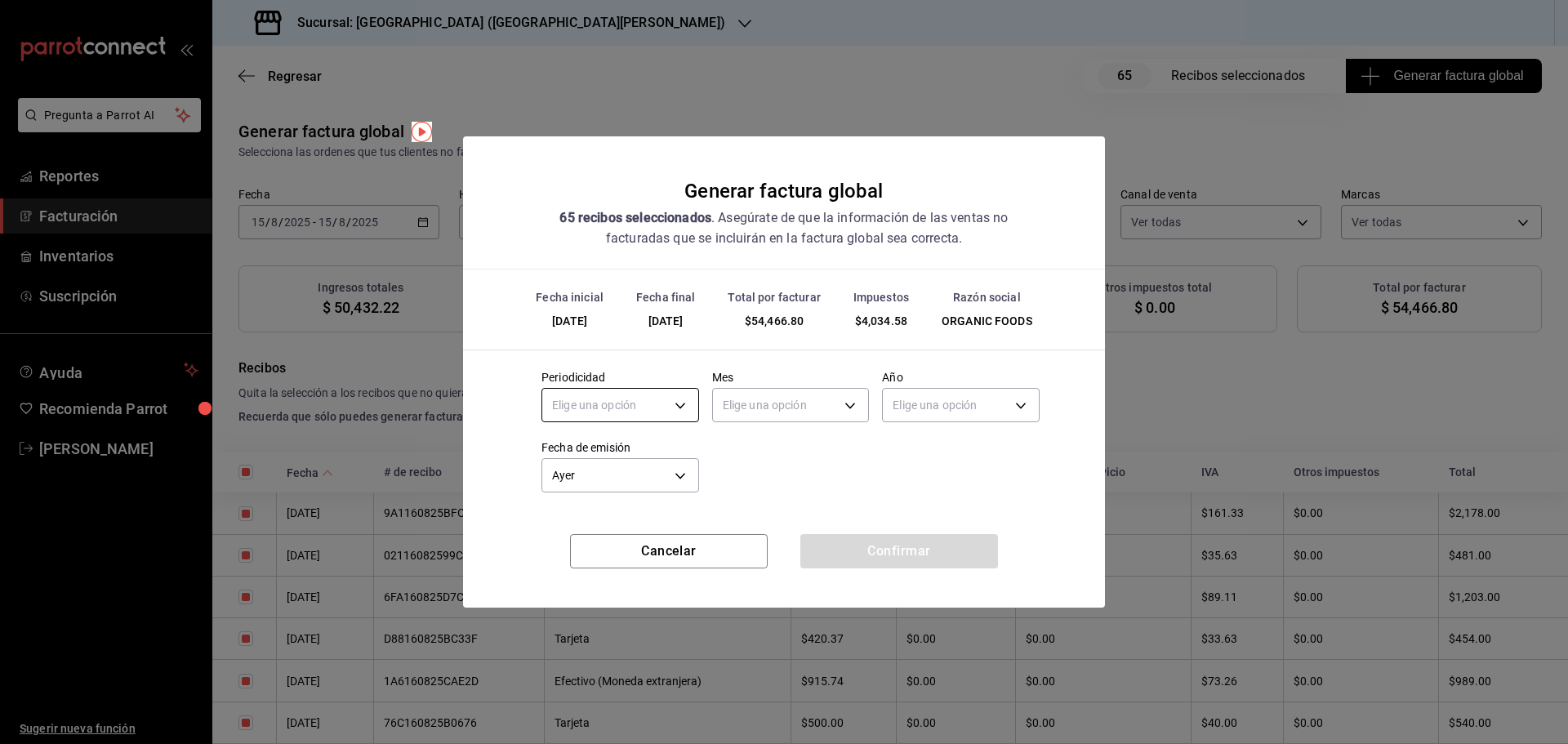
click at [684, 412] on body "Pregunta a Parrot AI Reportes Facturación Inventarios Suscripción Ayuda Recomie…" at bounding box center [784, 372] width 1568 height 744
click at [621, 457] on li "Diario" at bounding box center [620, 456] width 156 height 27
type input "DAILY"
click at [783, 407] on body "Pregunta a Parrot AI Reportes Facturación Inventarios Suscripción Ayuda Recomie…" at bounding box center [784, 372] width 1568 height 744
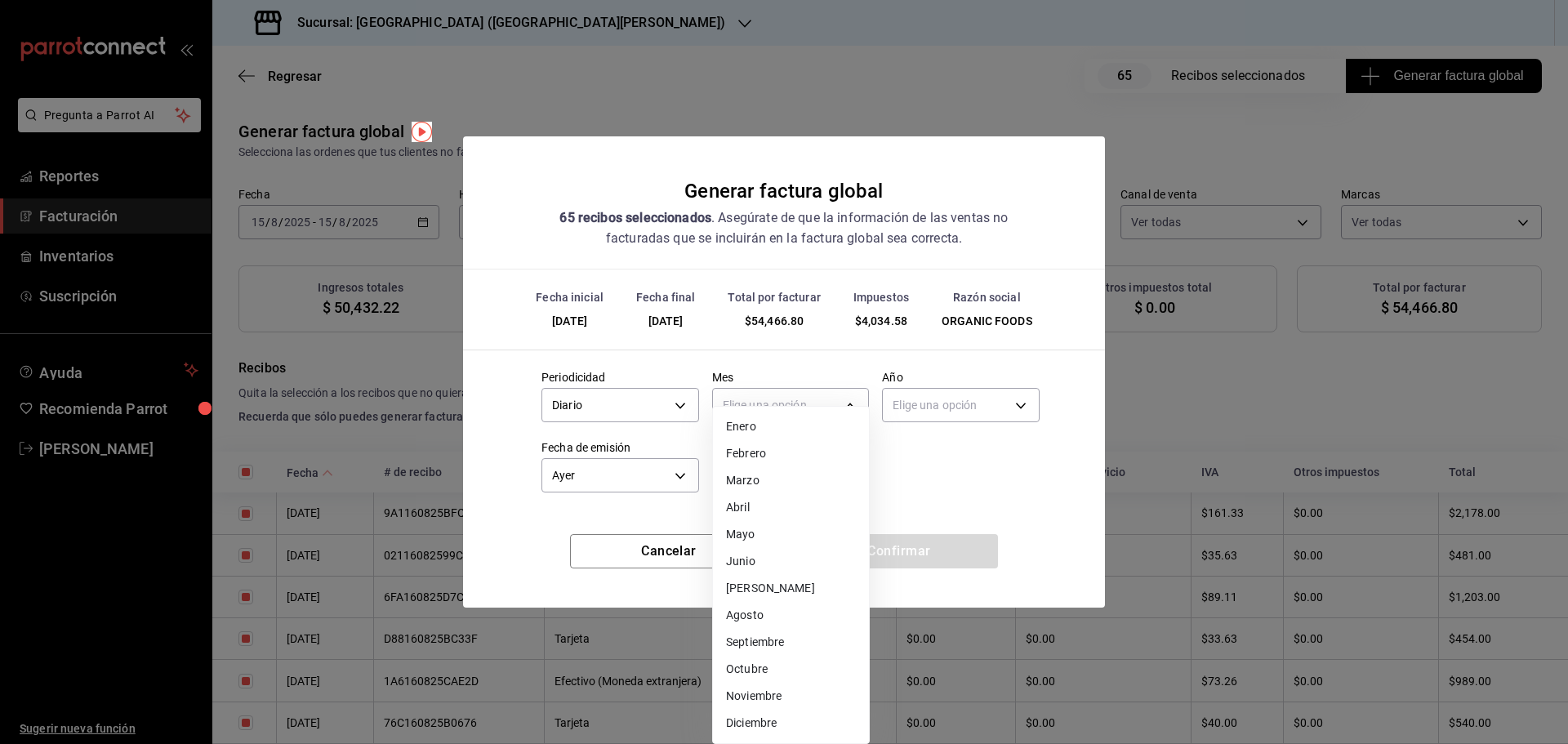
click at [760, 617] on li "Agosto" at bounding box center [791, 616] width 156 height 27
type input "8"
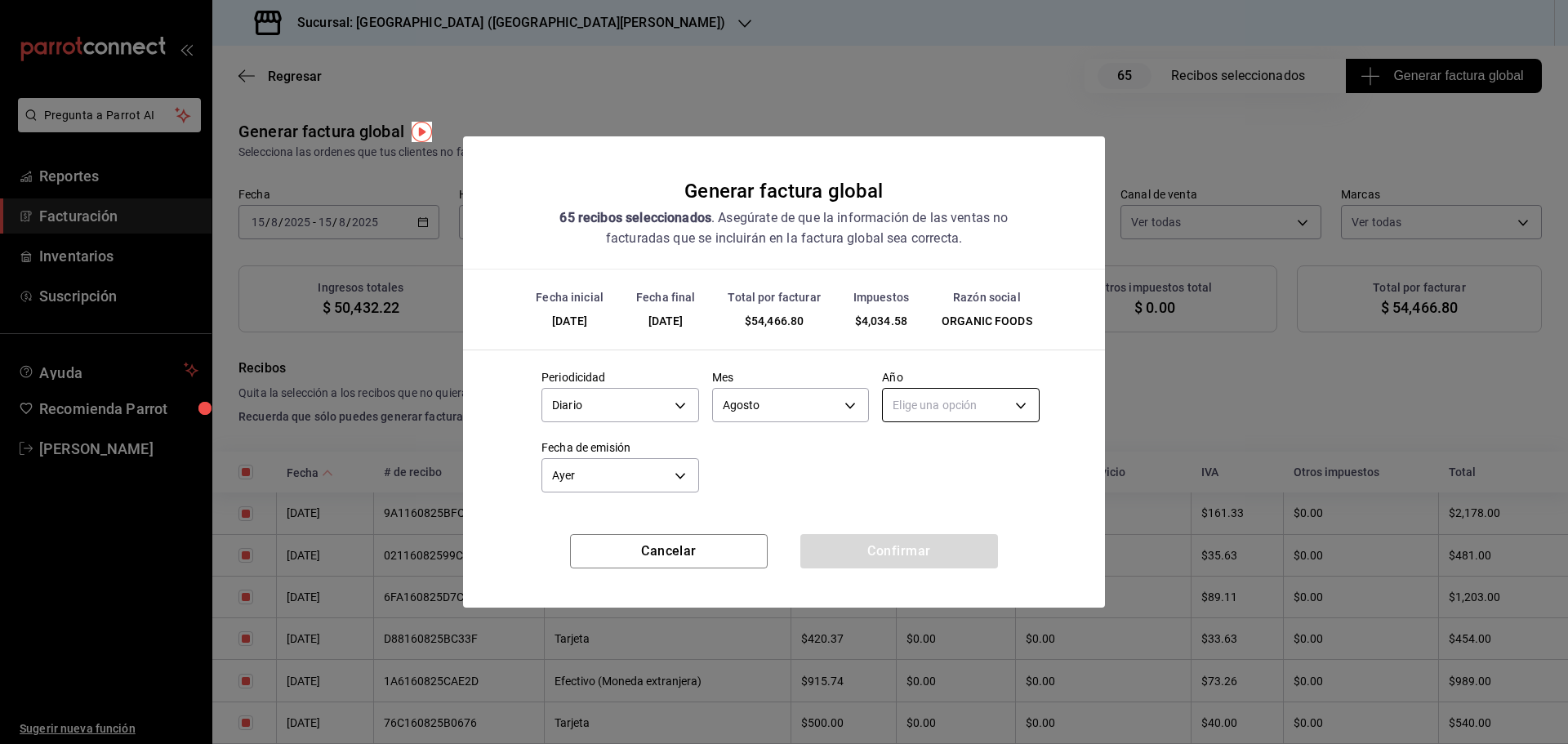
click at [921, 405] on body "Pregunta a Parrot AI Reportes Facturación Inventarios Suscripción Ayuda Recomie…" at bounding box center [784, 372] width 1568 height 744
click at [920, 451] on li "2025" at bounding box center [961, 456] width 156 height 27
type input "2025"
click at [917, 558] on button "Confirmar" at bounding box center [899, 551] width 198 height 34
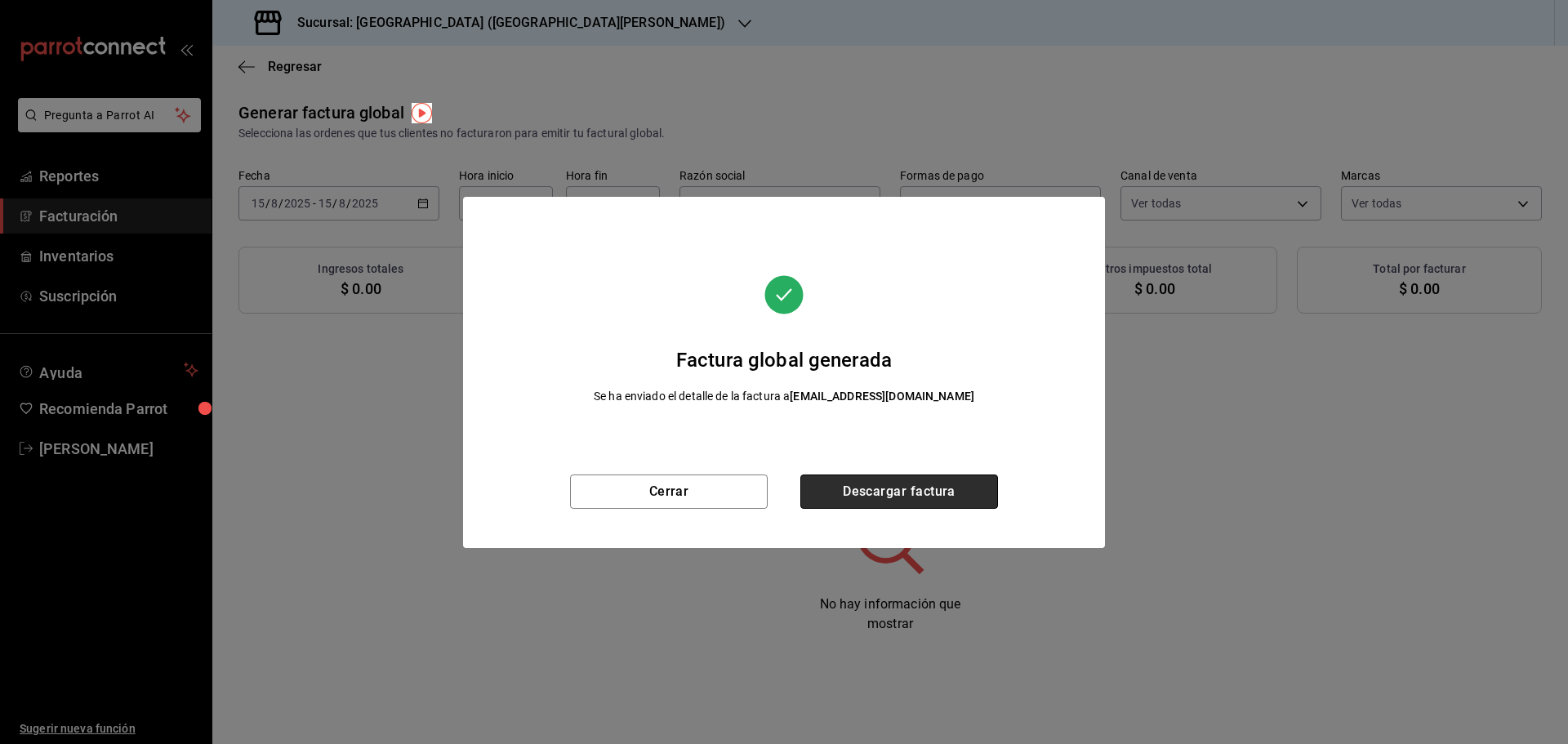
click at [884, 505] on button "Descargar factura" at bounding box center [899, 491] width 198 height 34
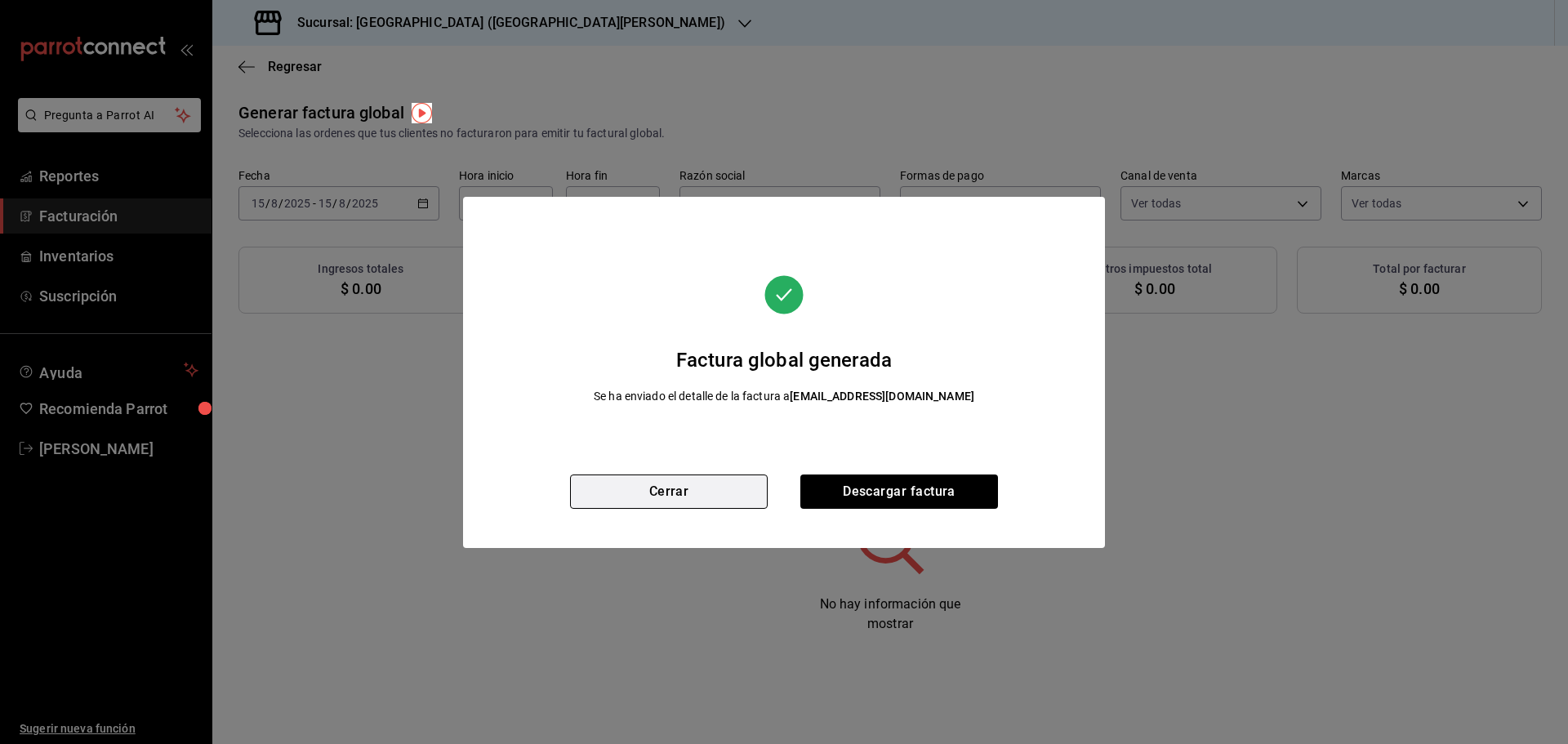
click at [670, 492] on button "Cerrar" at bounding box center [669, 491] width 198 height 34
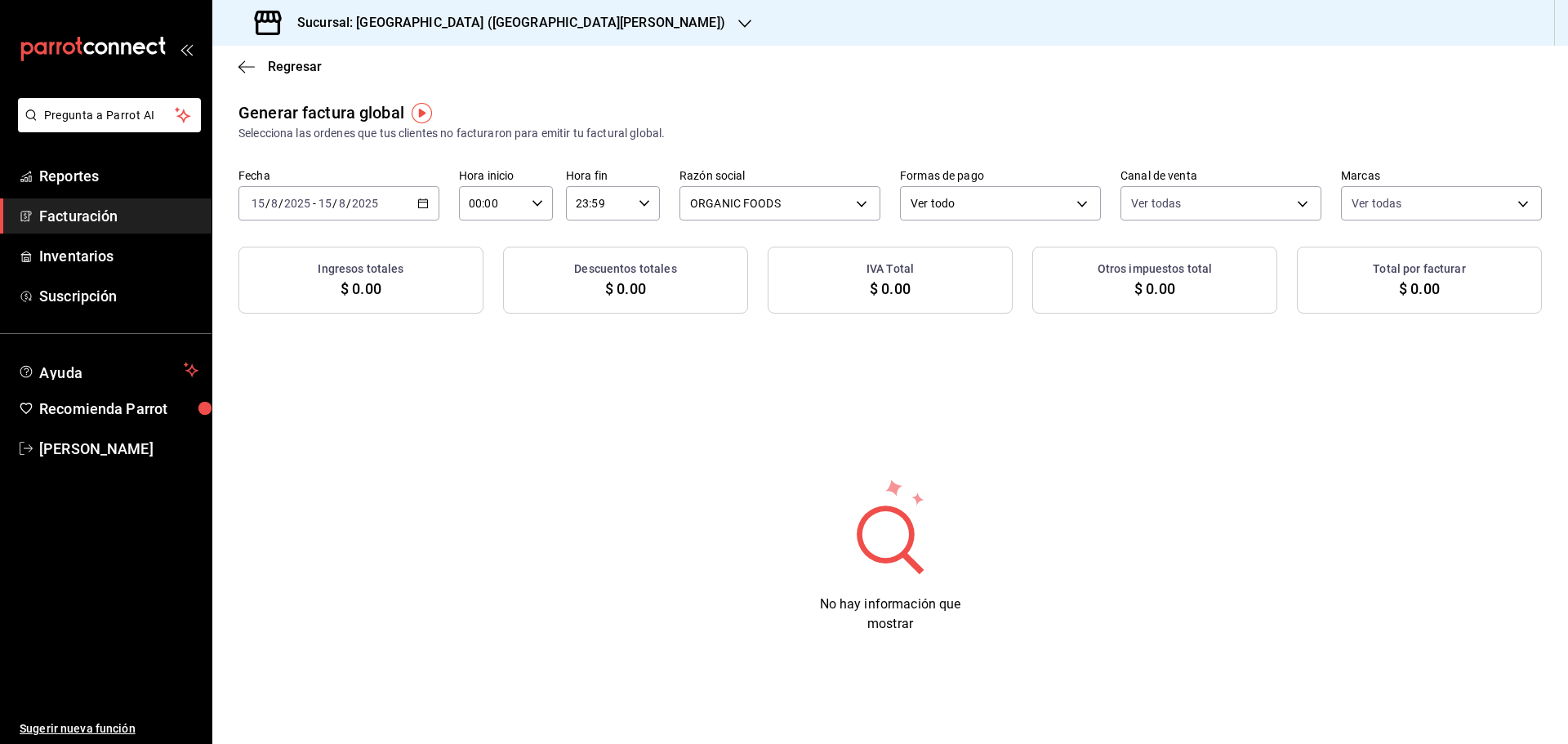
click at [428, 203] on \(Stroke\) "button" at bounding box center [422, 204] width 10 height 9
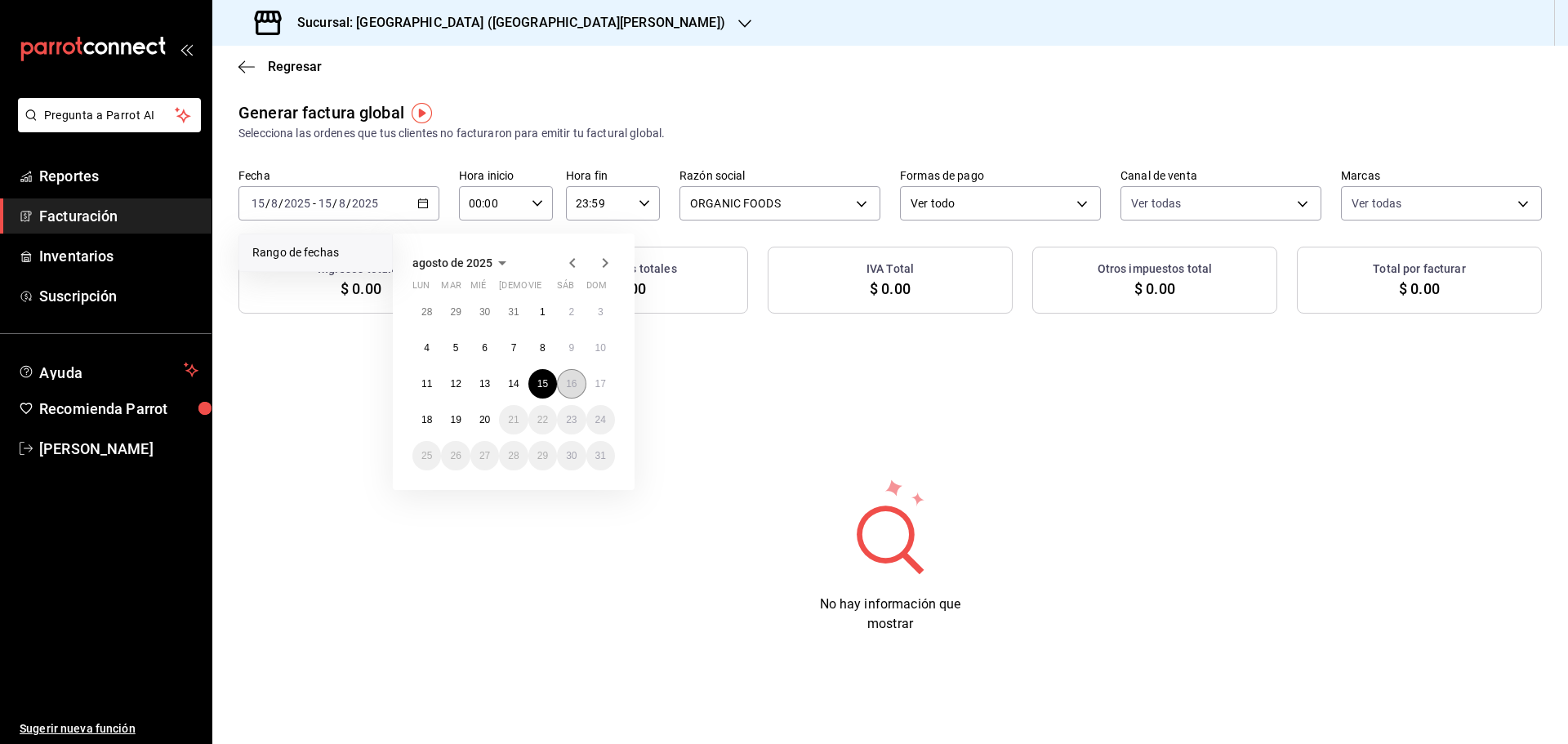
click at [576, 391] on button "16" at bounding box center [572, 383] width 28 height 29
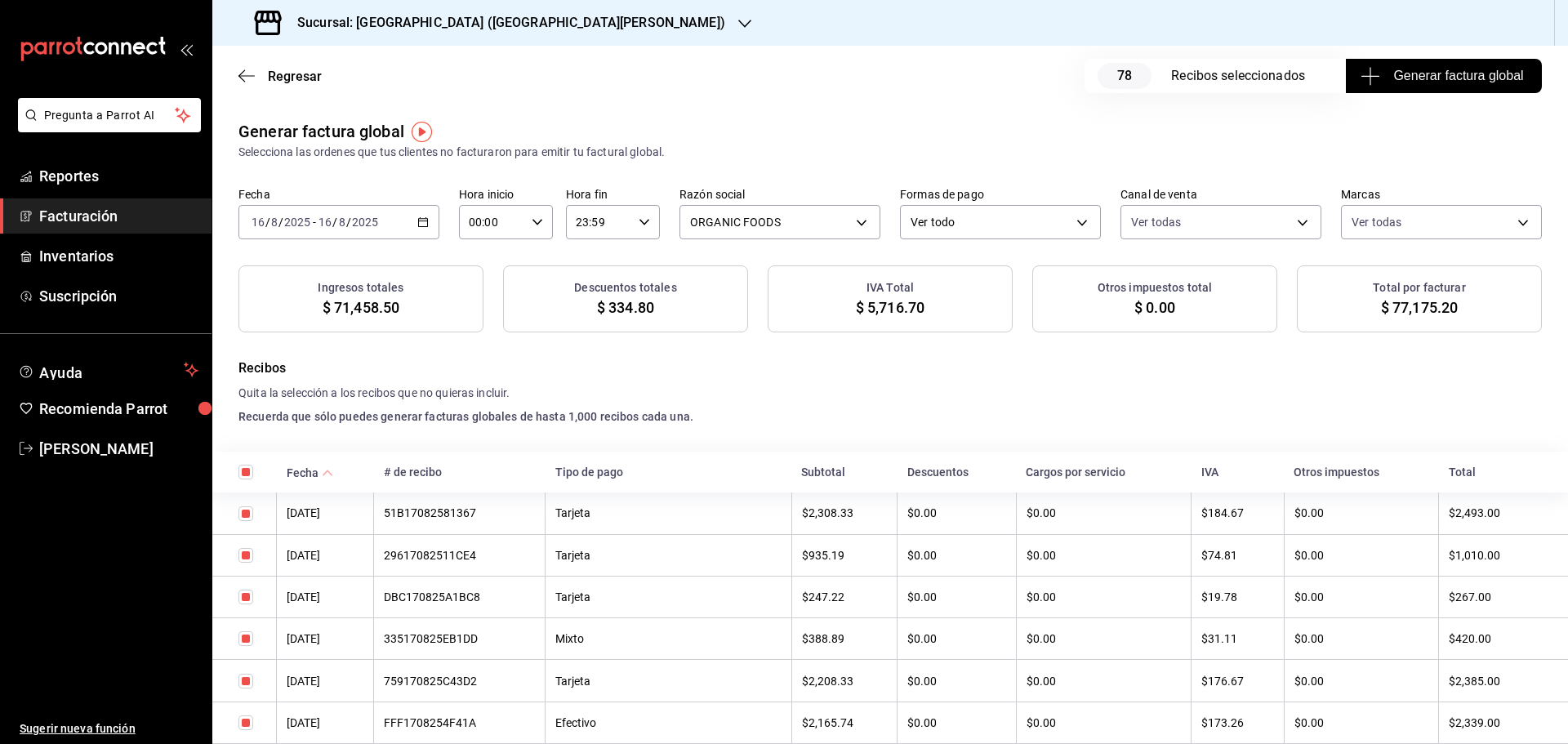
click at [1410, 70] on span "Generar factura global" at bounding box center [1443, 76] width 159 height 19
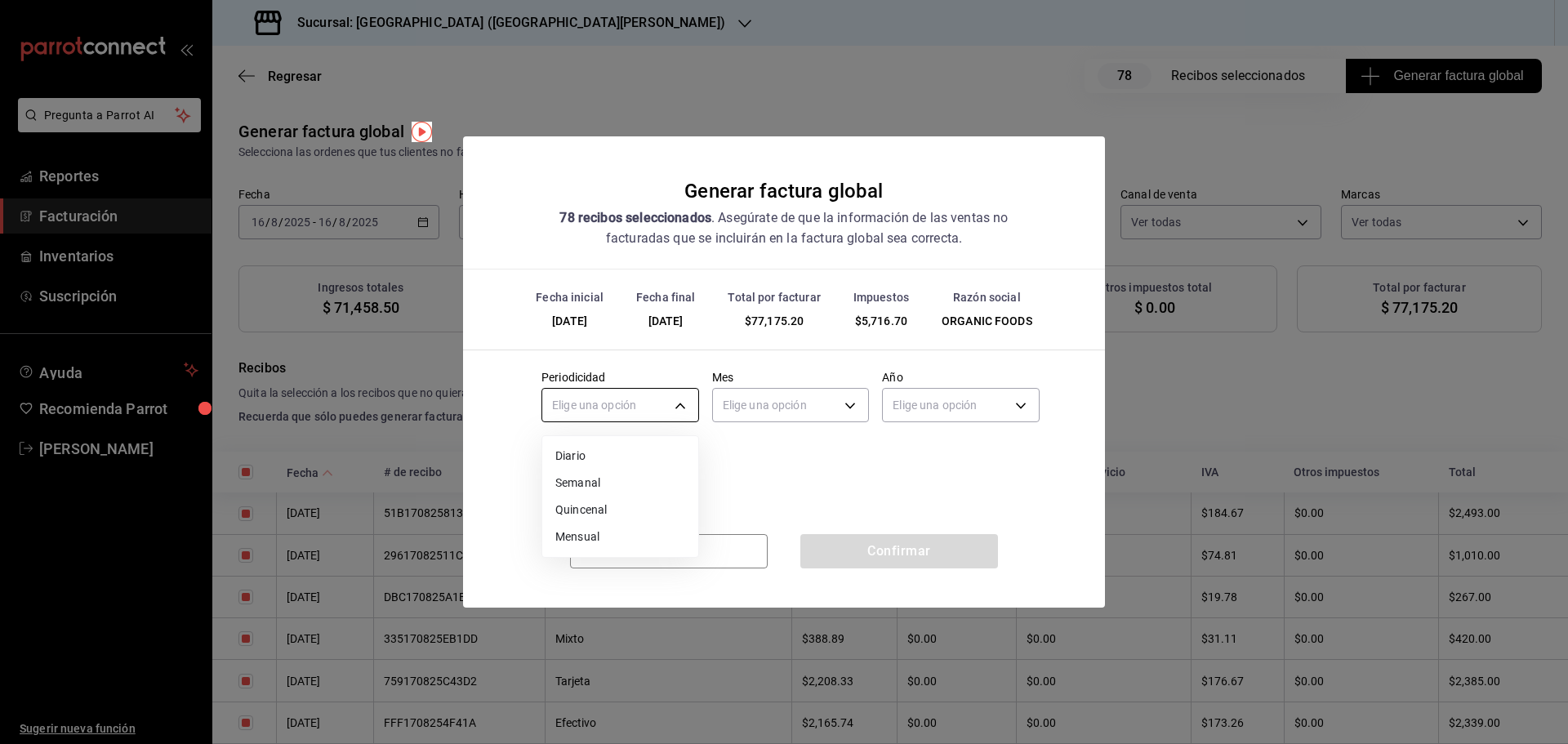
click at [654, 414] on body "Pregunta a Parrot AI Reportes Facturación Inventarios Suscripción Ayuda Recomie…" at bounding box center [784, 372] width 1568 height 744
click at [615, 450] on li "Diario" at bounding box center [620, 456] width 156 height 27
type input "DAILY"
click at [766, 406] on body "Pregunta a Parrot AI Reportes Facturación Inventarios Suscripción Ayuda Recomie…" at bounding box center [784, 372] width 1568 height 744
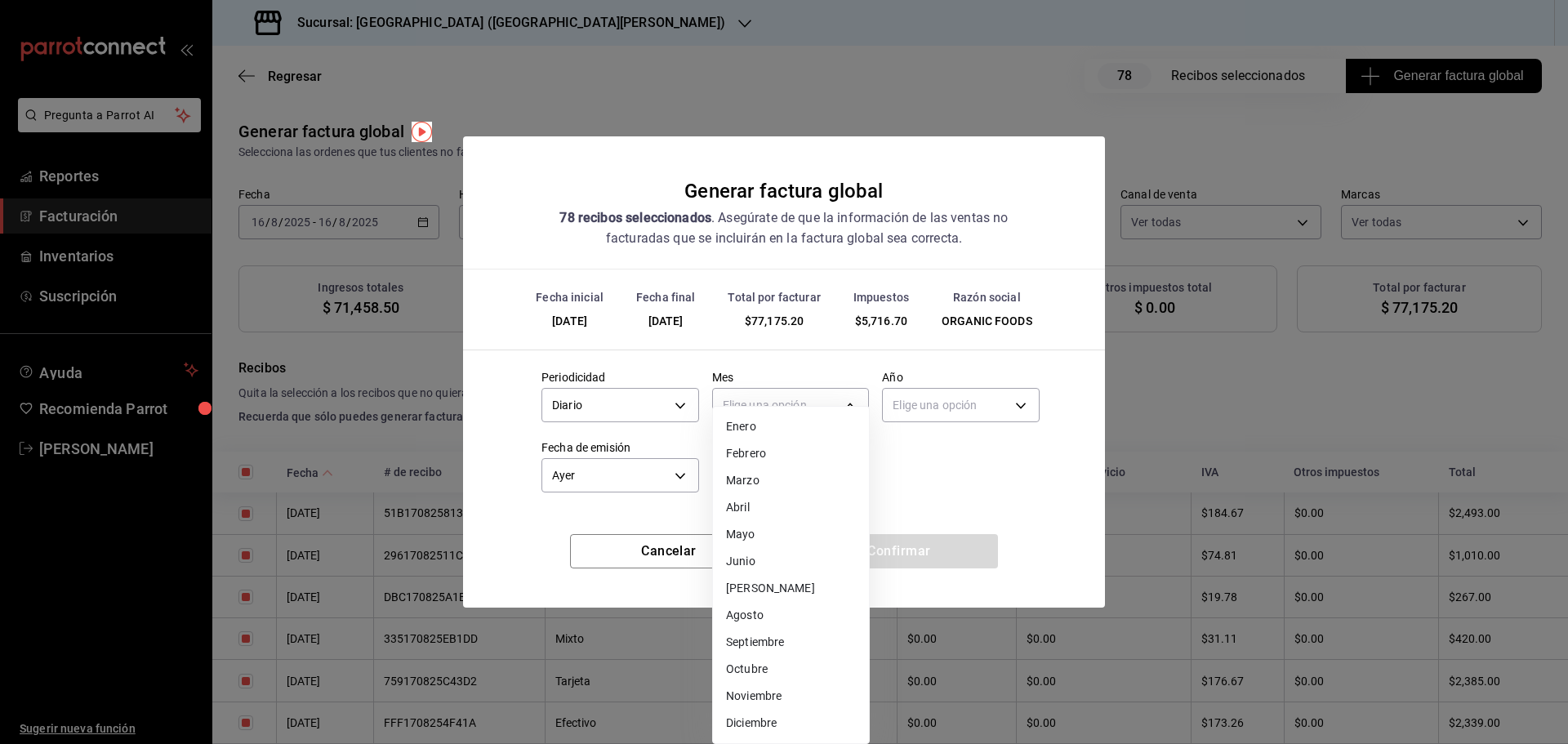
click at [755, 610] on li "Agosto" at bounding box center [791, 616] width 156 height 27
type input "8"
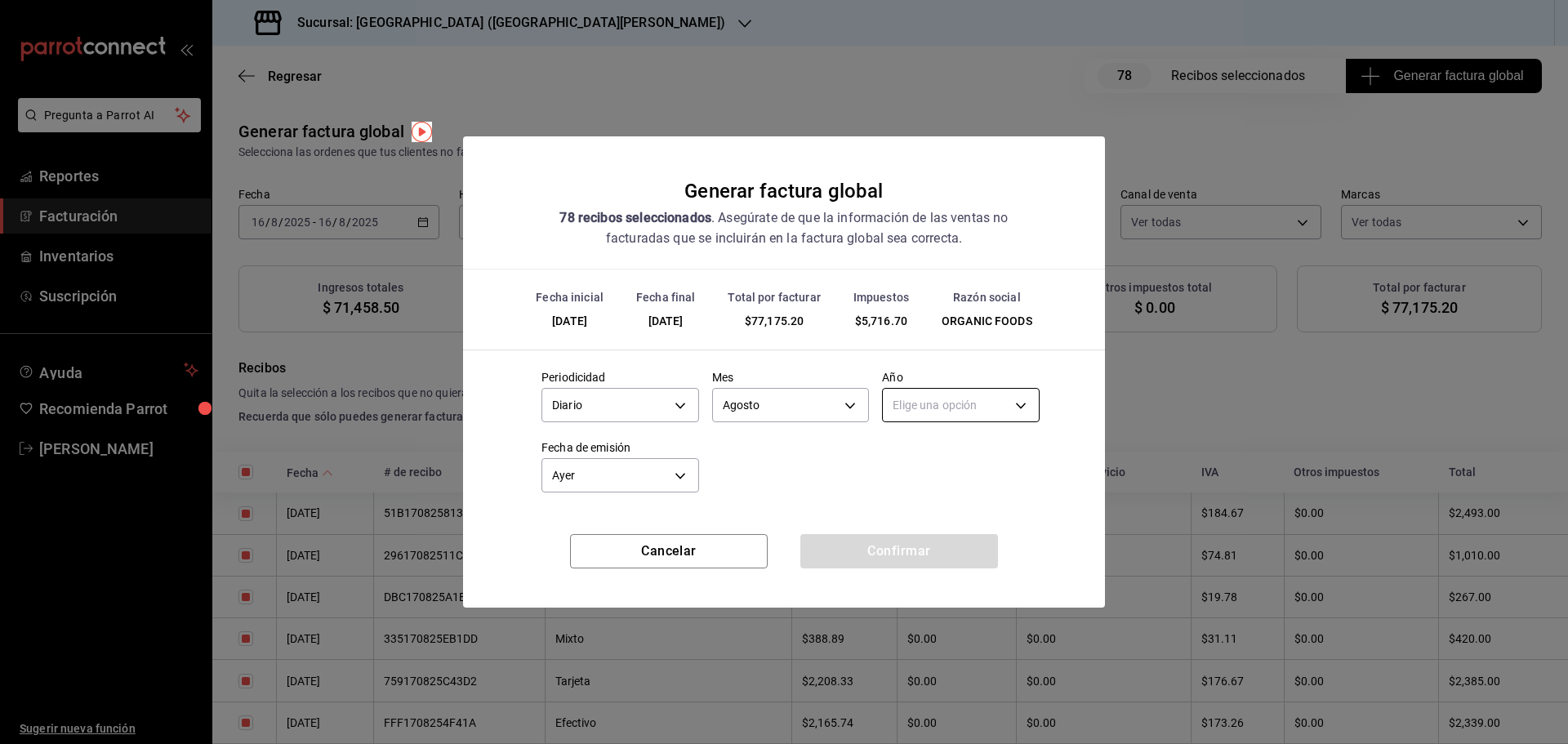
click at [924, 407] on body "Pregunta a Parrot AI Reportes Facturación Inventarios Suscripción Ayuda Recomie…" at bounding box center [784, 372] width 1568 height 744
click at [917, 461] on li "2025" at bounding box center [961, 456] width 156 height 27
type input "2025"
click at [869, 556] on button "Confirmar" at bounding box center [899, 551] width 198 height 34
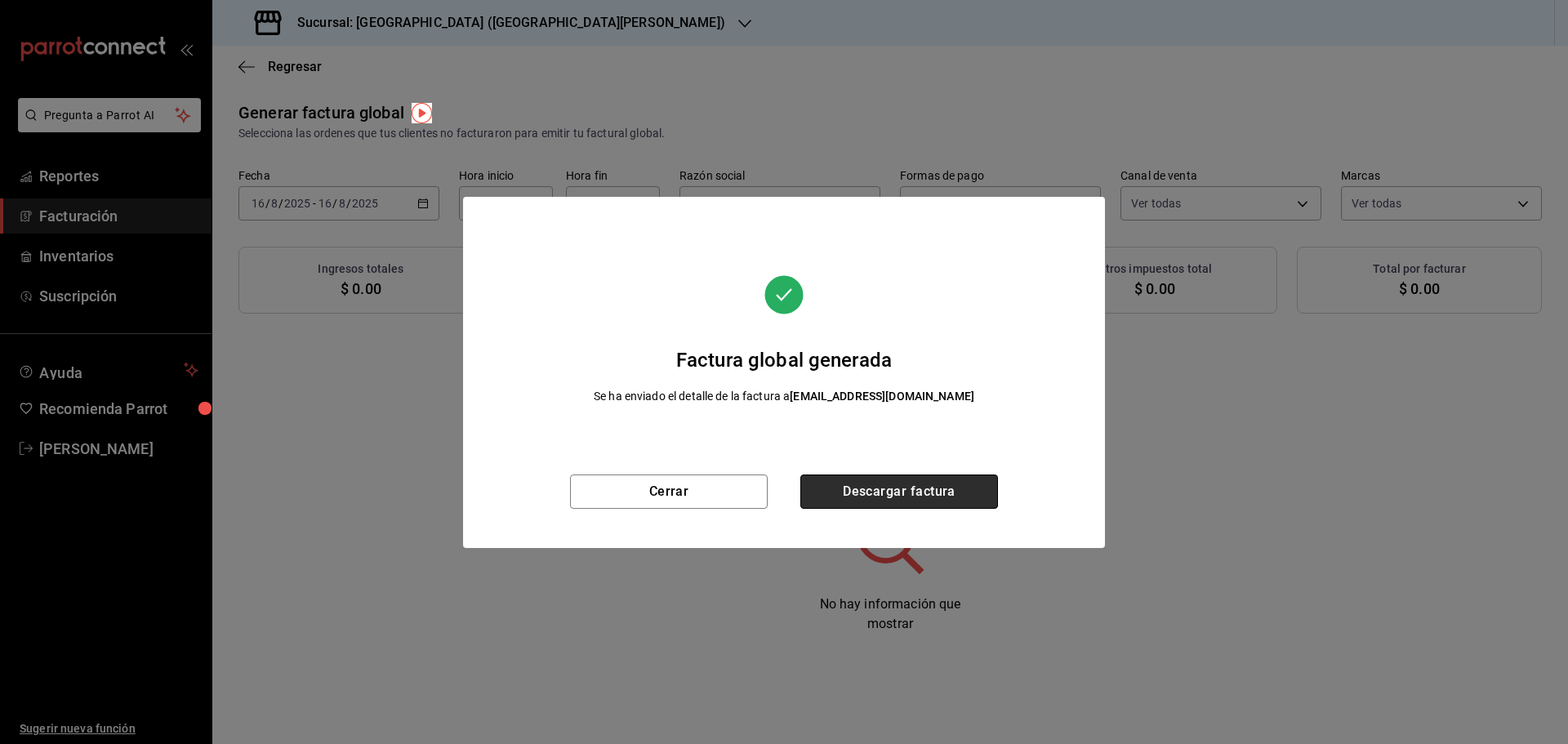
click at [889, 503] on button "Descargar factura" at bounding box center [899, 491] width 198 height 34
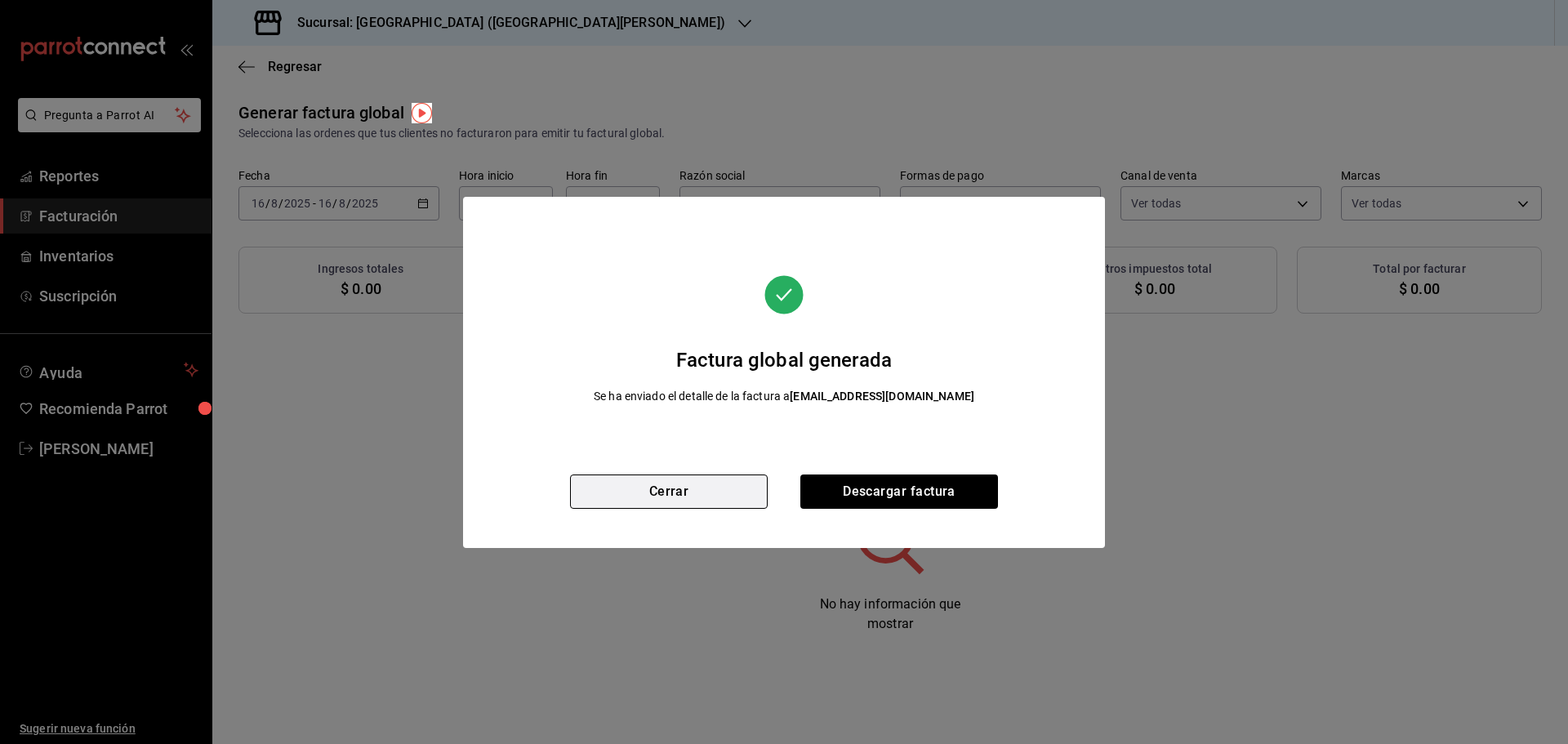
click at [686, 499] on button "Cerrar" at bounding box center [669, 491] width 198 height 34
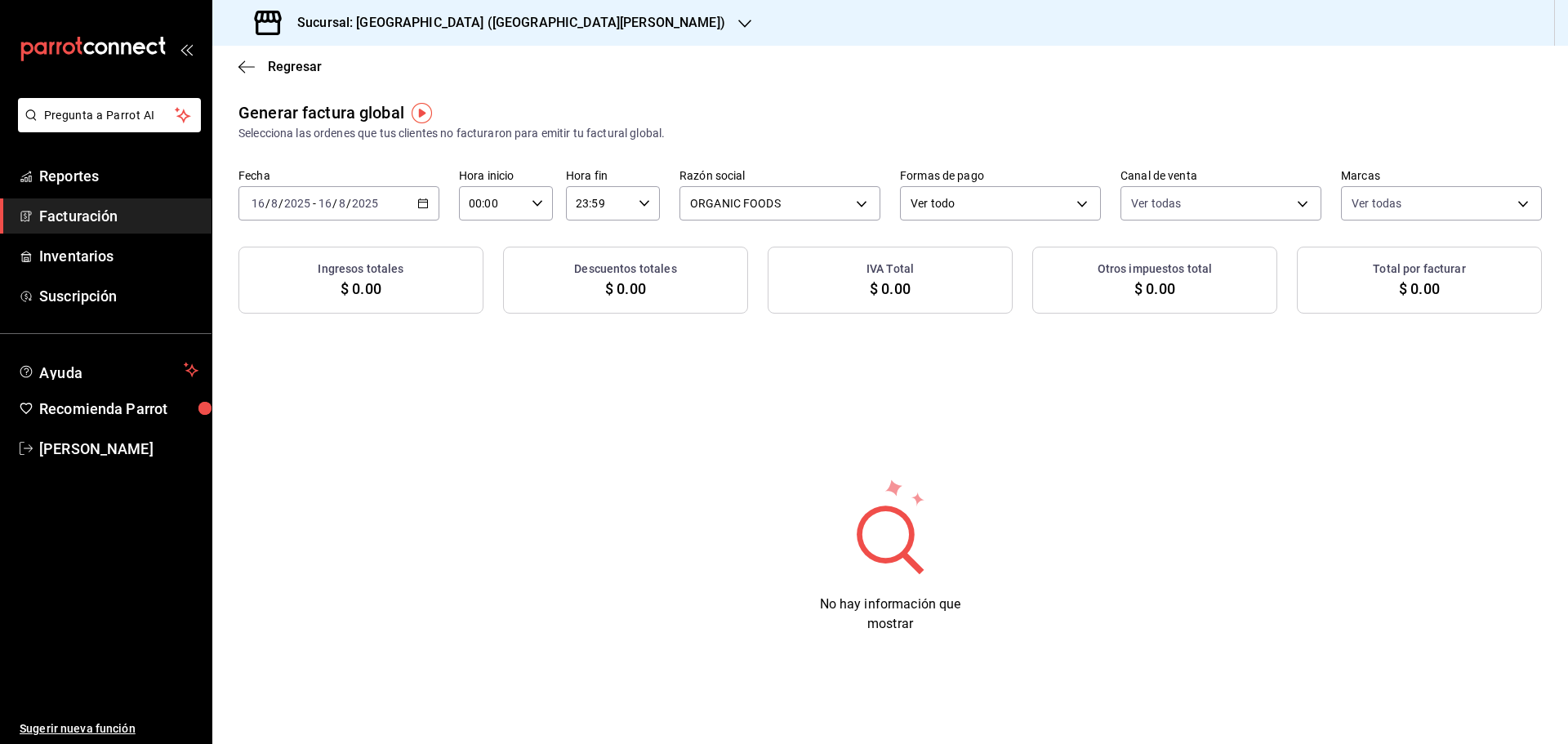
click at [418, 207] on \(Stroke\) "button" at bounding box center [422, 204] width 10 height 9
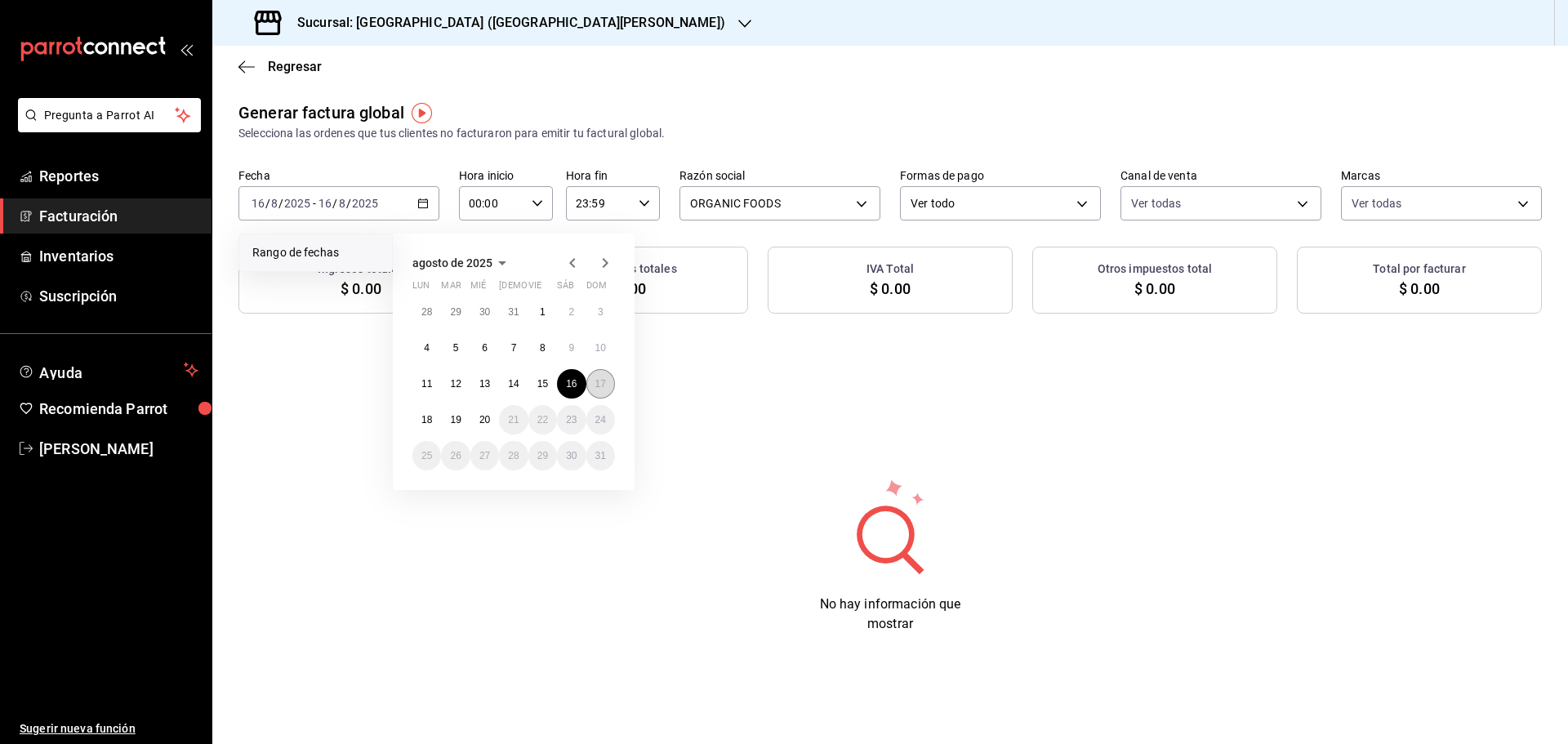
click at [594, 383] on button "17" at bounding box center [601, 383] width 28 height 29
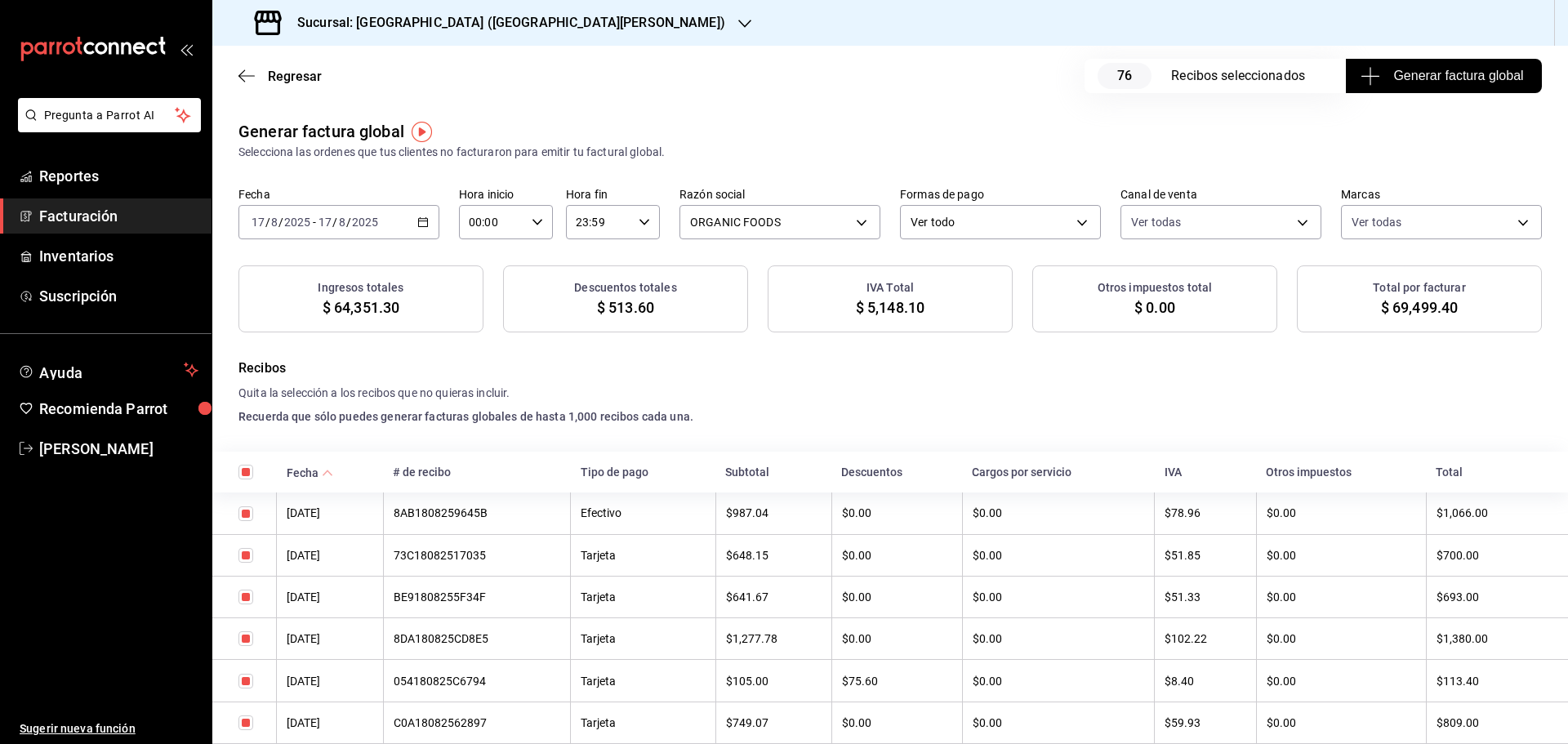
click at [1409, 80] on span "Generar factura global" at bounding box center [1443, 76] width 159 height 19
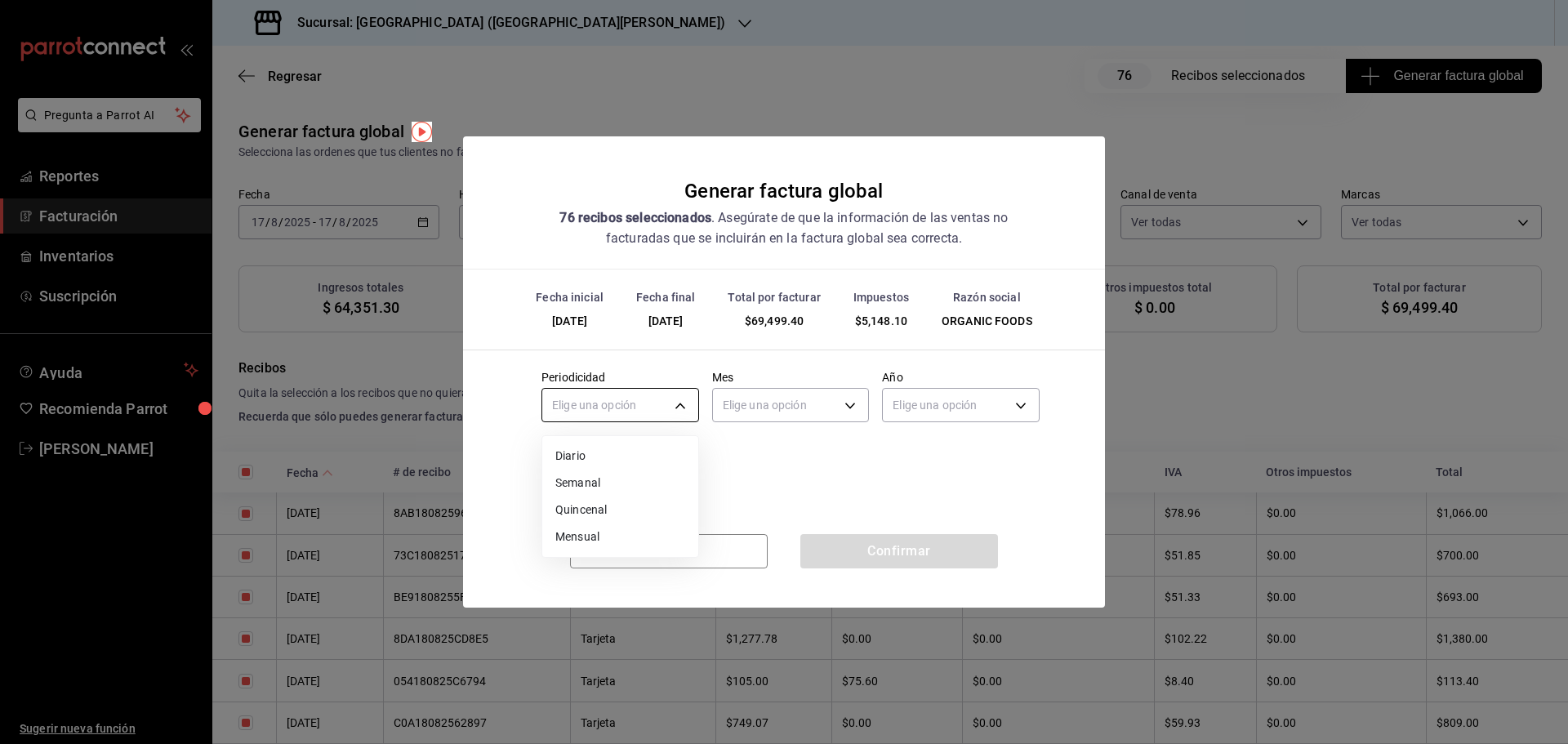
click at [627, 408] on body "Pregunta a Parrot AI Reportes Facturación Inventarios Suscripción Ayuda Recomie…" at bounding box center [784, 372] width 1568 height 744
drag, startPoint x: 595, startPoint y: 453, endPoint x: 655, endPoint y: 437, distance: 62.1
click at [595, 452] on li "Diario" at bounding box center [620, 456] width 156 height 27
type input "DAILY"
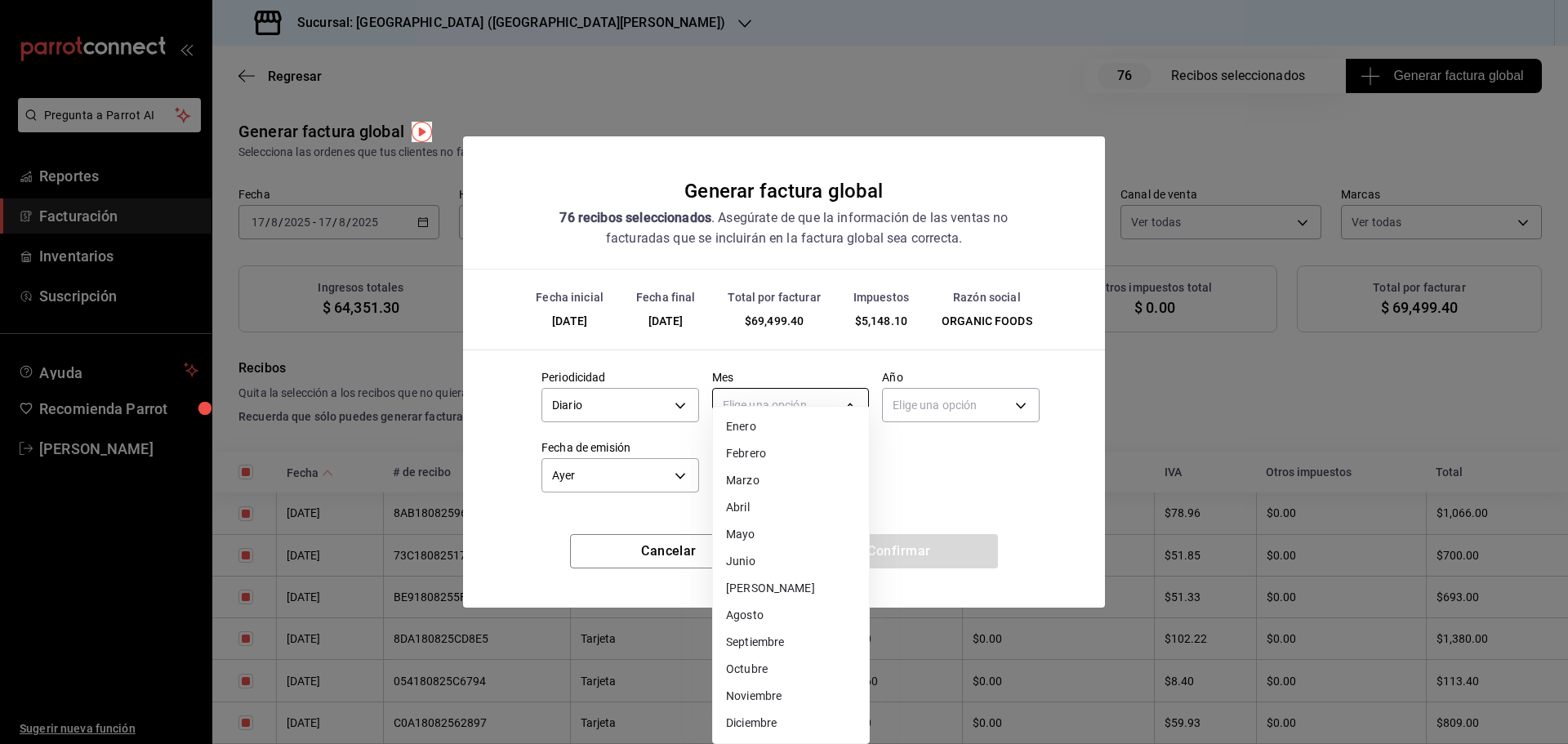
click at [756, 406] on body "Pregunta a Parrot AI Reportes Facturación Inventarios Suscripción Ayuda Recomie…" at bounding box center [784, 372] width 1568 height 744
click at [752, 610] on li "Agosto" at bounding box center [791, 616] width 156 height 27
type input "8"
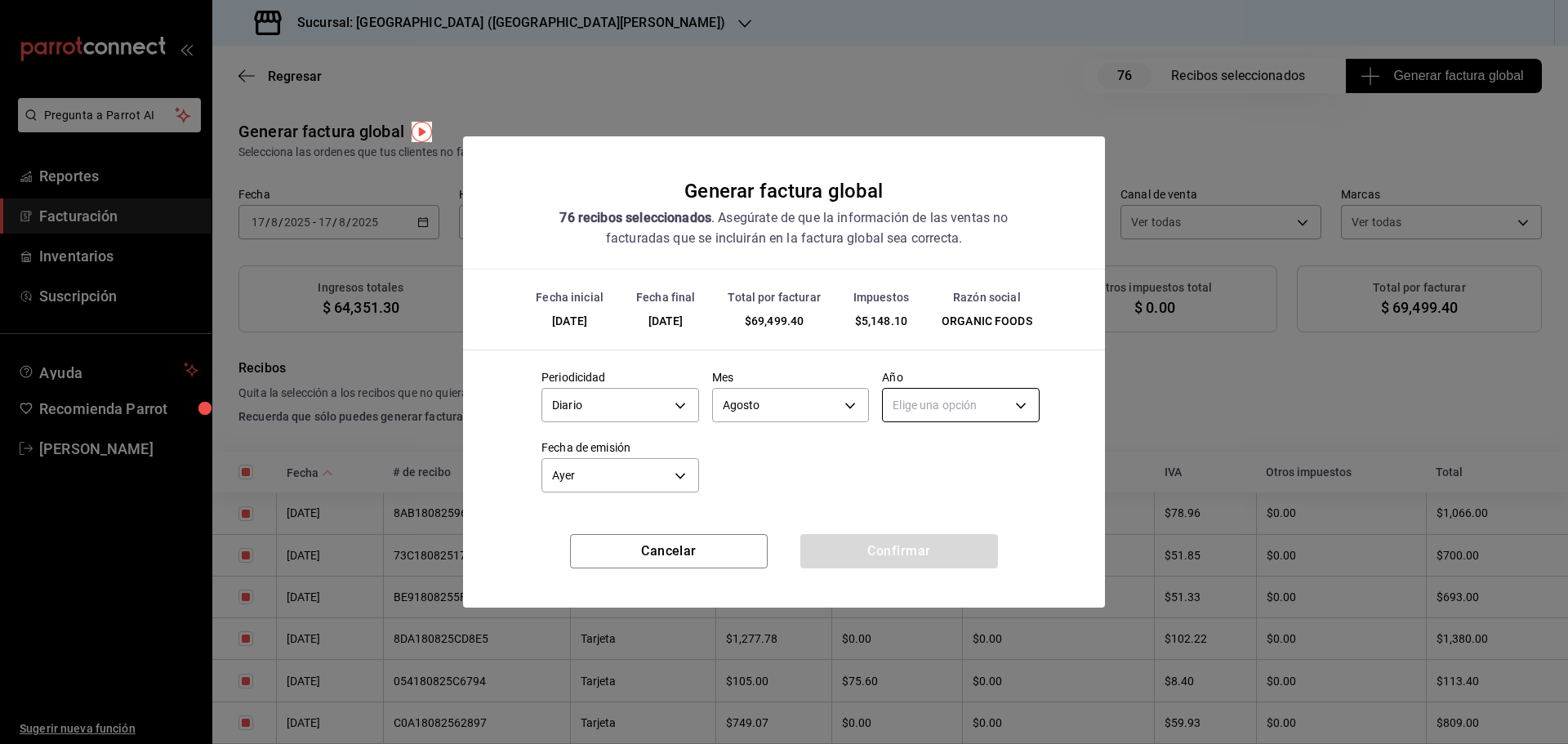
click at [942, 403] on body "Pregunta a Parrot AI Reportes Facturación Inventarios Suscripción Ayuda Recomie…" at bounding box center [784, 372] width 1568 height 744
click at [928, 458] on li "2025" at bounding box center [961, 456] width 156 height 27
type input "2025"
click at [890, 544] on button "Confirmar" at bounding box center [899, 551] width 198 height 34
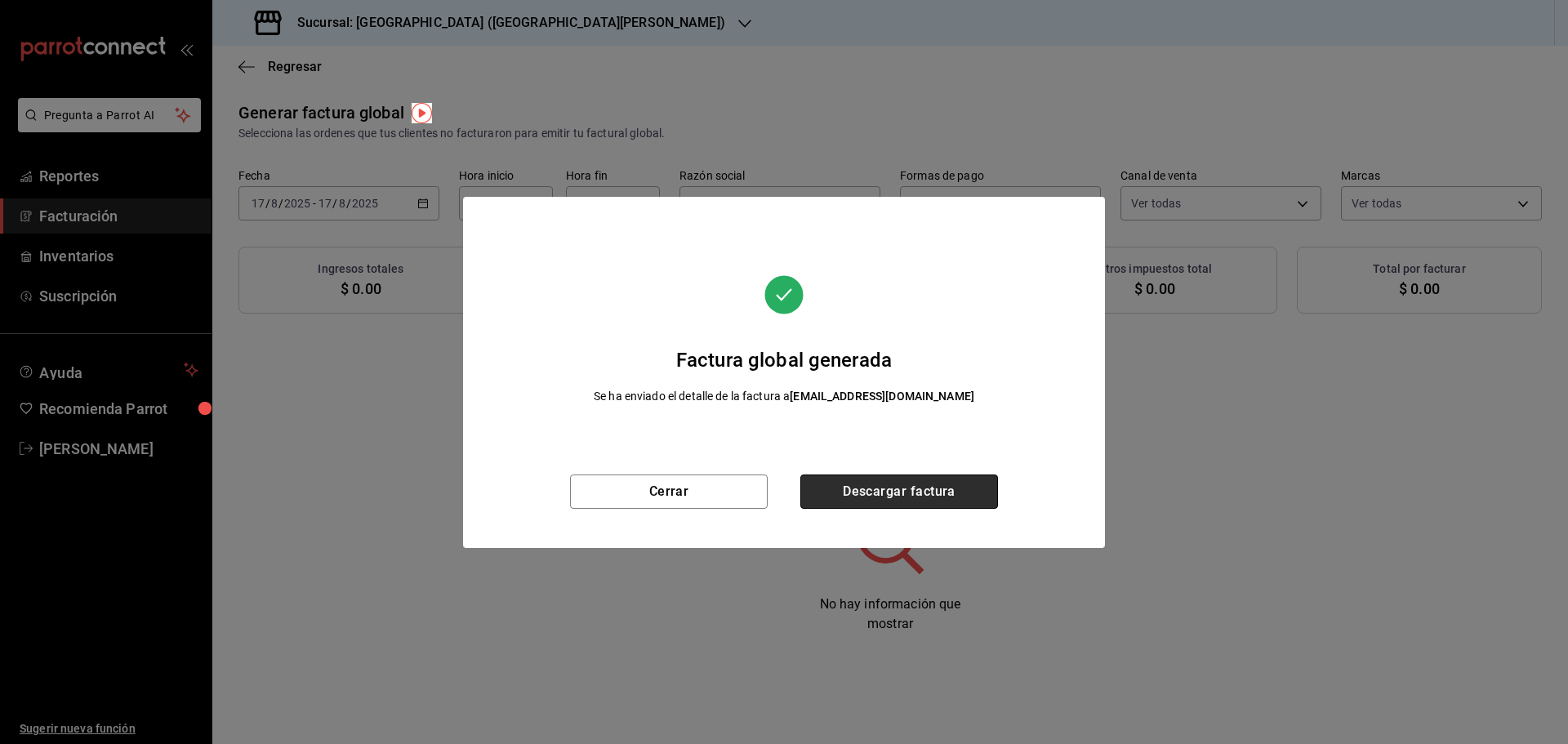
click at [905, 490] on button "Descargar factura" at bounding box center [899, 491] width 198 height 34
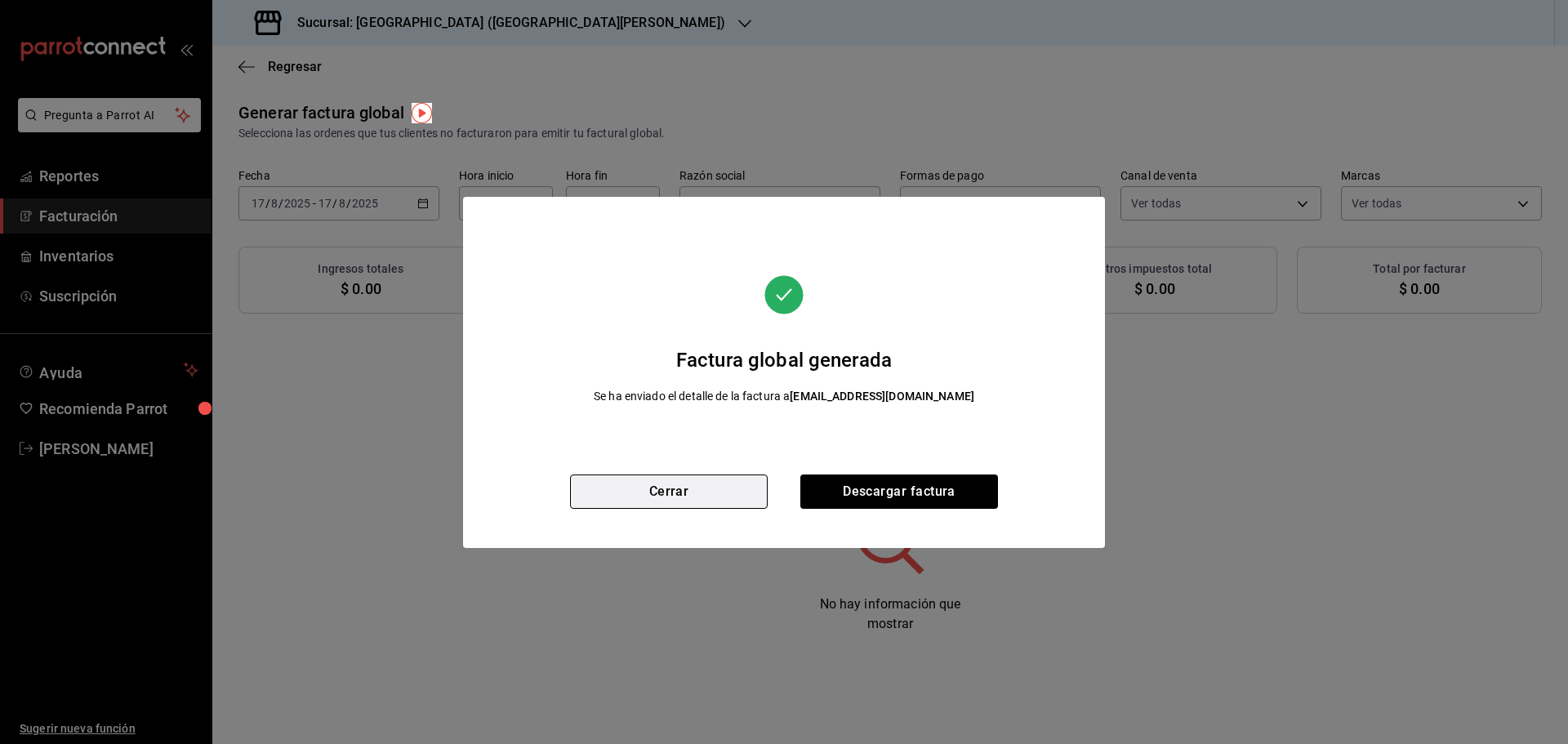
click at [718, 502] on button "Cerrar" at bounding box center [669, 491] width 198 height 34
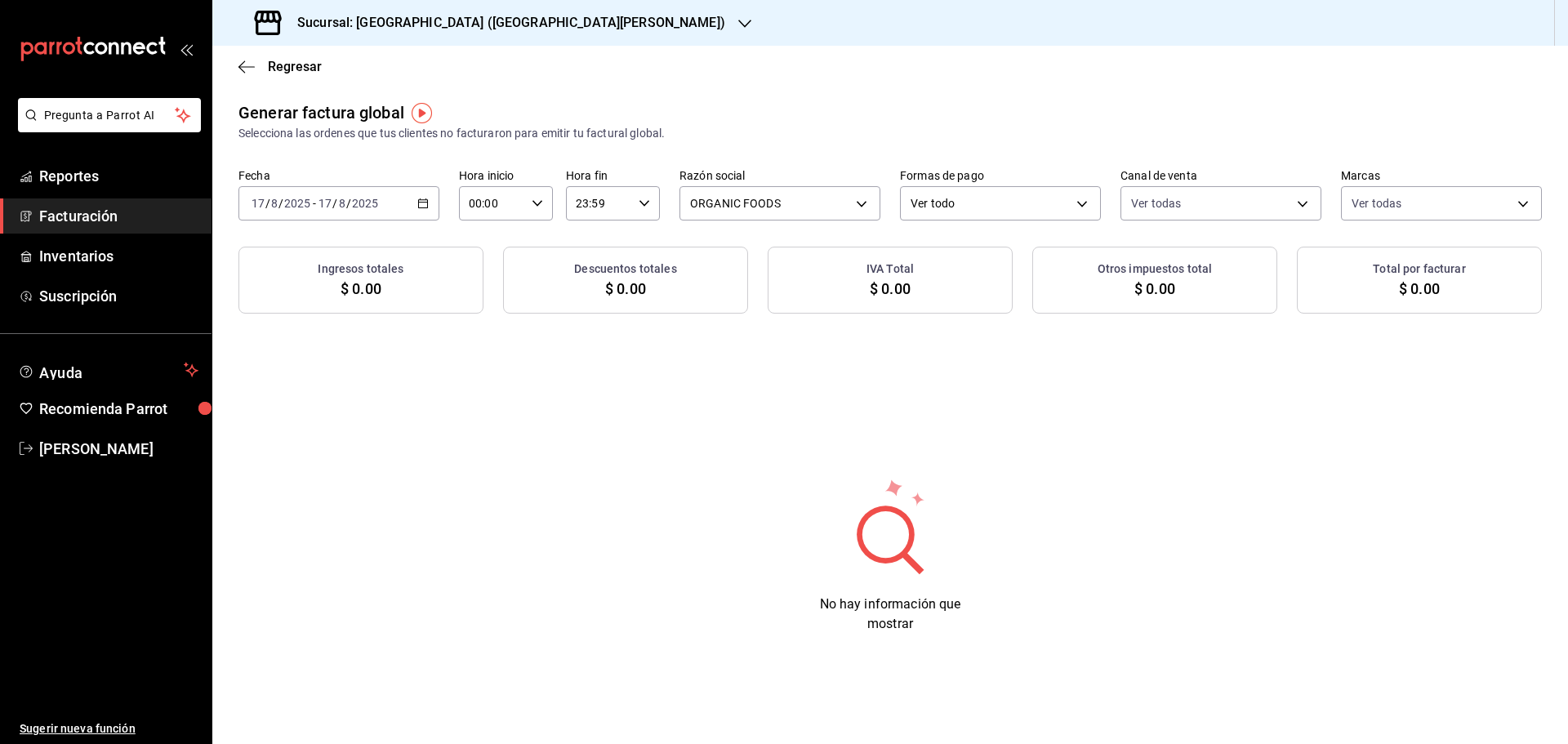
click at [433, 209] on div "[DATE] [DATE] - [DATE] [DATE]" at bounding box center [338, 203] width 201 height 34
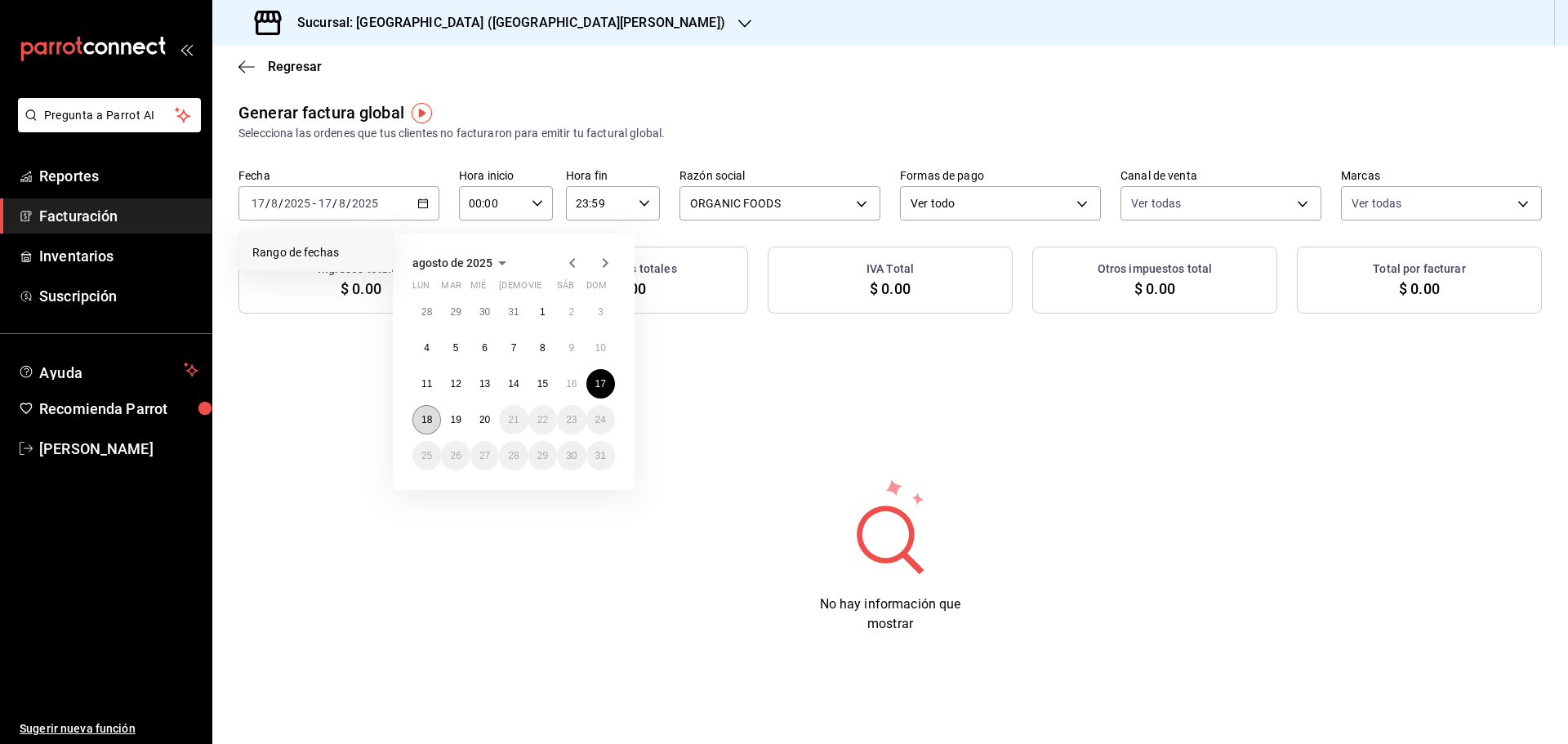
click at [425, 418] on abbr "18" at bounding box center [427, 420] width 11 height 11
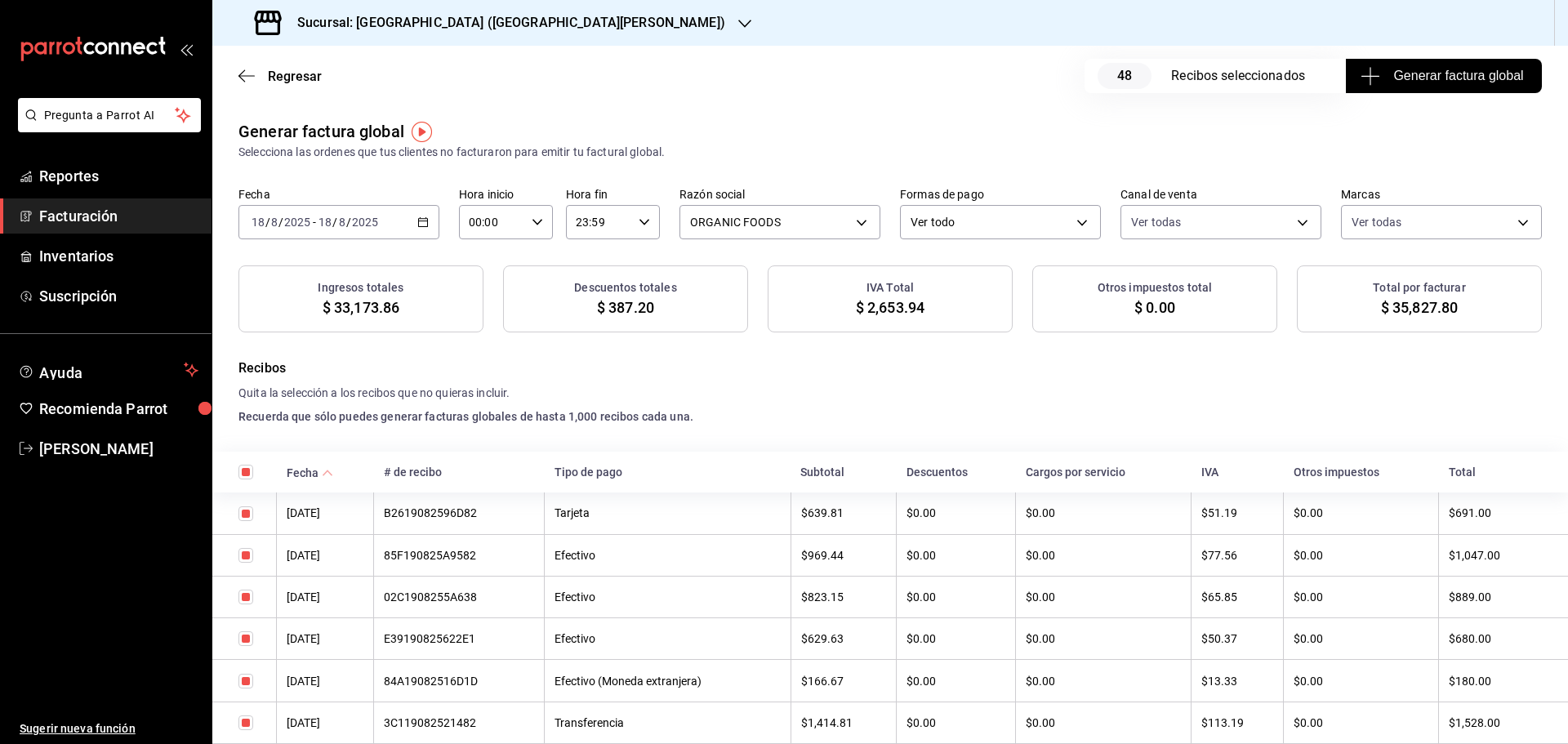
click at [1405, 80] on span "Generar factura global" at bounding box center [1443, 76] width 159 height 19
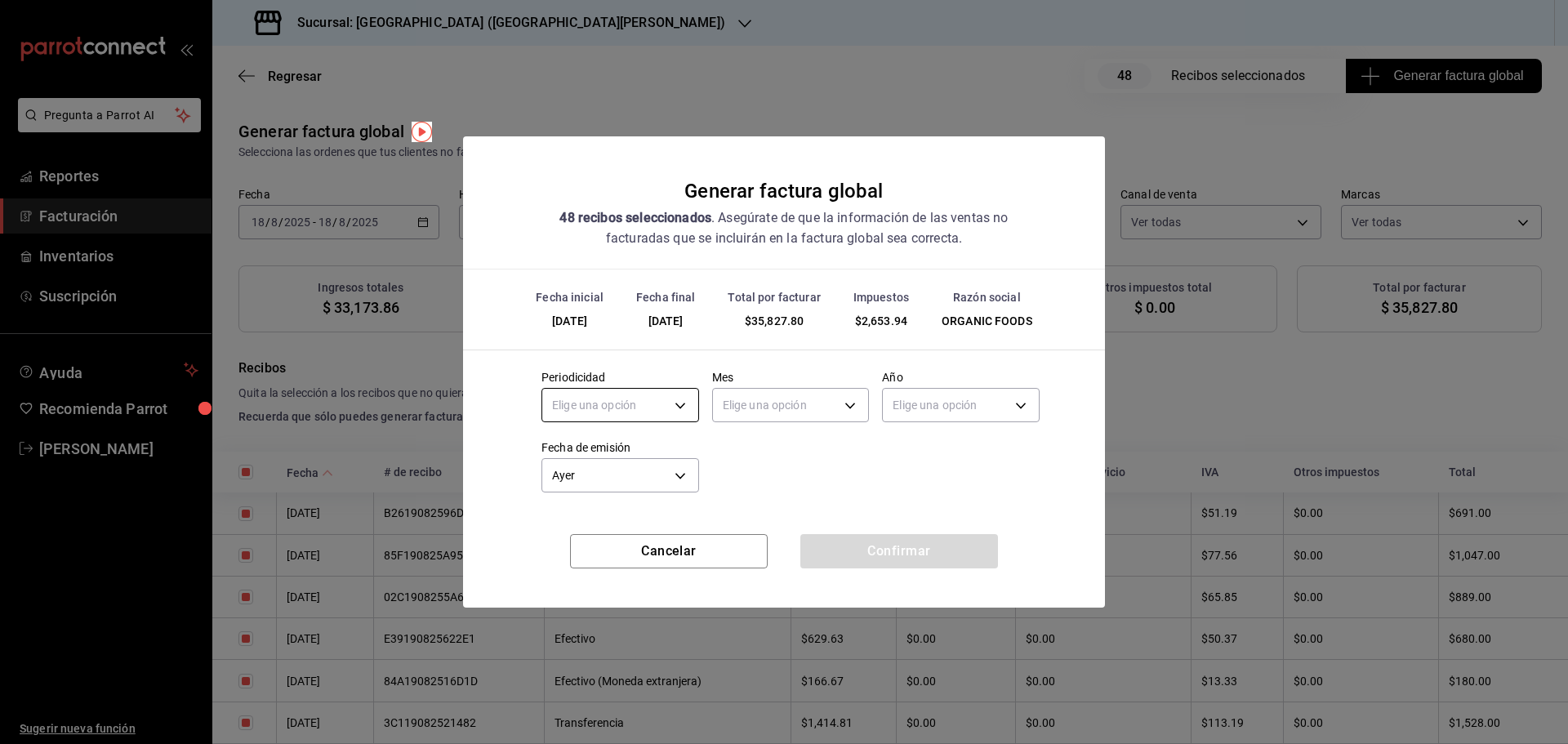
click at [677, 395] on body "Pregunta a Parrot AI Reportes Facturación Inventarios Suscripción Ayuda Recomie…" at bounding box center [784, 372] width 1568 height 744
click at [587, 449] on li "Diario" at bounding box center [620, 456] width 156 height 27
type input "DAILY"
click at [745, 410] on body "Pregunta a Parrot AI Reportes Facturación Inventarios Suscripción Ayuda Recomie…" at bounding box center [784, 372] width 1568 height 744
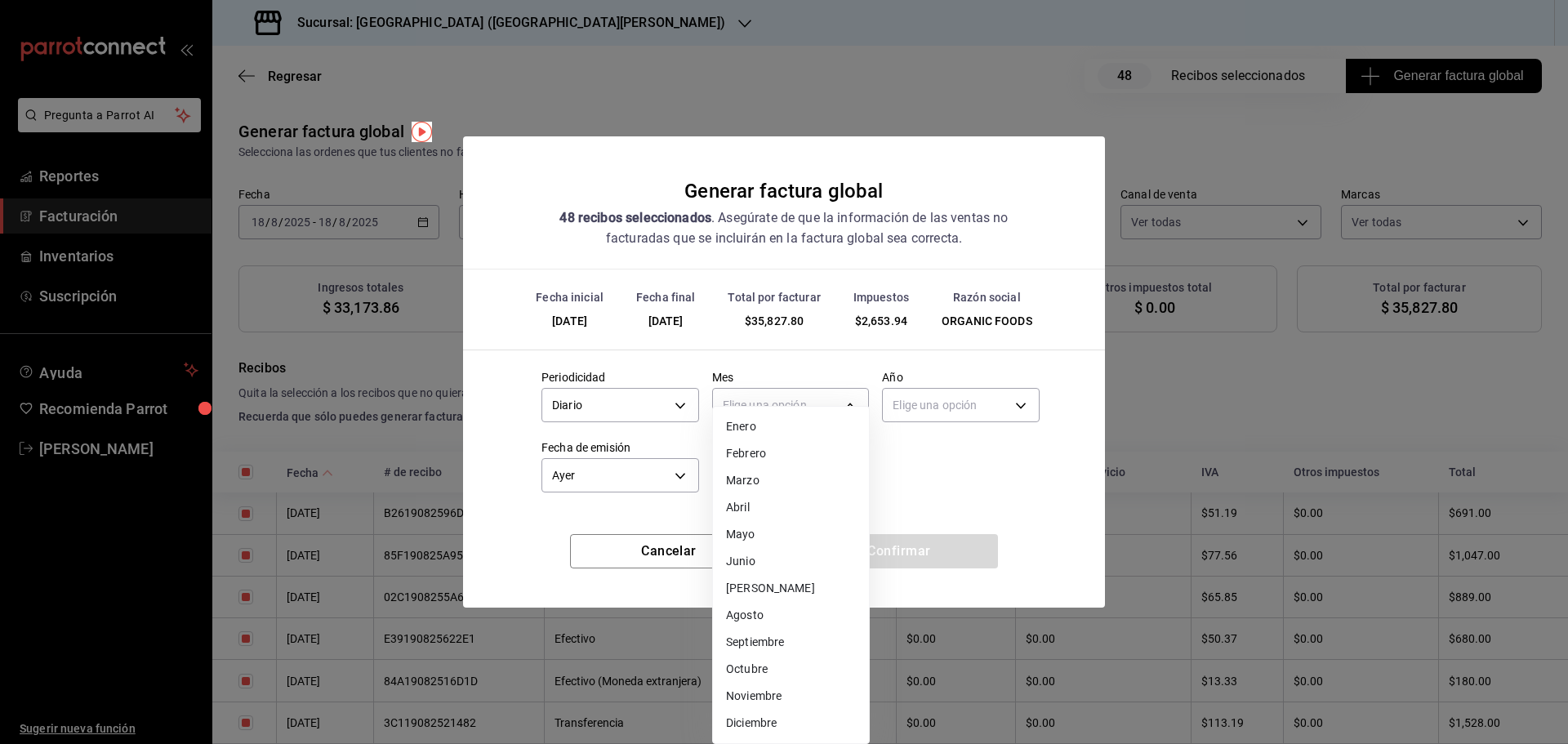
click at [756, 619] on li "Agosto" at bounding box center [791, 616] width 156 height 27
type input "8"
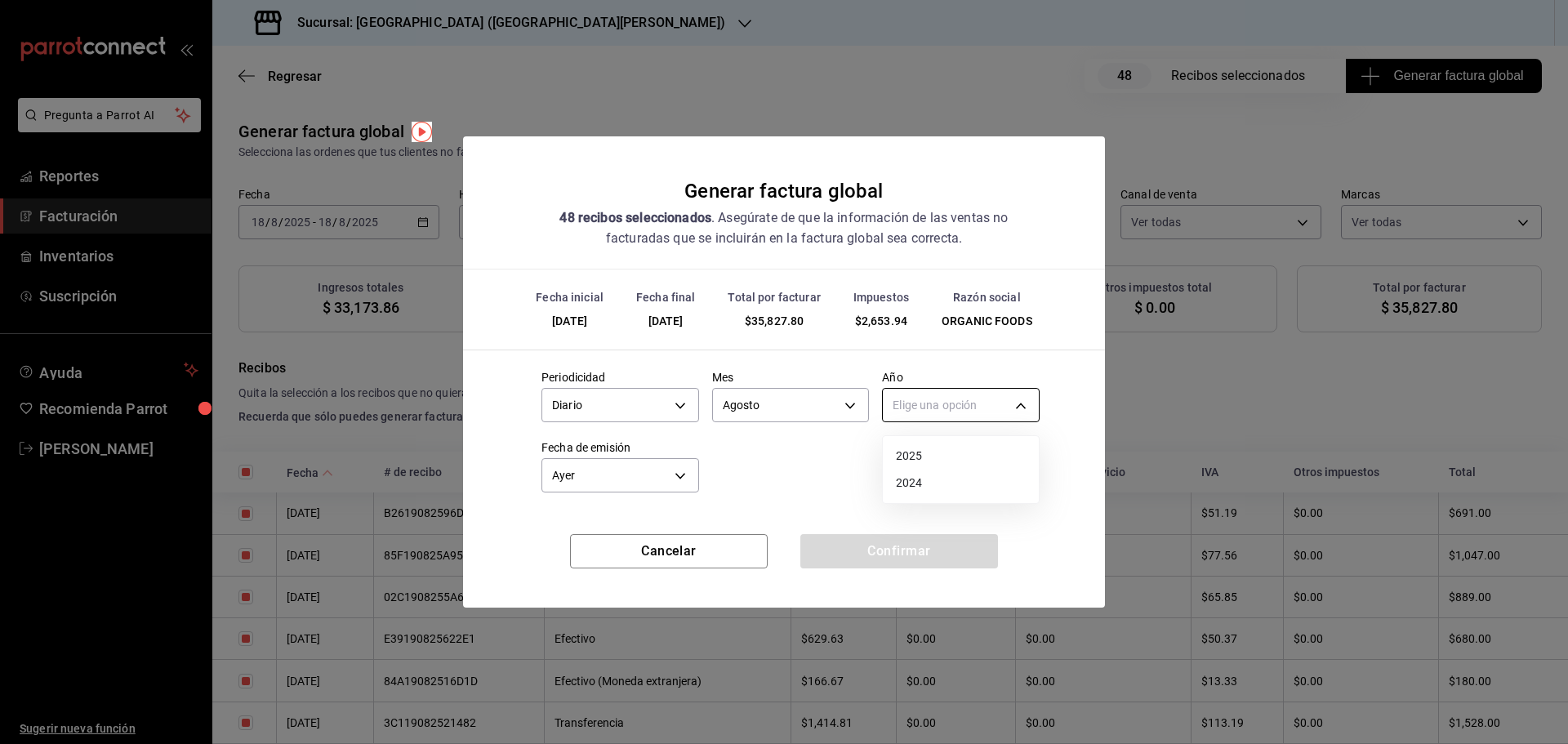
click at [935, 407] on body "Pregunta a Parrot AI Reportes Facturación Inventarios Suscripción Ayuda Recomie…" at bounding box center [784, 372] width 1568 height 744
click at [920, 462] on li "2025" at bounding box center [961, 456] width 156 height 27
type input "2025"
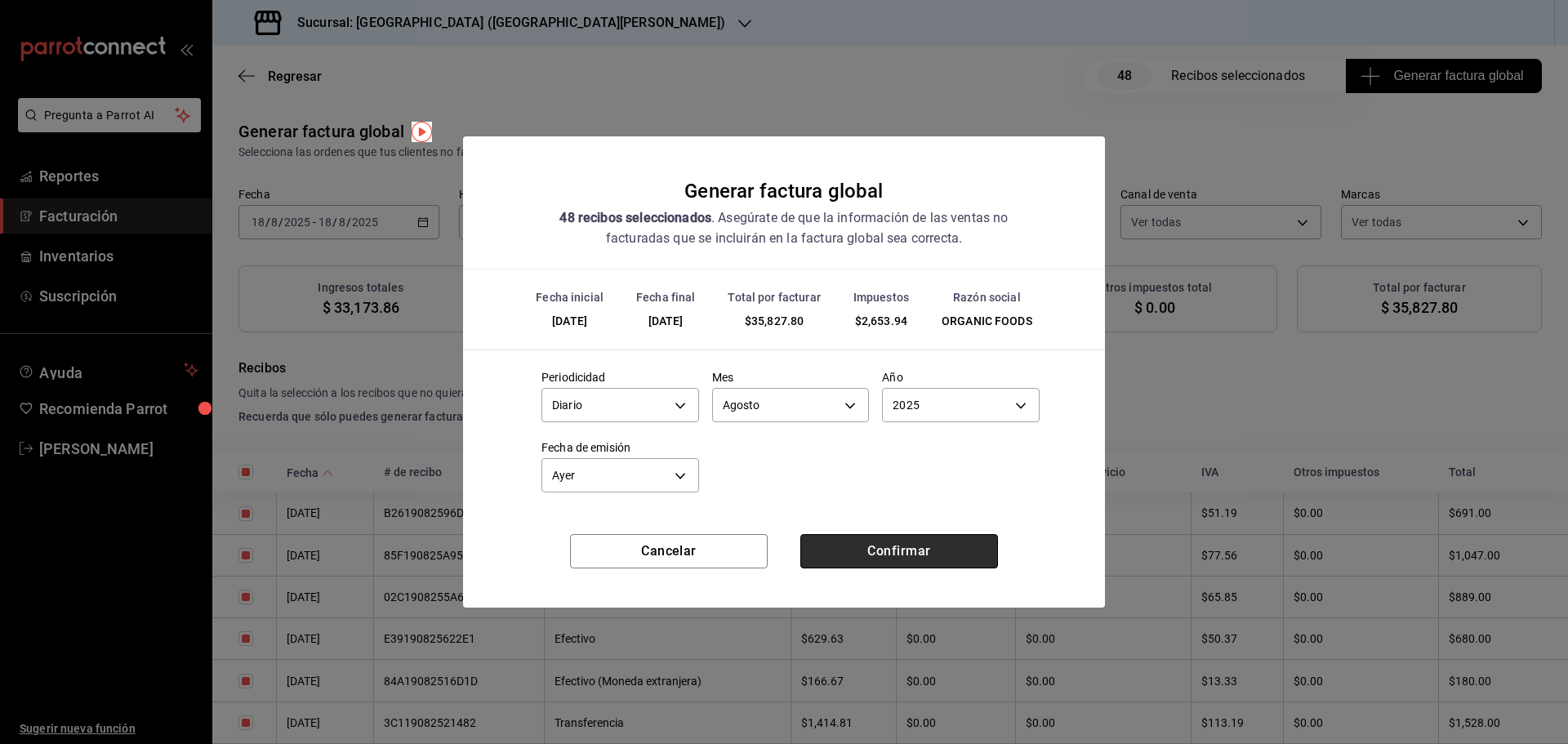
click at [852, 555] on button "Confirmar" at bounding box center [899, 551] width 198 height 34
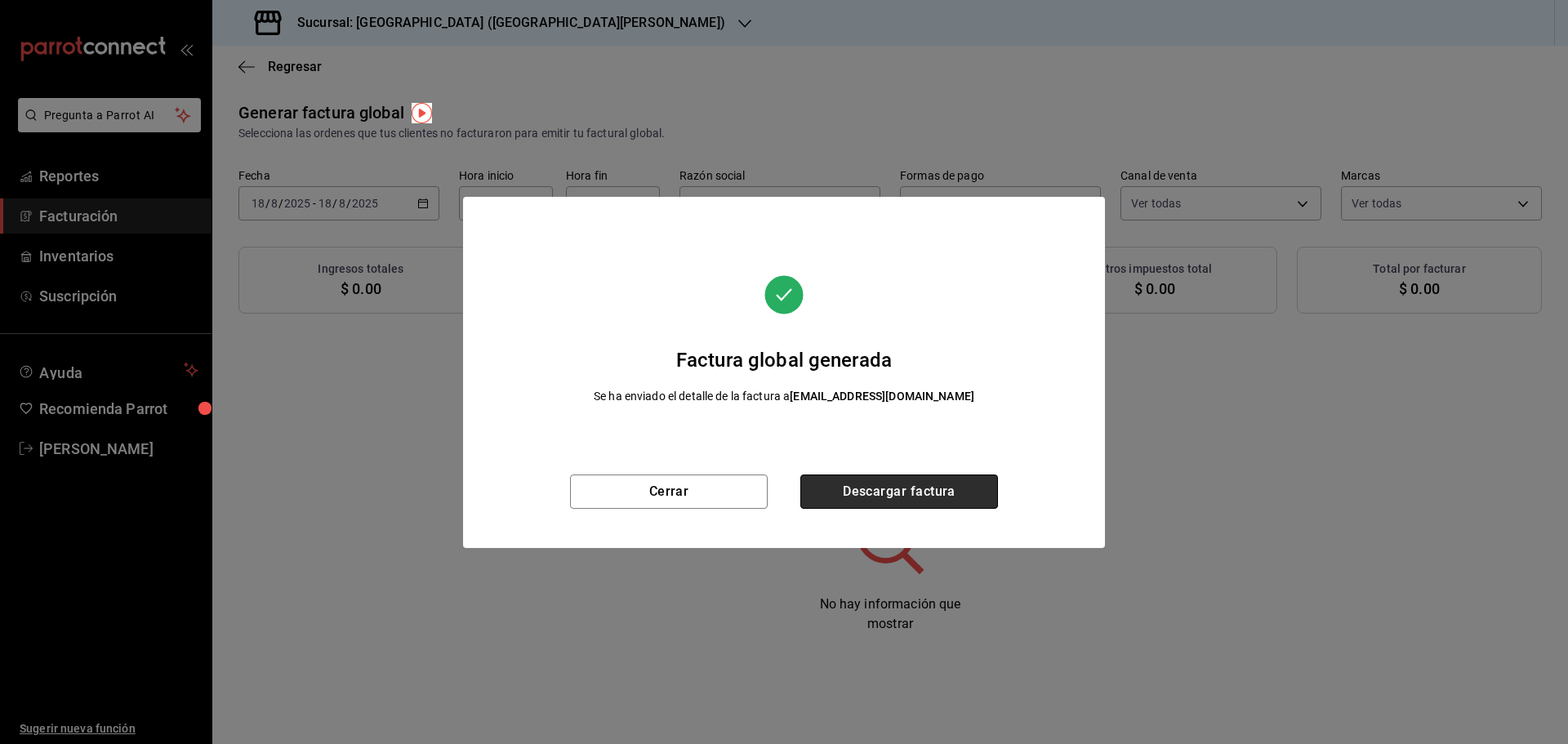
click at [866, 483] on button "Descargar factura" at bounding box center [899, 491] width 198 height 34
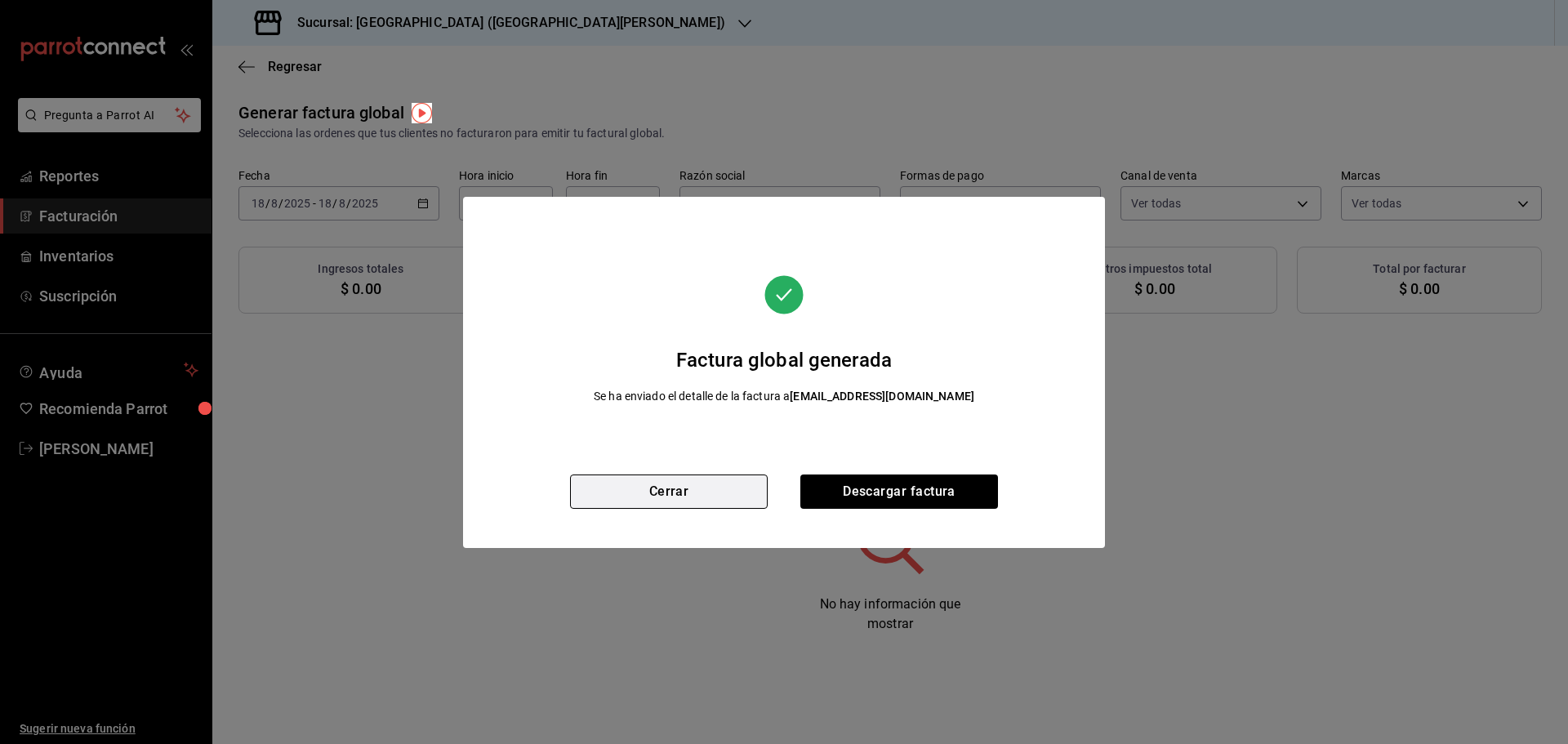
click at [679, 495] on button "Cerrar" at bounding box center [669, 491] width 198 height 34
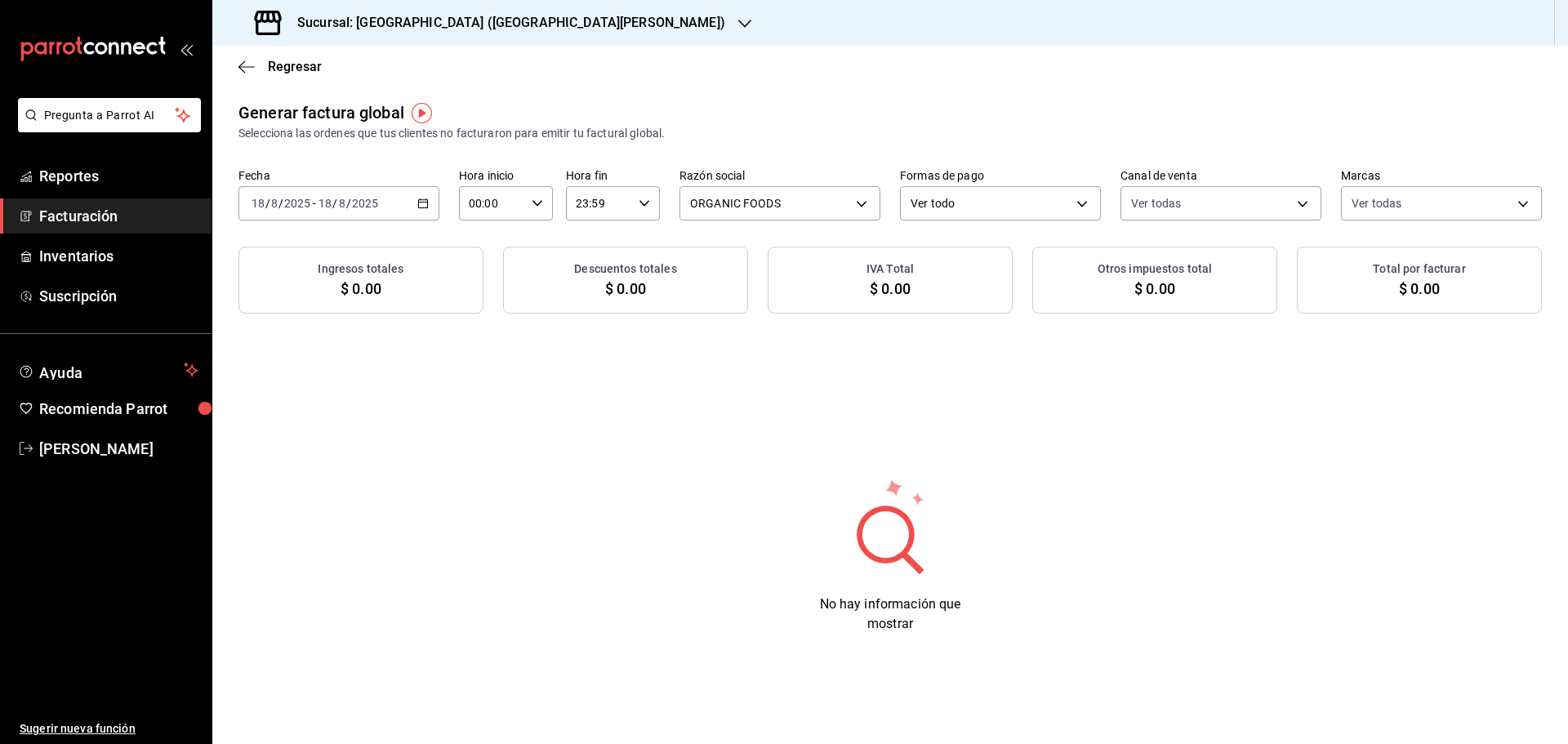
click at [425, 203] on icon "button" at bounding box center [423, 203] width 11 height 11
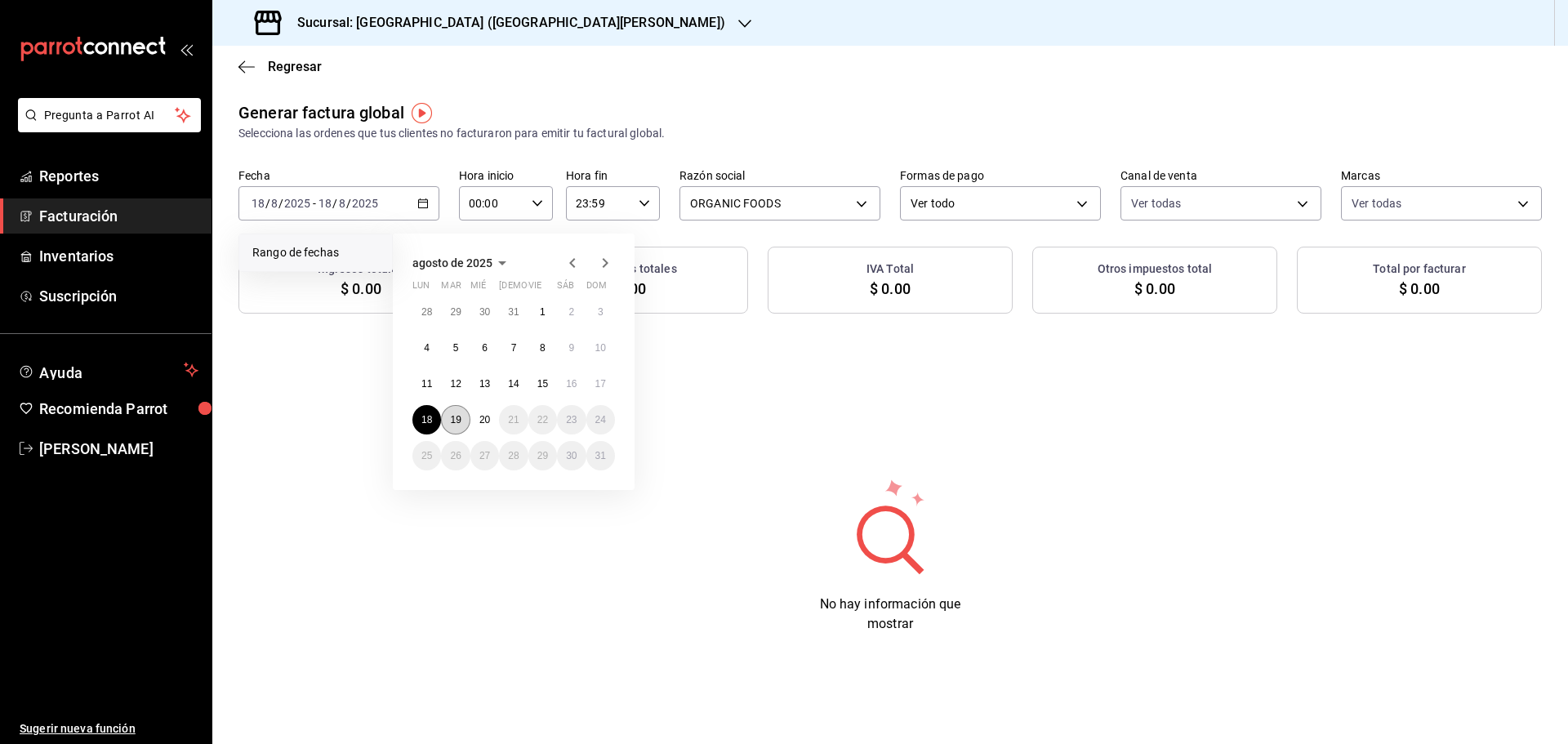
click at [461, 418] on button "19" at bounding box center [455, 420] width 28 height 29
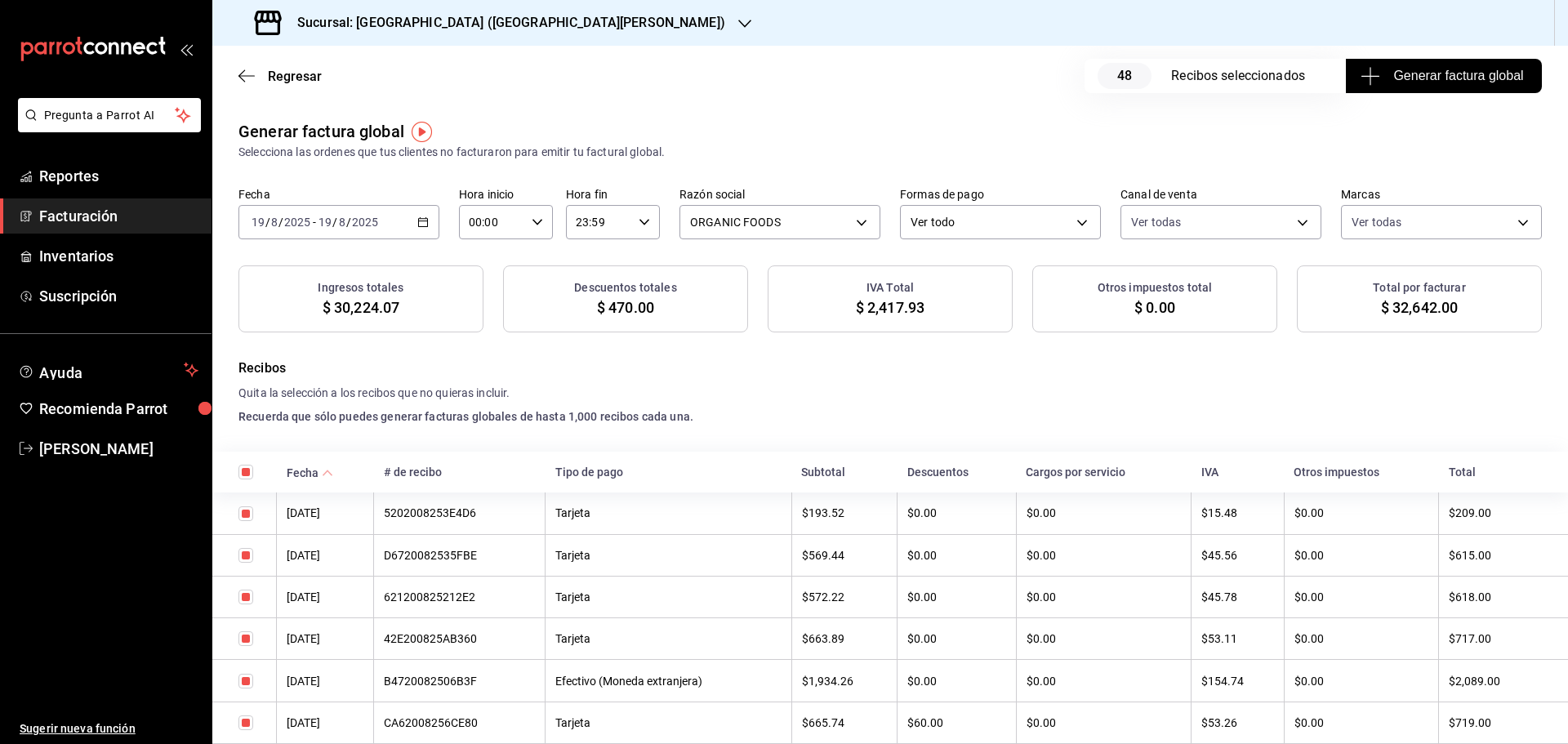
click at [1385, 70] on span "Generar factura global" at bounding box center [1443, 76] width 159 height 19
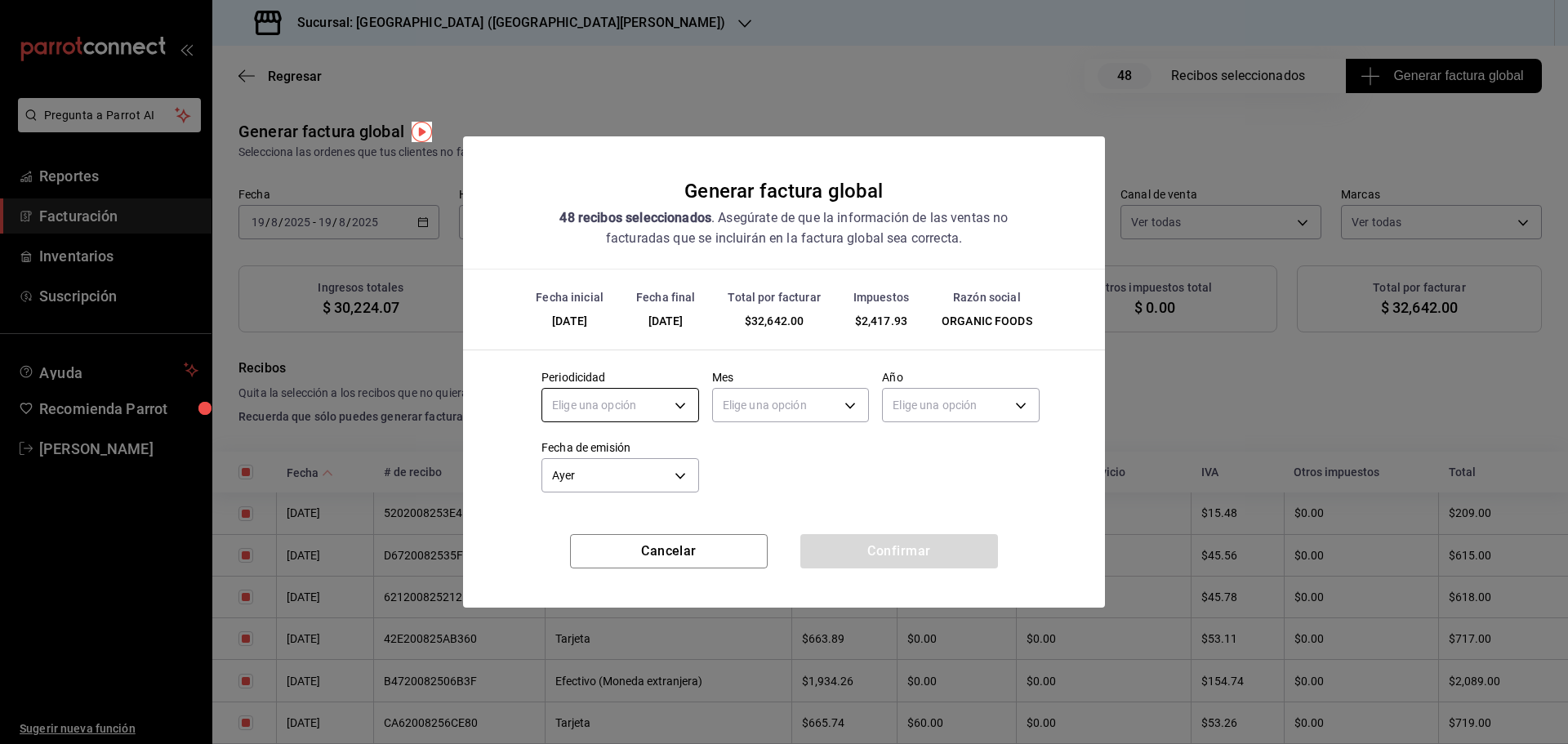
click at [670, 398] on body "Pregunta a Parrot AI Reportes Facturación Inventarios Suscripción Ayuda Recomie…" at bounding box center [784, 372] width 1568 height 744
click at [589, 452] on li "Diario" at bounding box center [620, 456] width 156 height 27
type input "DAILY"
click at [786, 404] on body "Pregunta a Parrot AI Reportes Facturación Inventarios Suscripción Ayuda Recomie…" at bounding box center [784, 372] width 1568 height 744
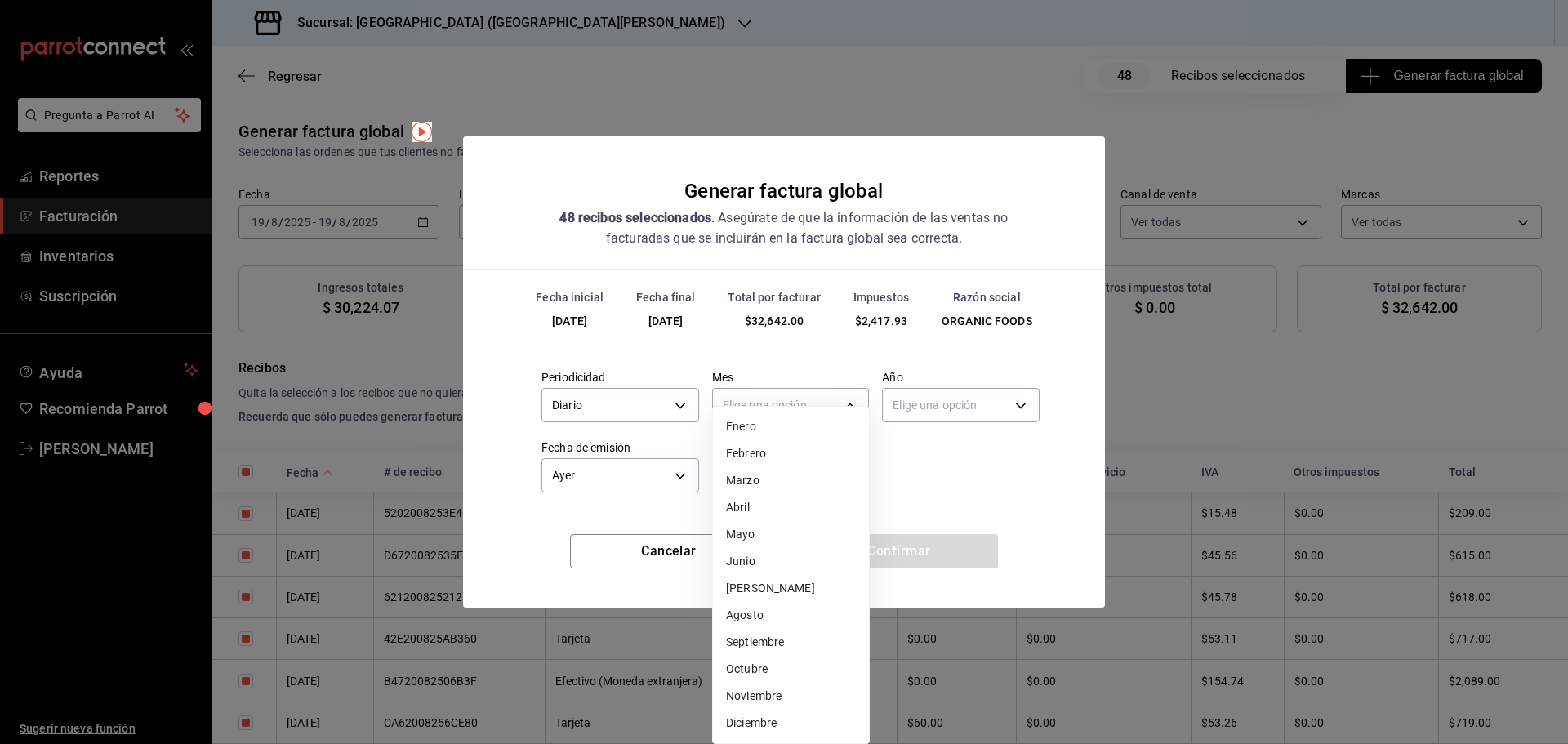
click at [758, 613] on li "Agosto" at bounding box center [791, 616] width 156 height 27
type input "8"
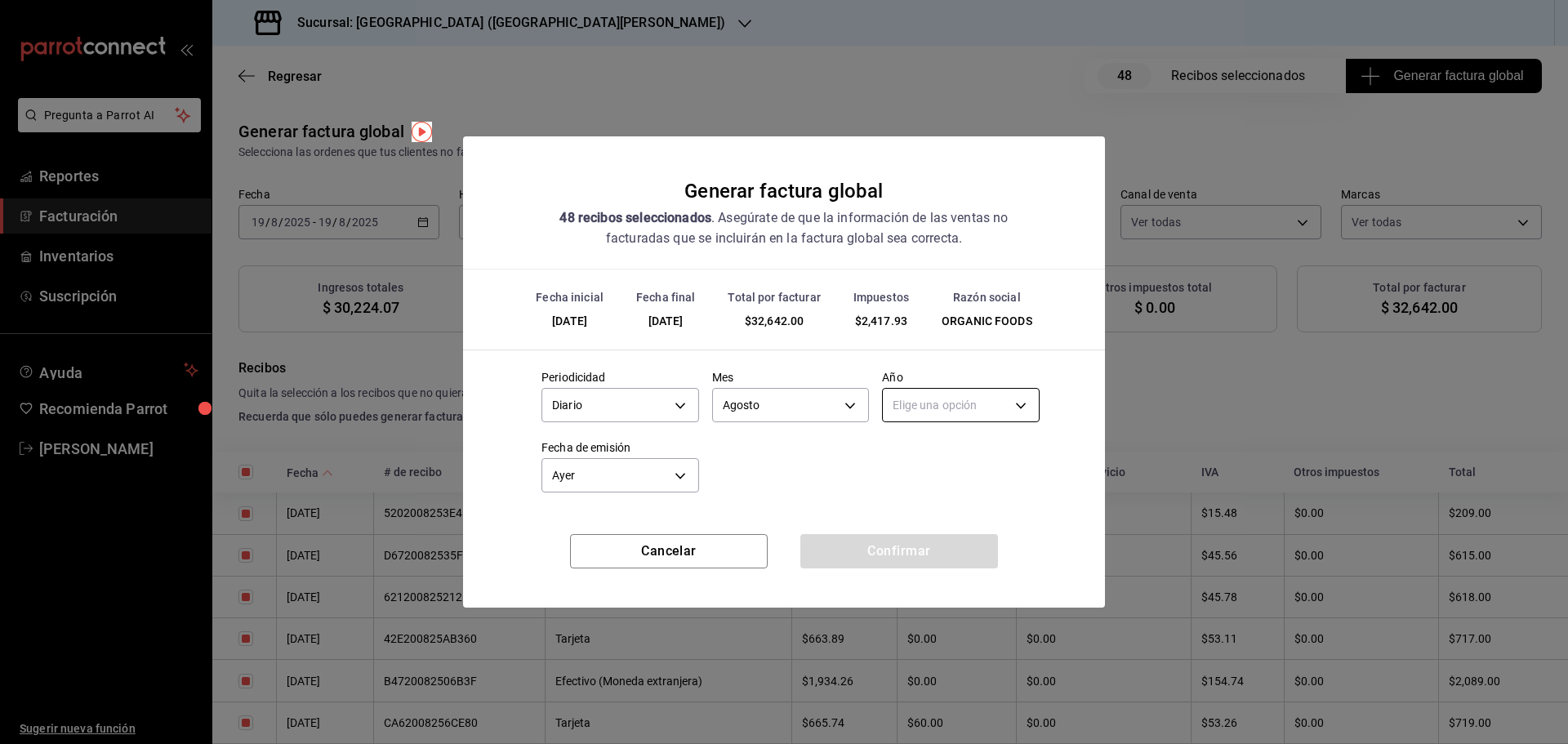
click at [939, 403] on body "Pregunta a Parrot AI Reportes Facturación Inventarios Suscripción Ayuda Recomie…" at bounding box center [784, 372] width 1568 height 744
click at [924, 463] on li "2025" at bounding box center [961, 456] width 156 height 27
type input "2025"
click at [885, 559] on button "Confirmar" at bounding box center [899, 551] width 198 height 34
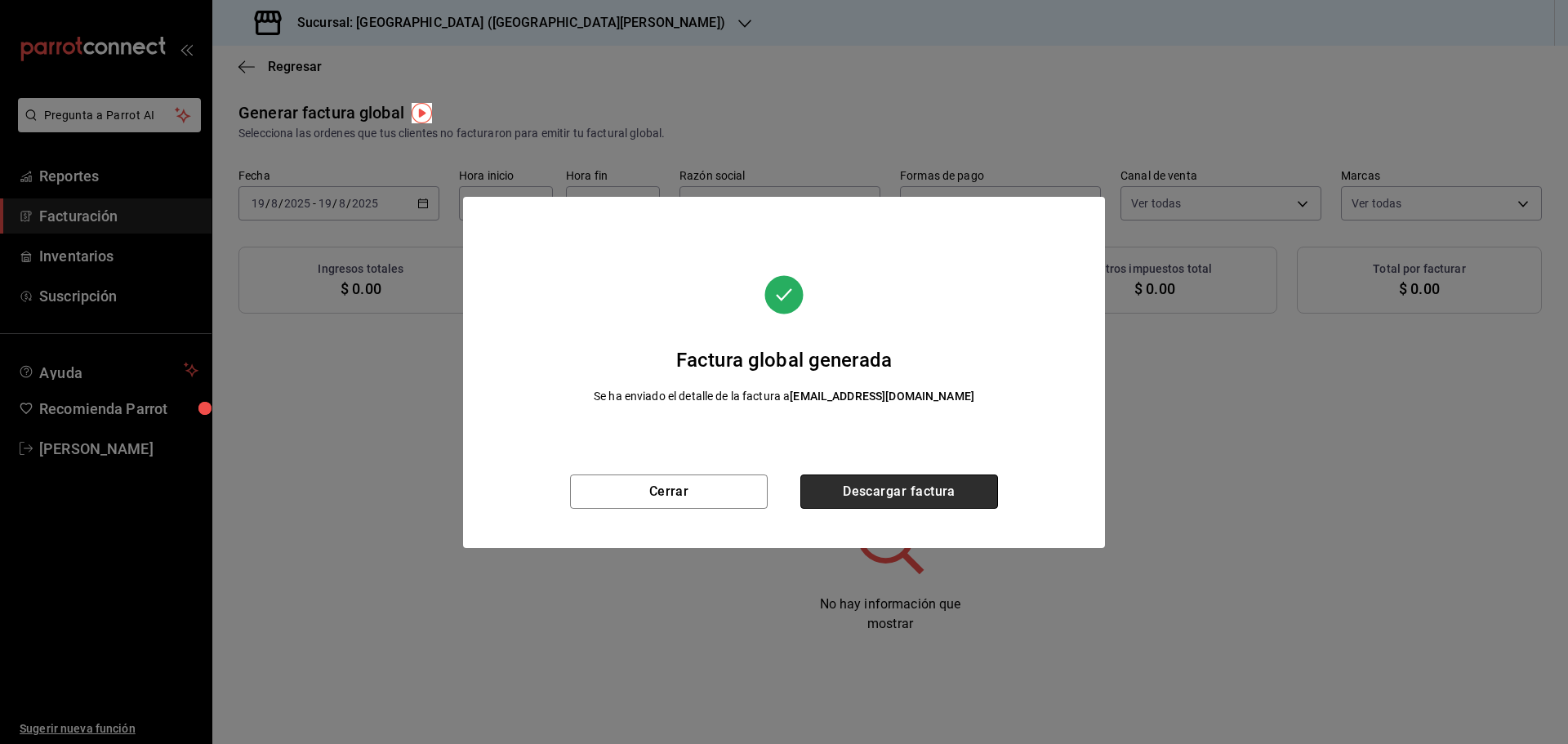
click at [938, 485] on button "Descargar factura" at bounding box center [899, 491] width 198 height 34
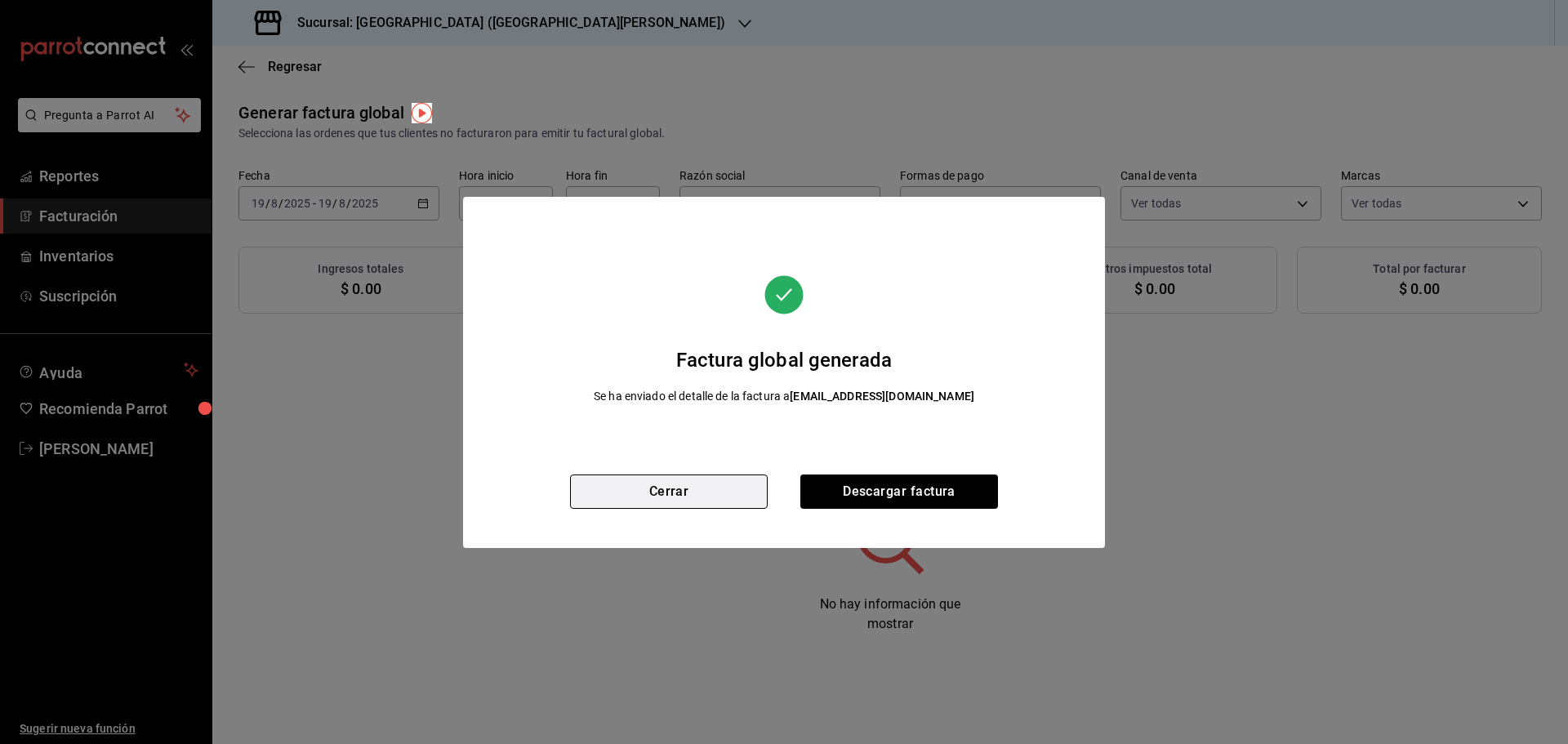
click at [612, 483] on button "Cerrar" at bounding box center [669, 491] width 198 height 34
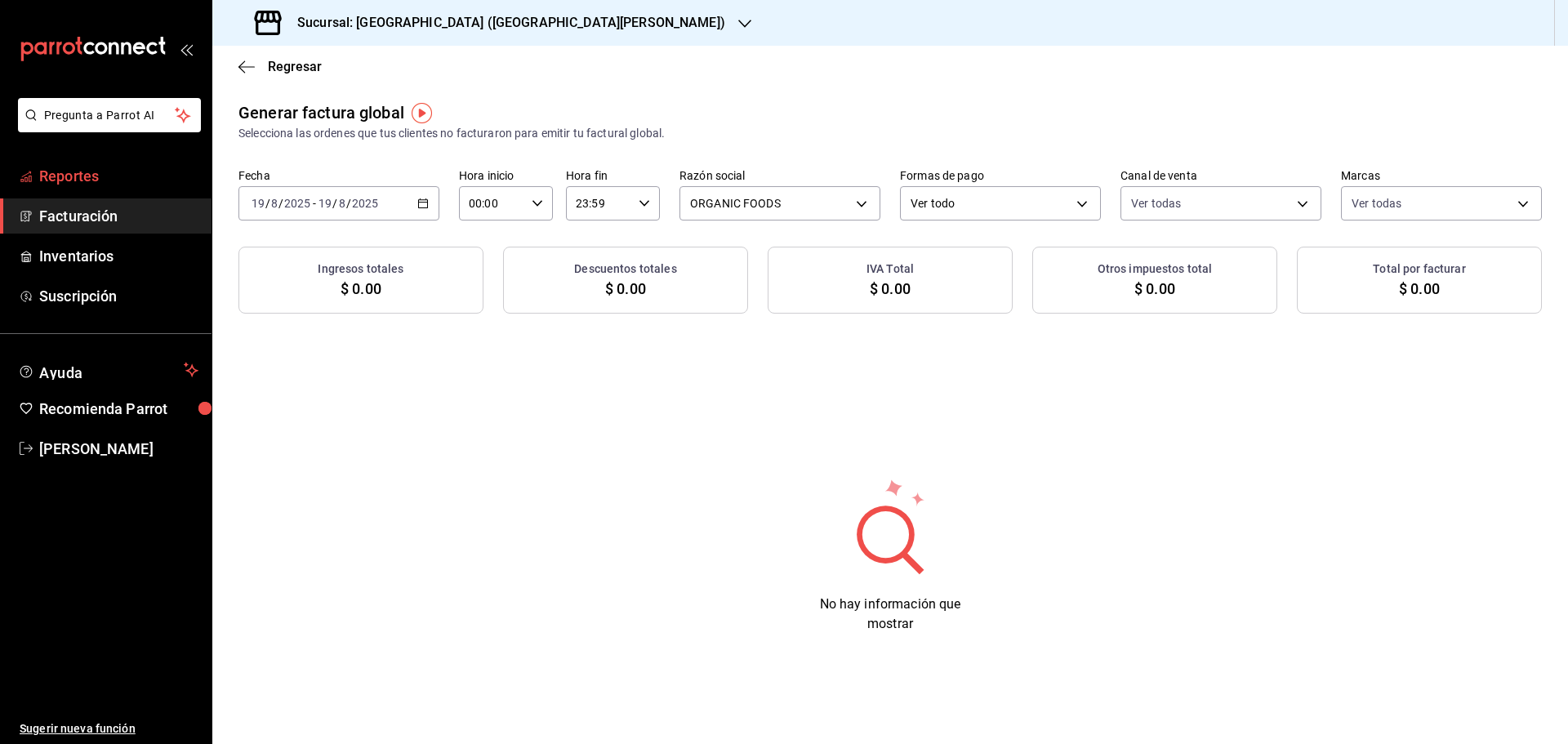
click at [70, 179] on span "Reportes" at bounding box center [118, 176] width 159 height 22
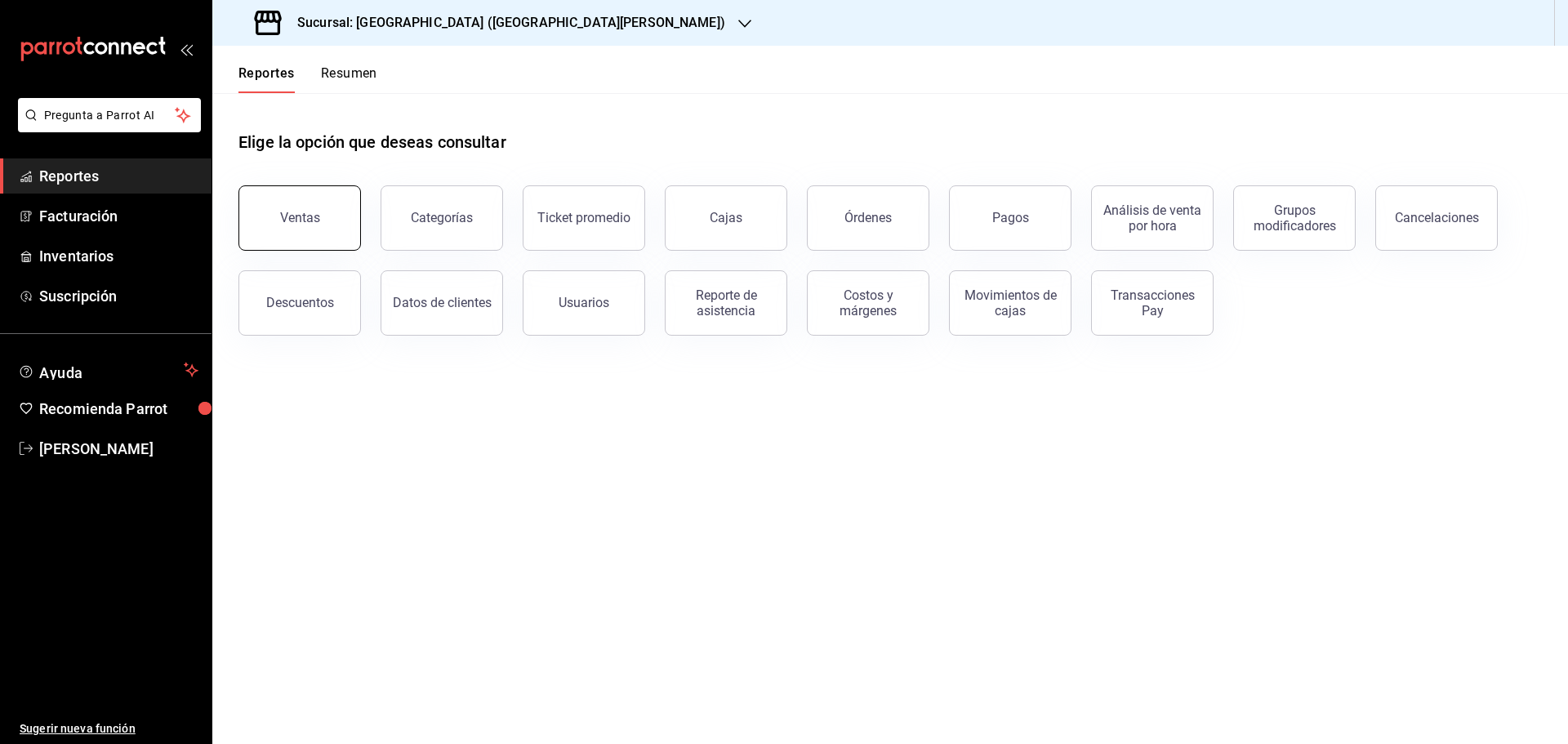
click at [309, 231] on button "Ventas" at bounding box center [299, 218] width 123 height 65
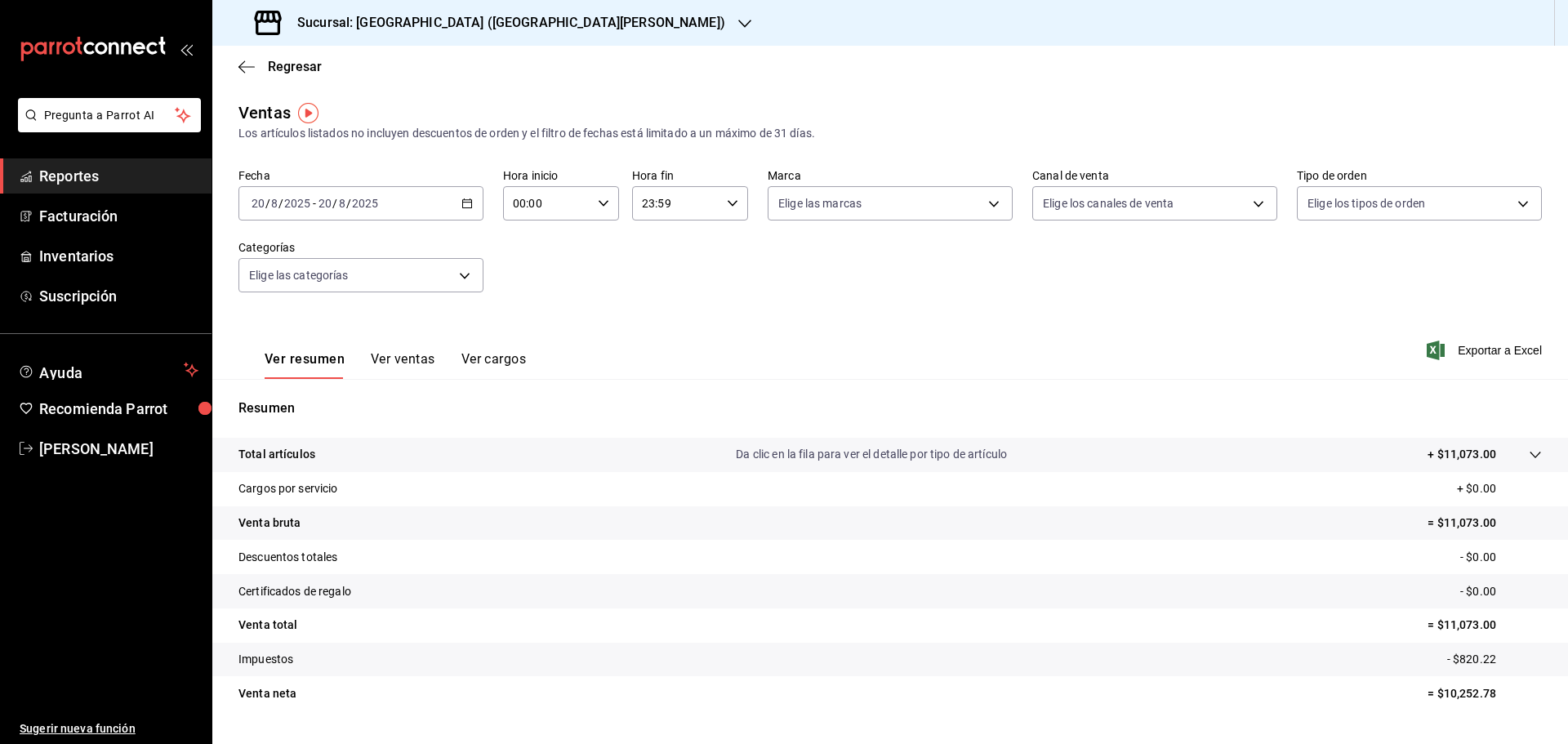
click at [419, 355] on button "Ver ventas" at bounding box center [403, 365] width 64 height 27
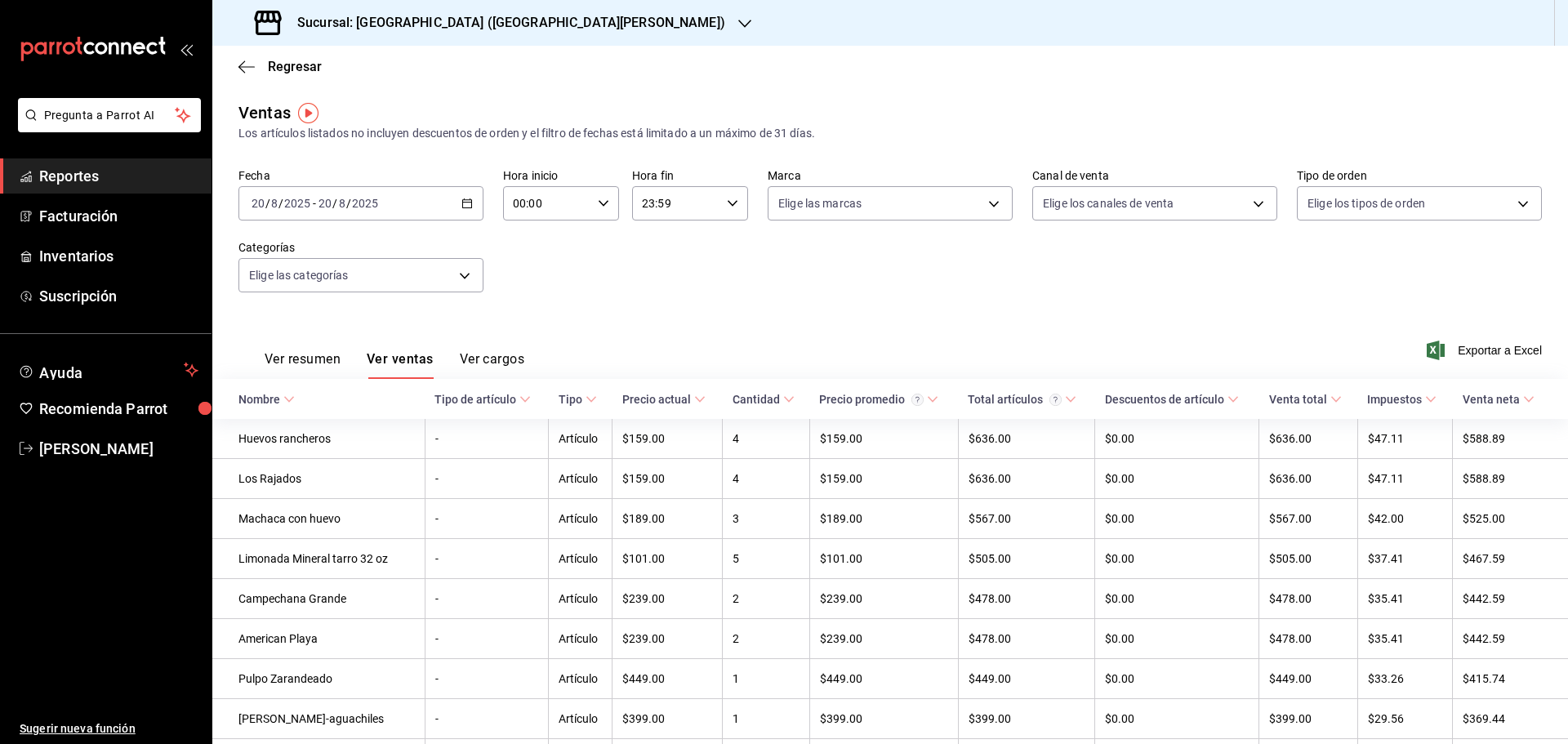
click at [483, 360] on button "Ver cargos" at bounding box center [493, 365] width 65 height 27
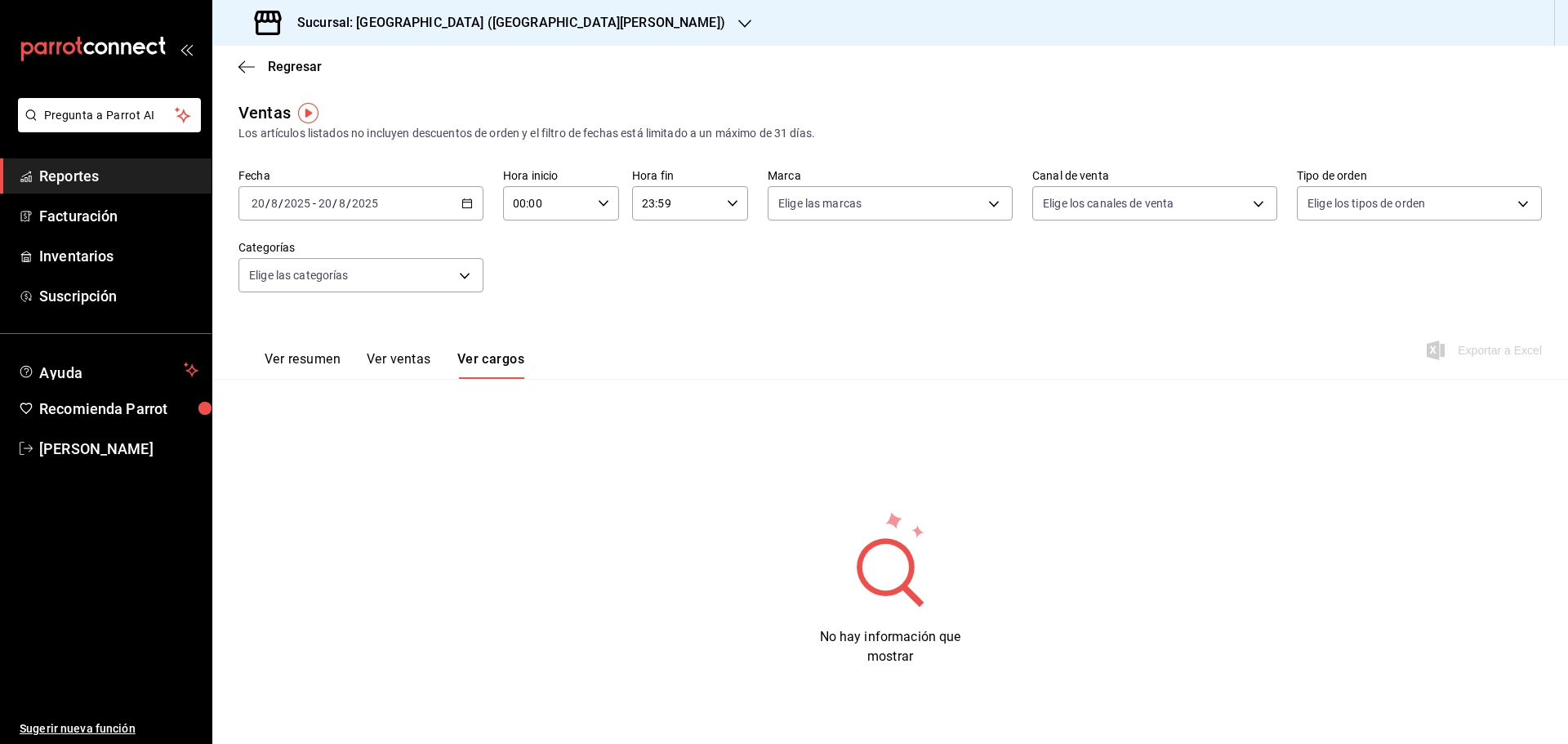
click at [301, 365] on button "Ver resumen" at bounding box center [303, 365] width 76 height 27
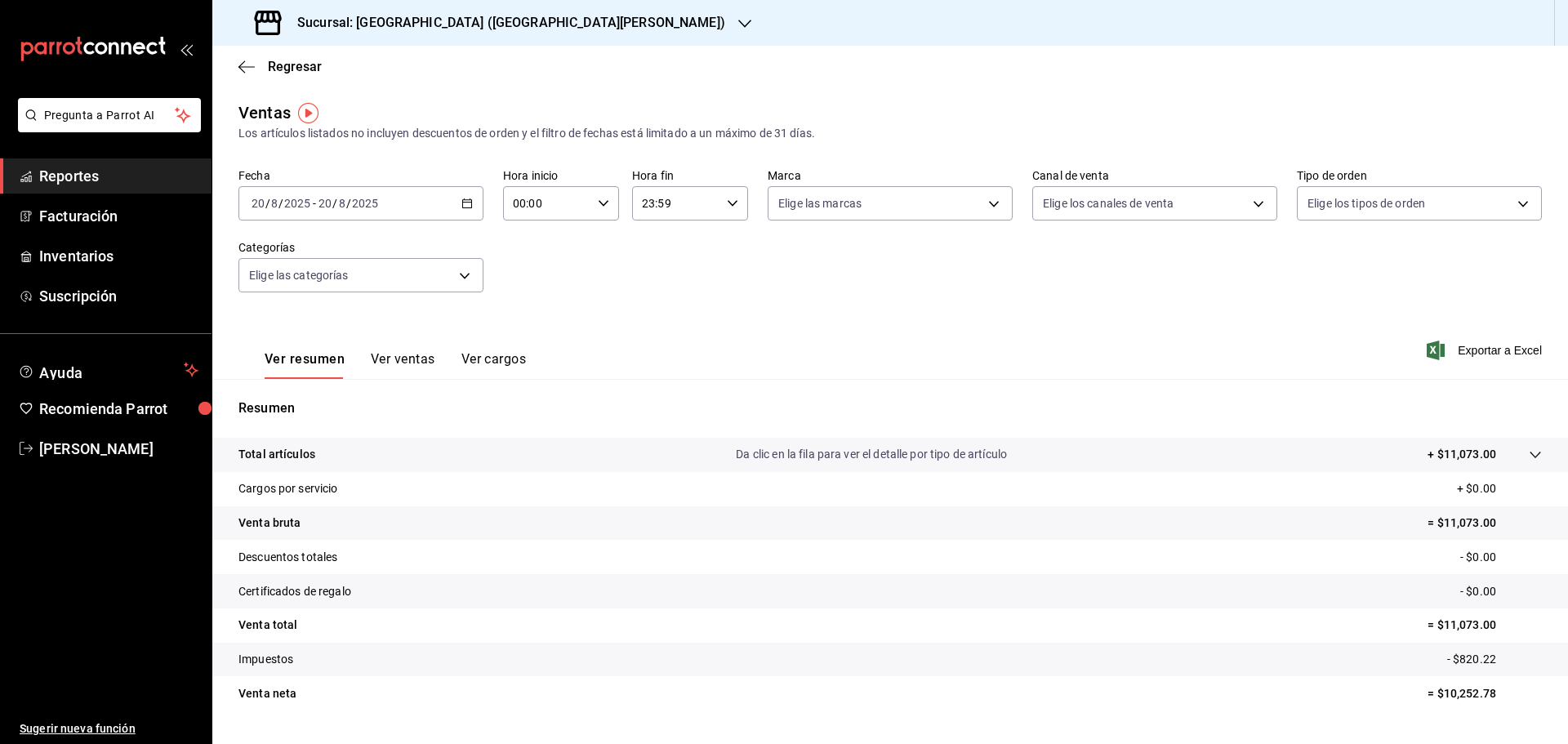
drag, startPoint x: 75, startPoint y: 175, endPoint x: 97, endPoint y: 188, distance: 25.6
click at [75, 175] on span "Reportes" at bounding box center [118, 176] width 159 height 22
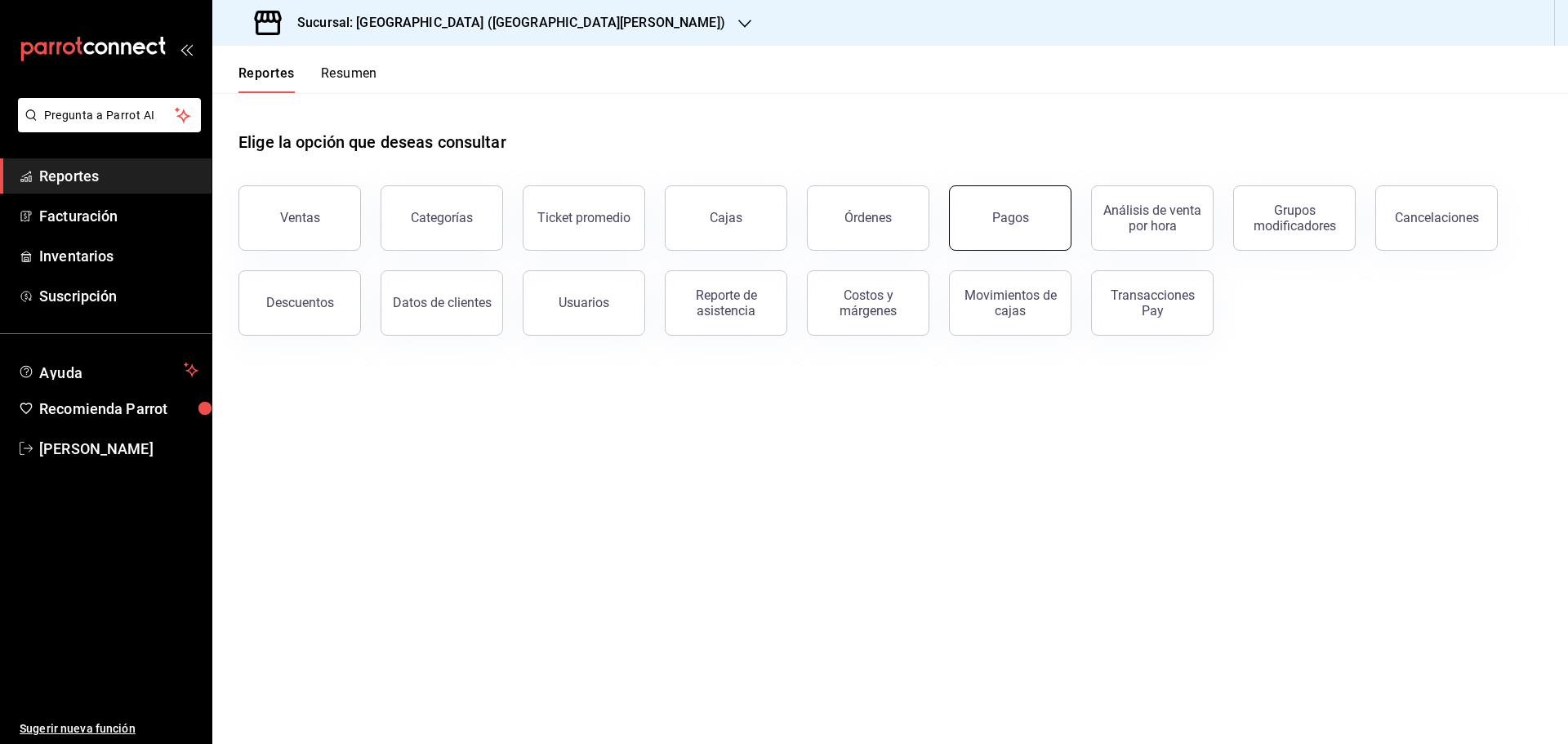
click at [997, 201] on button "Pagos" at bounding box center [1011, 218] width 123 height 65
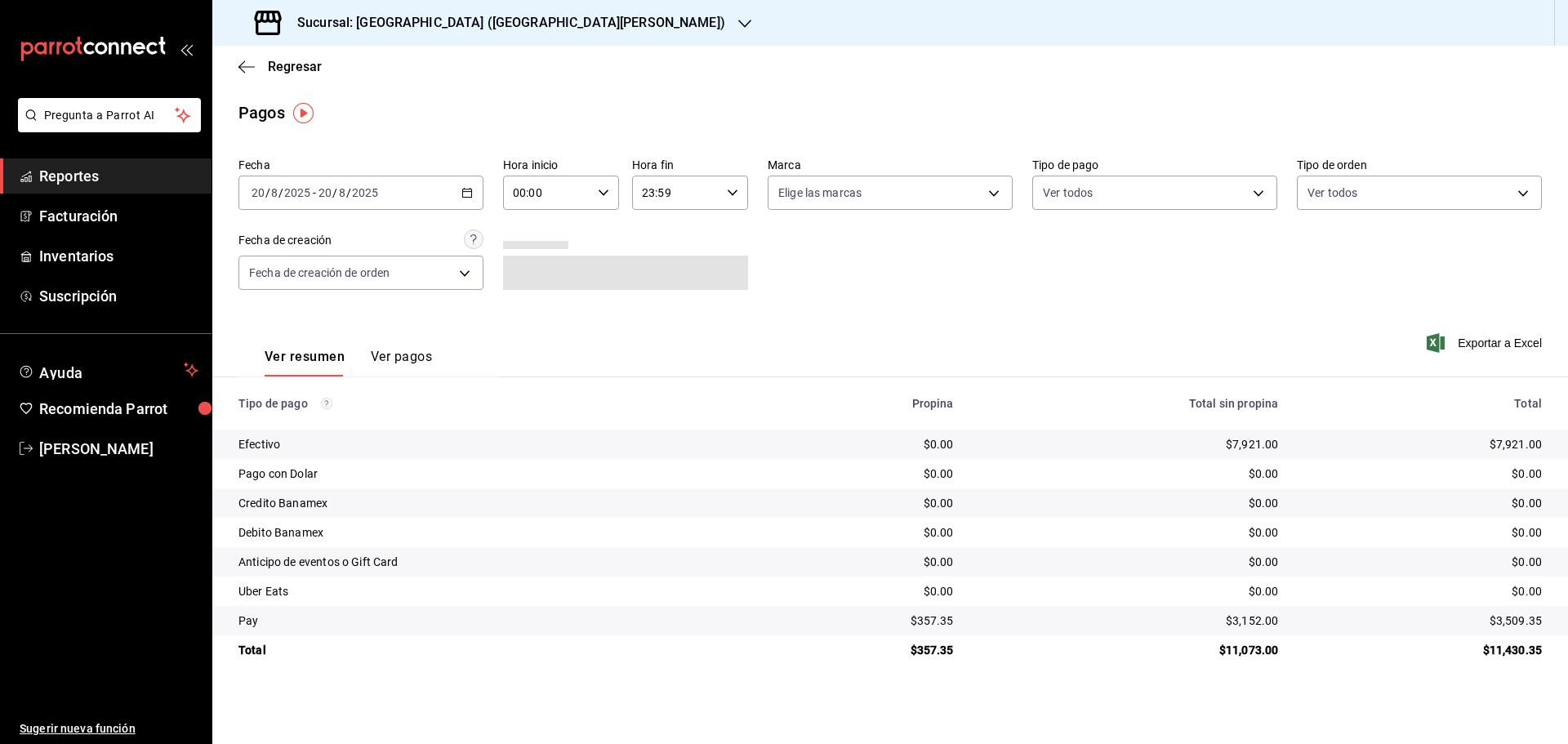
click at [311, 446] on div "Efectivo" at bounding box center [498, 444] width 520 height 16
drag, startPoint x: 233, startPoint y: 445, endPoint x: 264, endPoint y: 445, distance: 31.0
click at [264, 445] on td "Efectivo" at bounding box center [491, 444] width 559 height 29
click at [274, 520] on td "Debito Banamex" at bounding box center [491, 532] width 559 height 29
drag, startPoint x: 238, startPoint y: 589, endPoint x: 310, endPoint y: 590, distance: 72.0
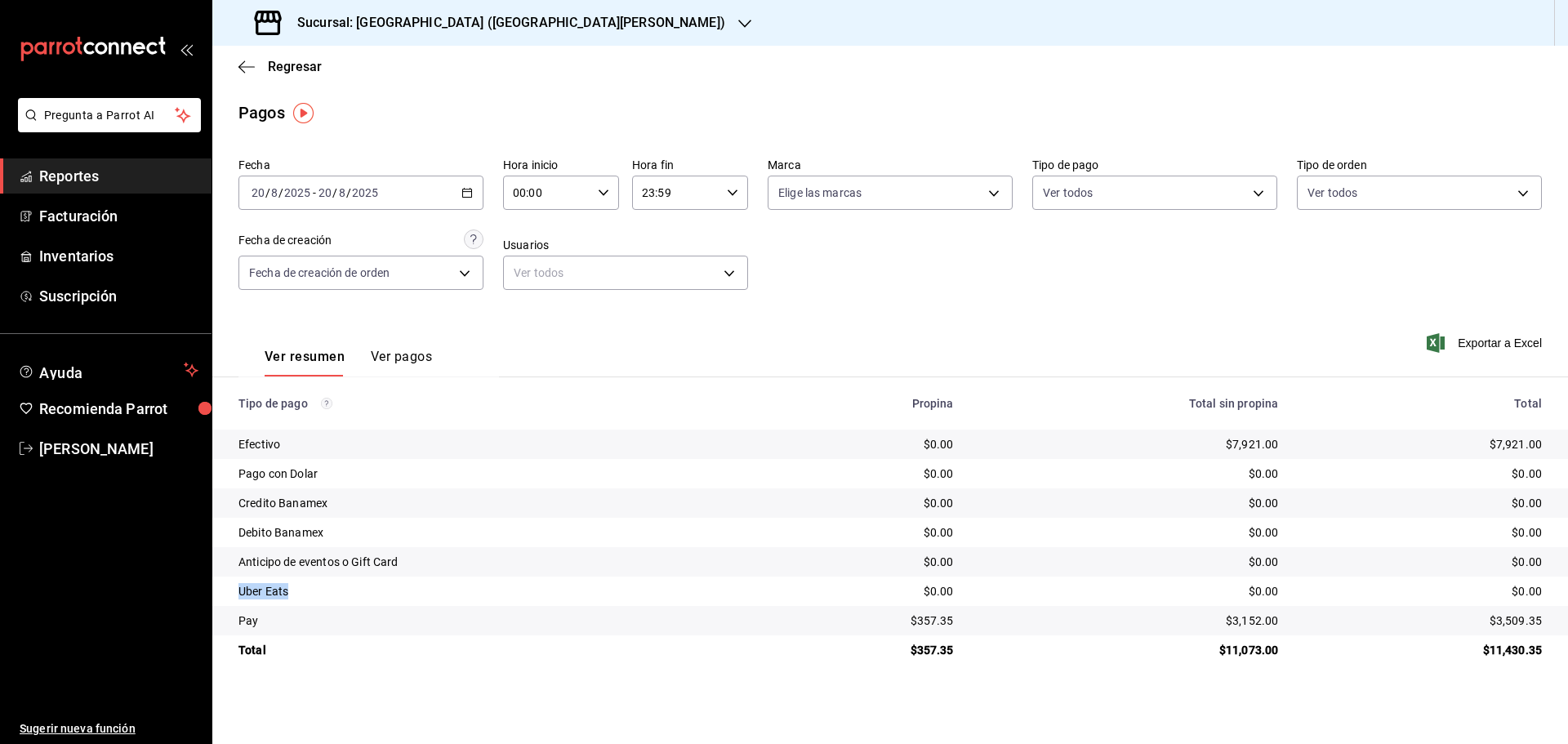
click at [310, 590] on td "Uber Eats" at bounding box center [491, 591] width 559 height 29
drag, startPoint x: 239, startPoint y: 563, endPoint x: 443, endPoint y: 564, distance: 204.0
click at [443, 564] on div "Anticipo de eventos o Gift Card" at bounding box center [498, 562] width 520 height 16
drag, startPoint x: 236, startPoint y: 621, endPoint x: 300, endPoint y: 619, distance: 64.0
click at [300, 619] on td "Pay" at bounding box center [491, 620] width 559 height 29
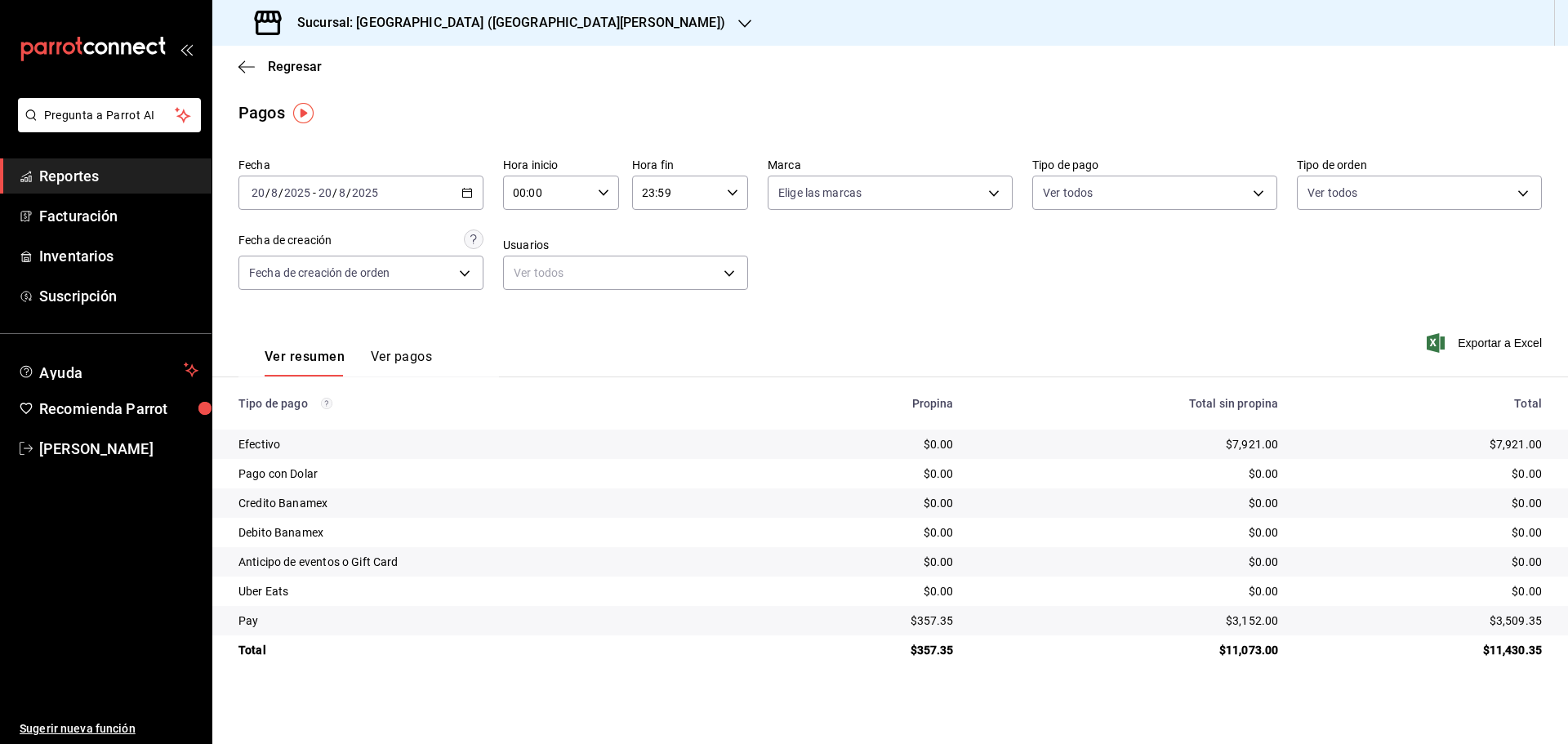
click at [461, 197] on div "[DATE] [DATE] - [DATE] [DATE]" at bounding box center [360, 193] width 245 height 34
click at [291, 418] on span "Rango de fechas" at bounding box center [315, 426] width 126 height 17
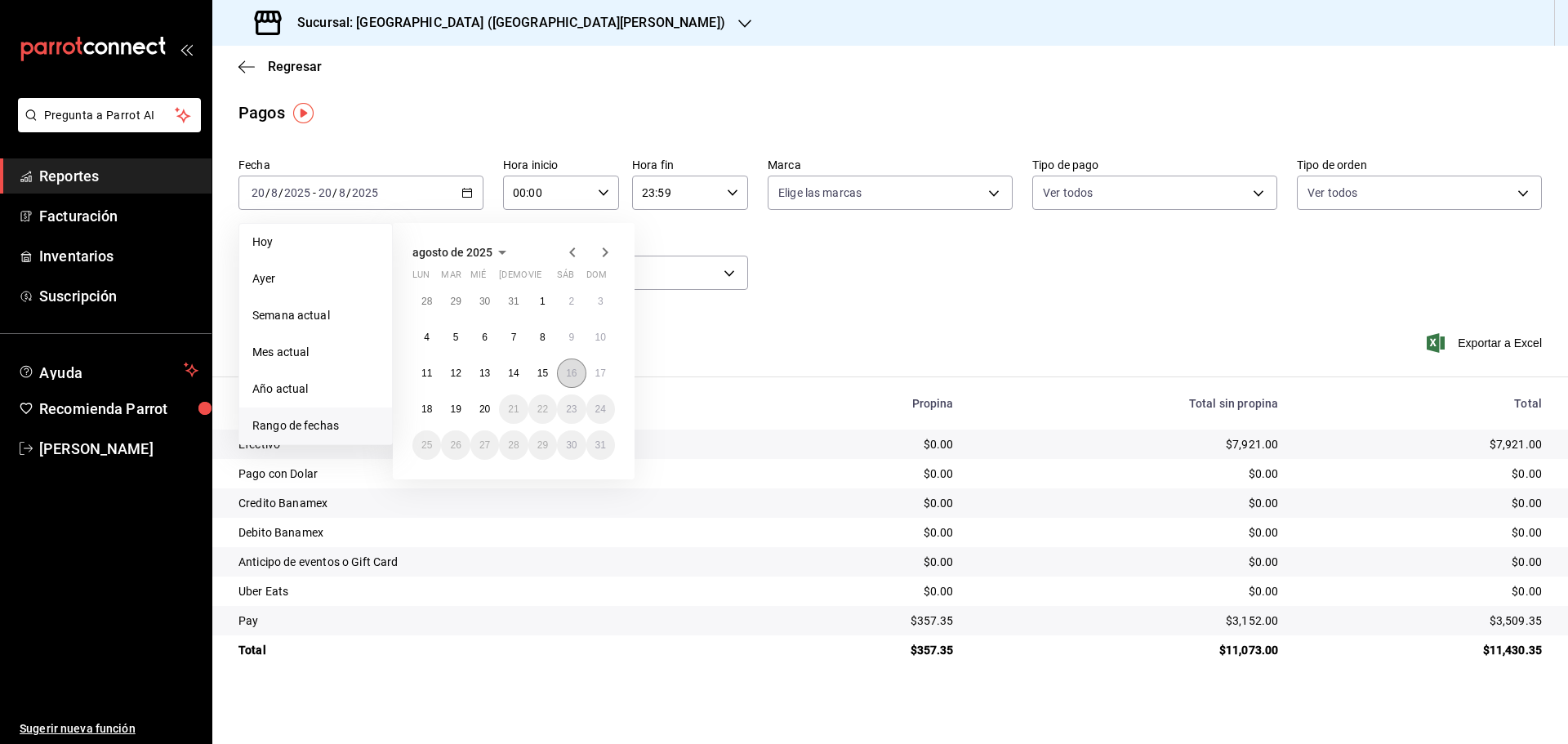
click at [572, 369] on abbr "16" at bounding box center [572, 373] width 11 height 11
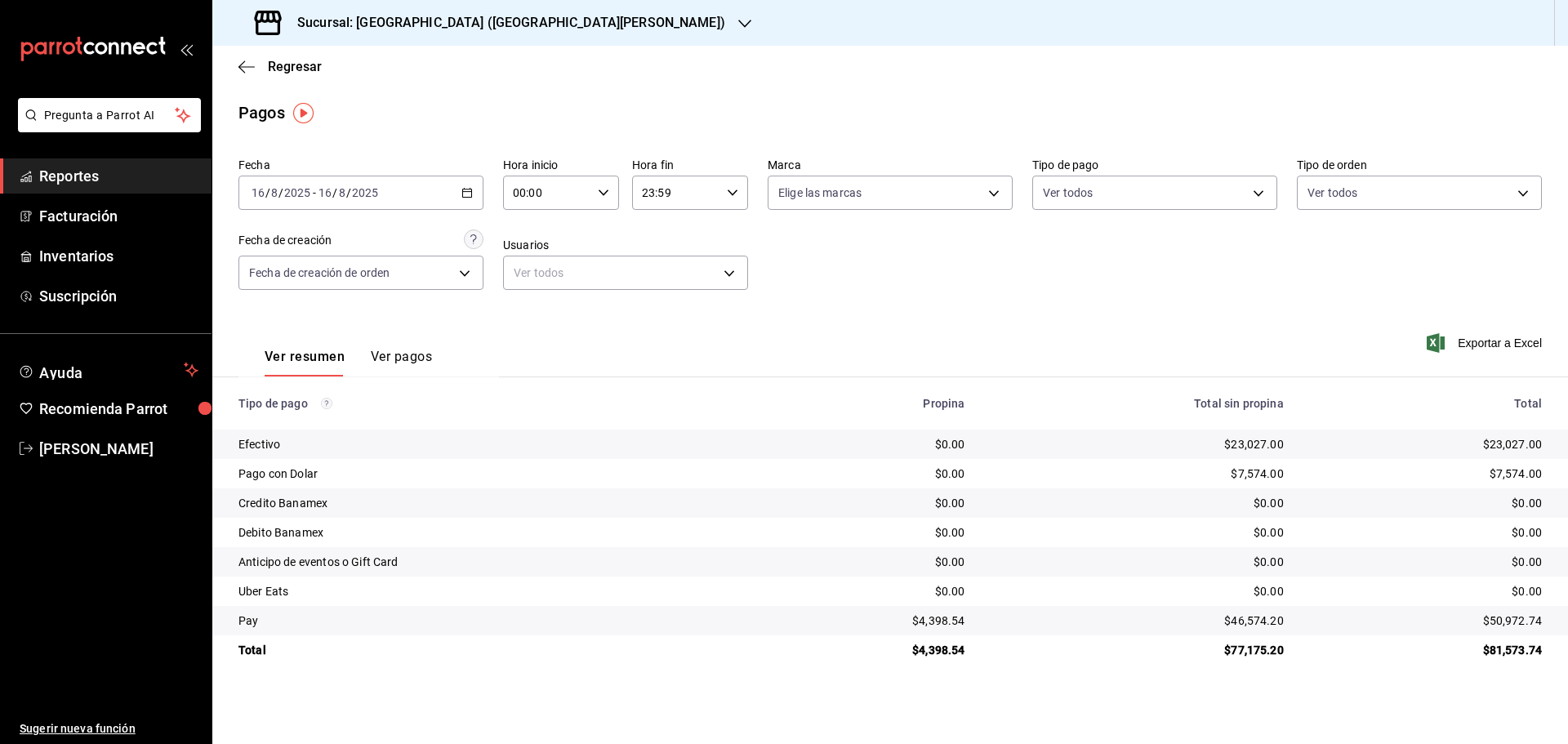
click at [510, 27] on h3 "Sucursal: [GEOGRAPHIC_DATA] ([GEOGRAPHIC_DATA][PERSON_NAME])" at bounding box center [504, 23] width 441 height 19
click at [358, 107] on span "Playa Bichis ([PERSON_NAME])" at bounding box center [307, 107] width 163 height 17
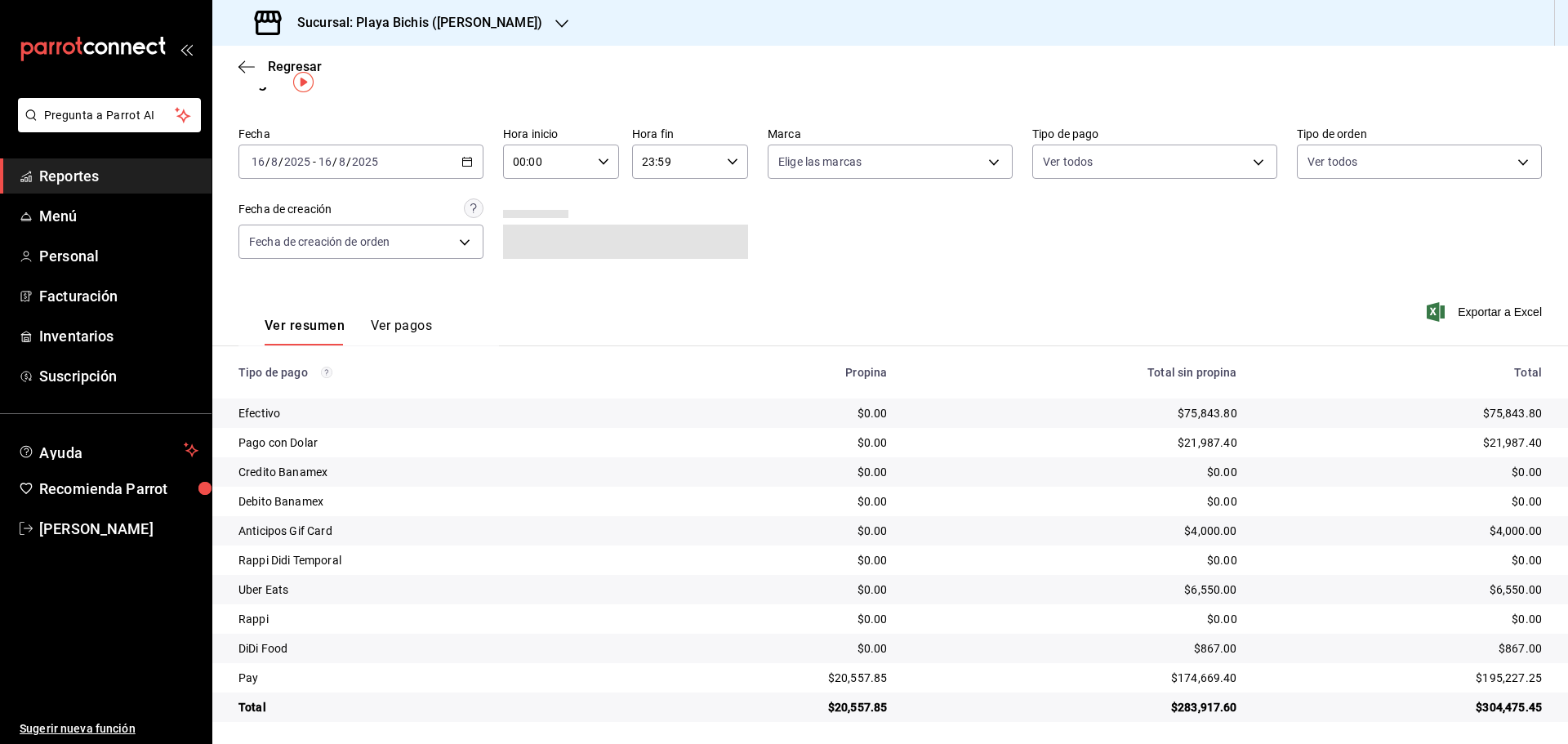
scroll to position [36, 0]
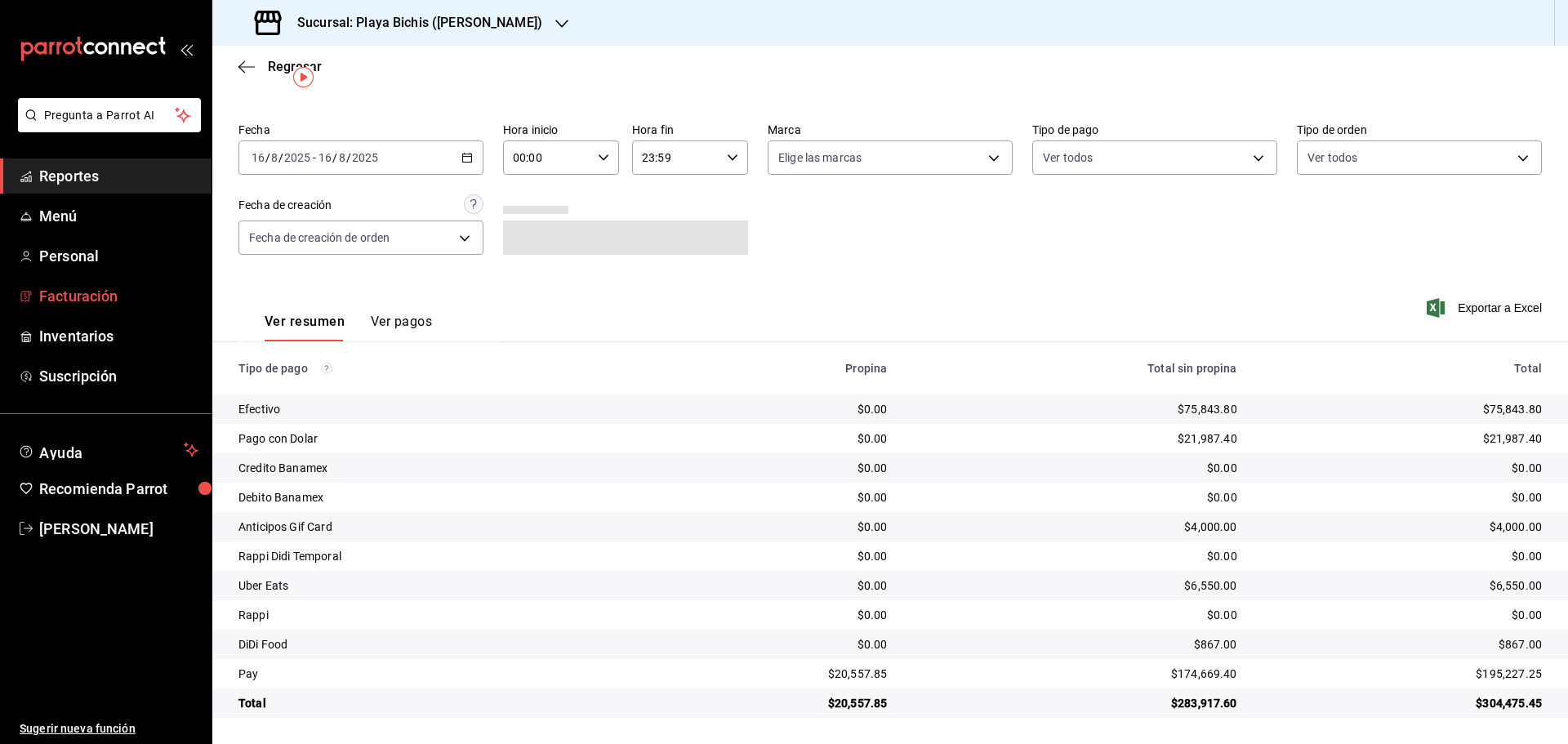
click at [55, 295] on span "Facturación" at bounding box center [118, 296] width 159 height 22
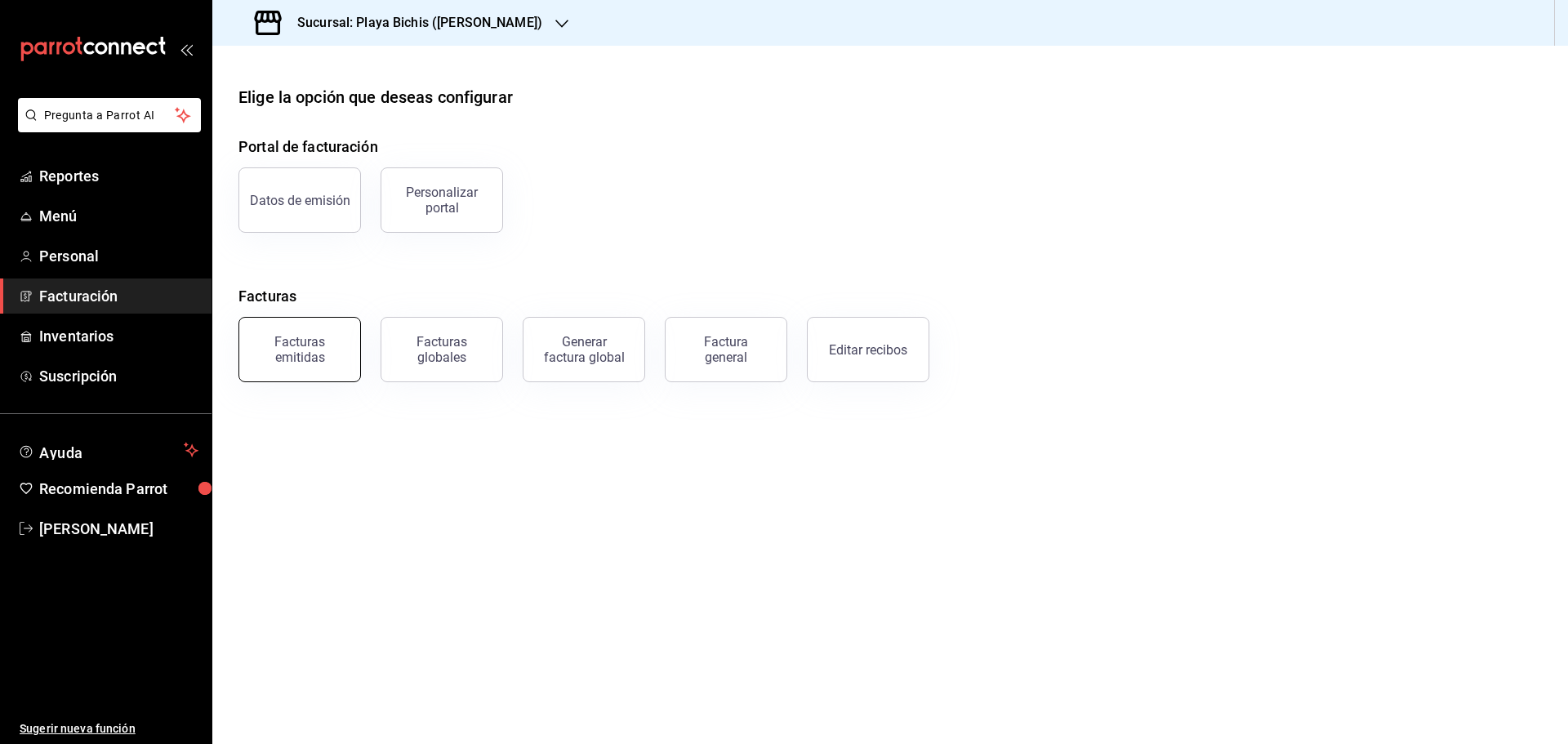
click at [305, 361] on div "Facturas emitidas" at bounding box center [299, 349] width 102 height 31
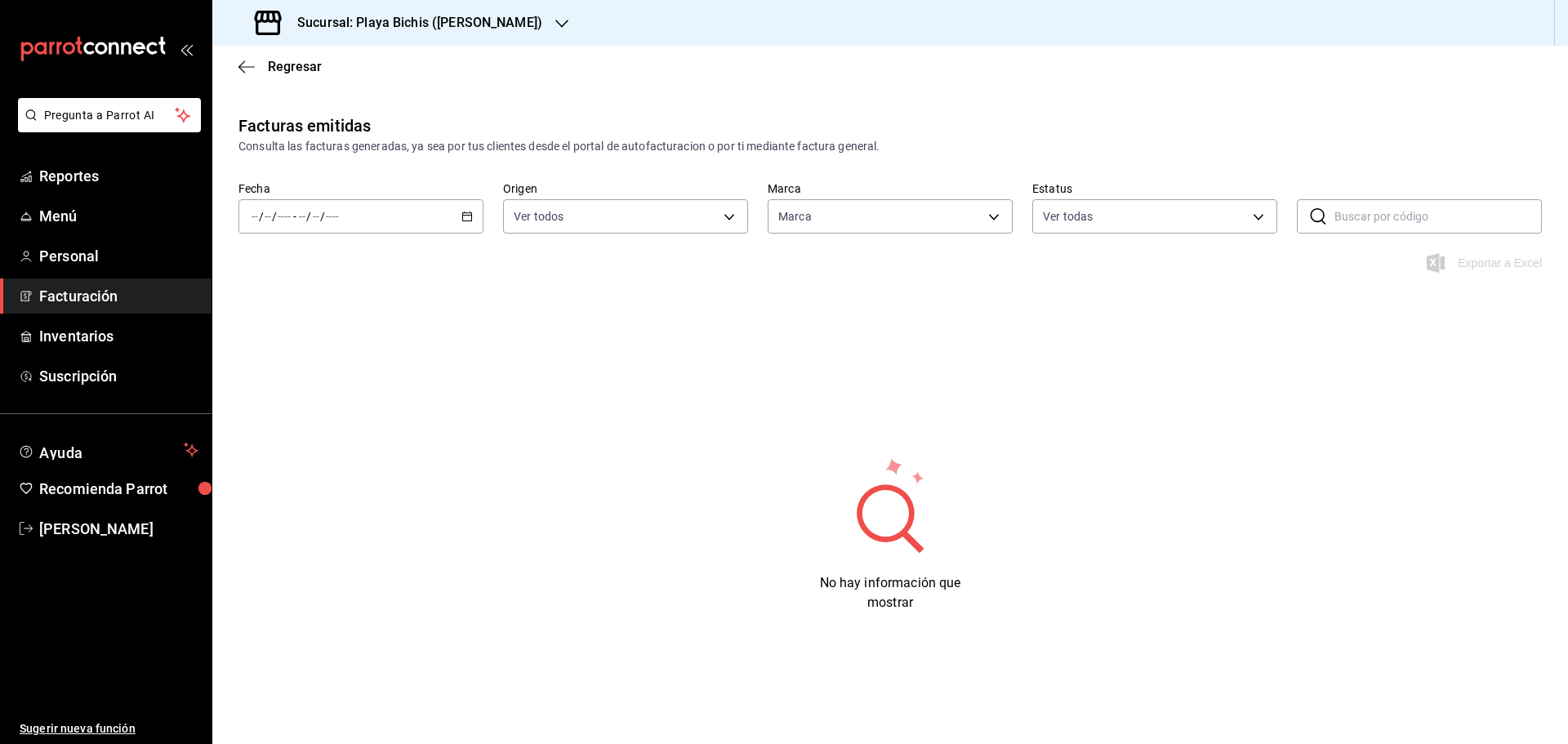
type input "4ba3d68a-2a71-4bf4-8272-d27f8f663470,fbc14f8a-a0c0-448e-9dac-7011cab8a3fb"
click at [473, 216] on div "/ / - / /" at bounding box center [360, 216] width 245 height 34
click at [320, 379] on span "Mes actual" at bounding box center [315, 376] width 126 height 17
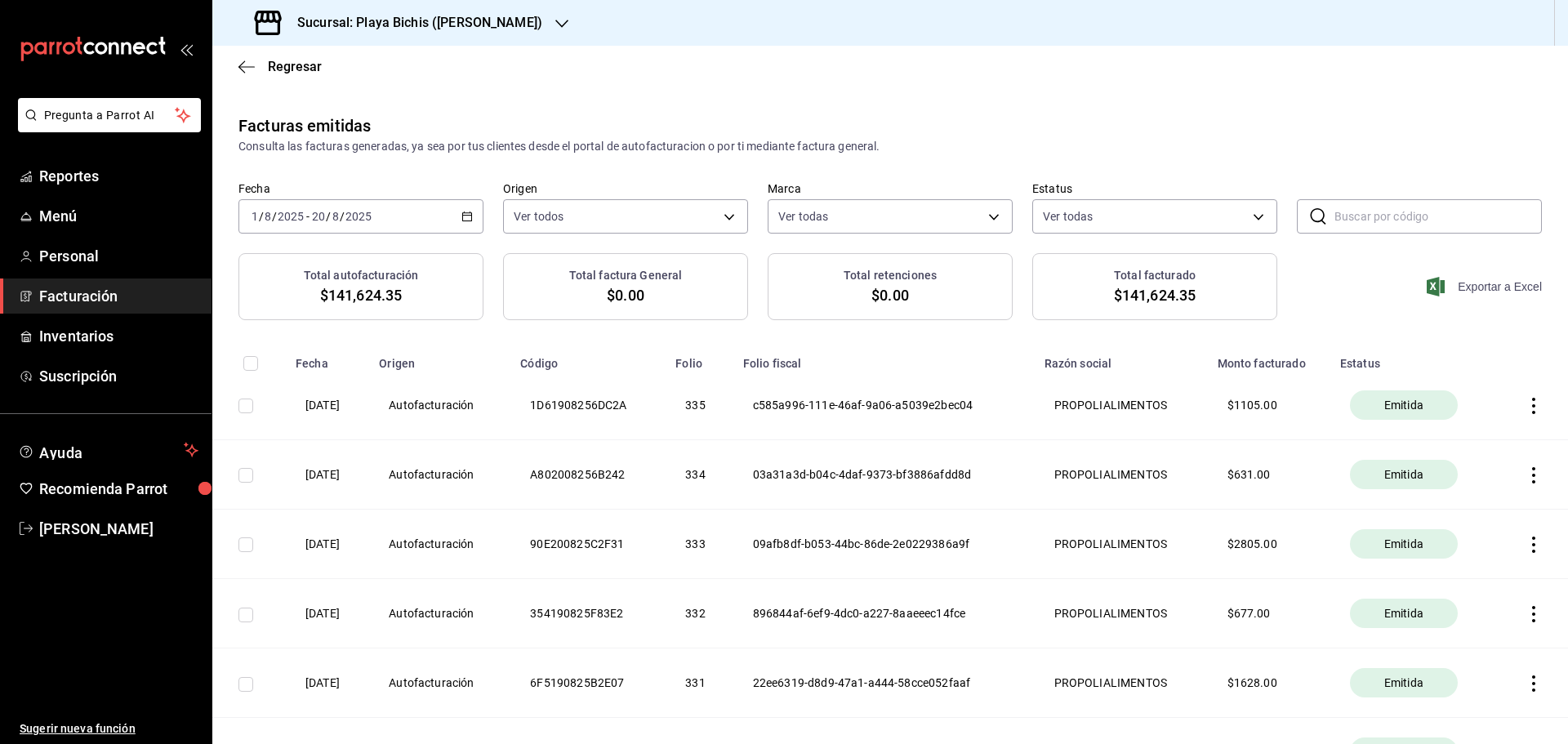
click at [1460, 279] on span "Exportar a Excel" at bounding box center [1486, 286] width 112 height 19
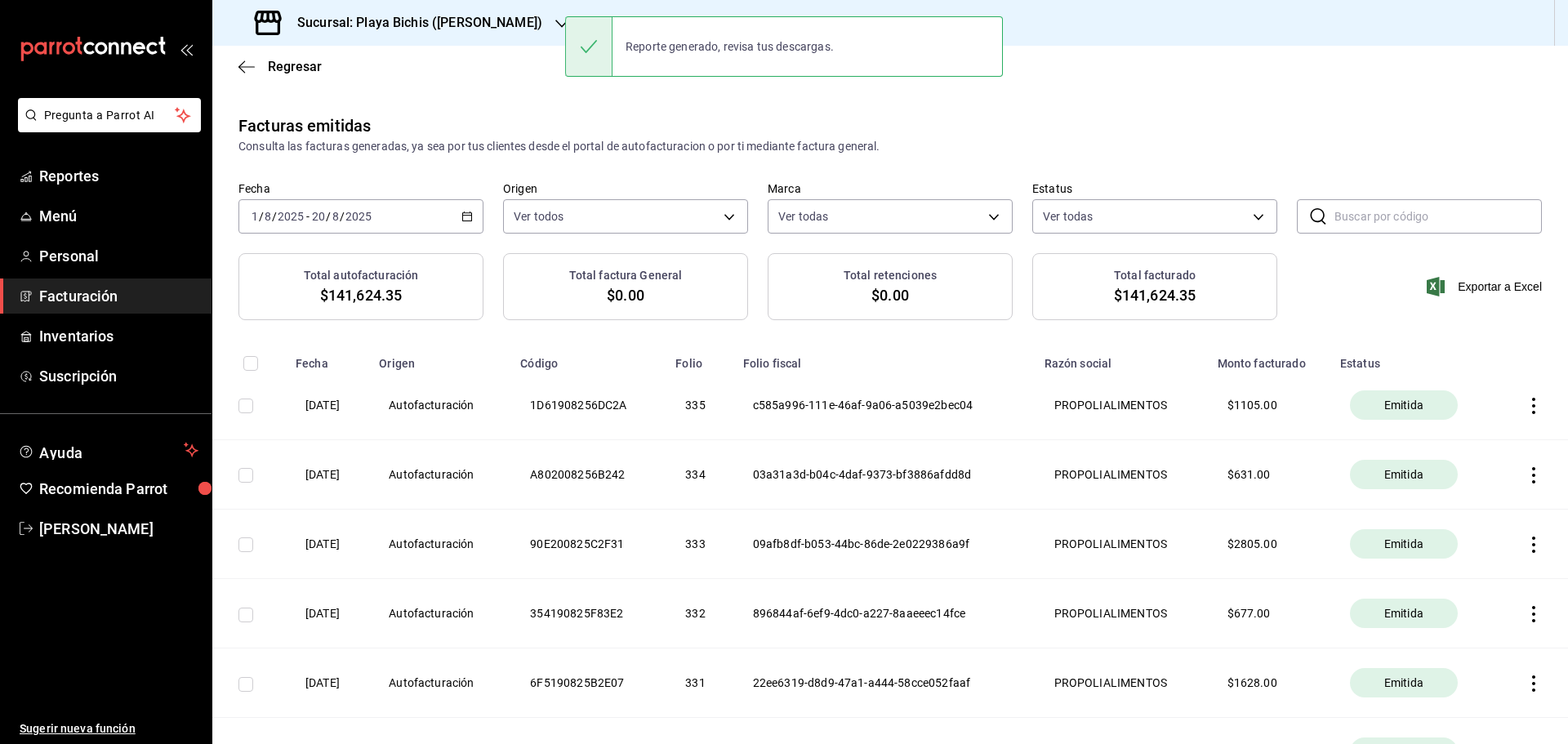
click at [1358, 308] on div "Exportar a Excel" at bounding box center [1419, 287] width 245 height 67
click at [100, 175] on span "Reportes" at bounding box center [118, 176] width 159 height 22
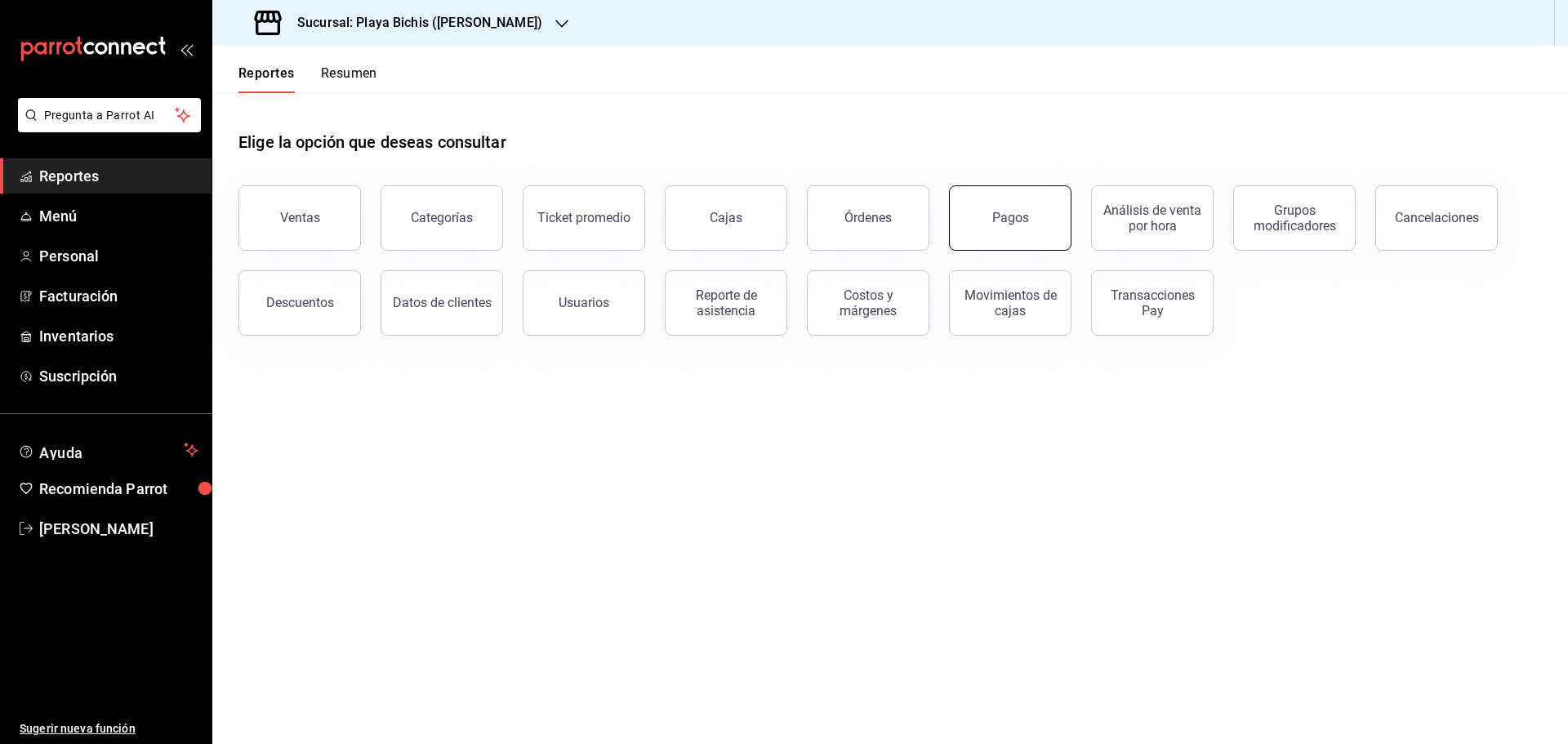
click at [1014, 226] on button "Pagos" at bounding box center [1011, 218] width 123 height 65
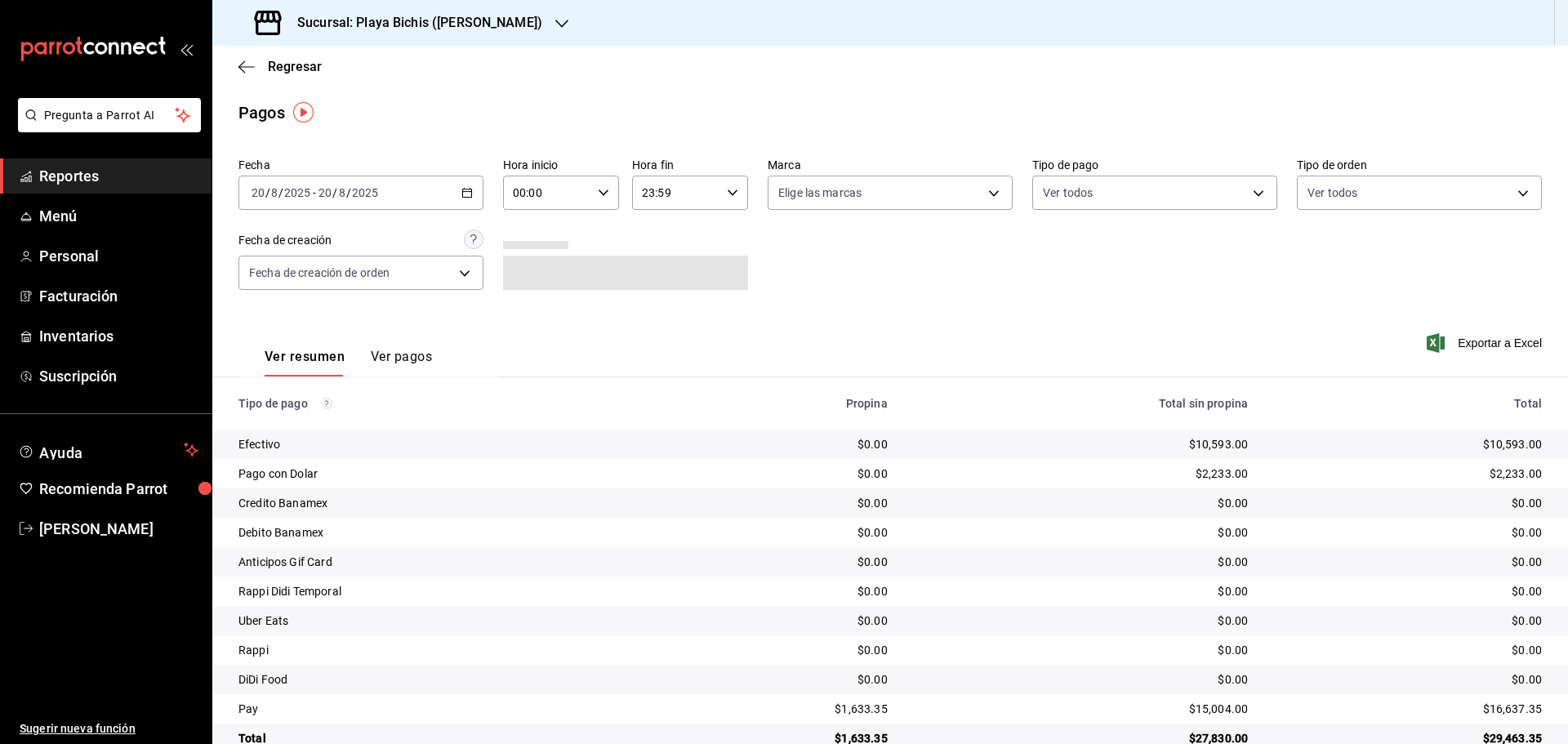
scroll to position [36, 0]
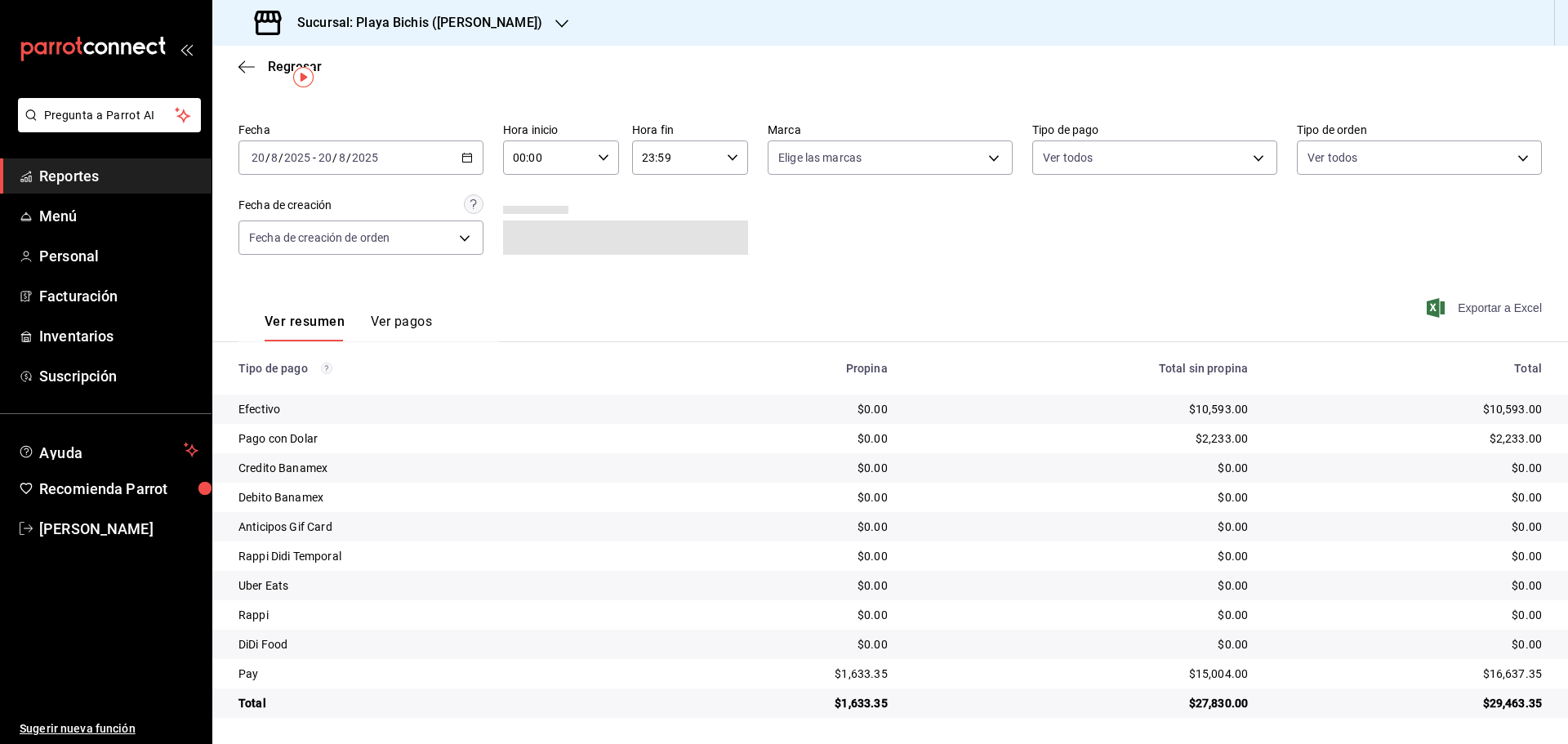
click at [1453, 305] on span "Exportar a Excel" at bounding box center [1486, 308] width 112 height 19
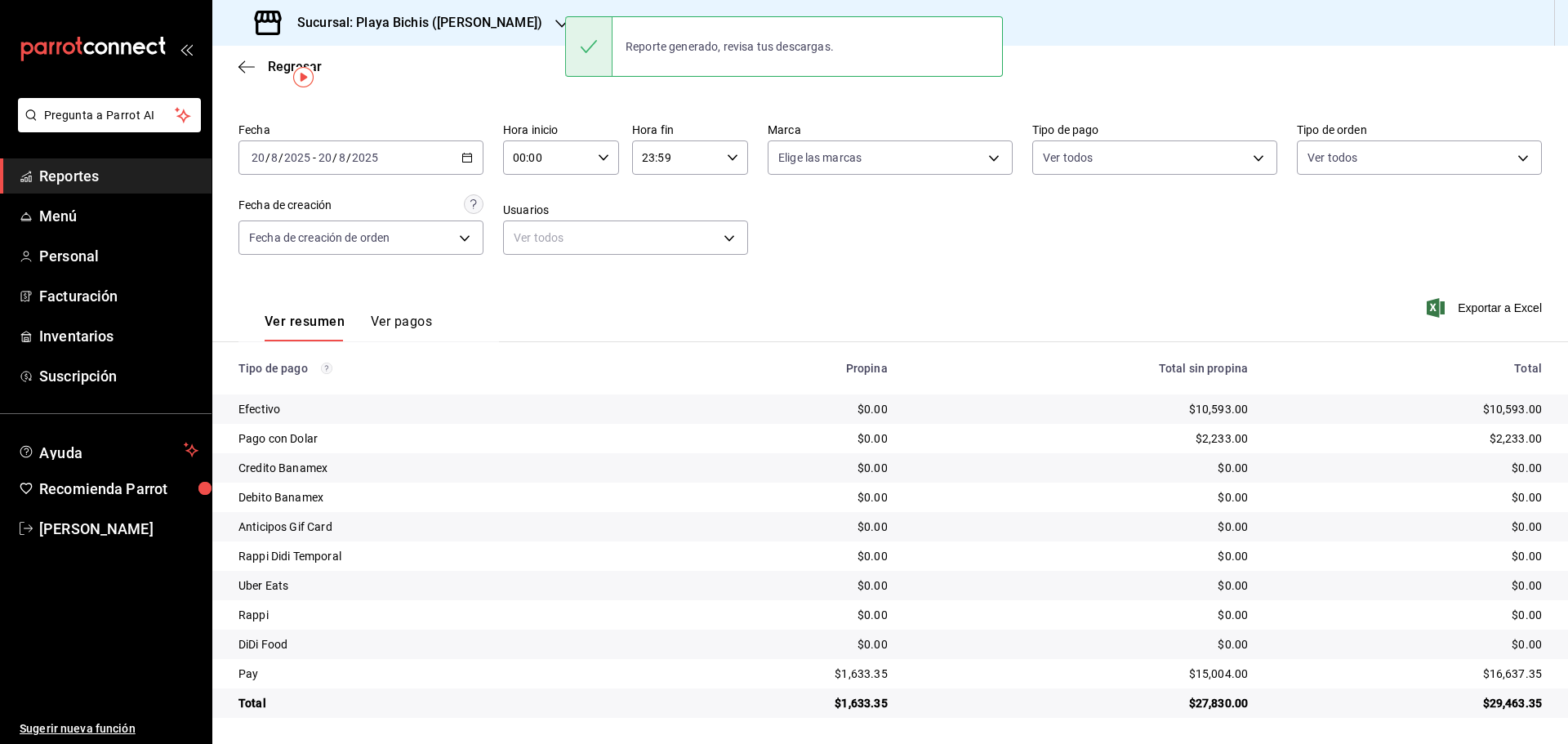
click at [103, 166] on span "Reportes" at bounding box center [118, 176] width 159 height 22
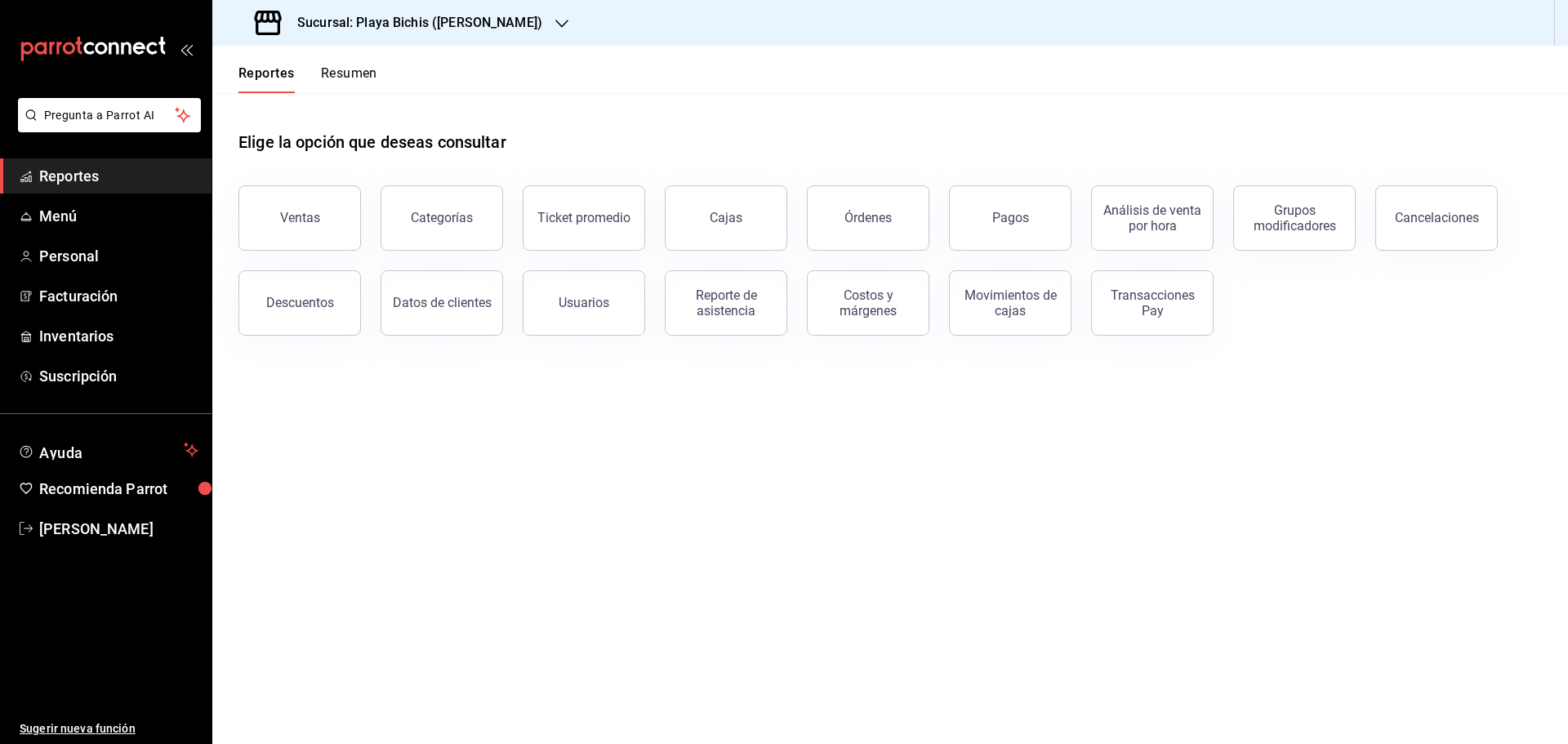
click at [428, 233] on button "Categorías" at bounding box center [442, 218] width 123 height 65
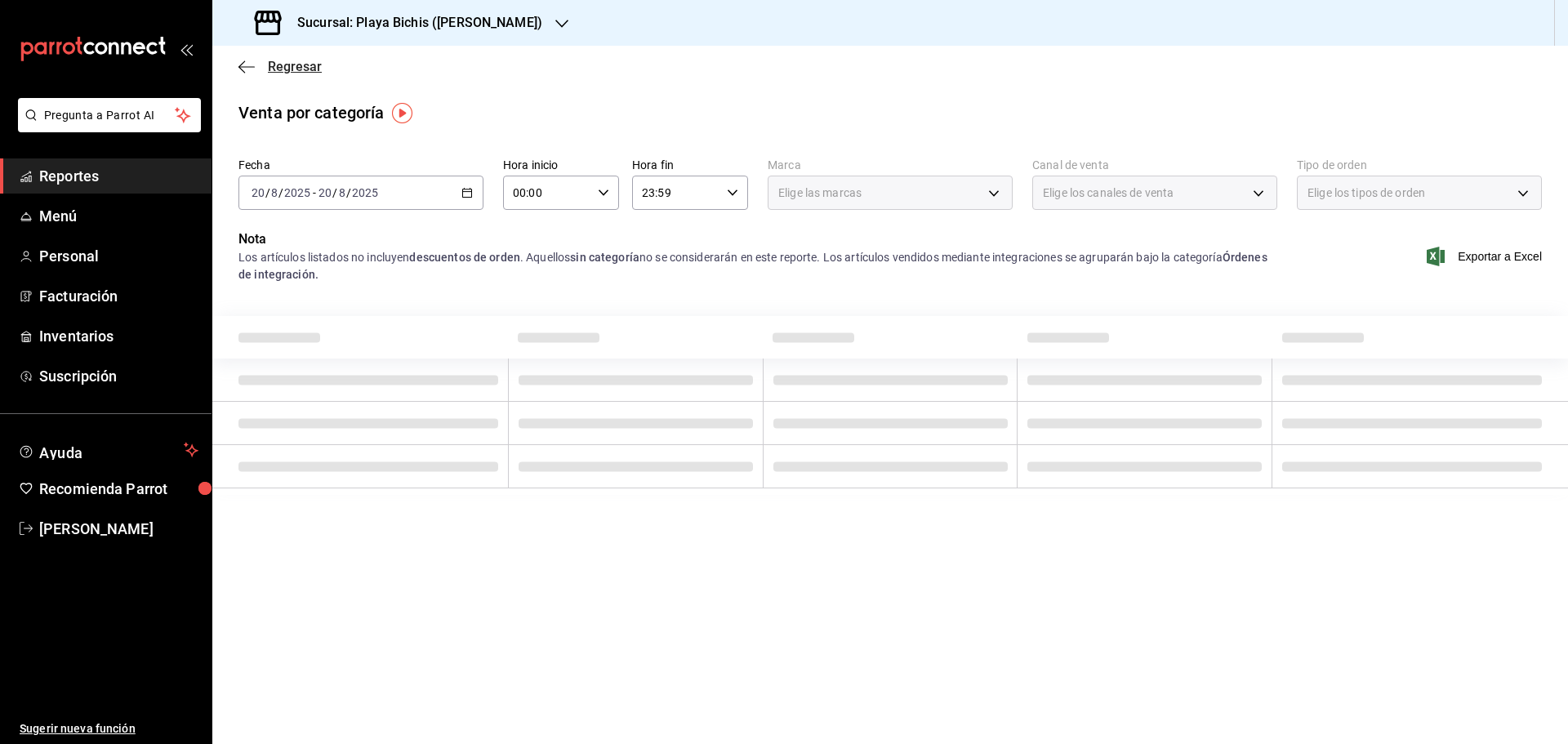
click at [308, 68] on span "Regresar" at bounding box center [294, 67] width 54 height 16
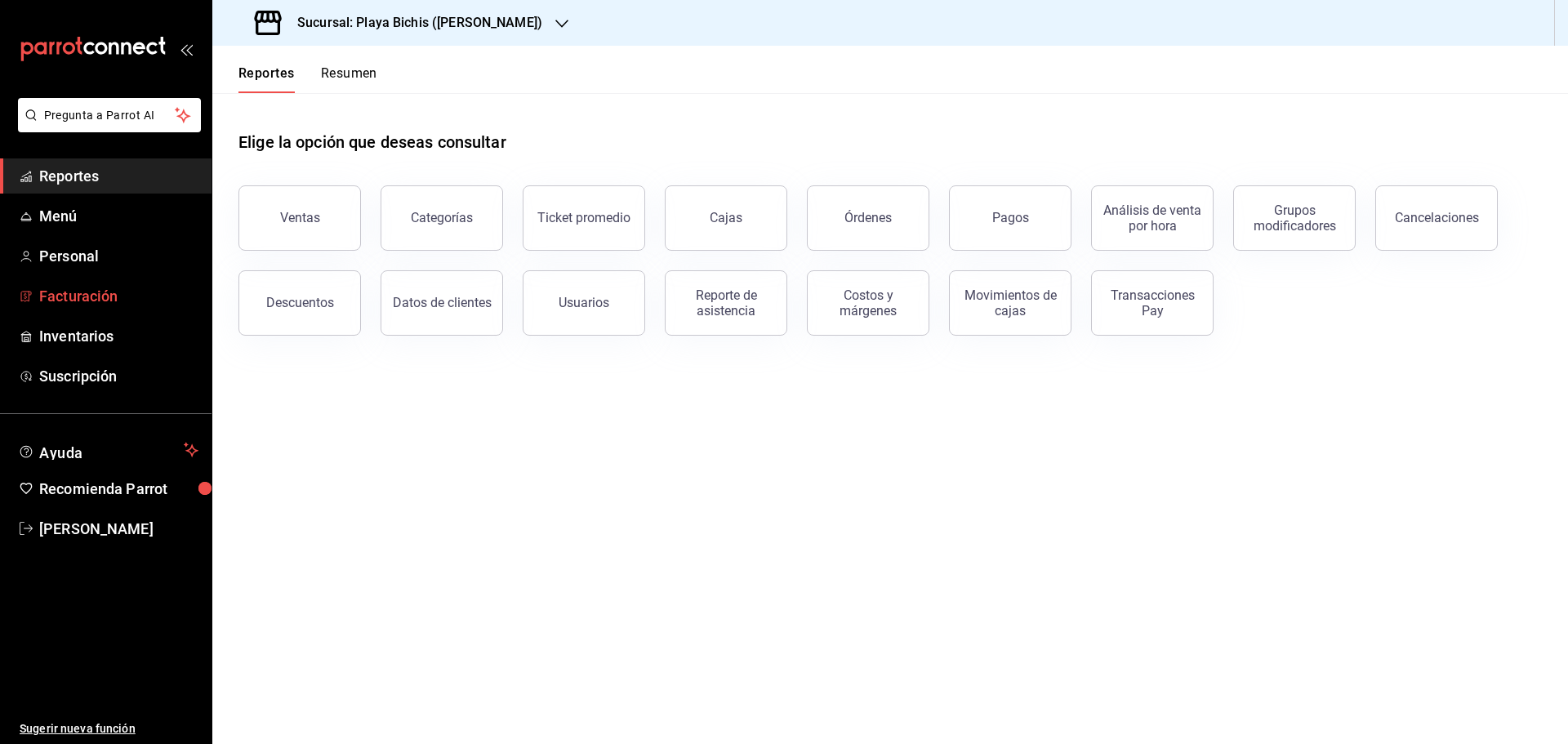
click at [101, 285] on link "Facturación" at bounding box center [105, 296] width 211 height 35
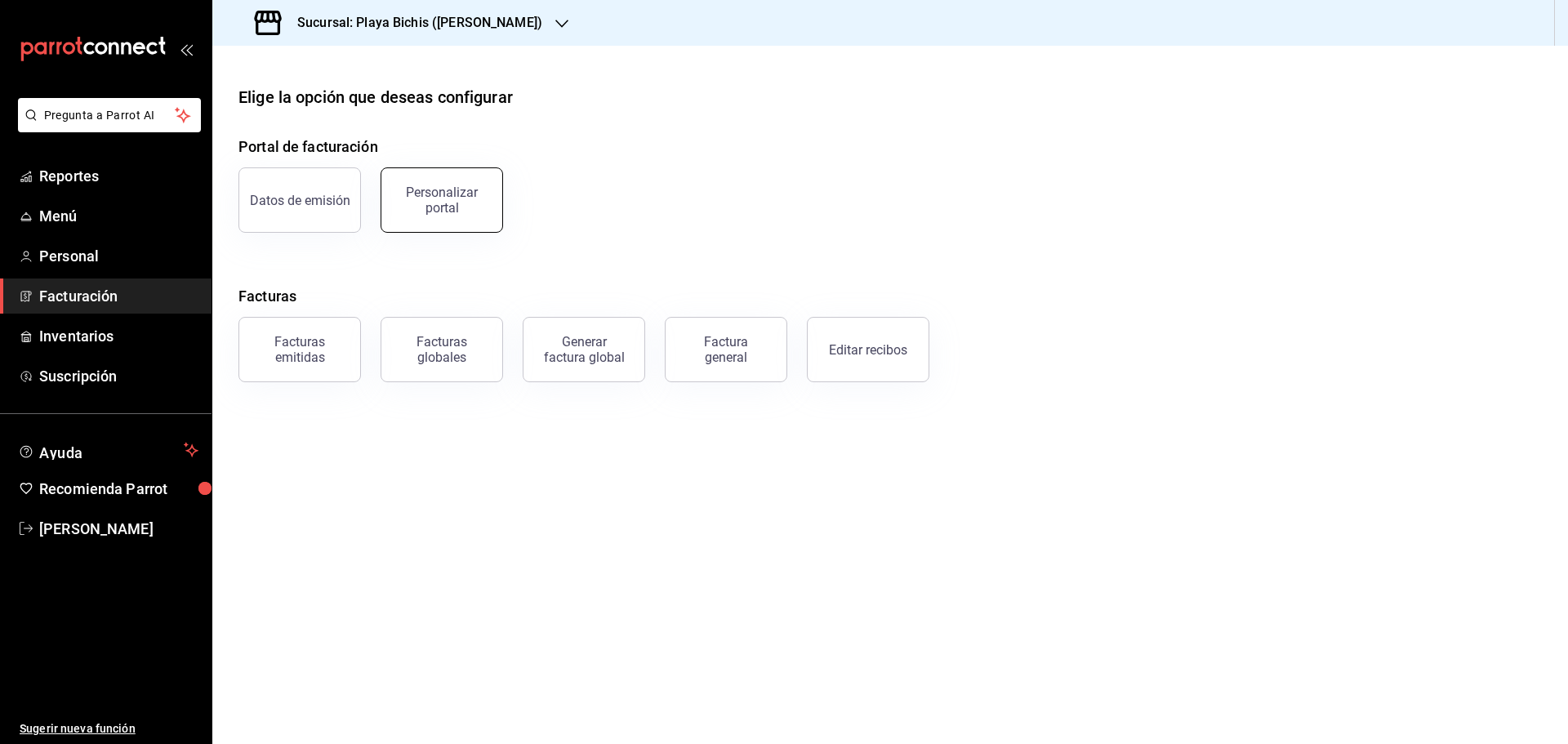
click at [419, 209] on div "Personalizar portal" at bounding box center [442, 200] width 102 height 31
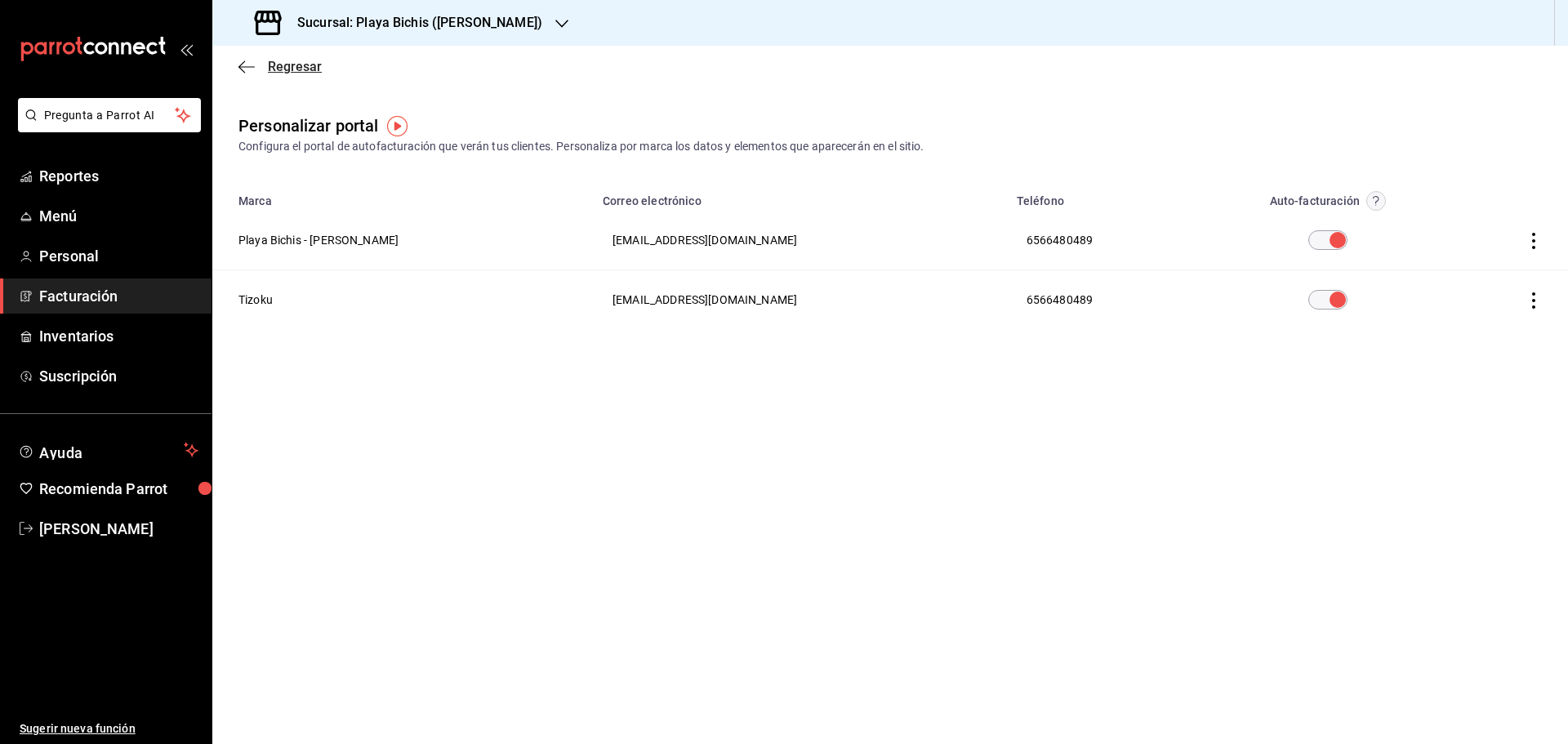
click at [285, 69] on span "Regresar" at bounding box center [294, 67] width 54 height 16
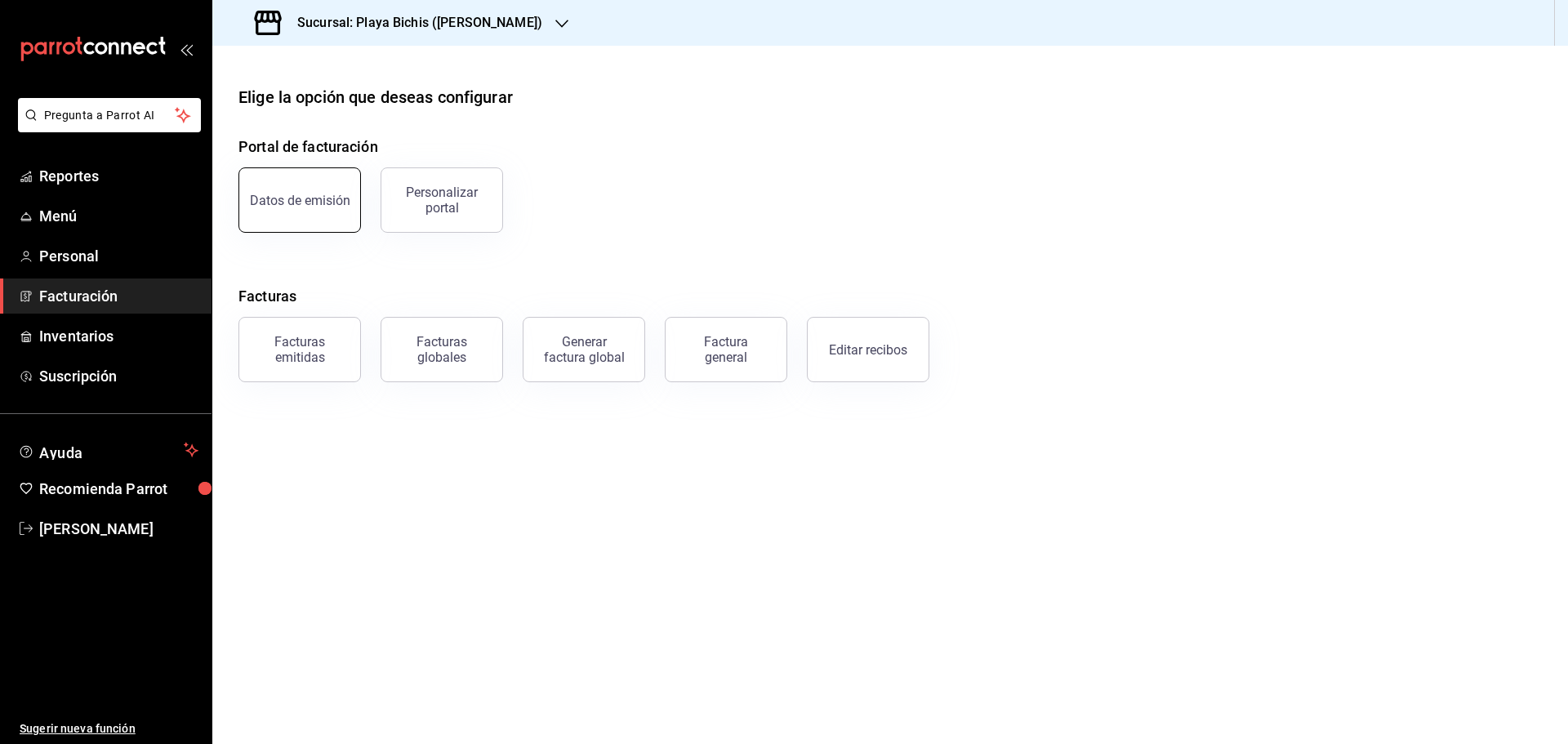
click at [319, 223] on button "Datos de emisión" at bounding box center [299, 201] width 123 height 65
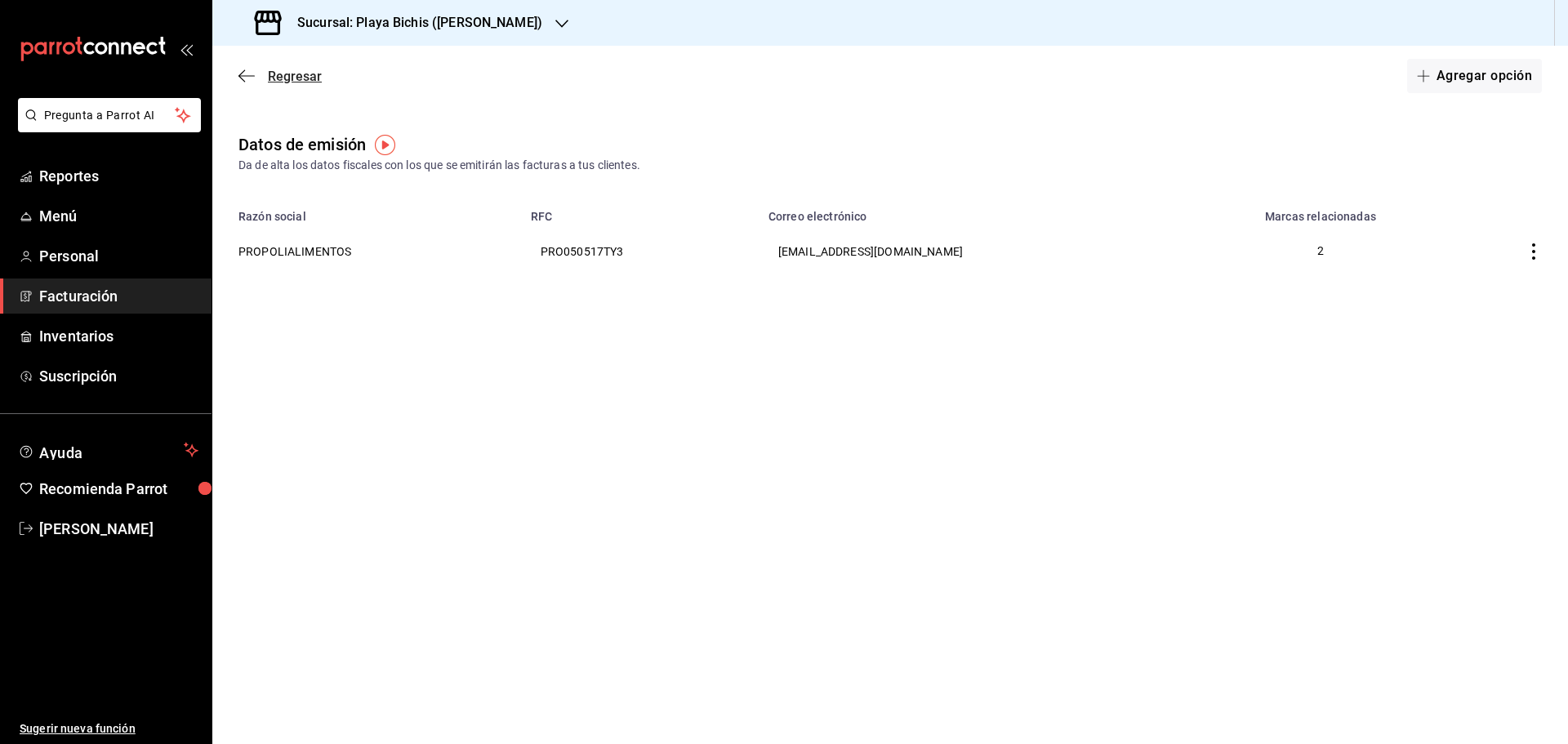
click at [284, 73] on span "Regresar" at bounding box center [294, 77] width 54 height 16
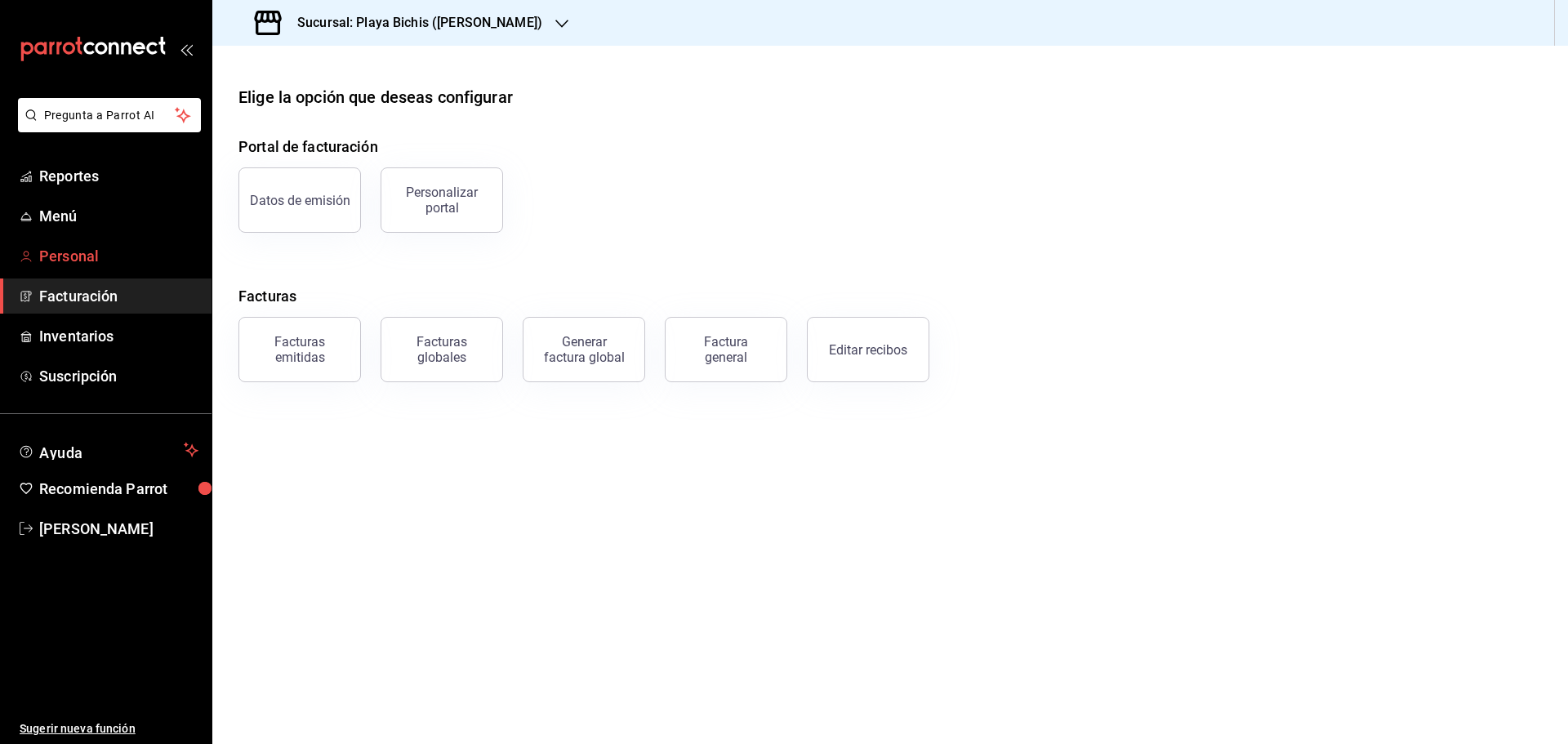
click at [102, 255] on span "Personal" at bounding box center [118, 255] width 159 height 22
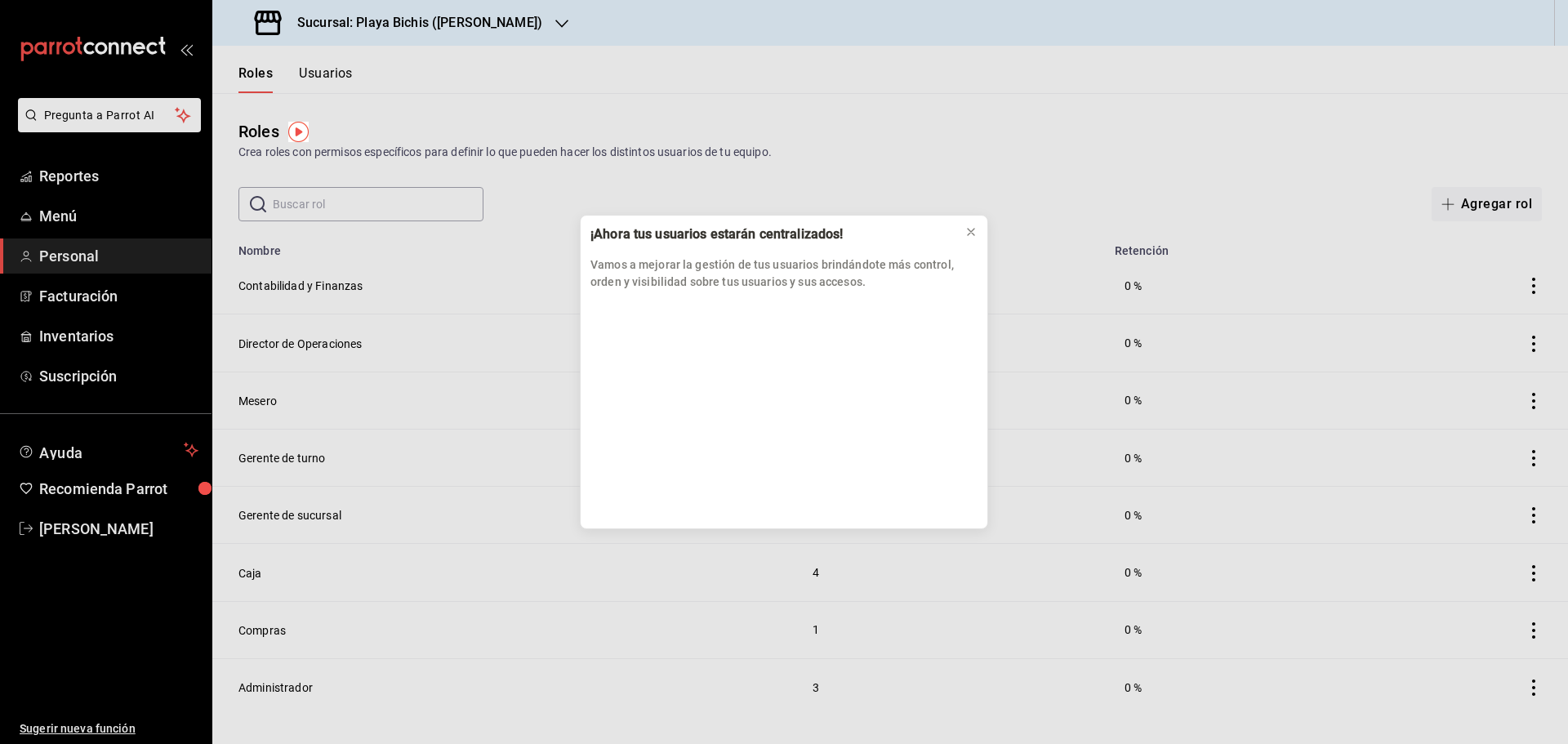
click at [73, 216] on div "¡Ahora tus usuarios estarán centralizados! Vamos a mejorar la gestión de tus us…" at bounding box center [784, 372] width 1568 height 744
click at [972, 231] on icon at bounding box center [971, 232] width 13 height 13
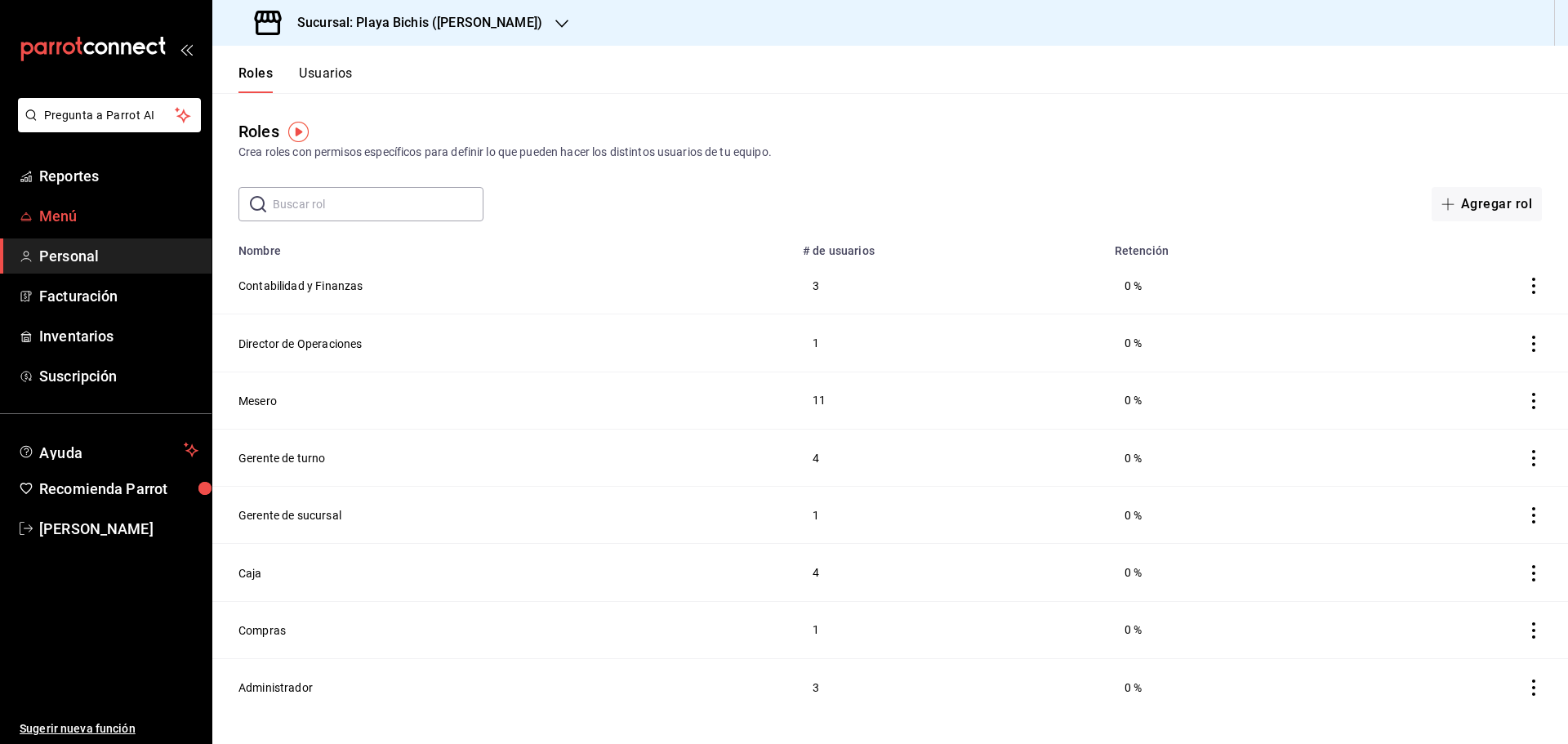
click at [108, 216] on span "Menú" at bounding box center [118, 216] width 159 height 22
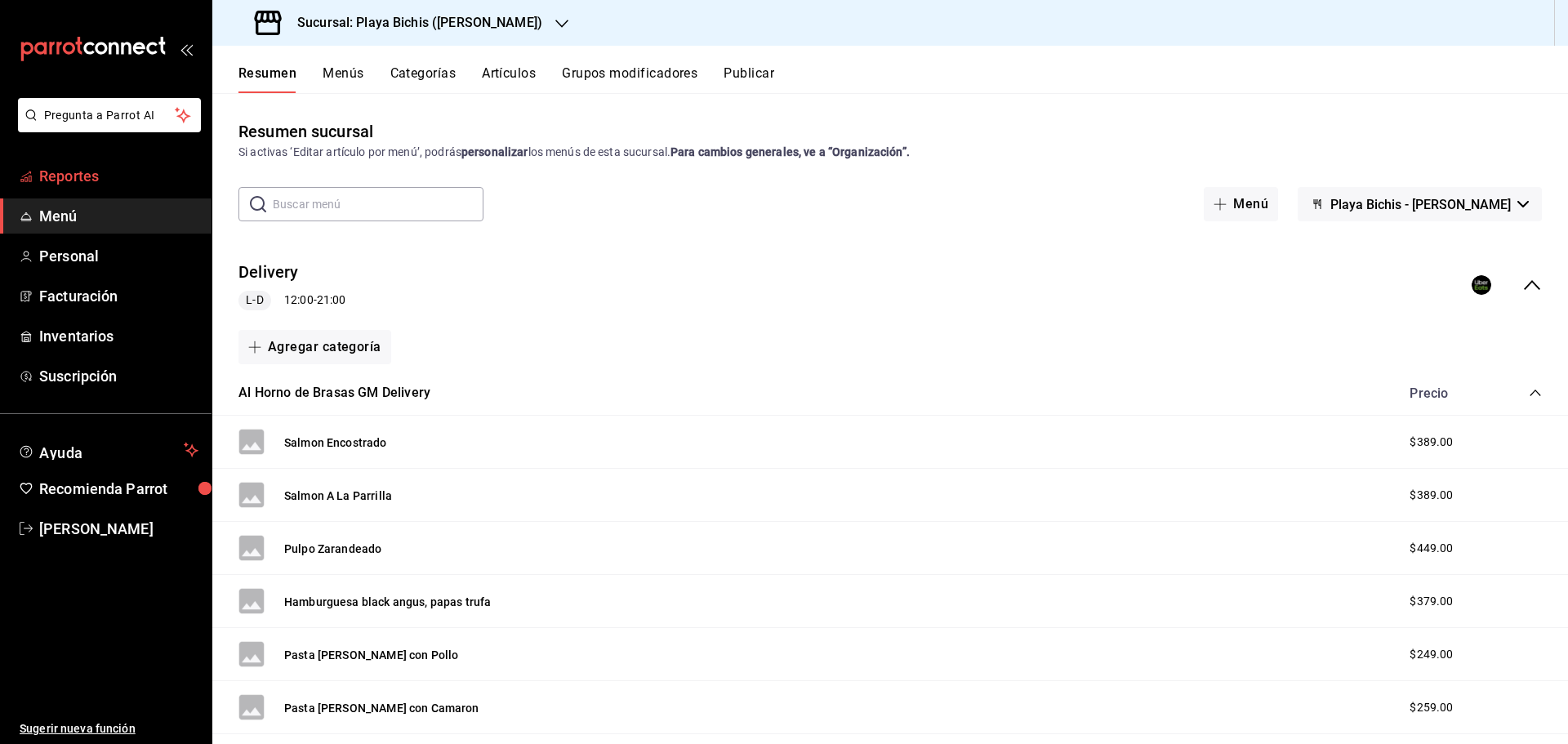
click at [102, 174] on span "Reportes" at bounding box center [118, 176] width 159 height 22
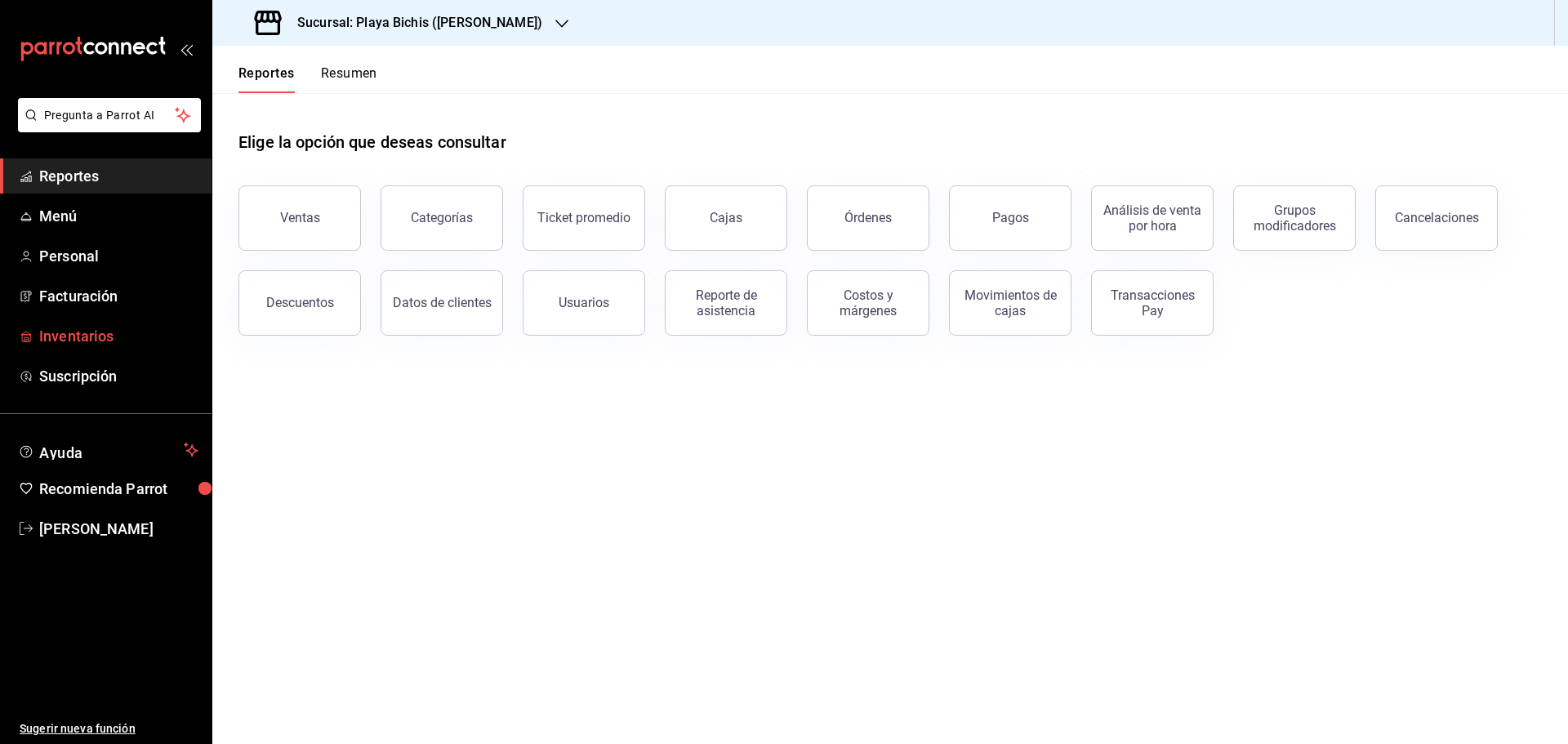
click at [114, 345] on span "Inventarios" at bounding box center [118, 336] width 159 height 22
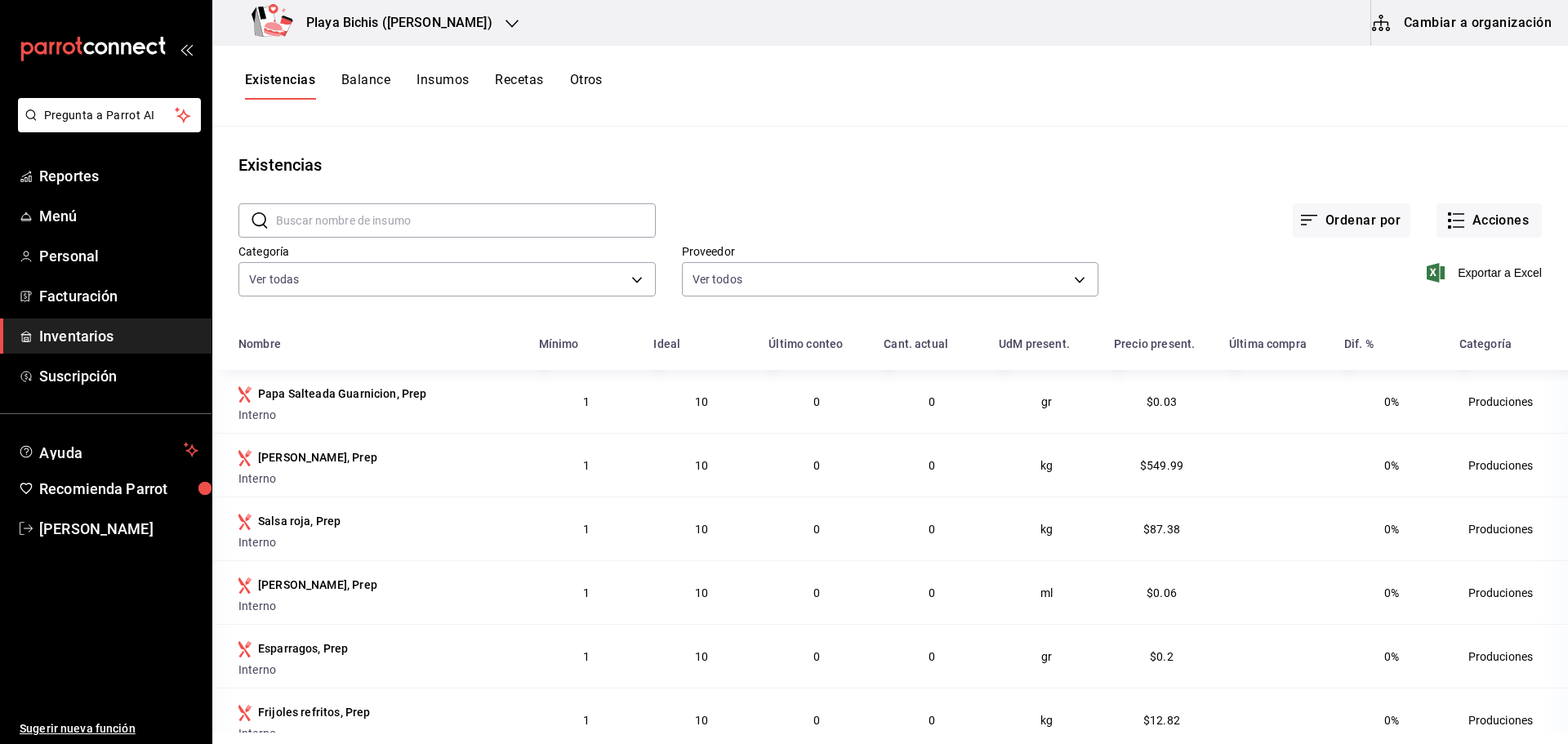
click at [364, 75] on button "Balance" at bounding box center [366, 85] width 49 height 27
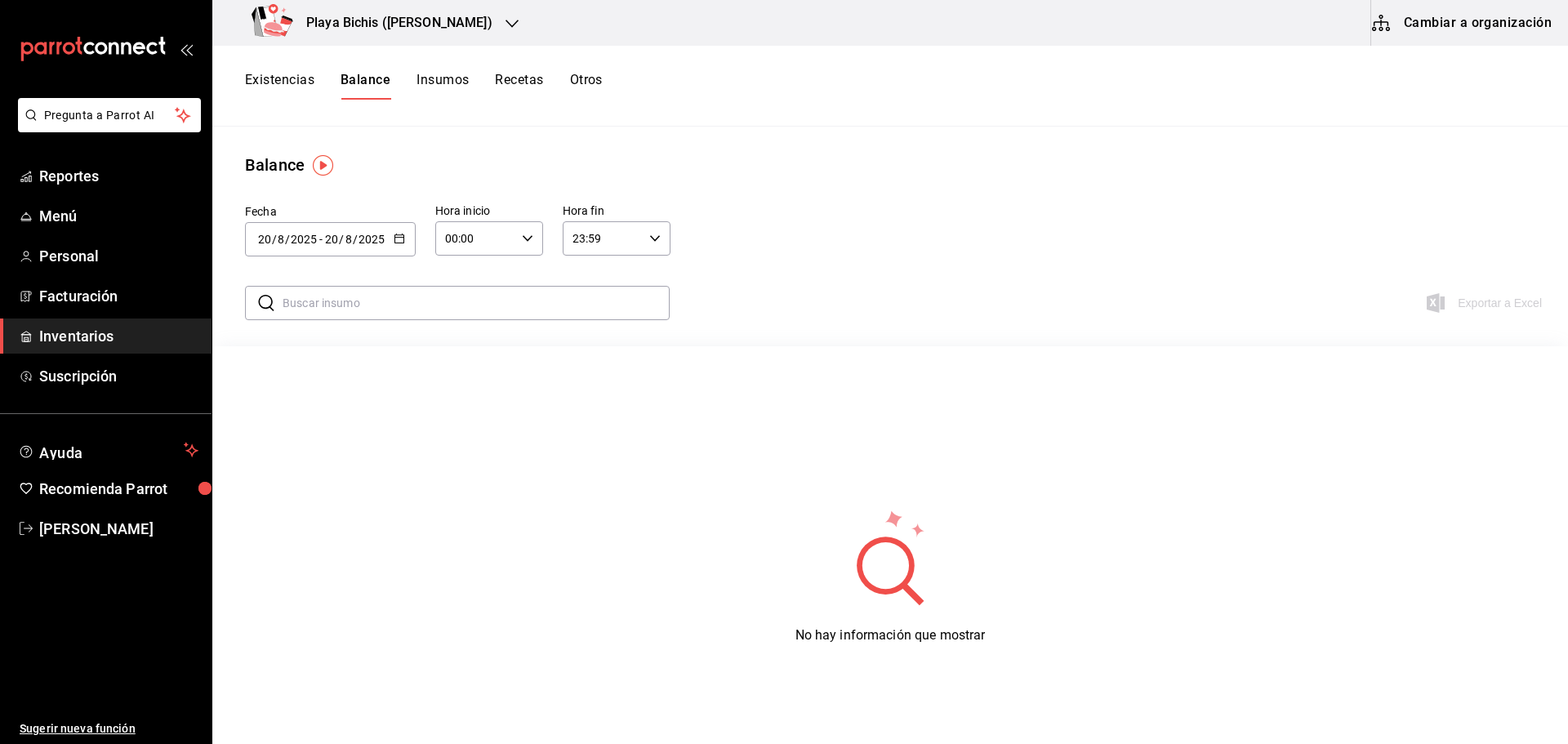
click at [447, 75] on button "Insumos" at bounding box center [443, 85] width 52 height 27
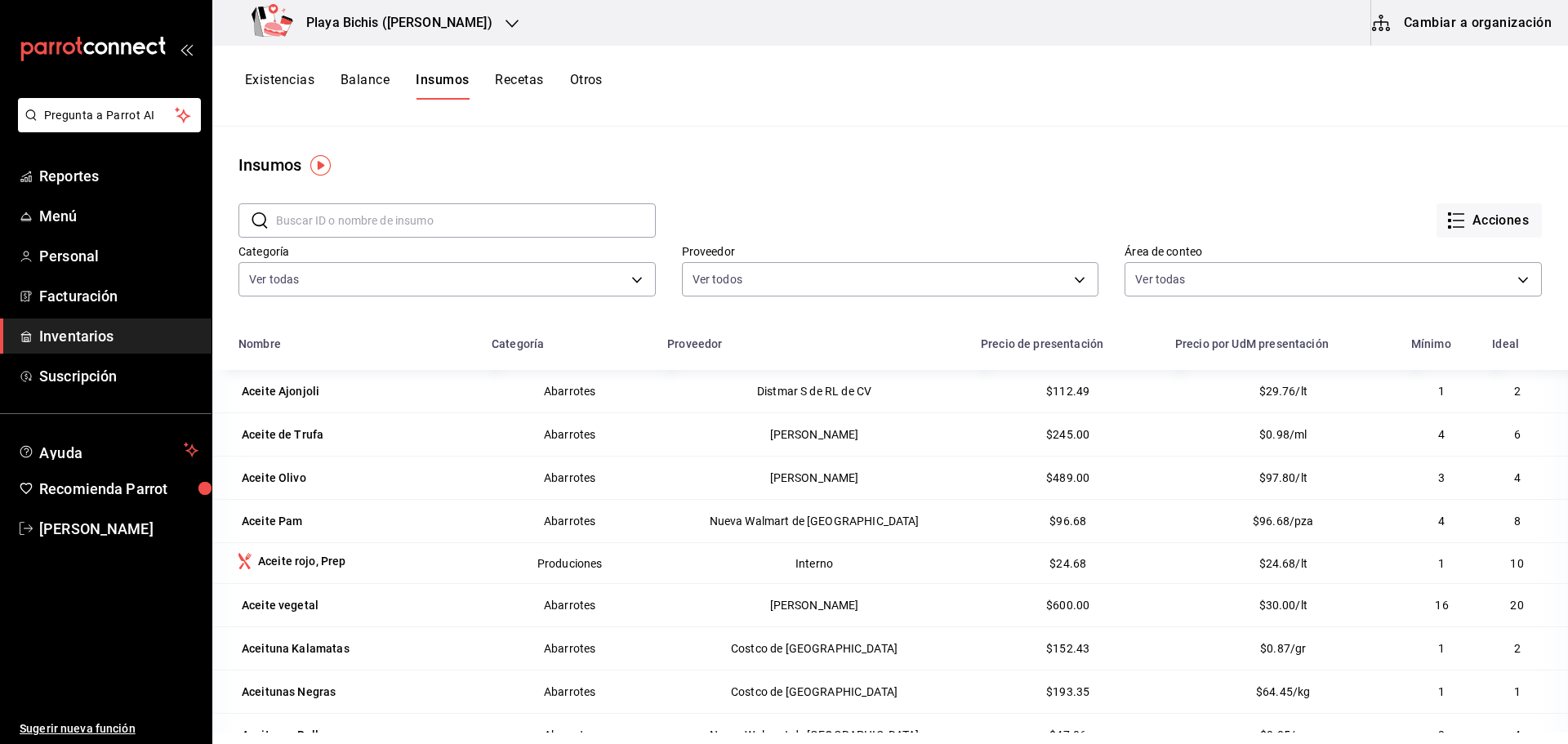
click at [415, 231] on input "text" at bounding box center [466, 220] width 380 height 33
click at [701, 159] on div "Insumos" at bounding box center [890, 165] width 1356 height 25
click at [530, 76] on button "Recetas" at bounding box center [519, 85] width 49 height 27
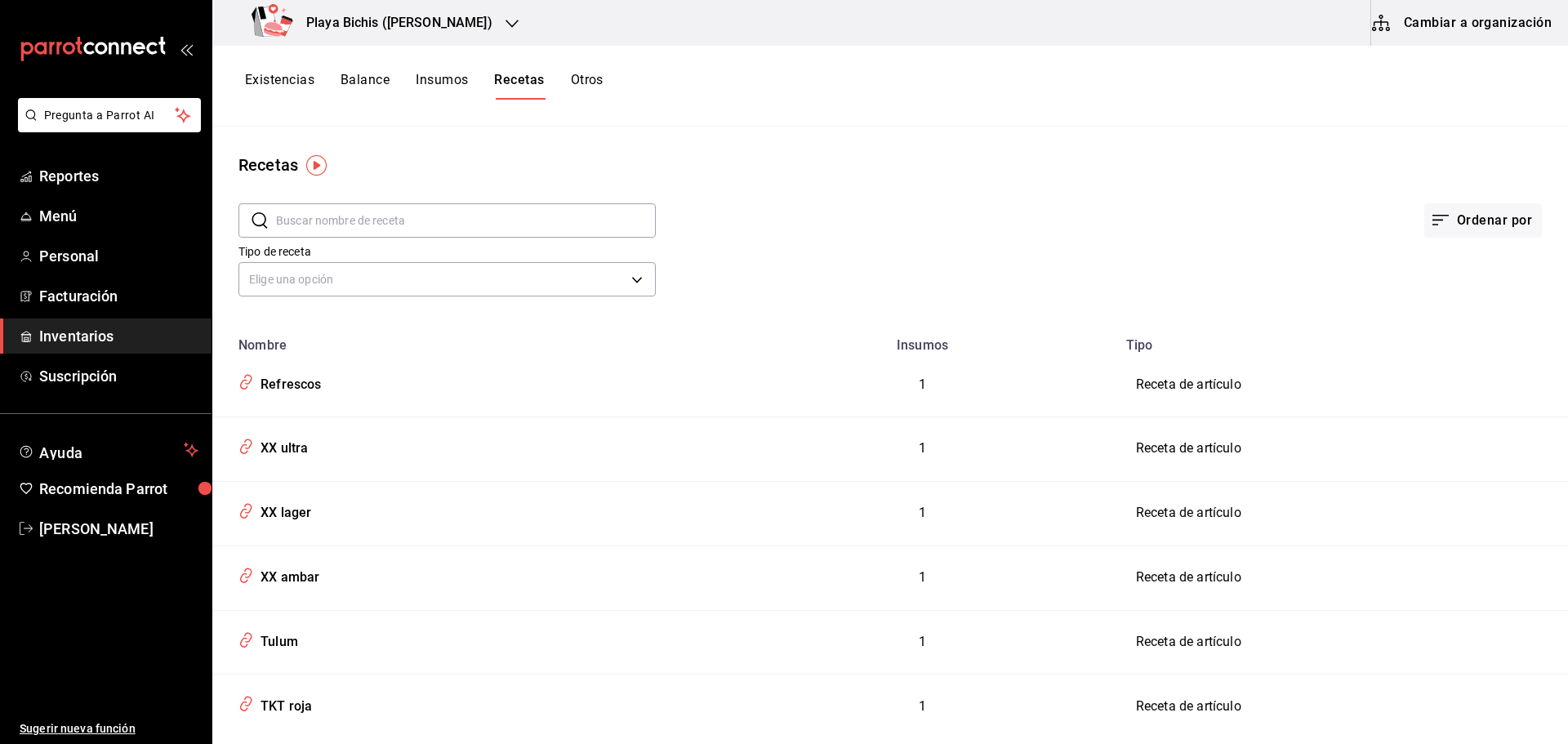
click at [580, 80] on button "Otros" at bounding box center [587, 85] width 33 height 27
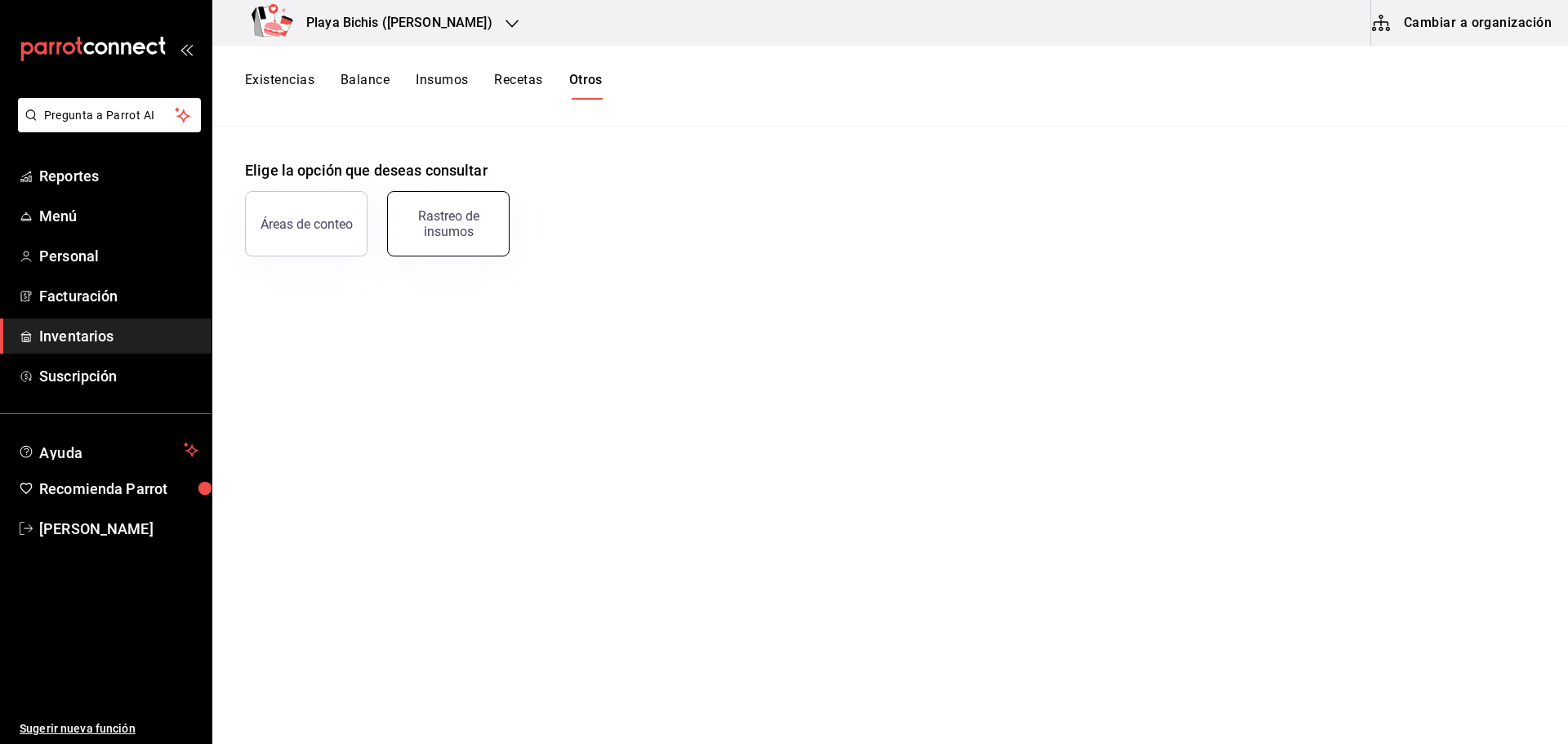
click at [466, 224] on div "Rastreo de insumos" at bounding box center [448, 224] width 102 height 31
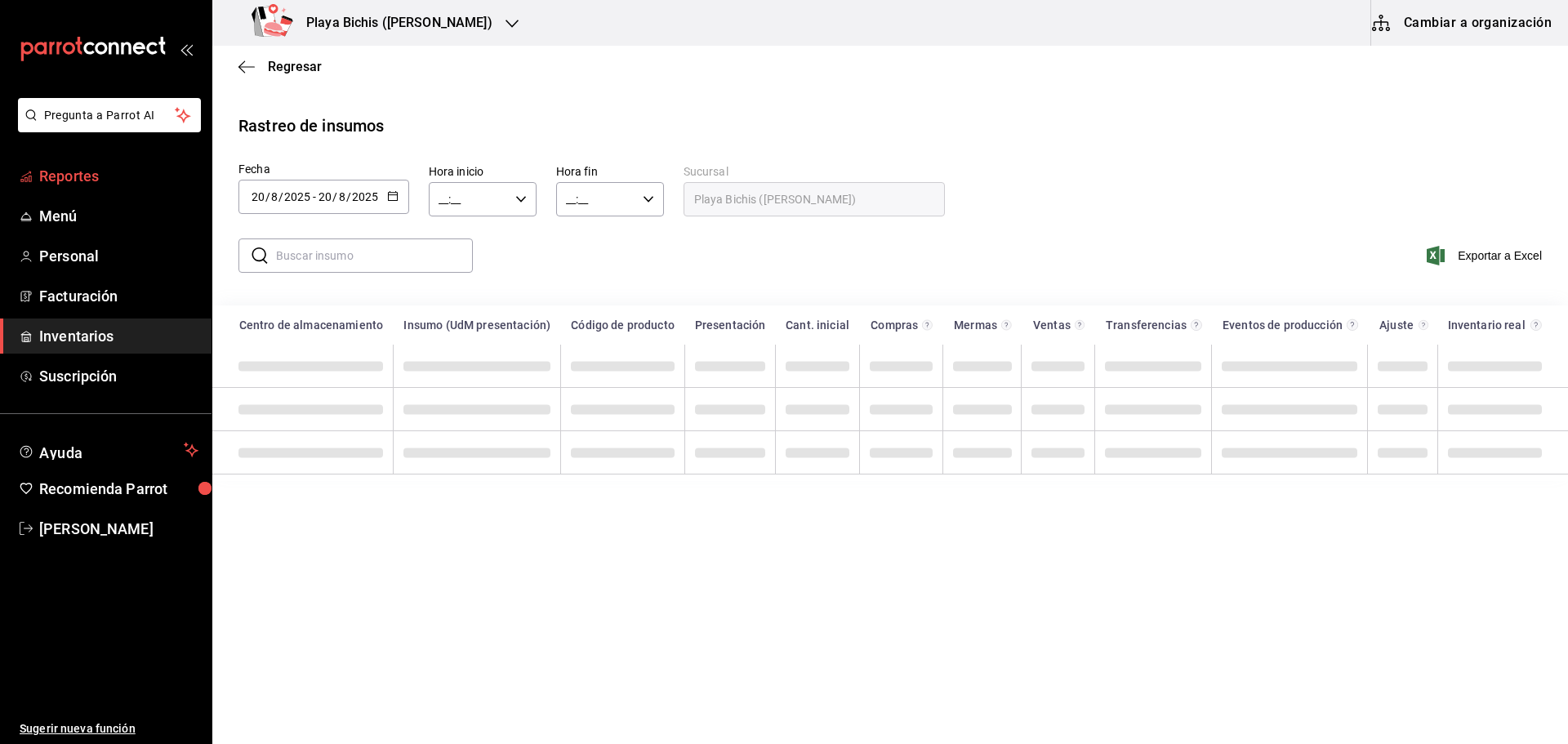
click at [61, 179] on span "Reportes" at bounding box center [118, 176] width 159 height 22
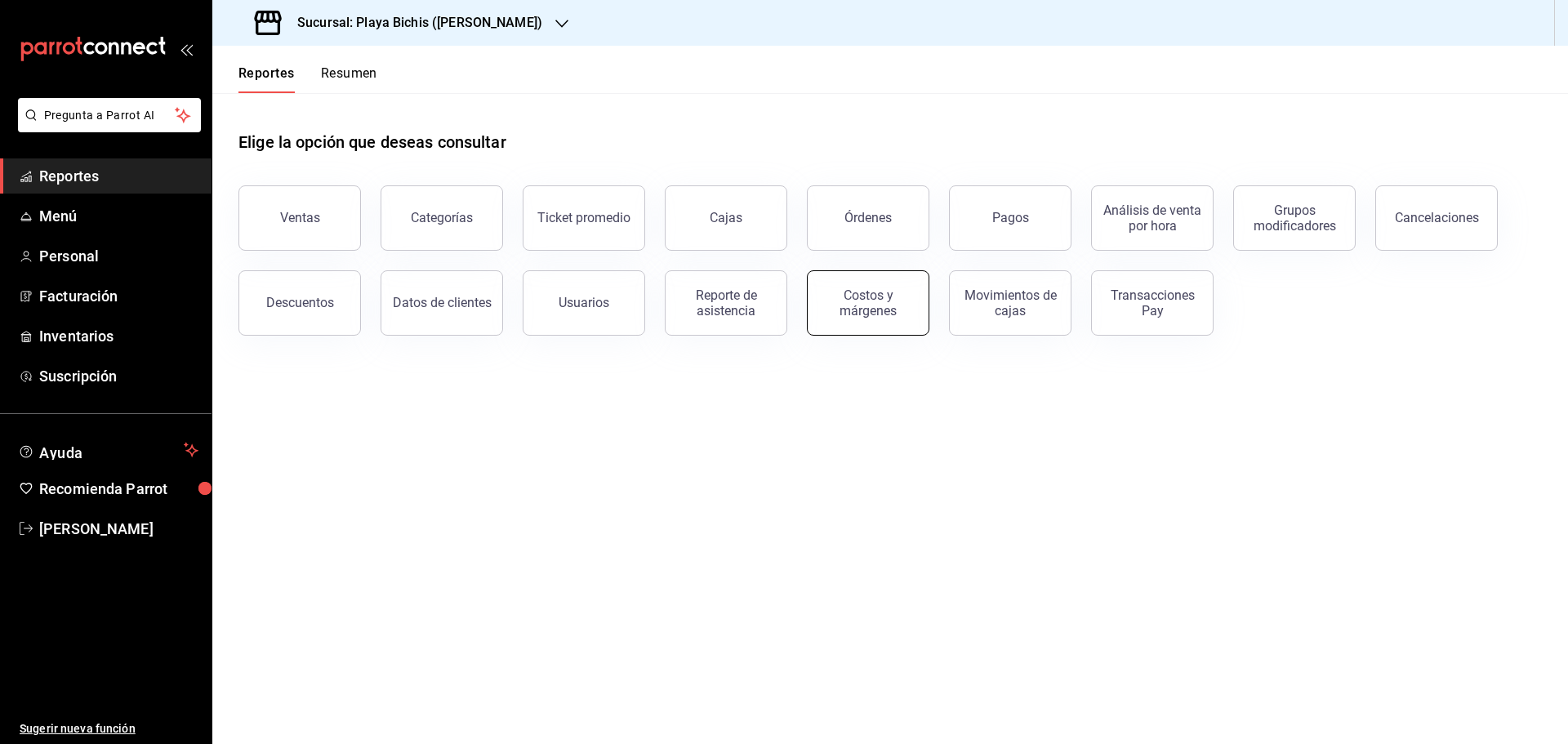
click at [890, 302] on div "Costos y márgenes" at bounding box center [868, 302] width 102 height 31
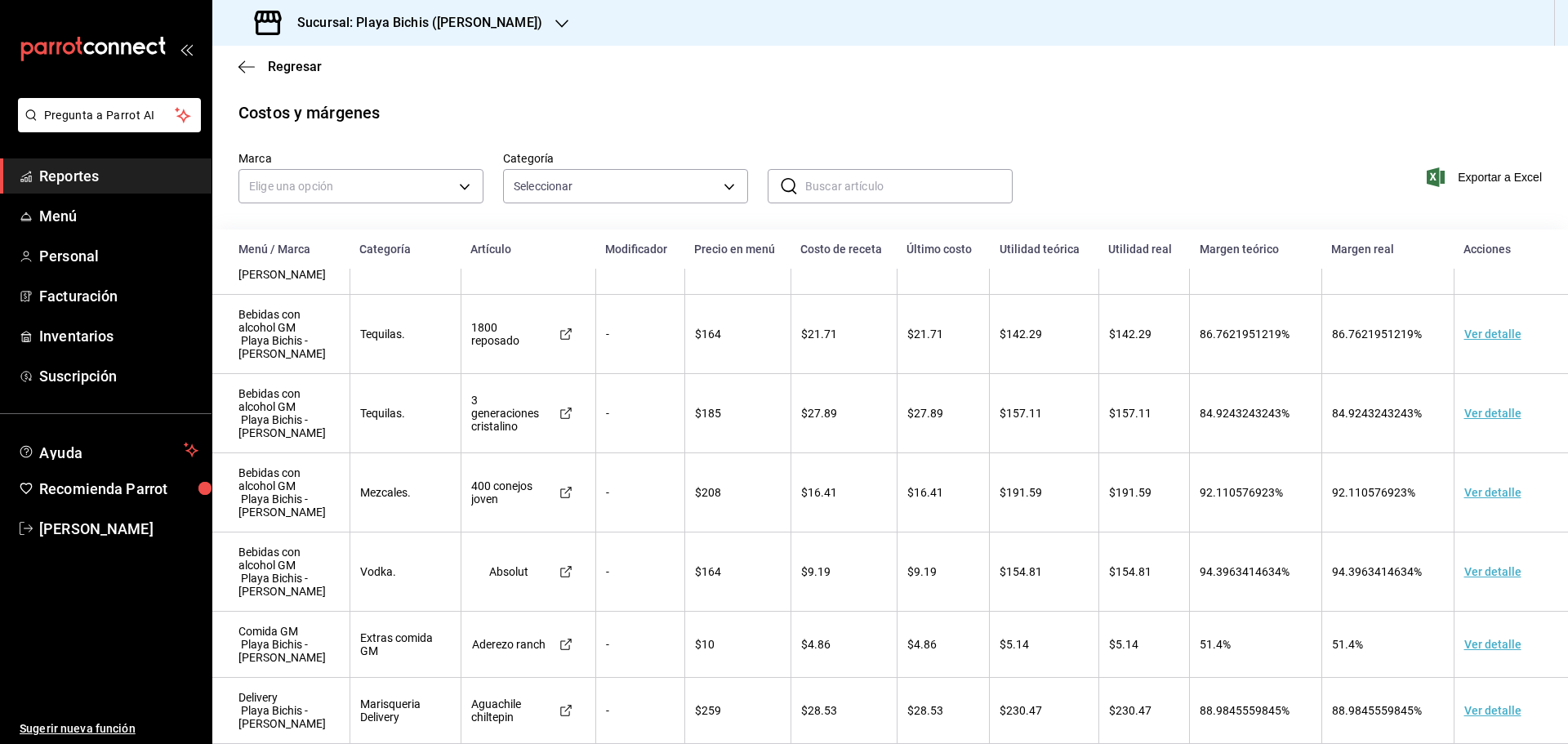
scroll to position [81, 0]
